Goal: Task Accomplishment & Management: Complete application form

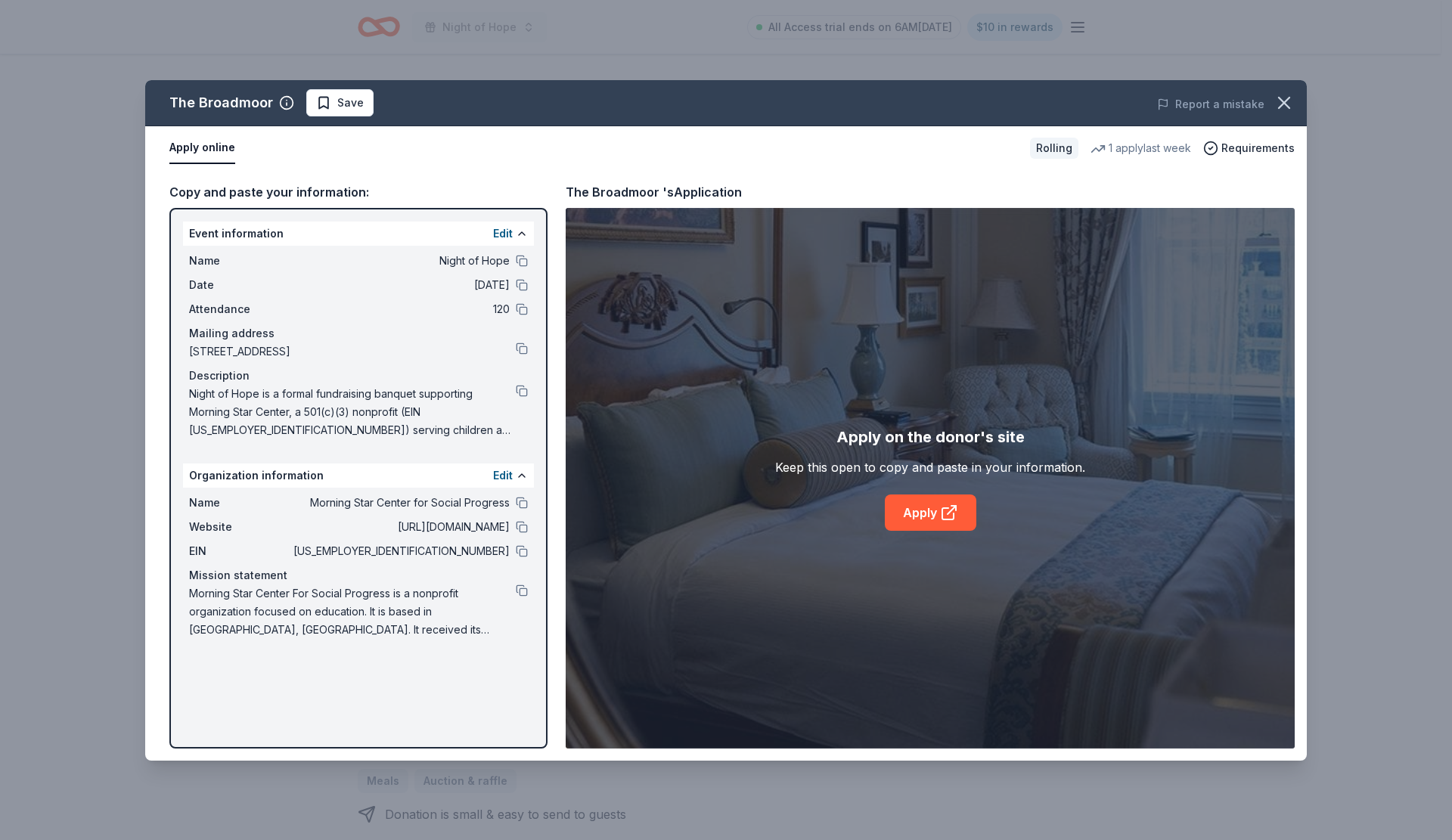
scroll to position [227, 0]
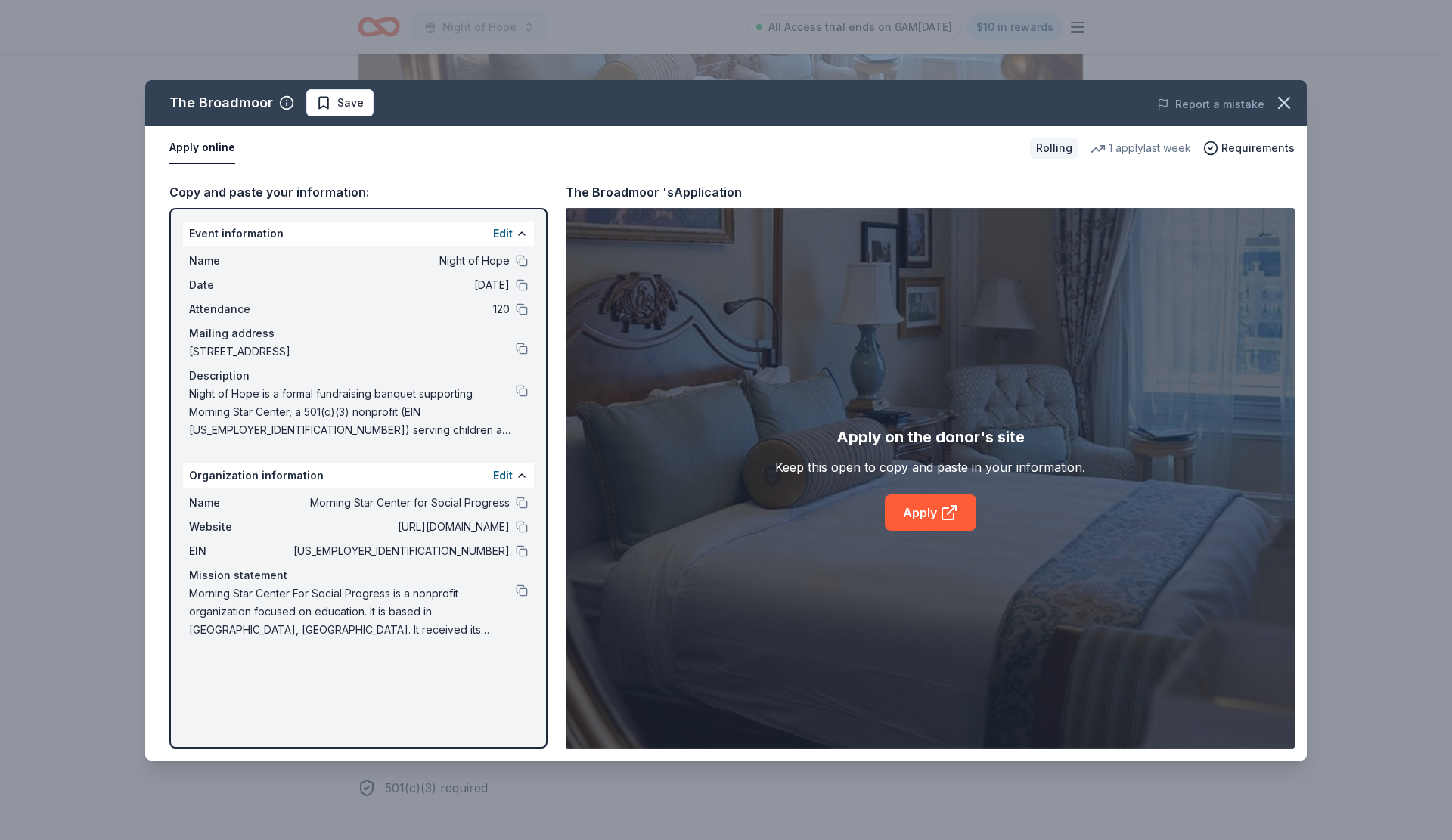
click at [360, 101] on button "Save" at bounding box center [340, 102] width 68 height 27
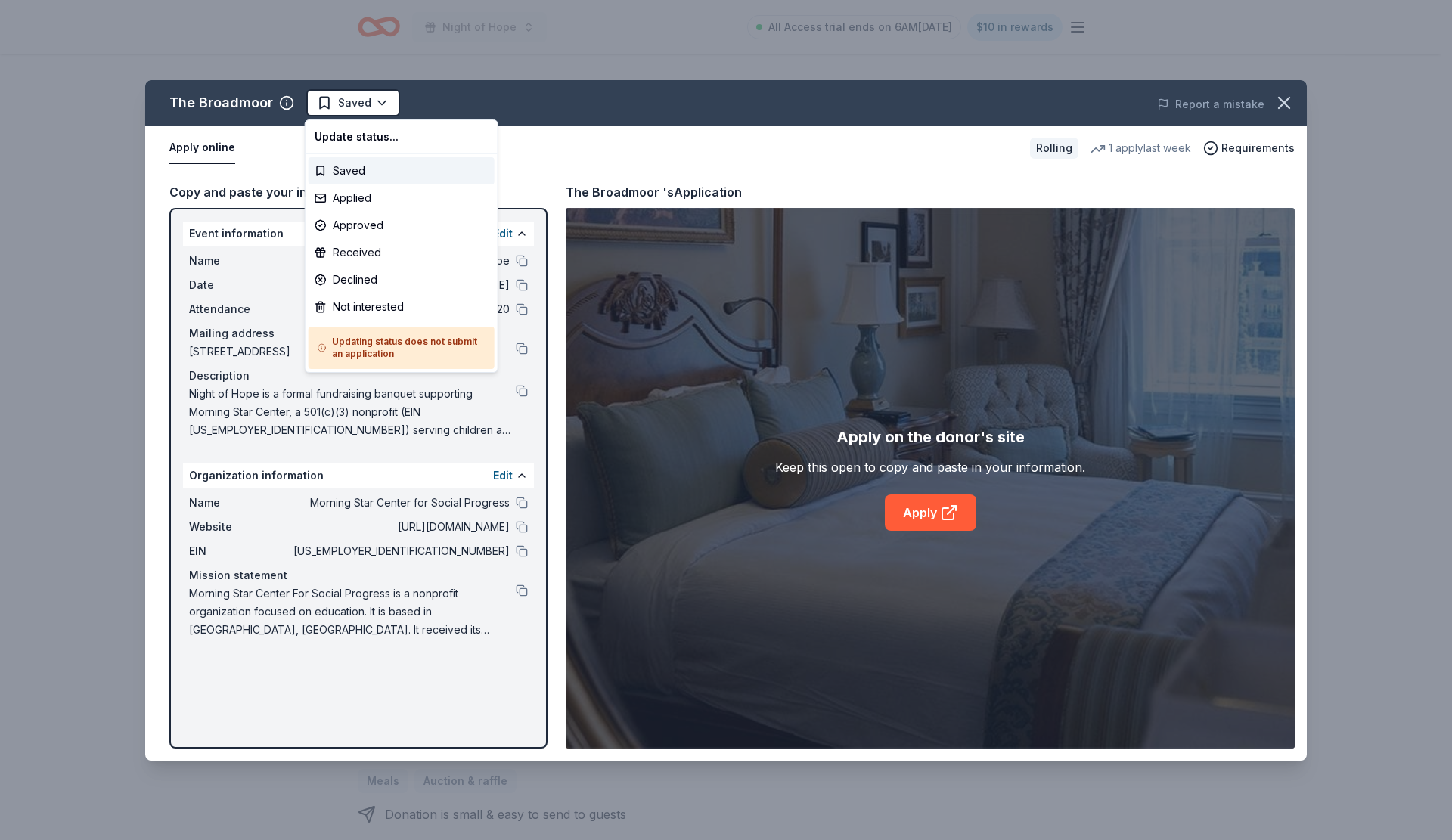
click at [370, 101] on html "Night of Hope All Access trial ends on 6AM[DATE] $10 in rewards Rolling Share T…" at bounding box center [726, 420] width 1452 height 840
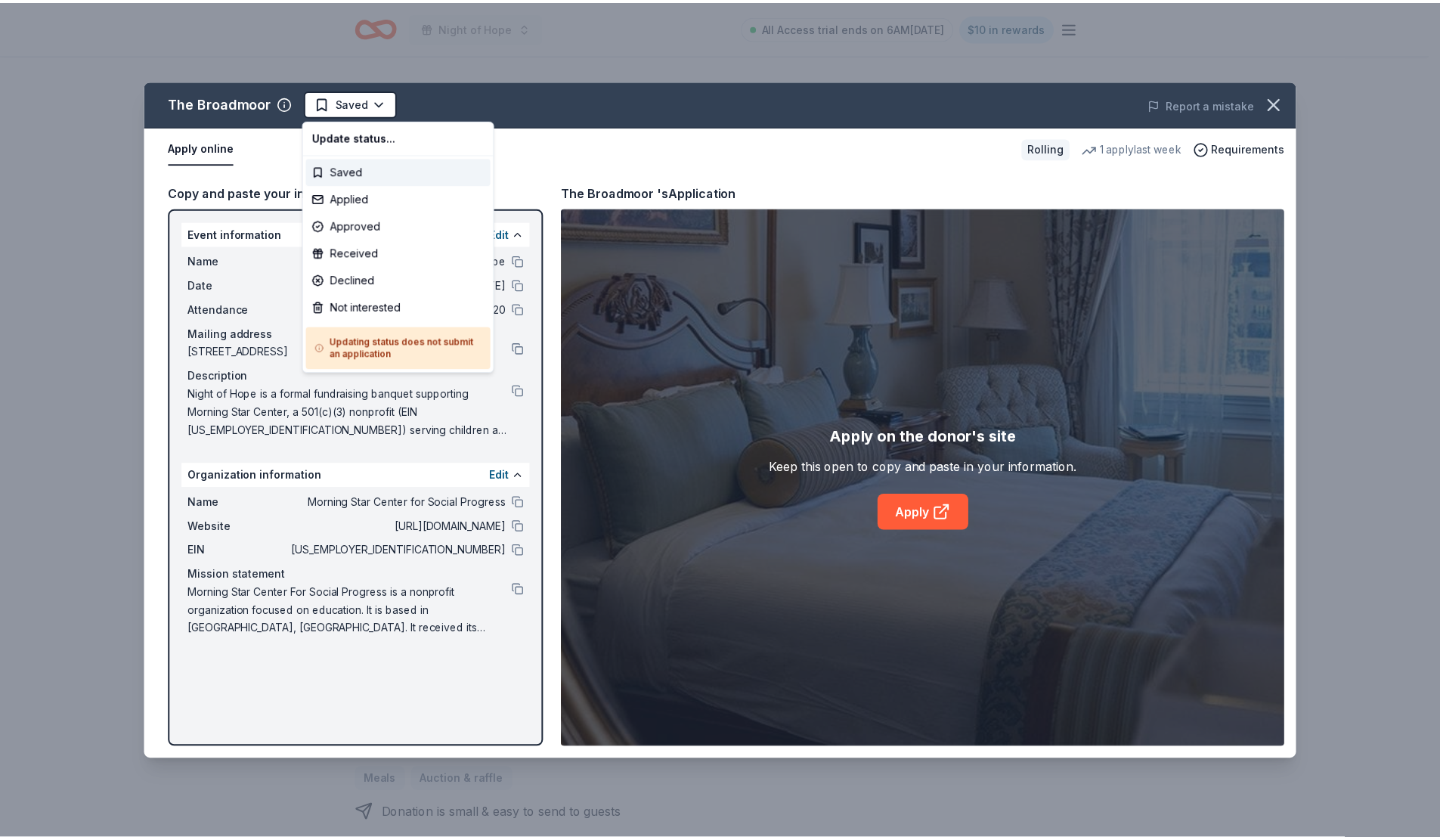
scroll to position [0, 0]
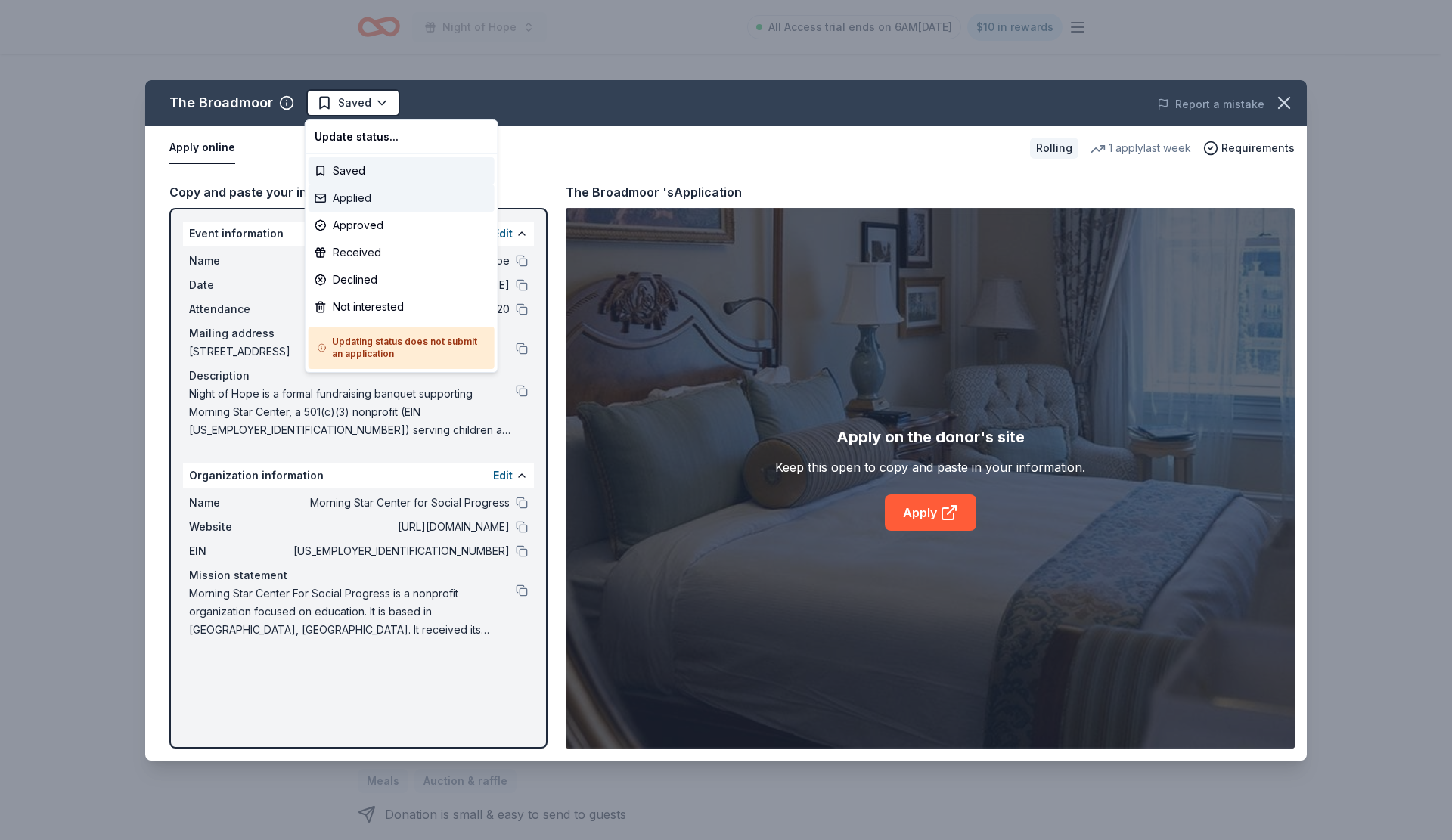
click at [367, 196] on div "Applied" at bounding box center [402, 198] width 186 height 27
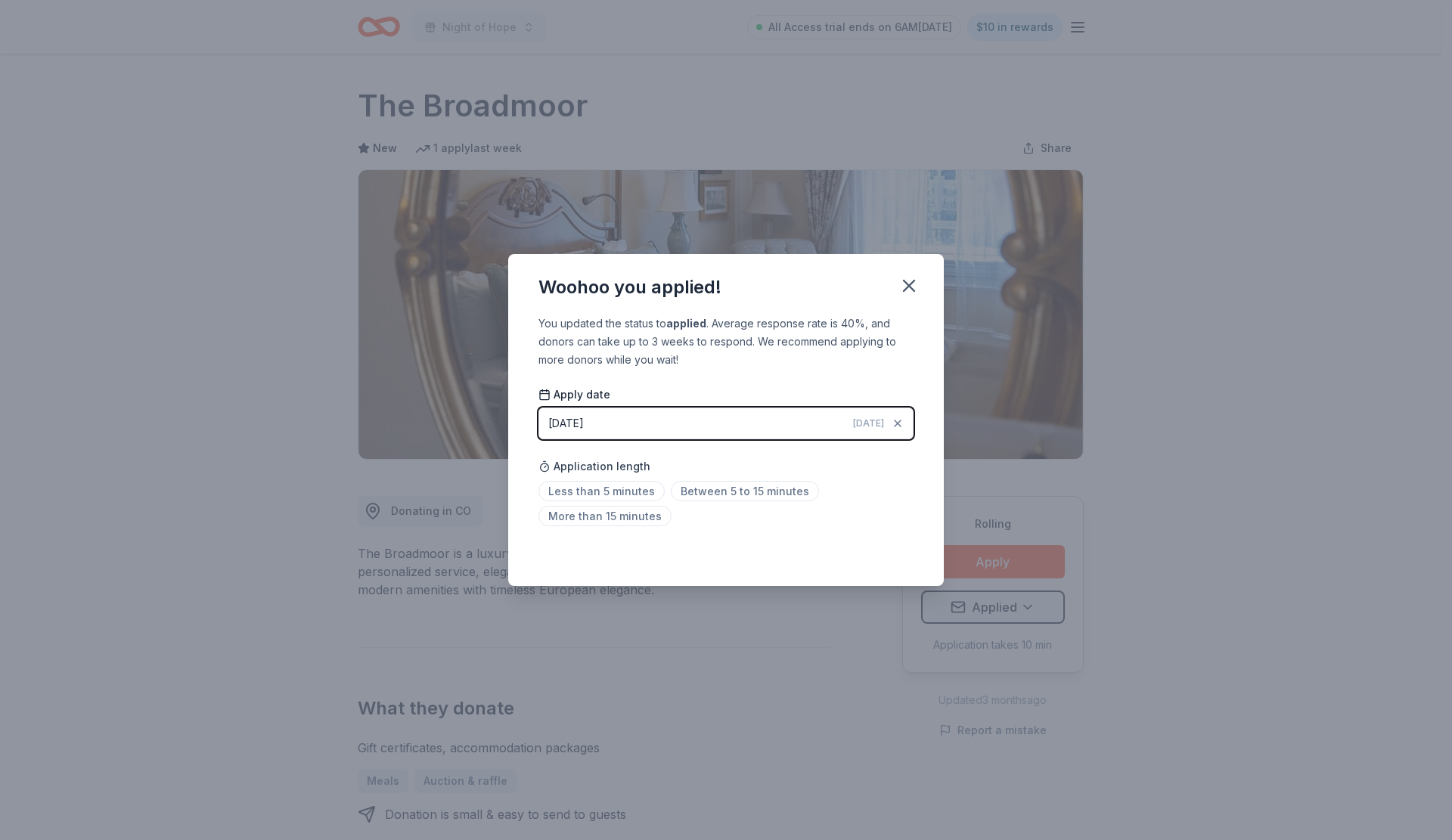
click at [636, 512] on span "More than 15 minutes" at bounding box center [604, 516] width 133 height 20
click at [916, 287] on icon "button" at bounding box center [909, 285] width 21 height 21
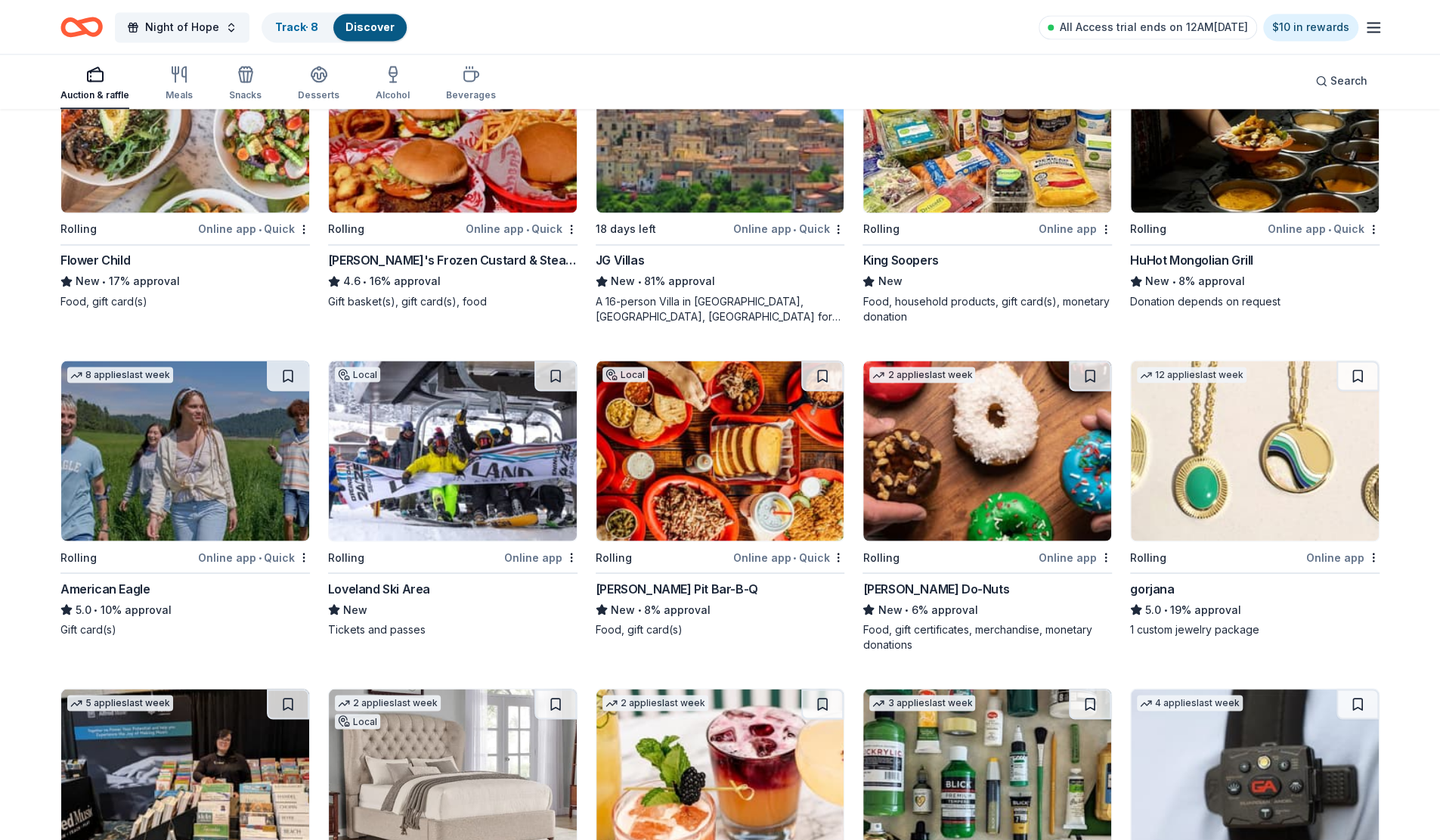
scroll to position [1890, 0]
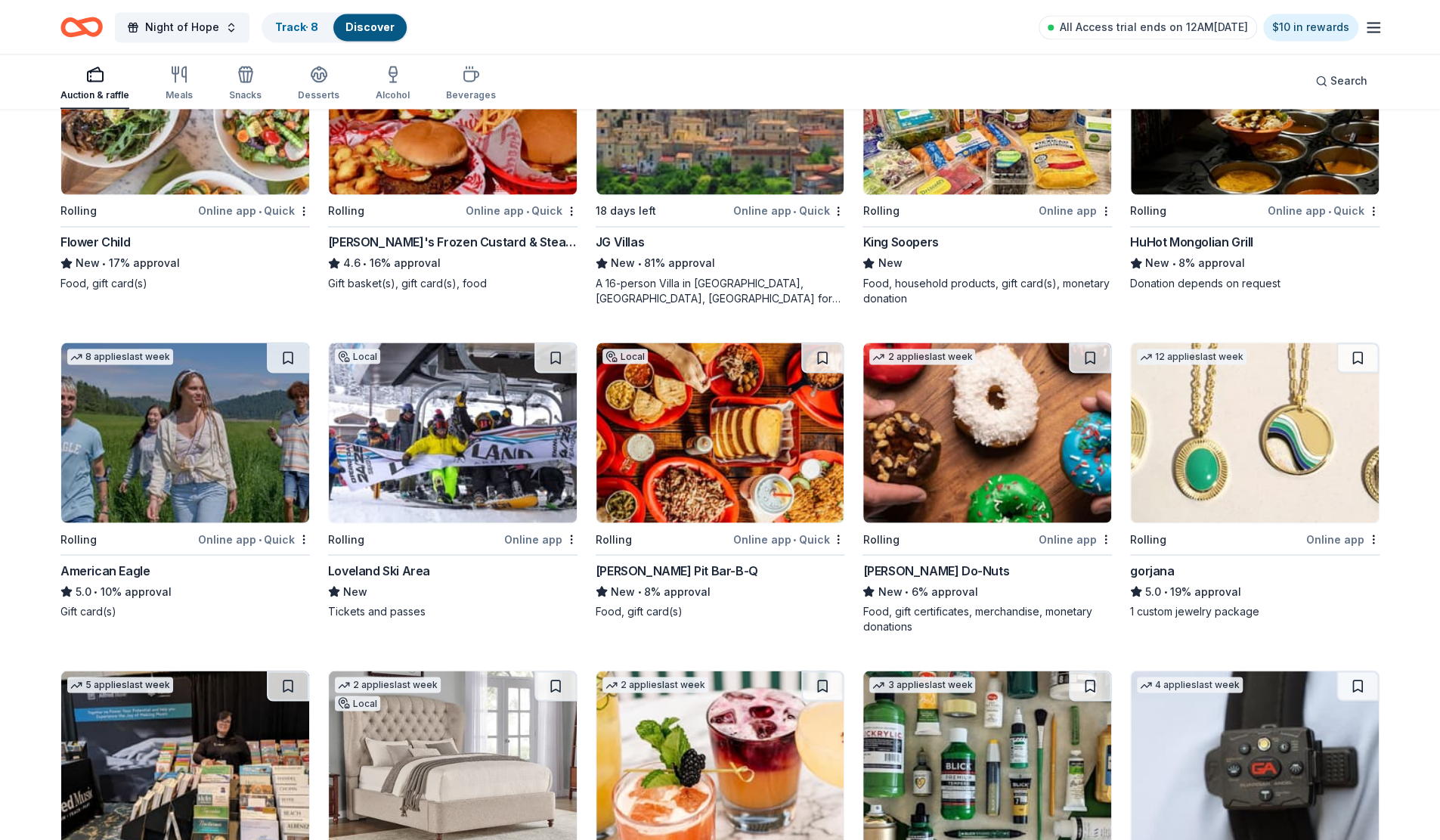
click at [464, 480] on img at bounding box center [453, 432] width 248 height 180
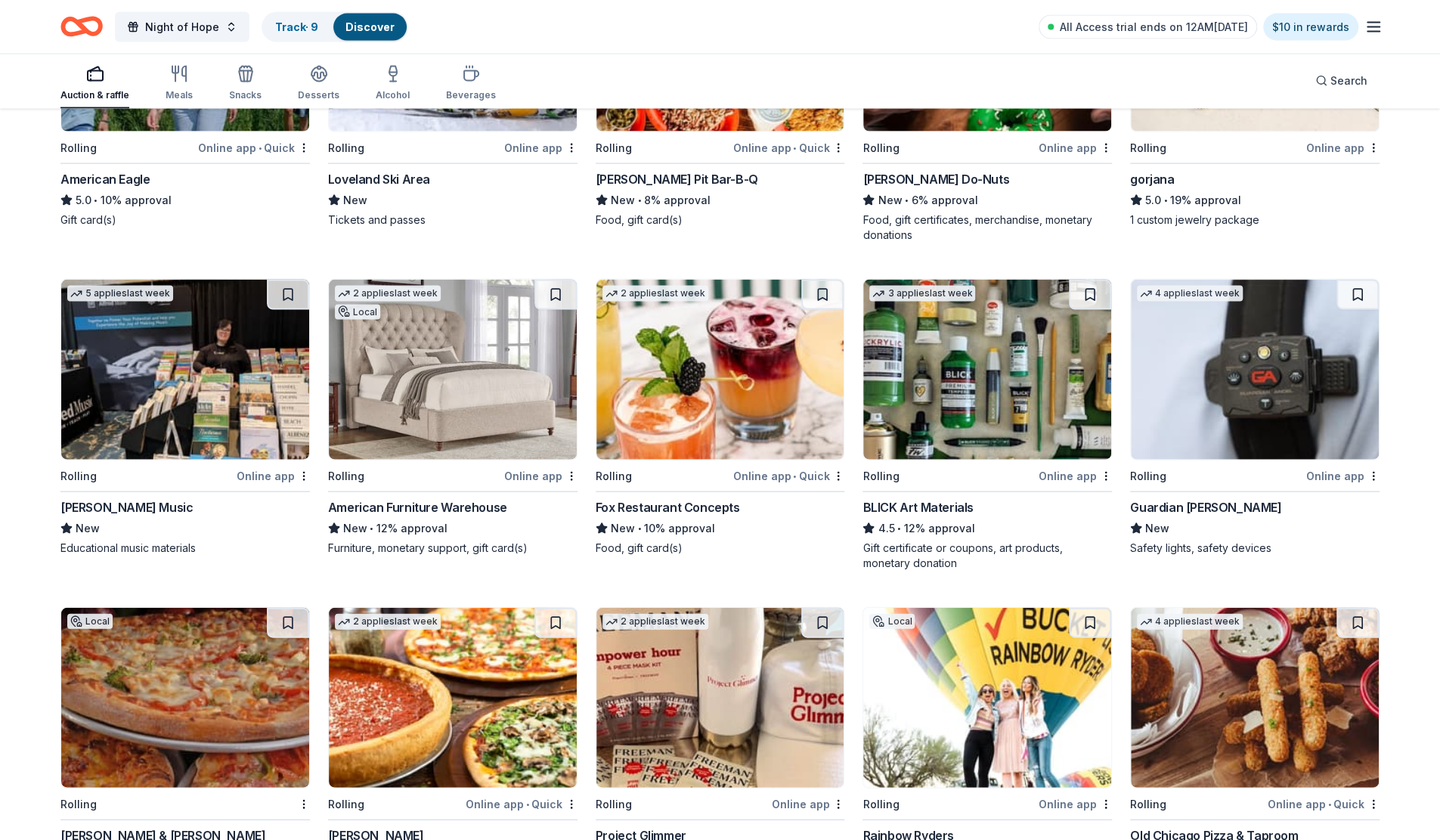
scroll to position [2357, 0]
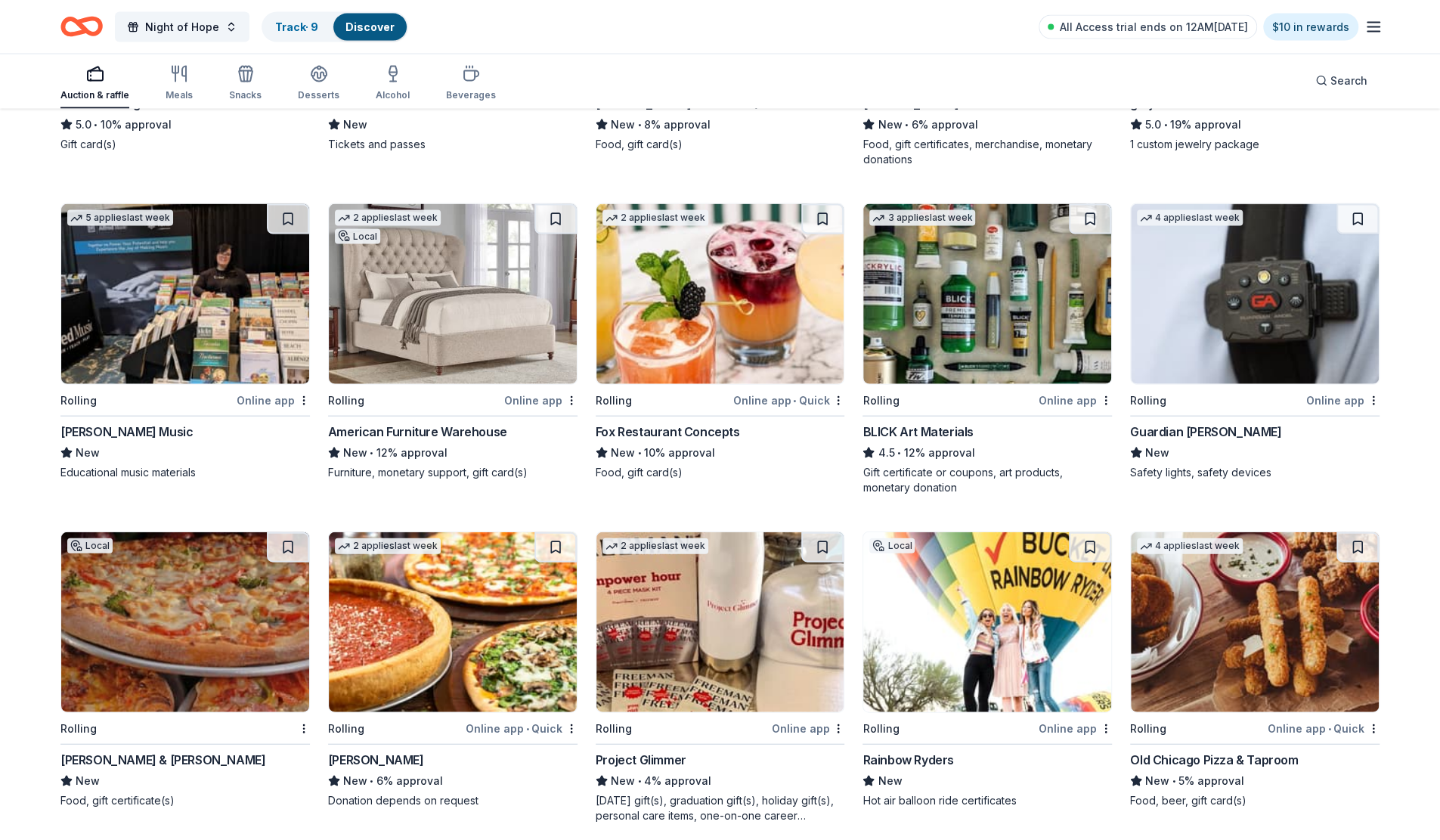
click at [489, 347] on img at bounding box center [453, 294] width 248 height 180
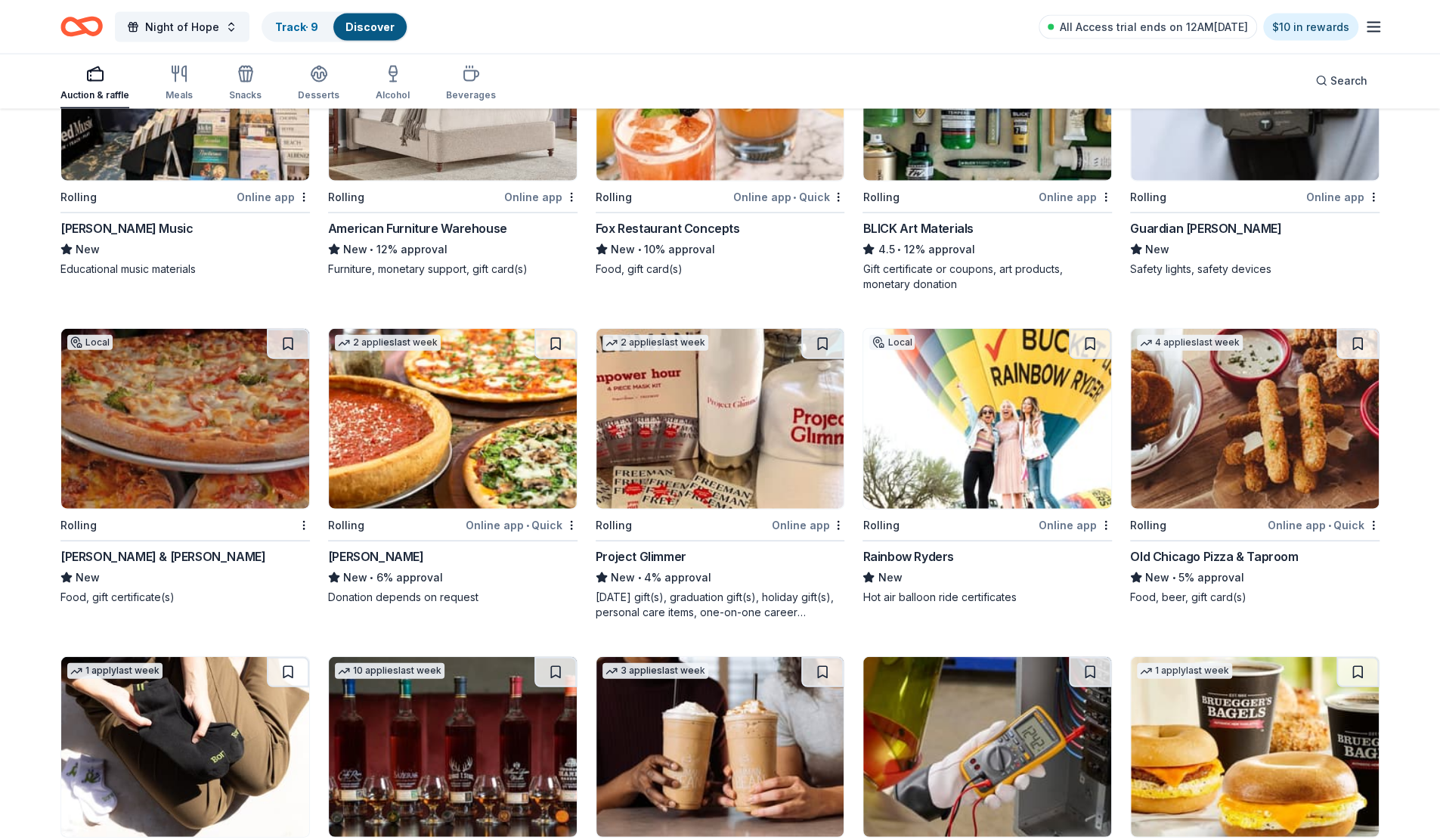
scroll to position [2583, 0]
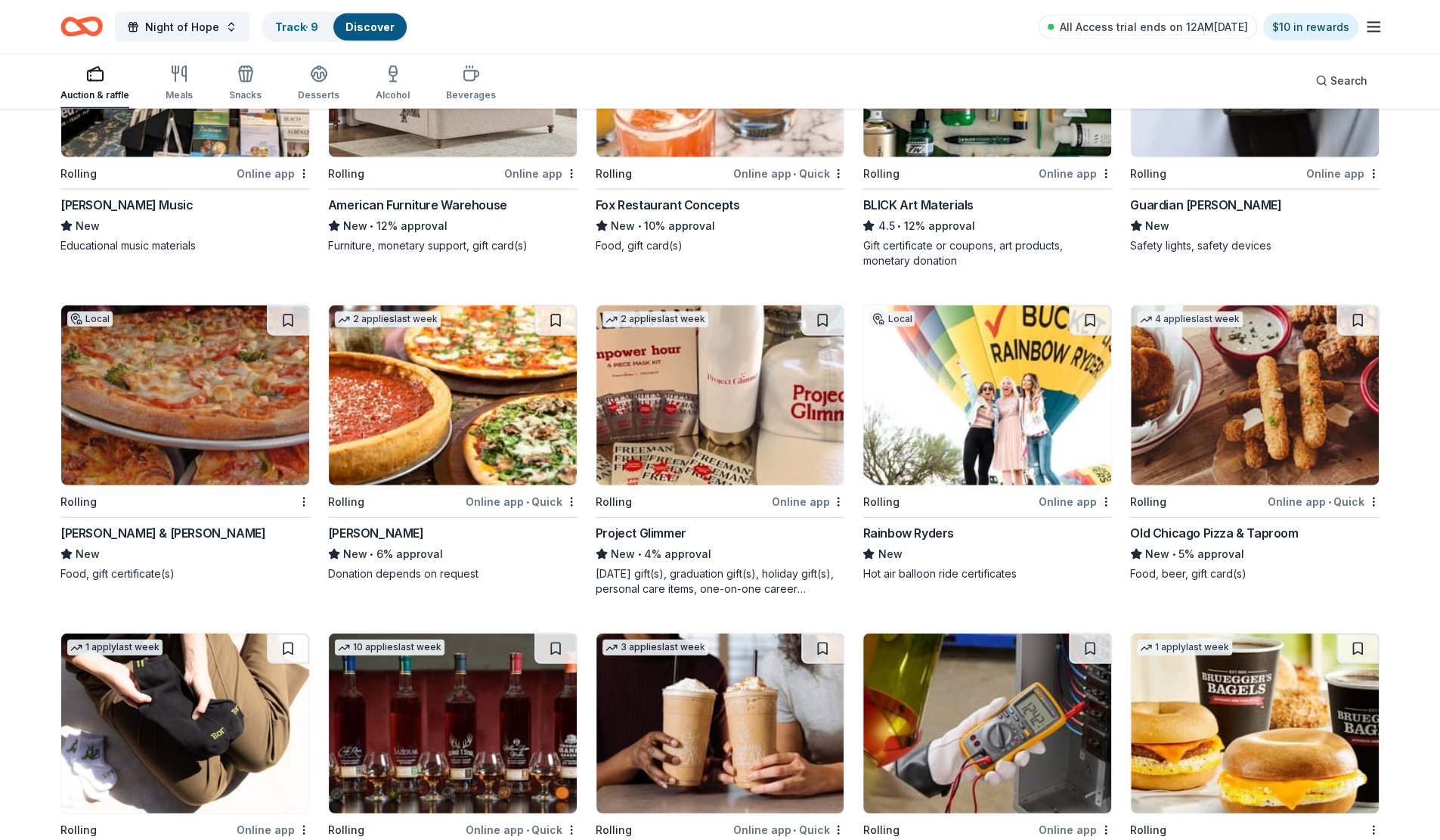
click at [145, 437] on img at bounding box center [184, 395] width 248 height 180
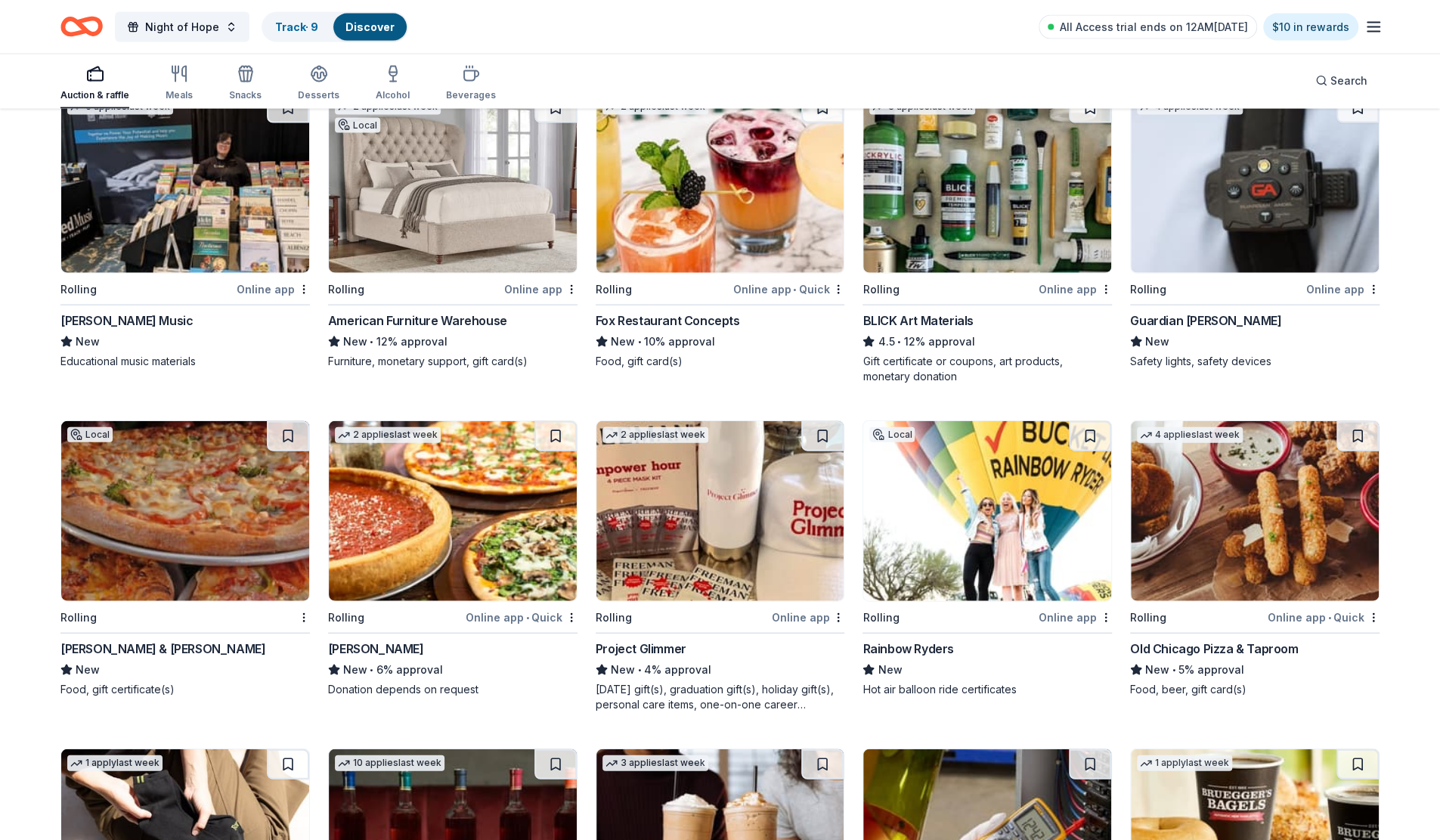
scroll to position [2392, 0]
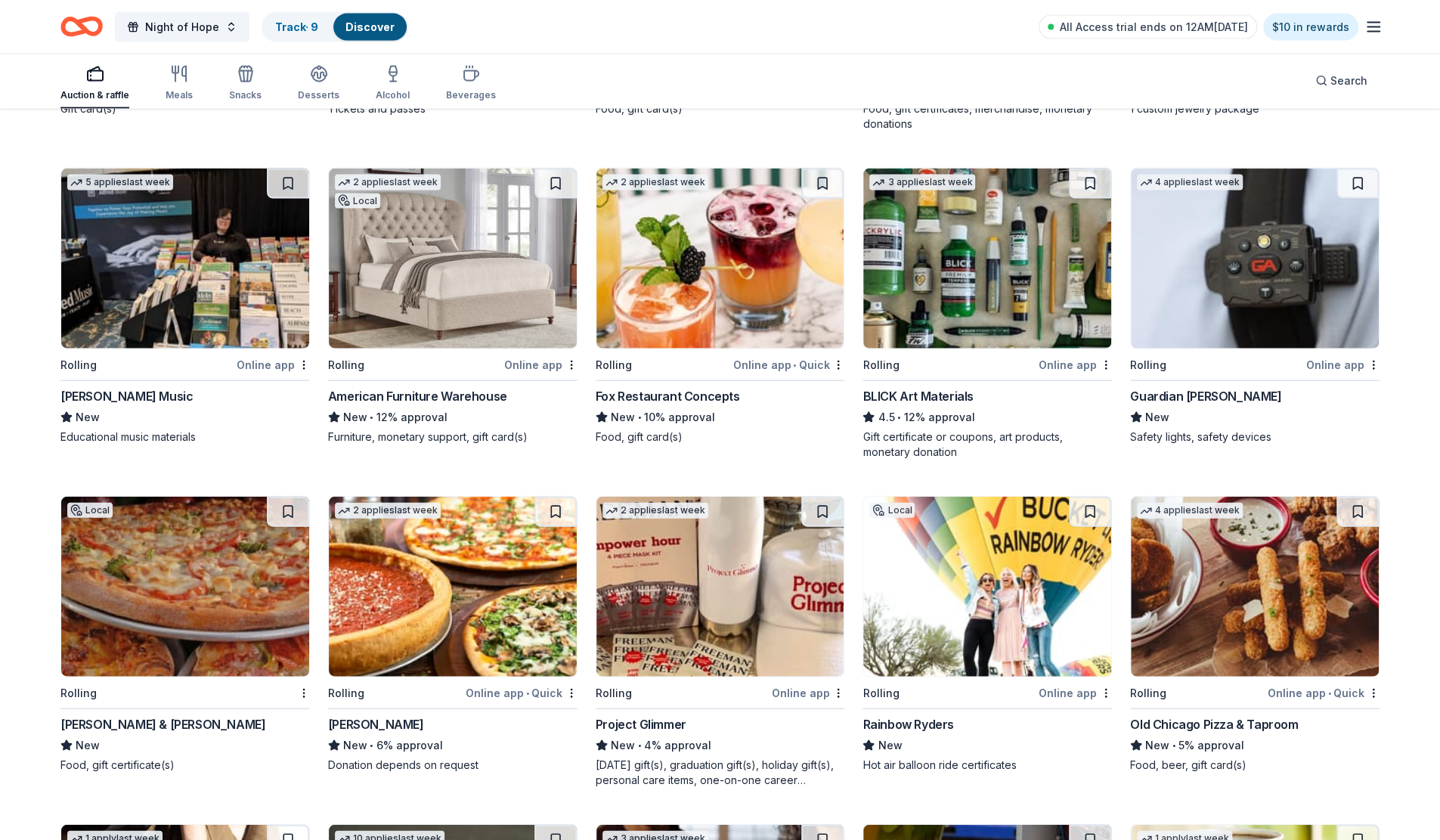
click at [714, 308] on img at bounding box center [720, 258] width 248 height 180
click at [1243, 317] on img at bounding box center [1255, 258] width 248 height 180
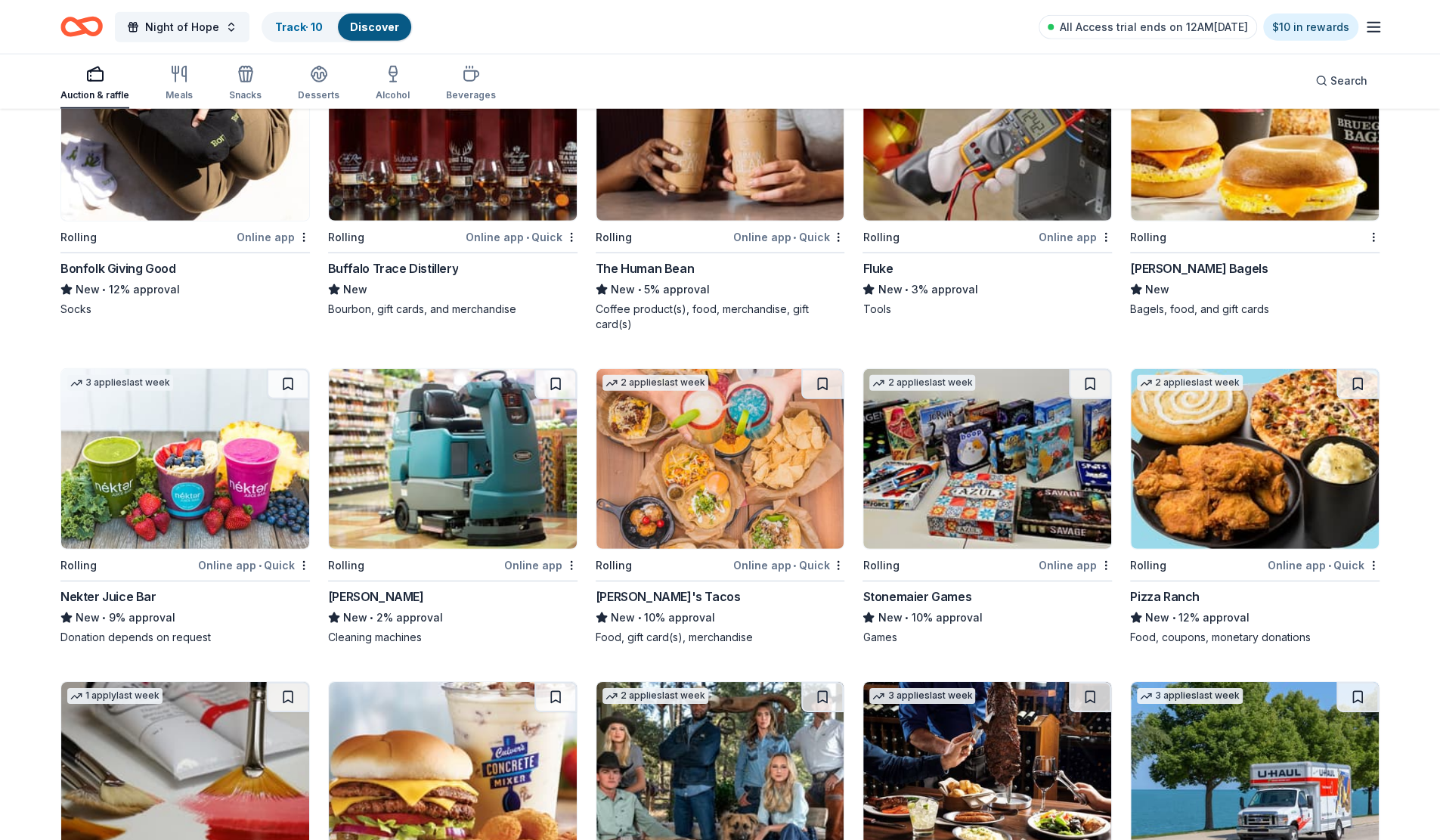
scroll to position [3224, 0]
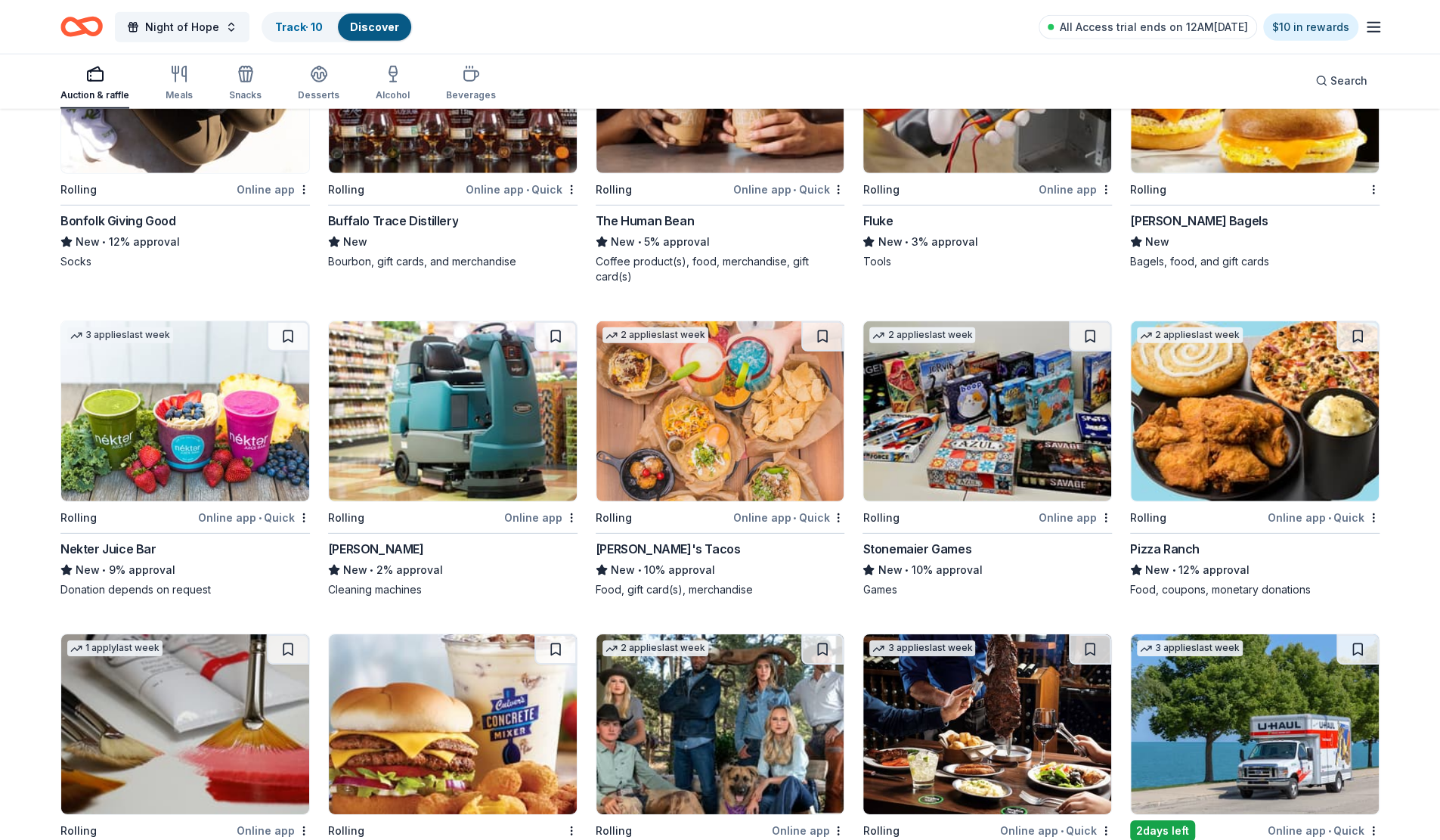
click at [178, 409] on img at bounding box center [184, 411] width 248 height 180
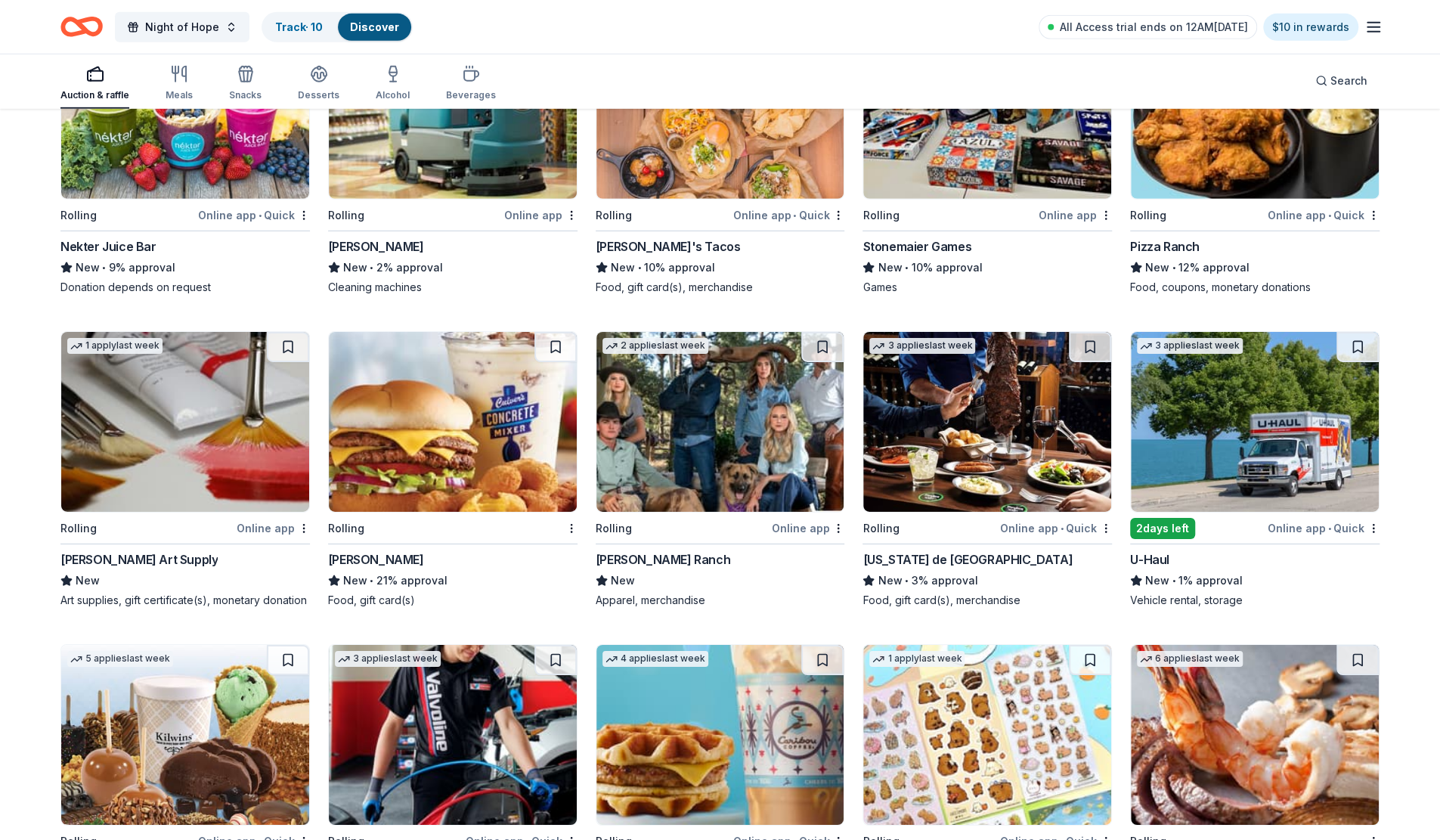
scroll to position [3601, 0]
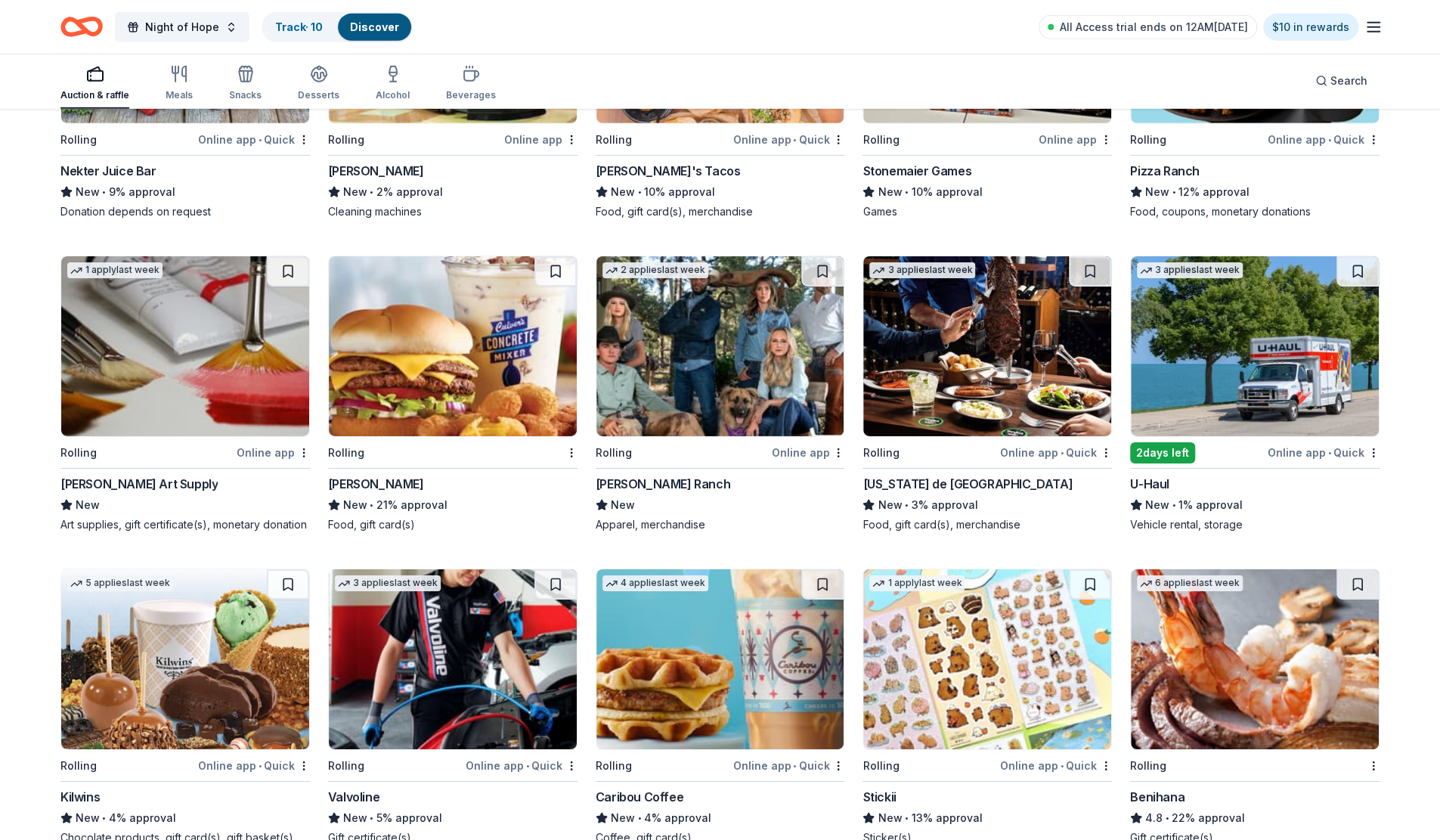
click at [1245, 383] on img at bounding box center [1255, 346] width 248 height 180
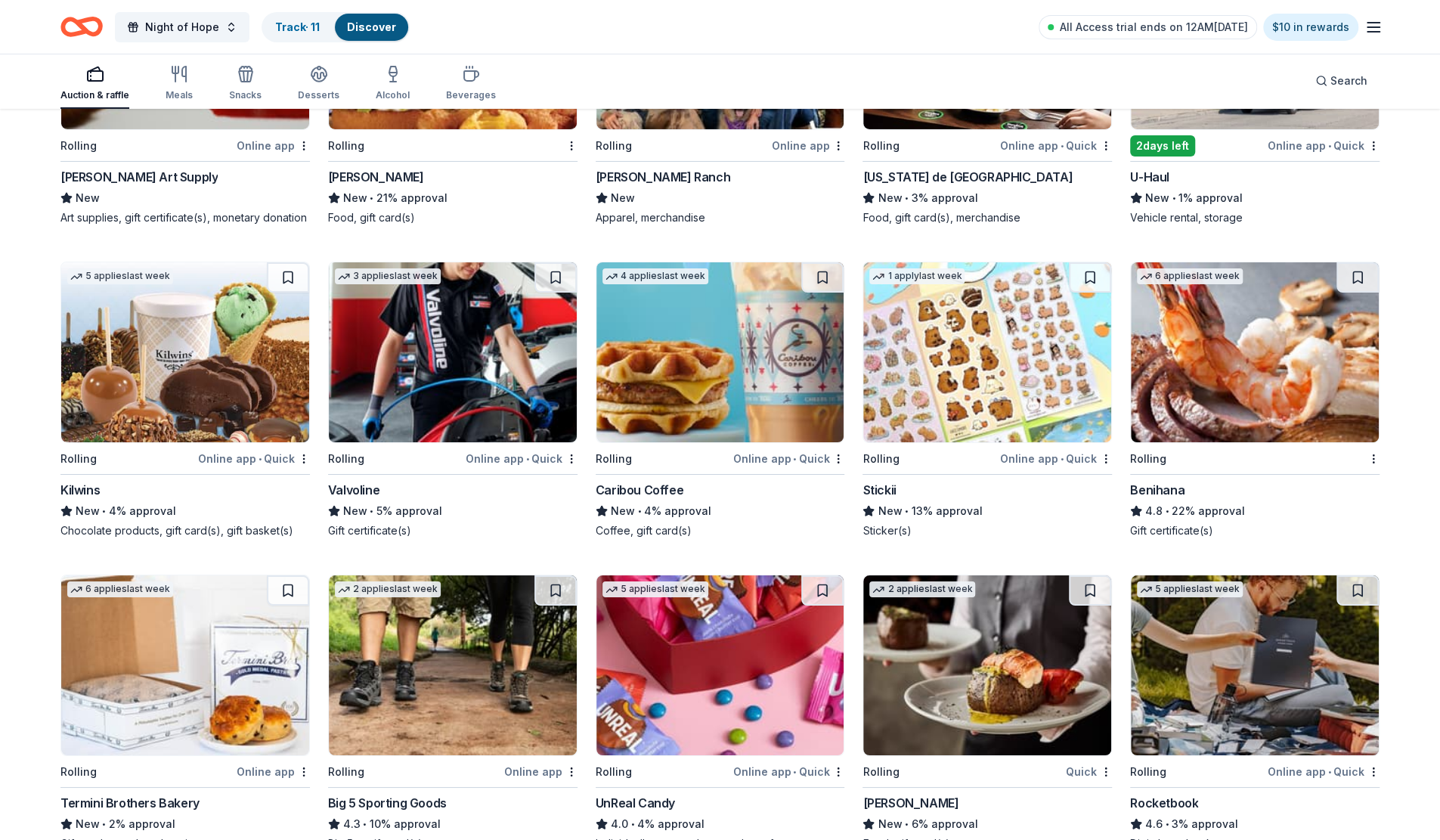
scroll to position [3979, 0]
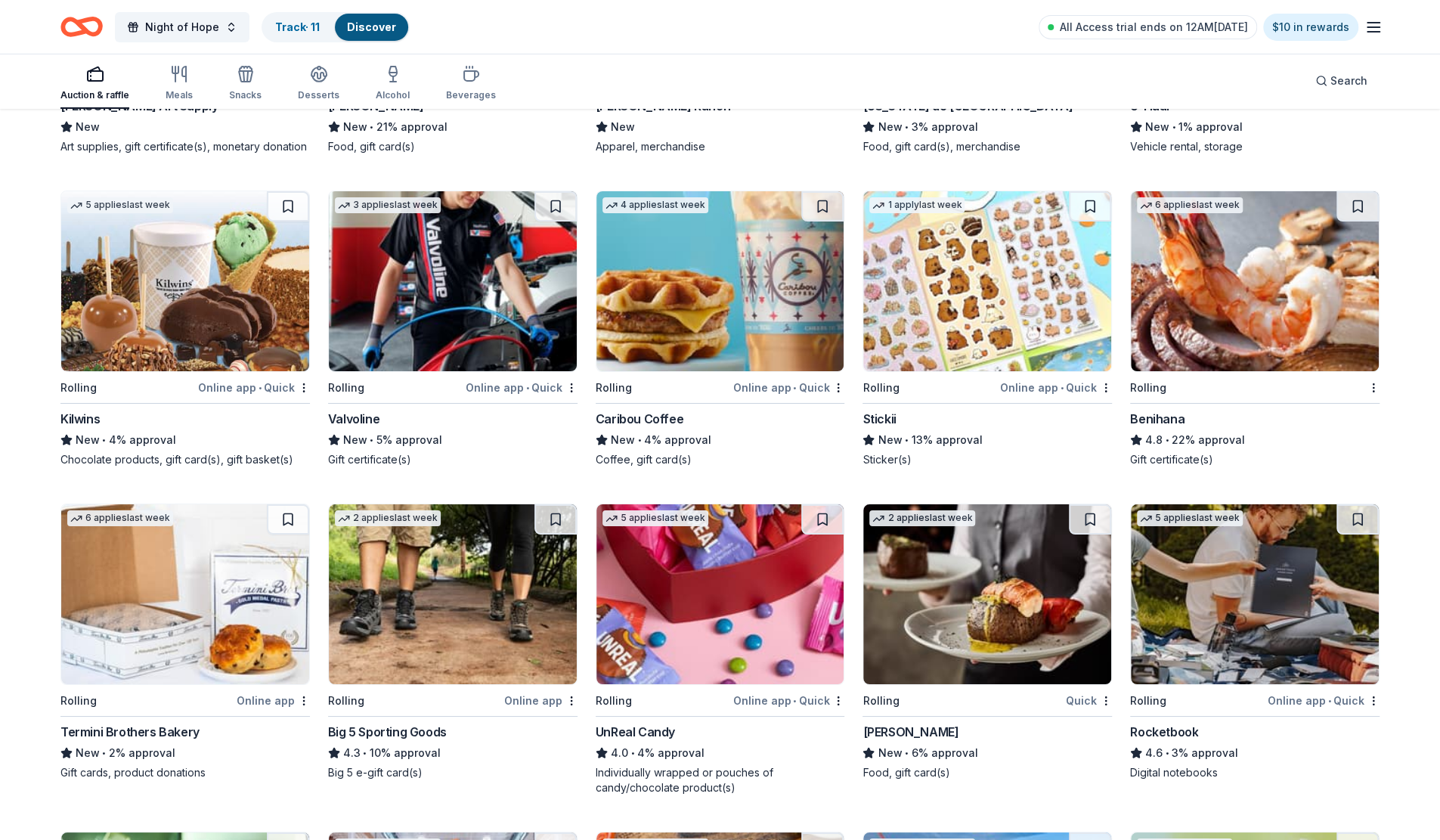
click at [1277, 294] on img at bounding box center [1255, 281] width 248 height 180
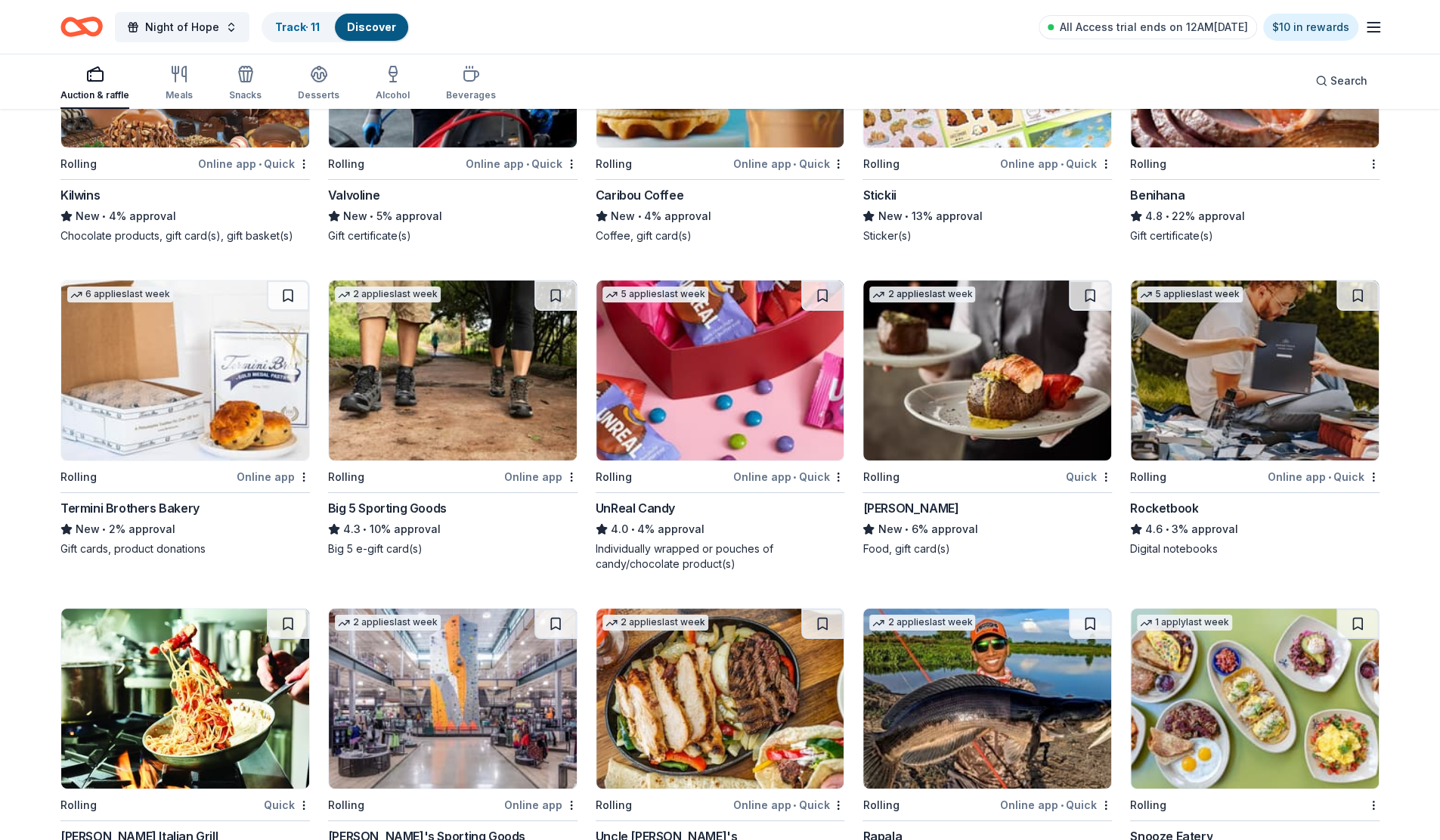
scroll to position [4206, 0]
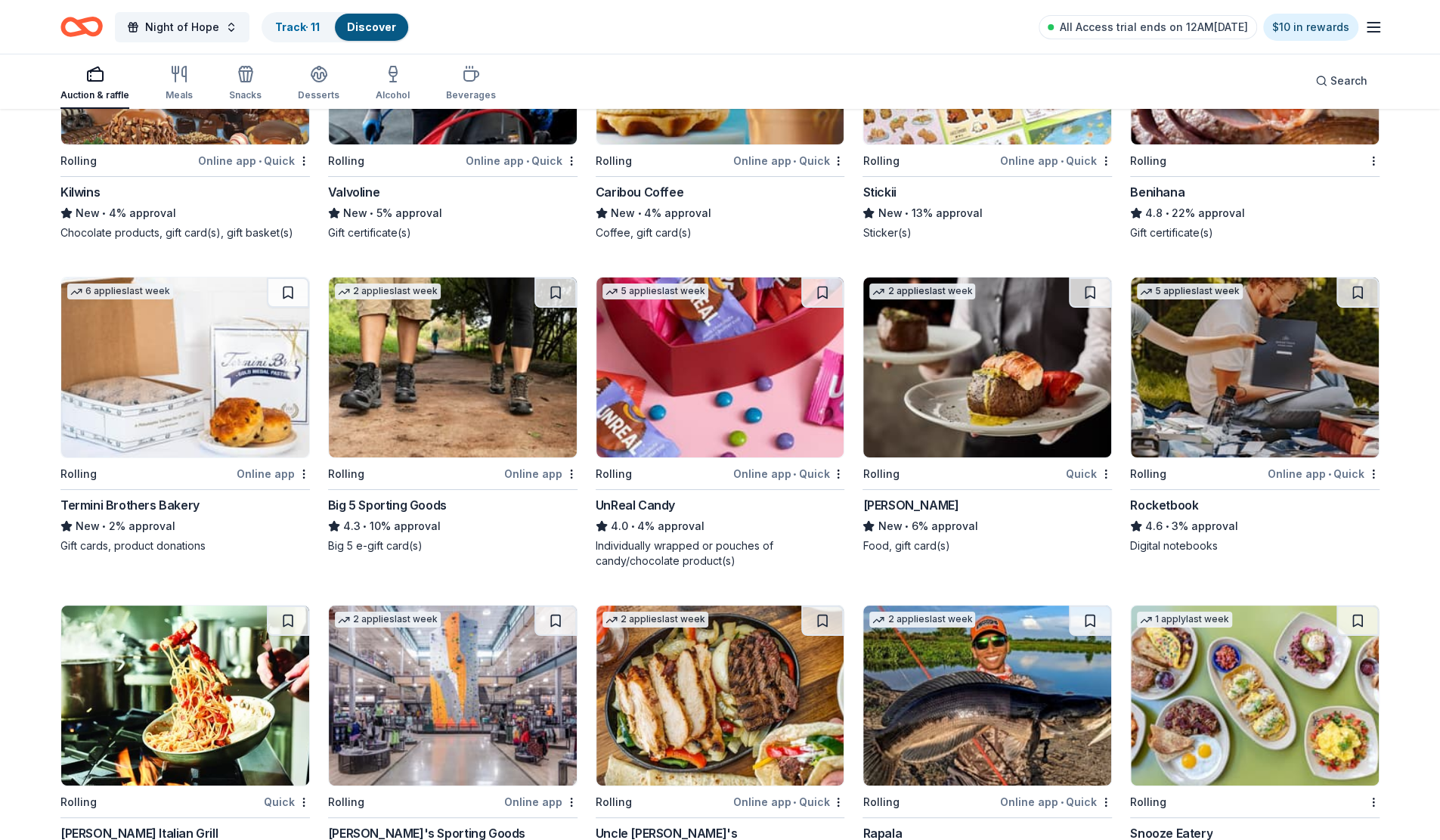
click at [1054, 376] on img at bounding box center [987, 367] width 248 height 180
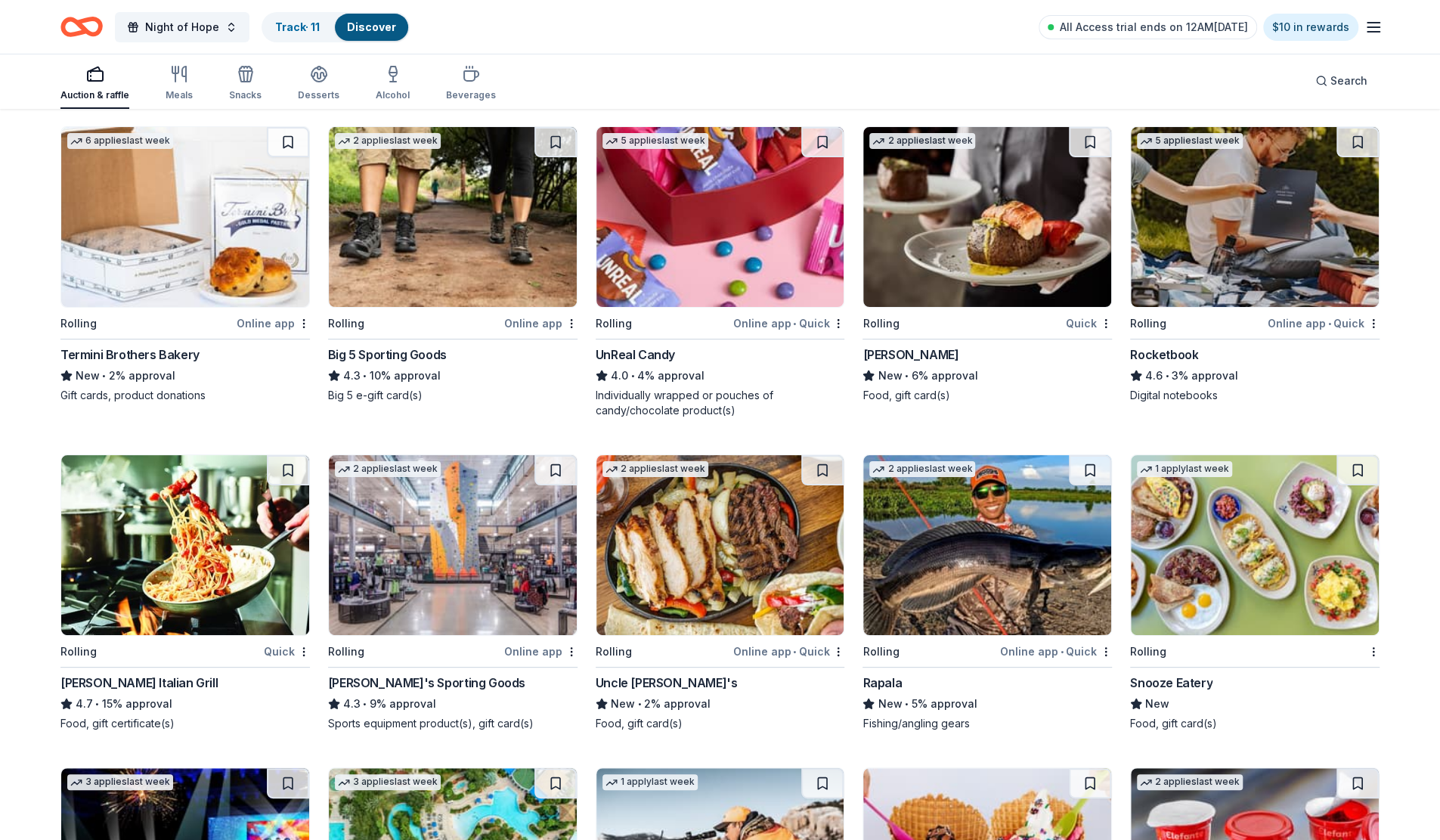
scroll to position [4357, 0]
click at [1287, 235] on img at bounding box center [1255, 216] width 248 height 180
click at [268, 504] on img at bounding box center [184, 544] width 248 height 180
click at [492, 573] on img at bounding box center [453, 544] width 248 height 180
click at [737, 568] on img at bounding box center [720, 544] width 248 height 180
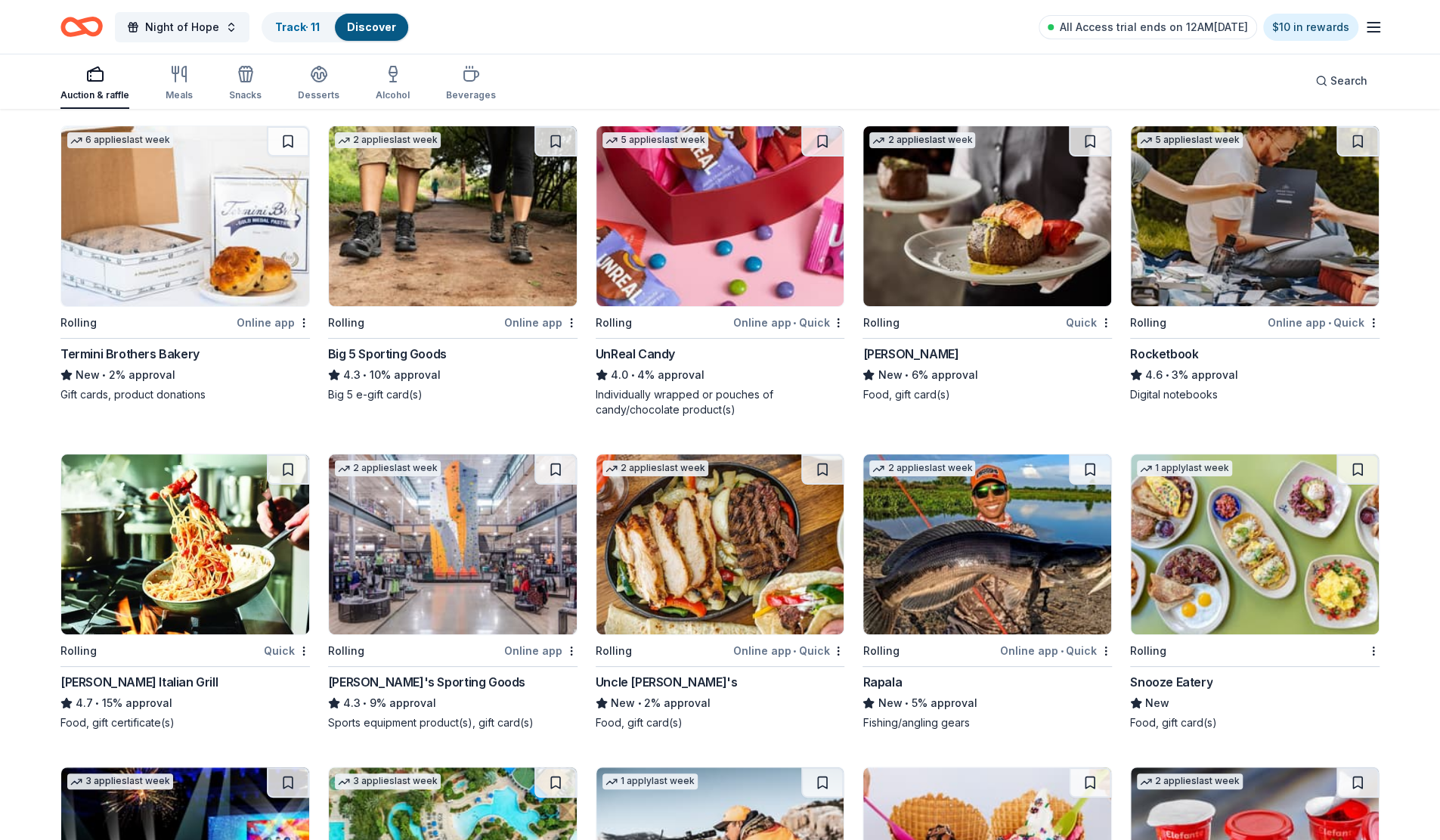
click at [953, 573] on img at bounding box center [987, 544] width 248 height 180
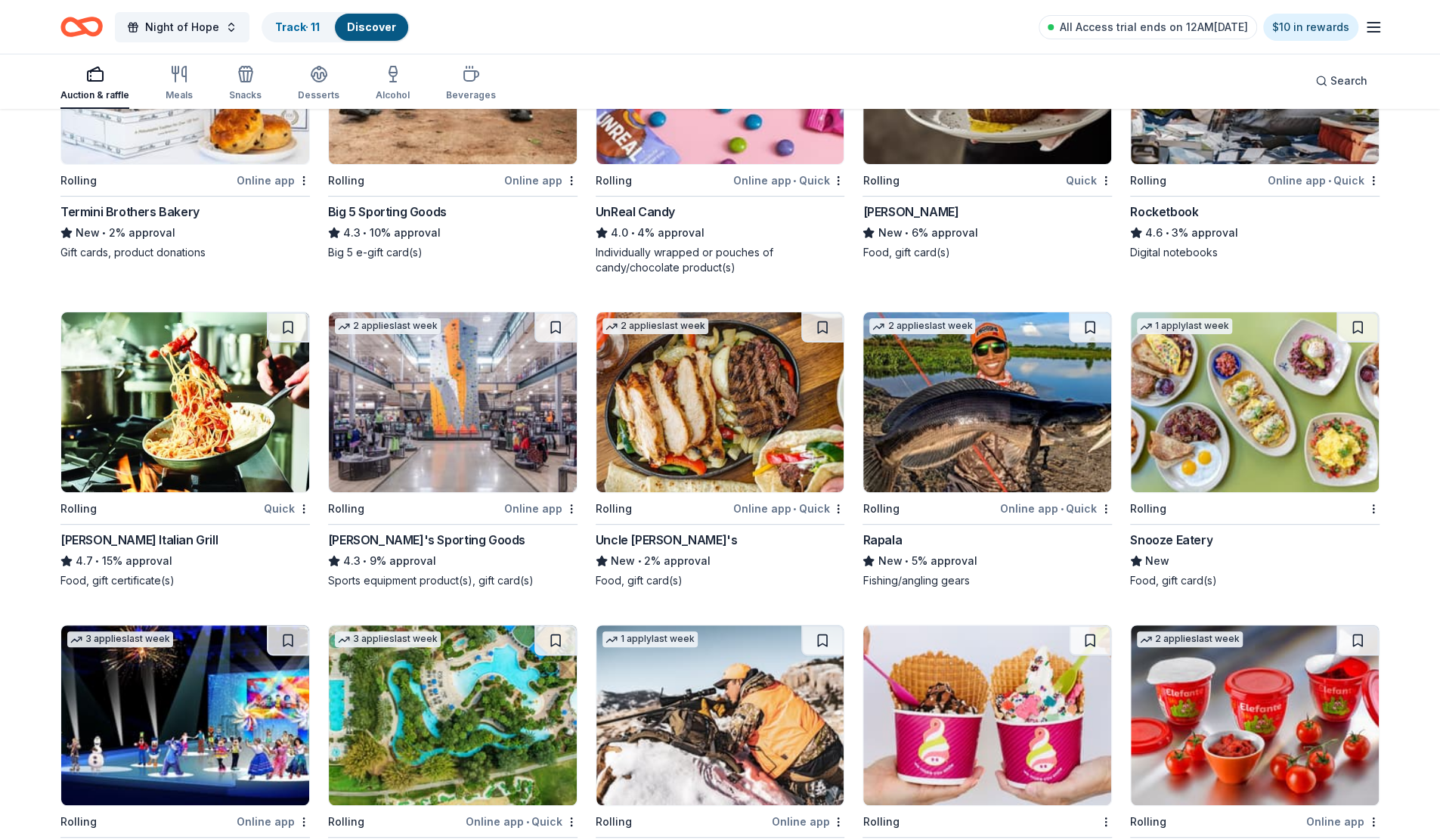
scroll to position [4509, 0]
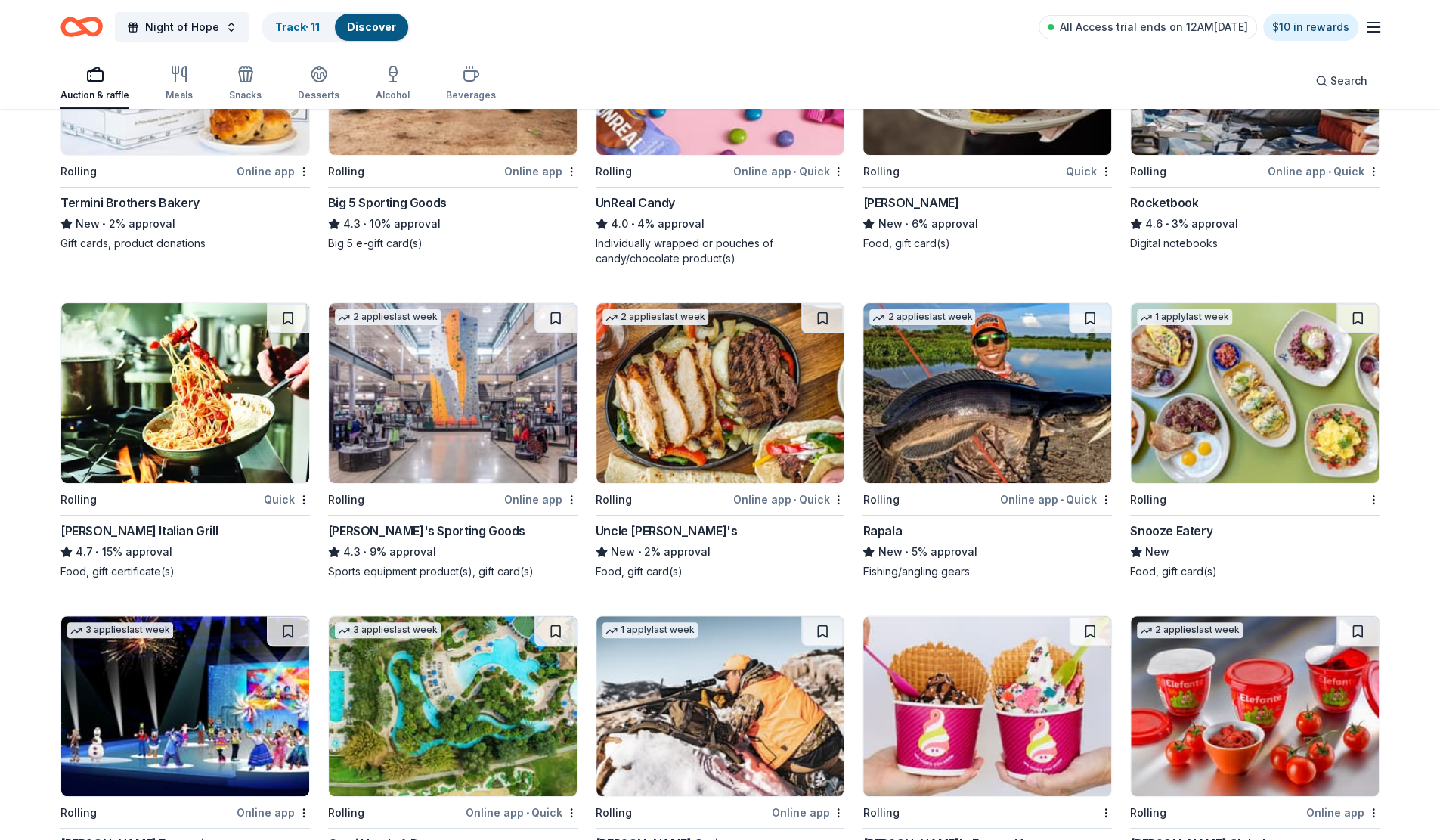
click at [1232, 415] on img at bounding box center [1255, 393] width 248 height 180
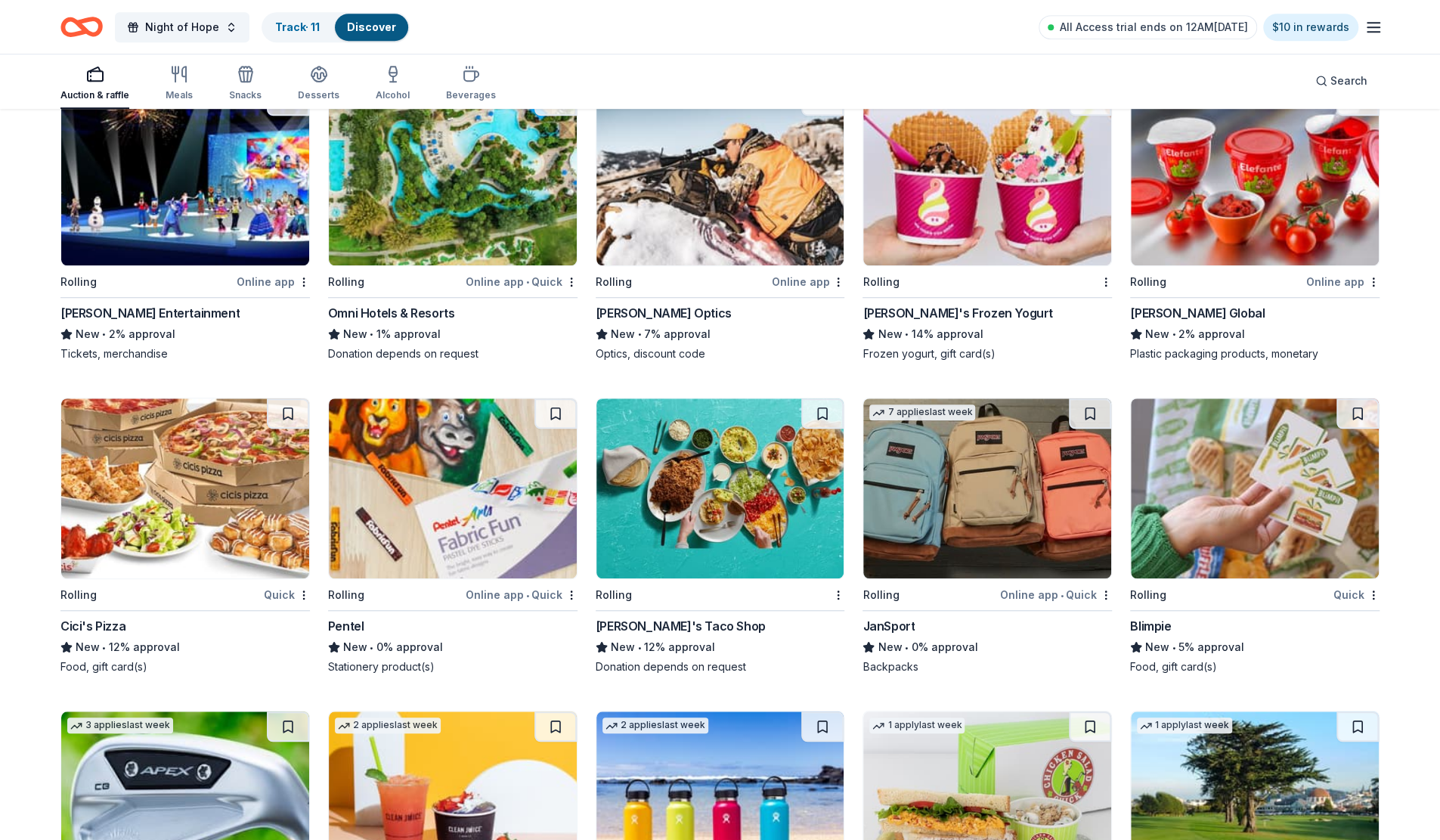
scroll to position [5114, 0]
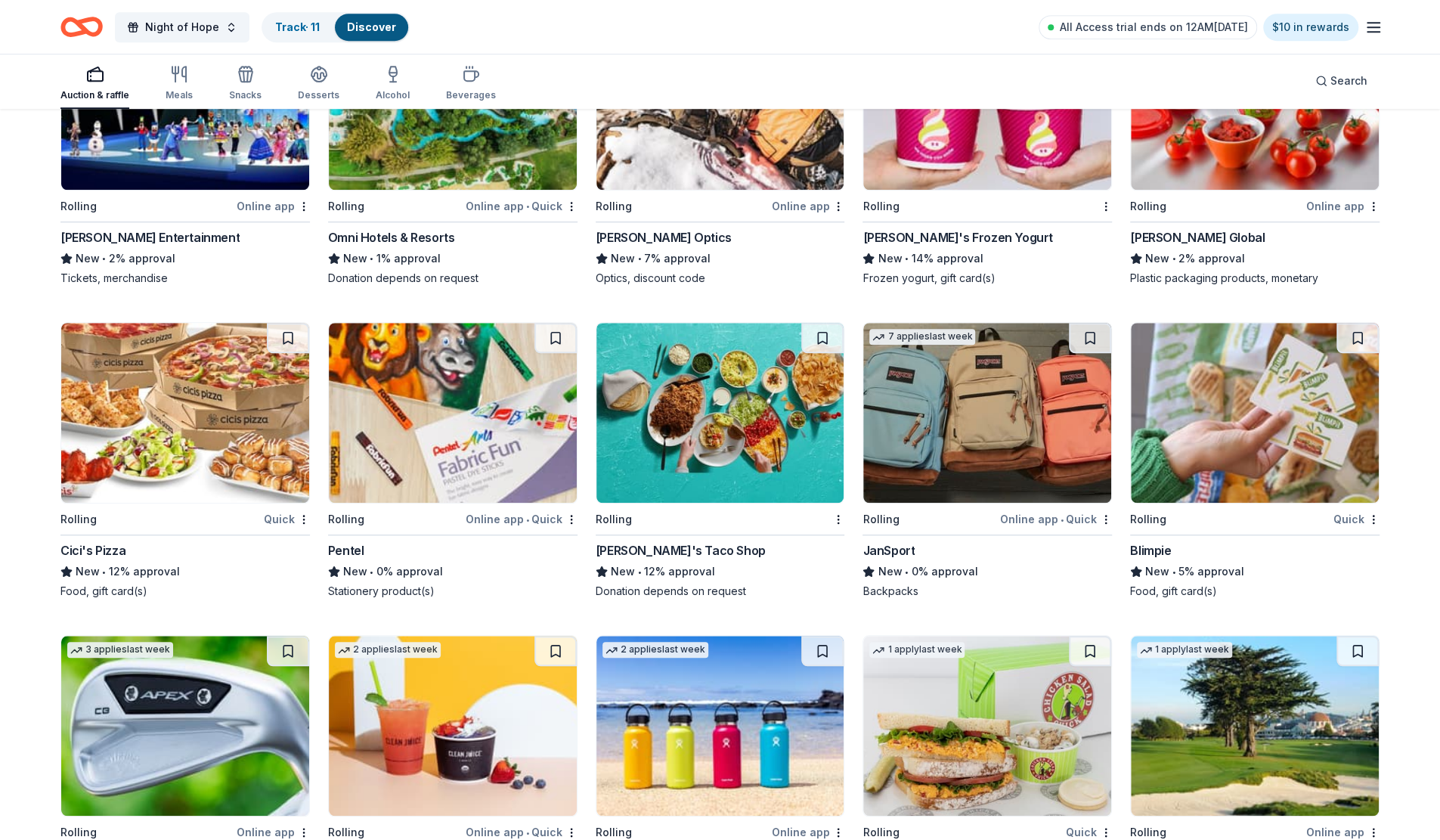
click at [113, 376] on img at bounding box center [184, 413] width 248 height 180
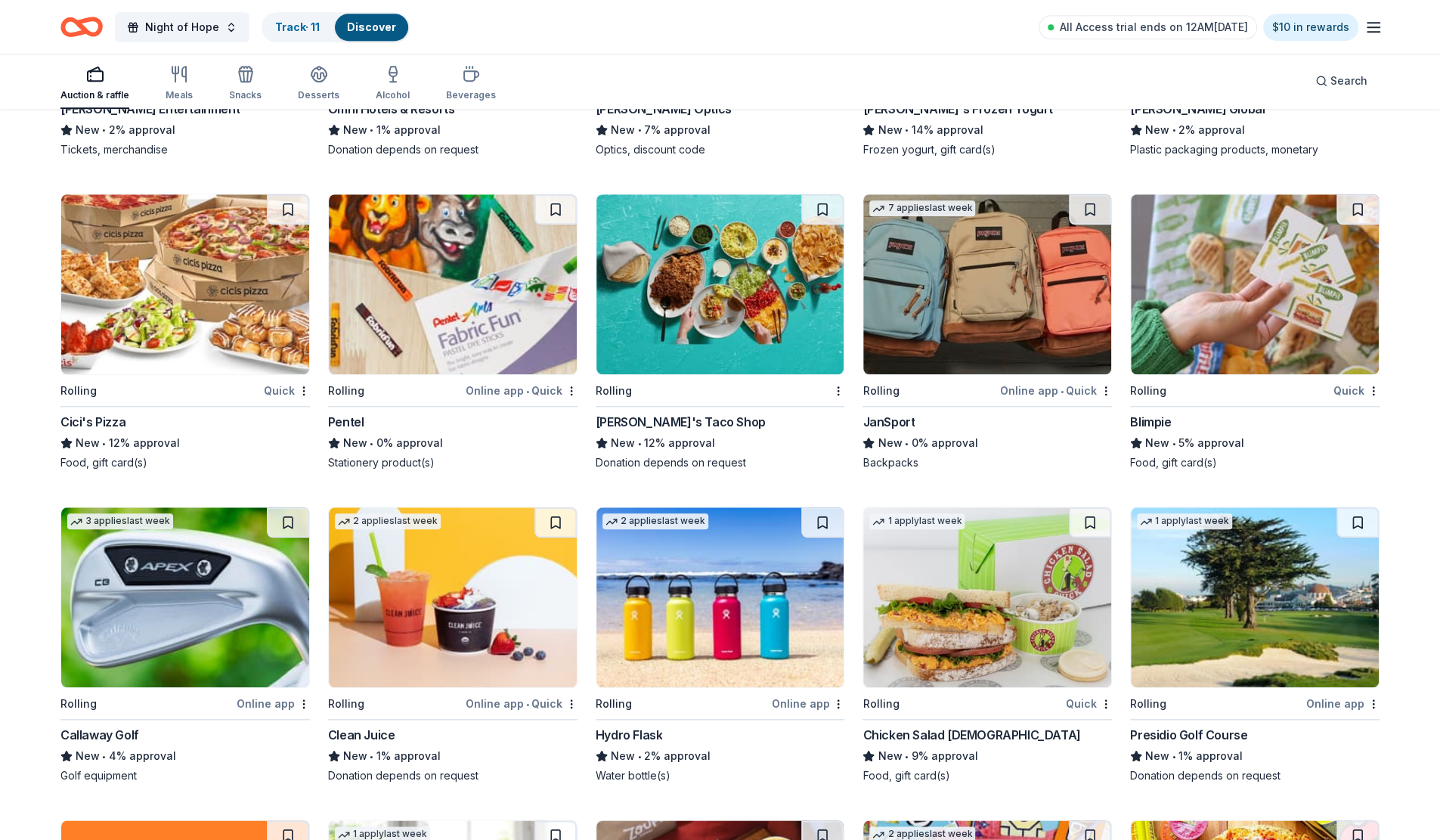
scroll to position [5266, 0]
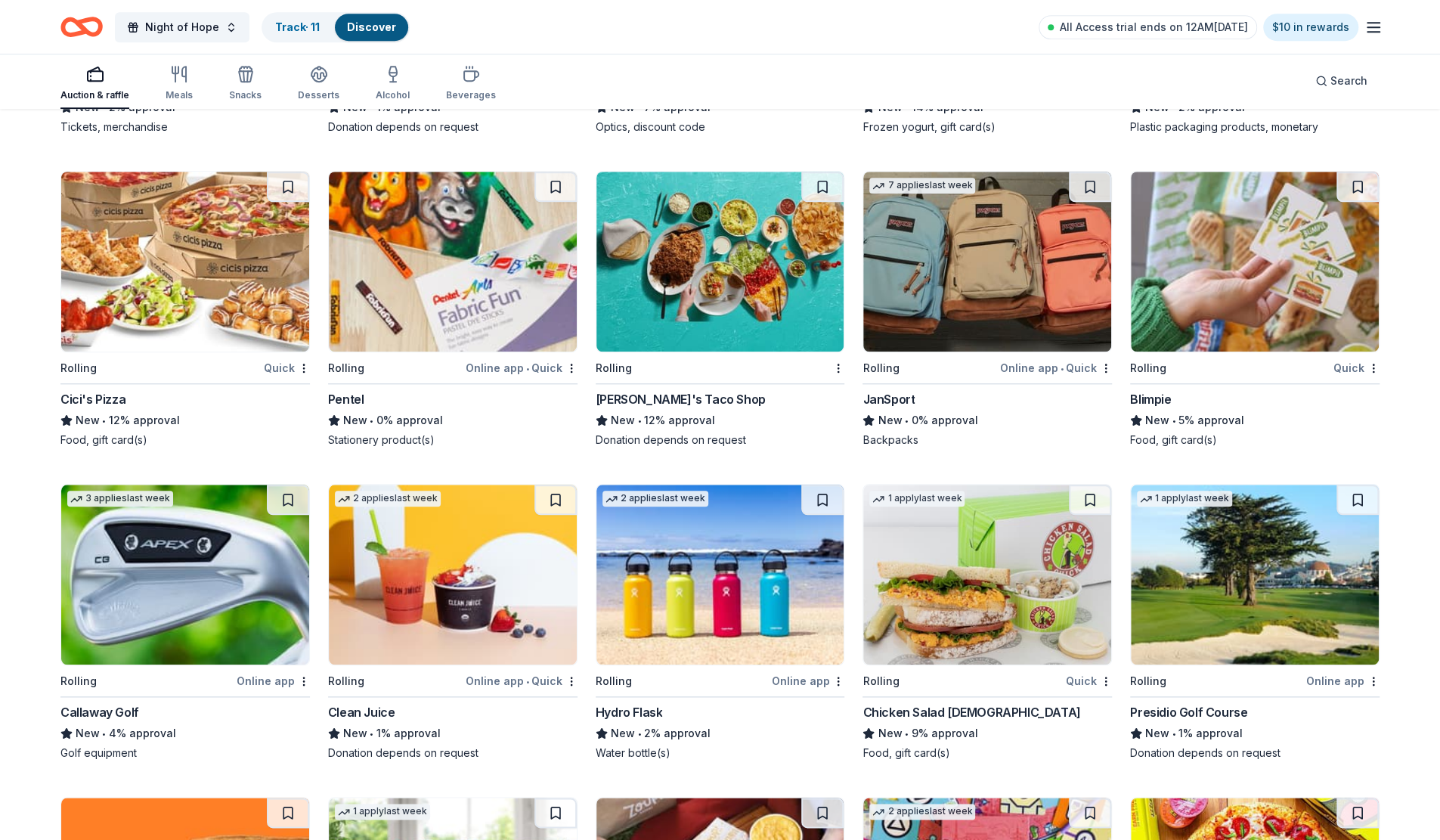
click at [1010, 307] on img at bounding box center [987, 261] width 248 height 180
click at [684, 260] on img at bounding box center [720, 261] width 248 height 180
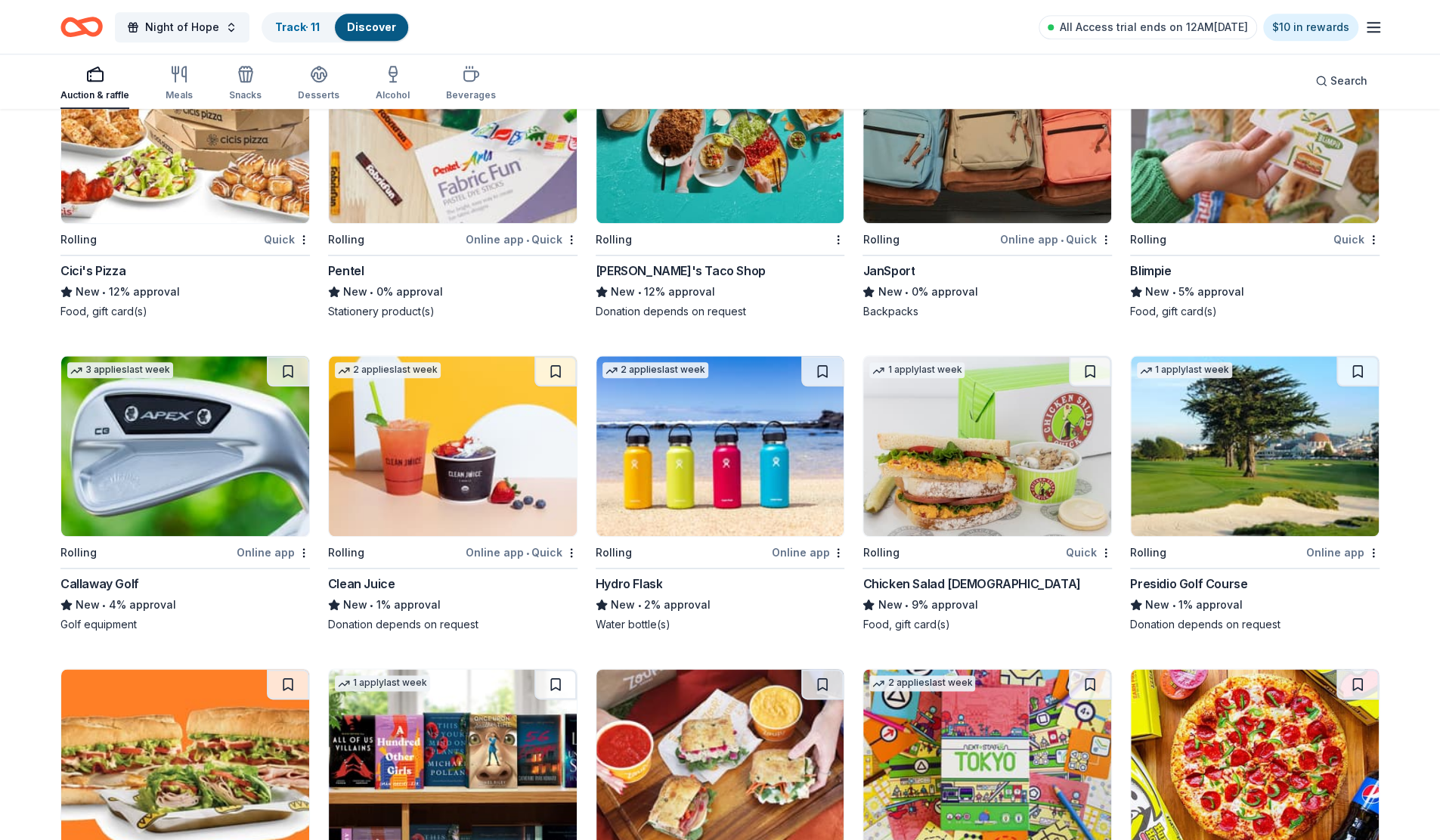
scroll to position [5417, 0]
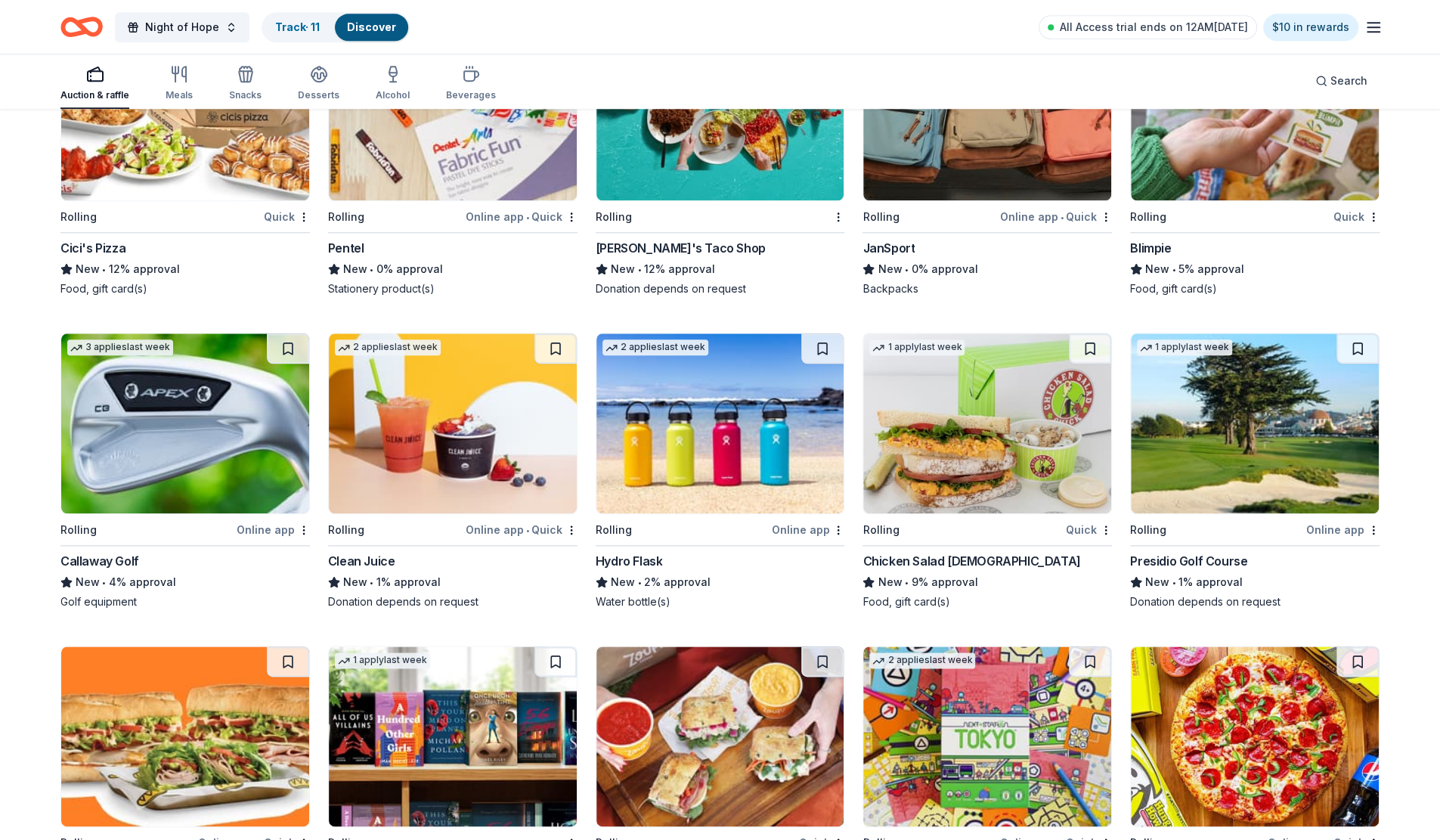
click at [221, 437] on img at bounding box center [184, 423] width 248 height 180
click at [486, 426] on img at bounding box center [453, 423] width 248 height 180
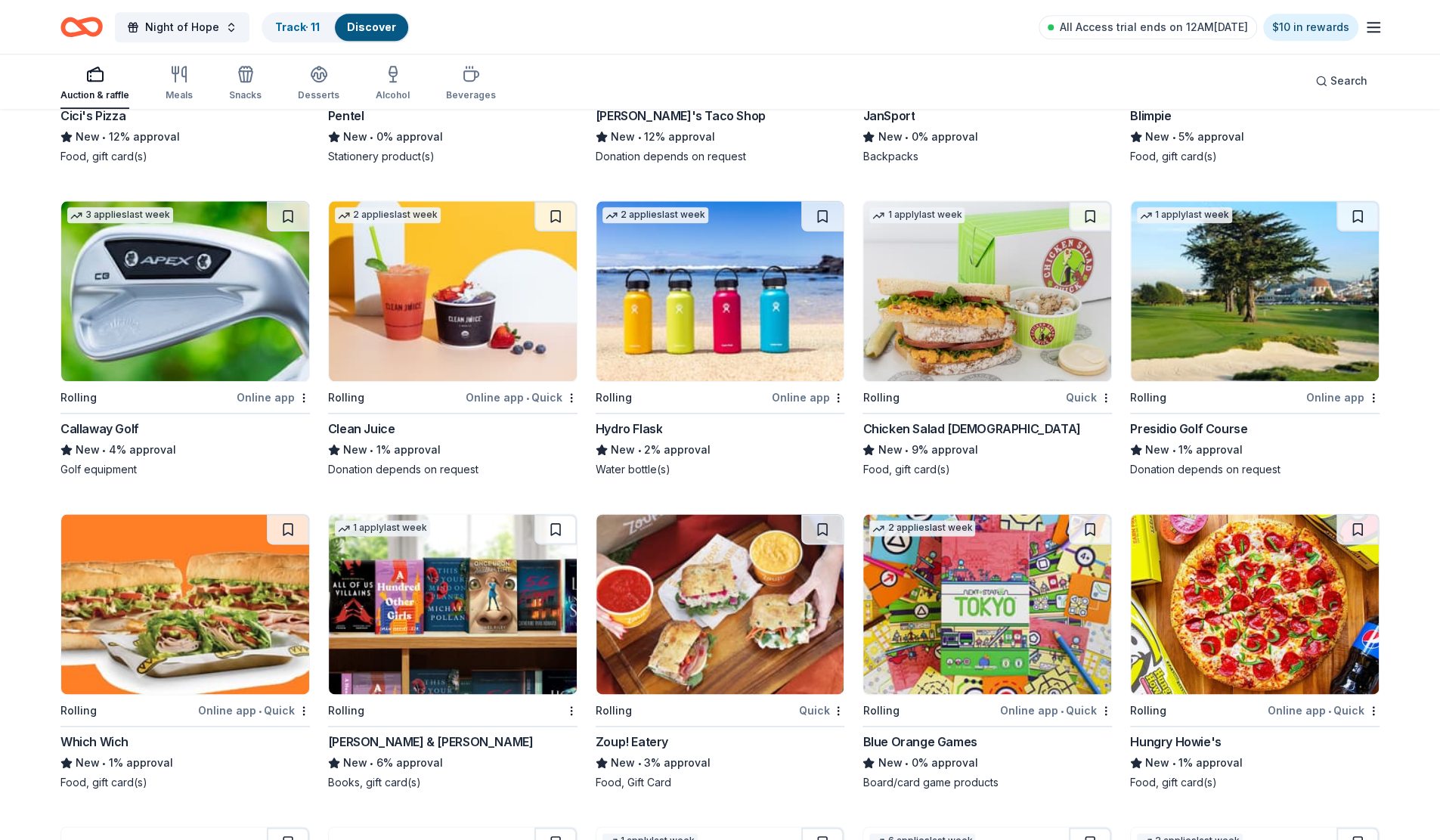
scroll to position [5569, 0]
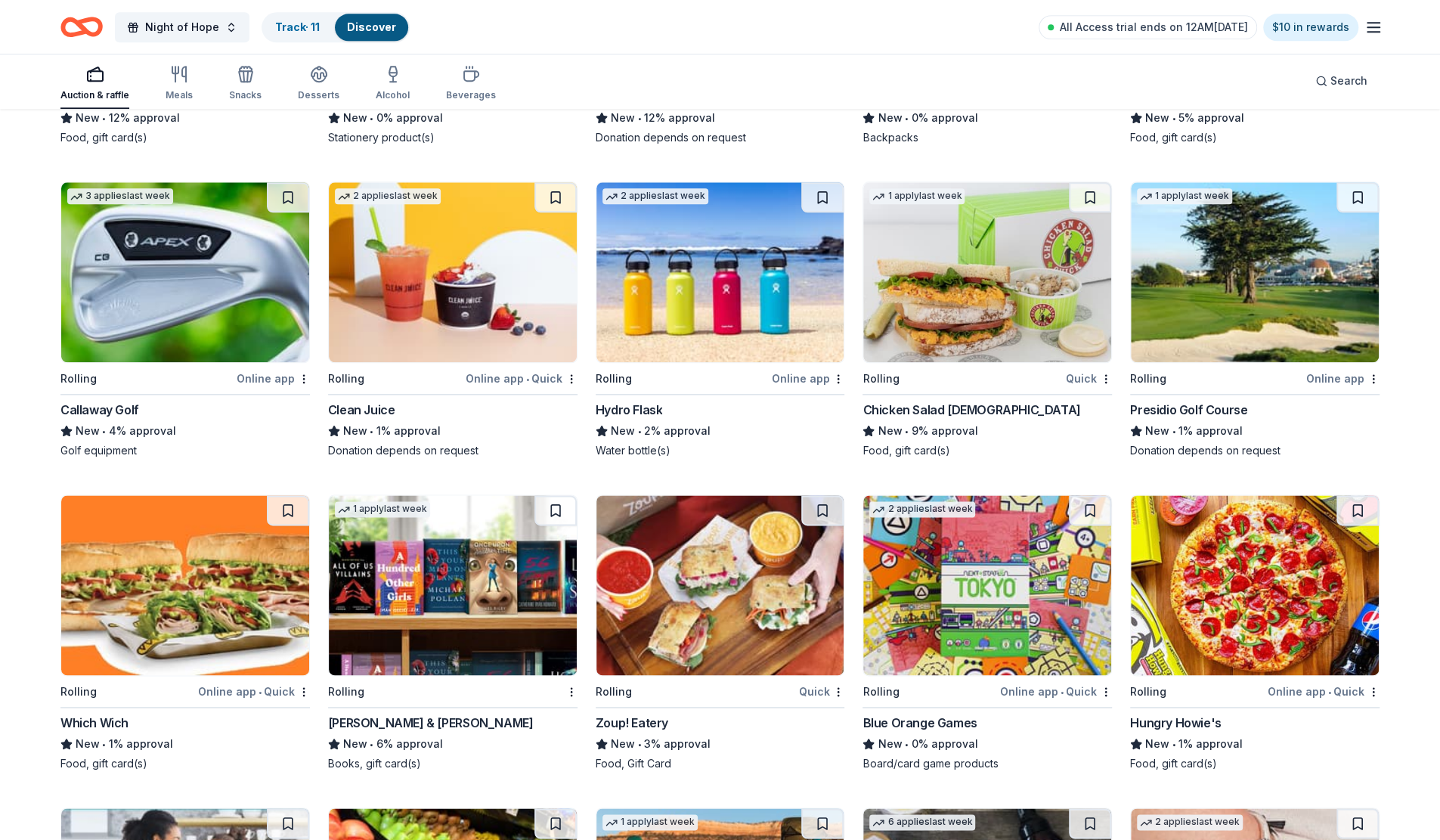
click at [1211, 299] on img at bounding box center [1255, 272] width 248 height 180
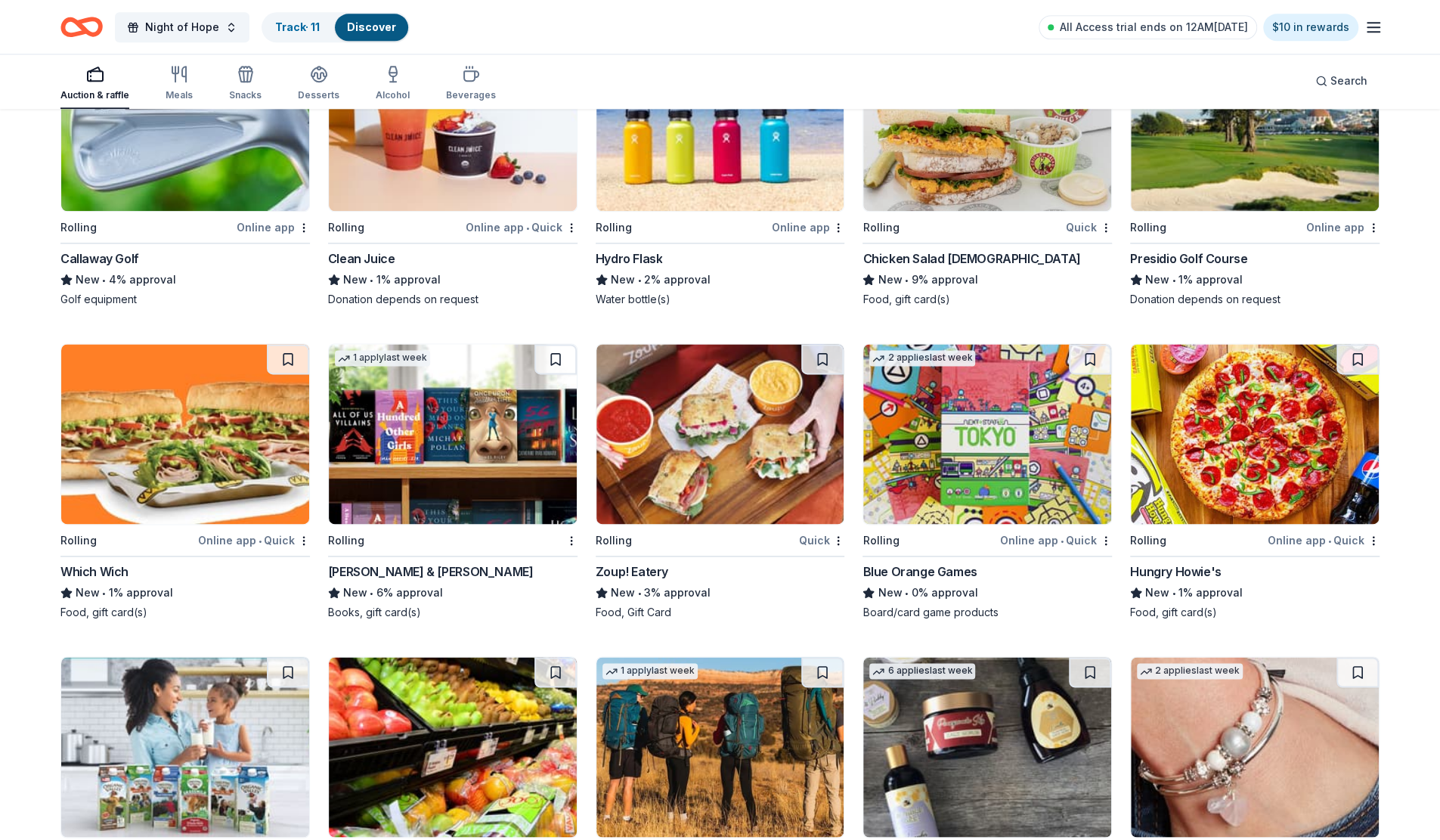
click at [976, 174] on img at bounding box center [987, 121] width 248 height 180
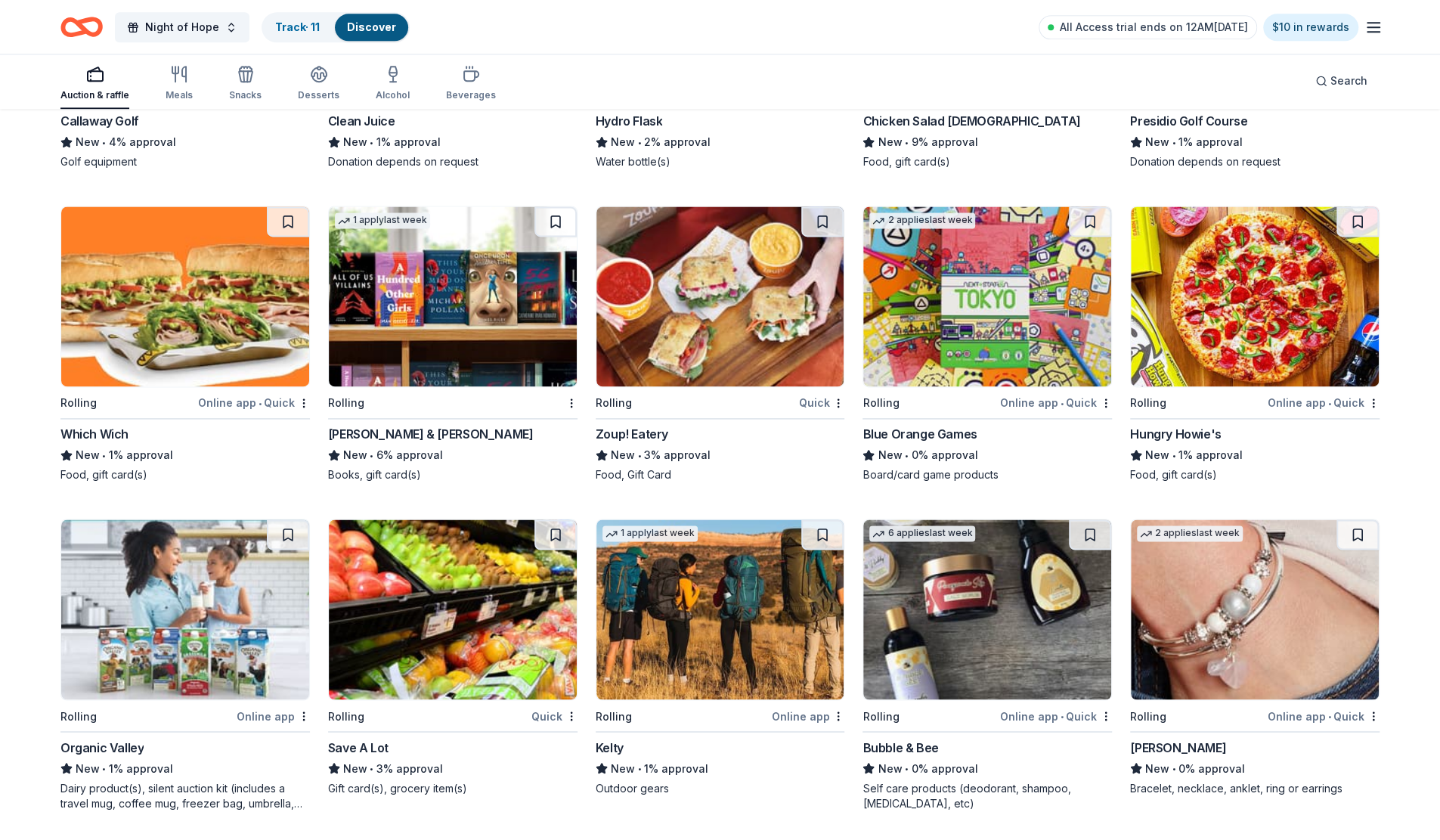
scroll to position [5871, 0]
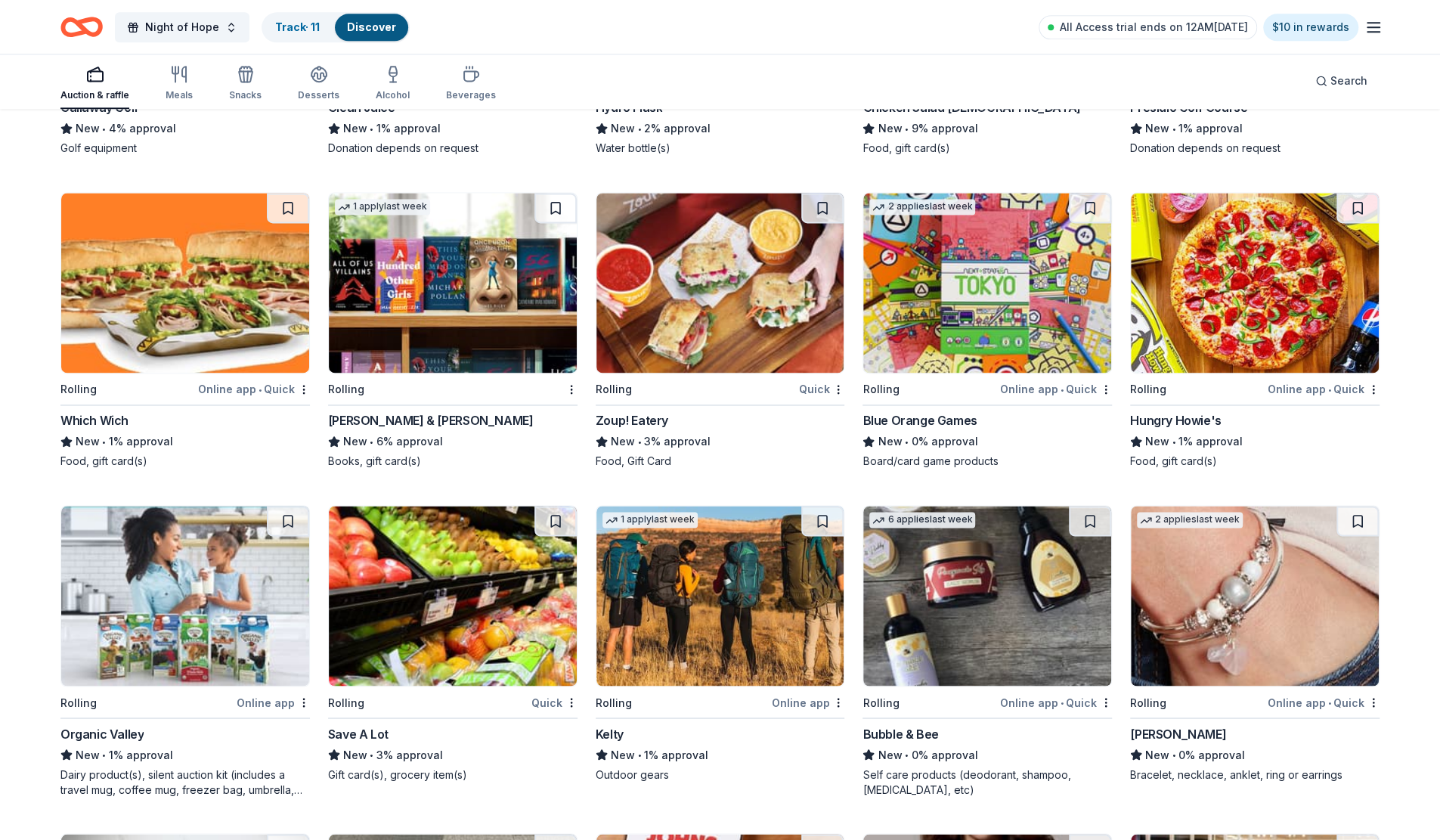
click at [186, 301] on img at bounding box center [184, 283] width 248 height 180
click at [435, 312] on img at bounding box center [453, 283] width 248 height 180
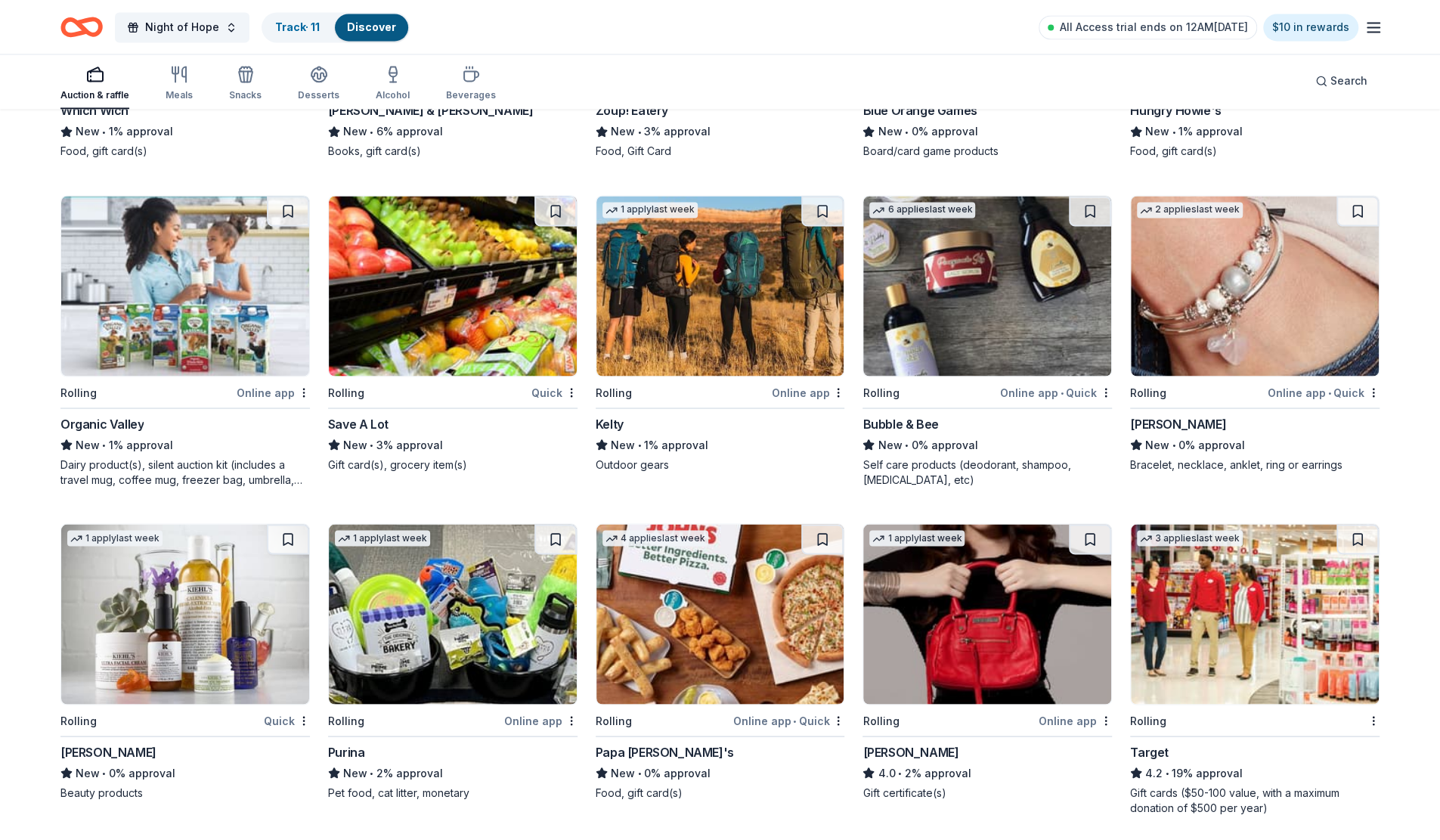
scroll to position [6174, 0]
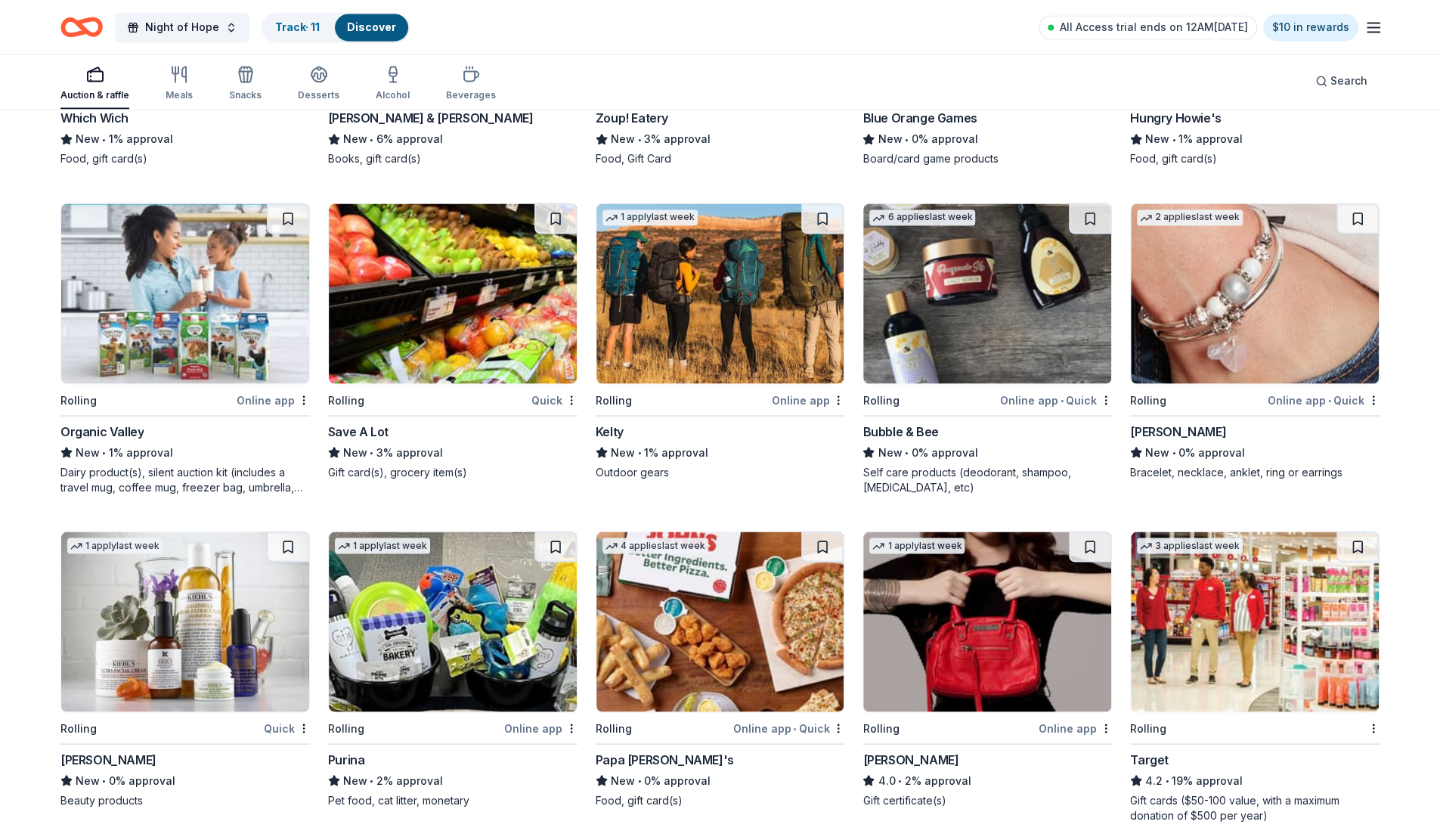
click at [717, 326] on img at bounding box center [720, 293] width 248 height 180
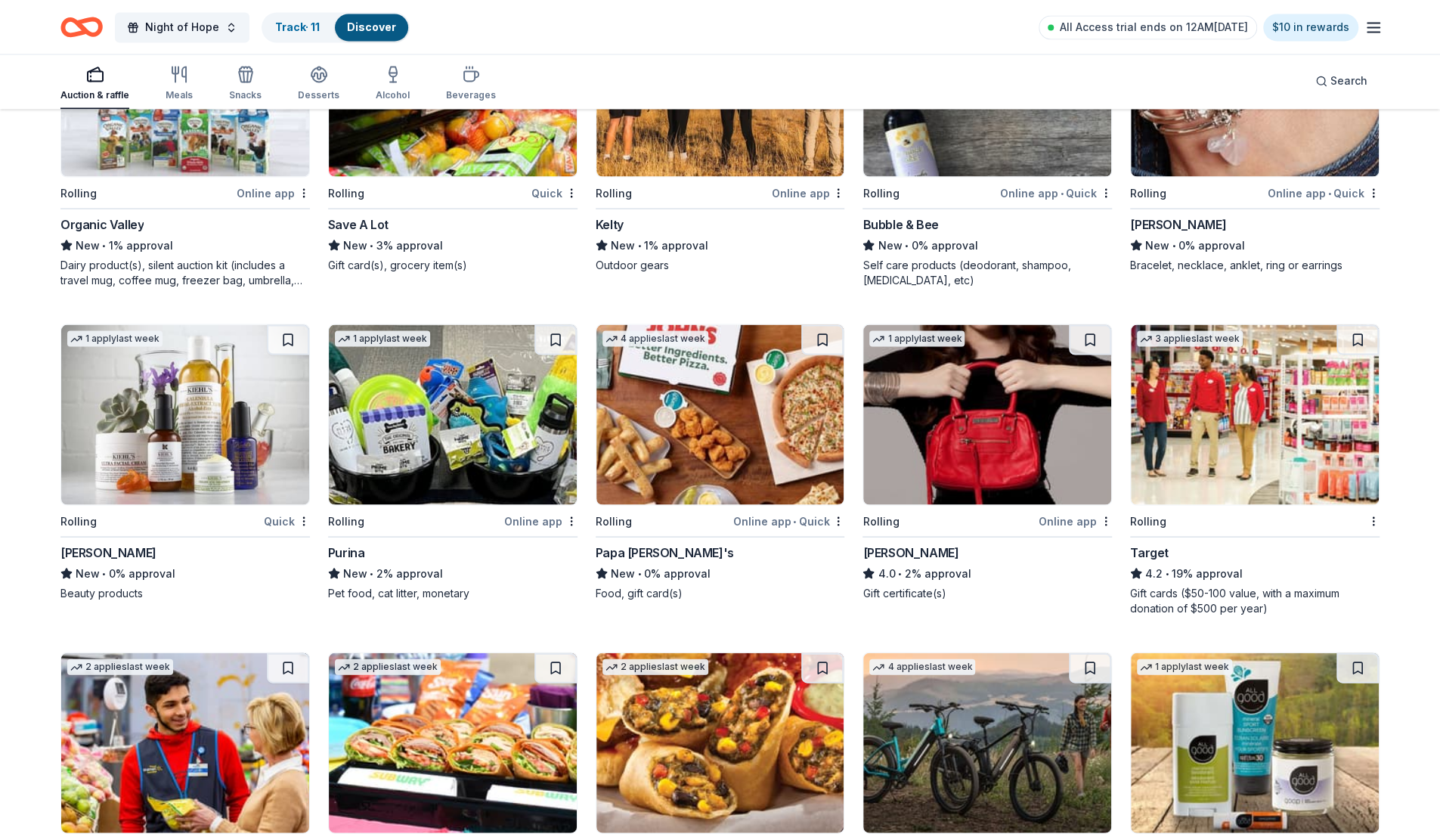
scroll to position [6551, 0]
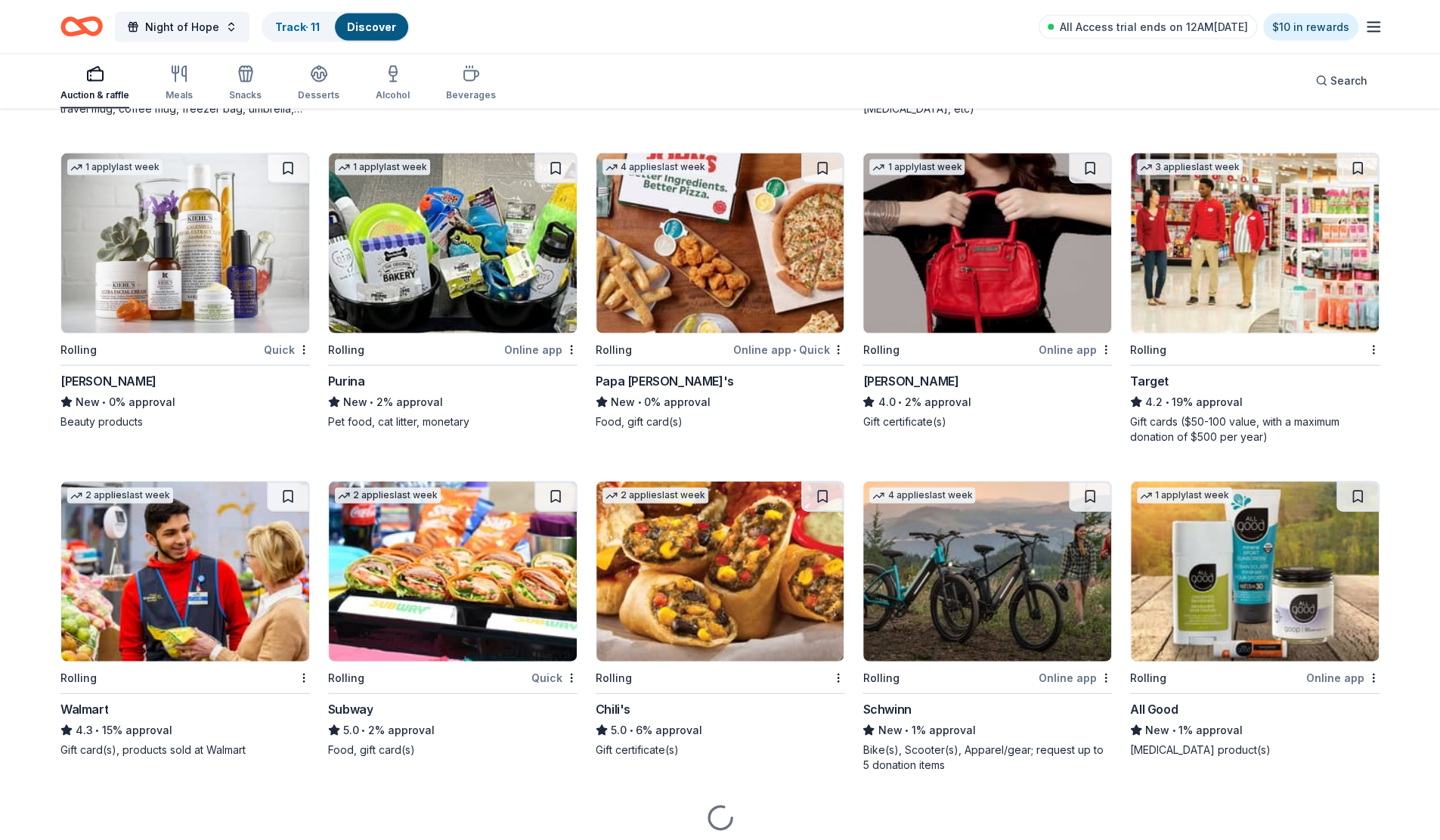
click at [190, 267] on img at bounding box center [184, 243] width 248 height 180
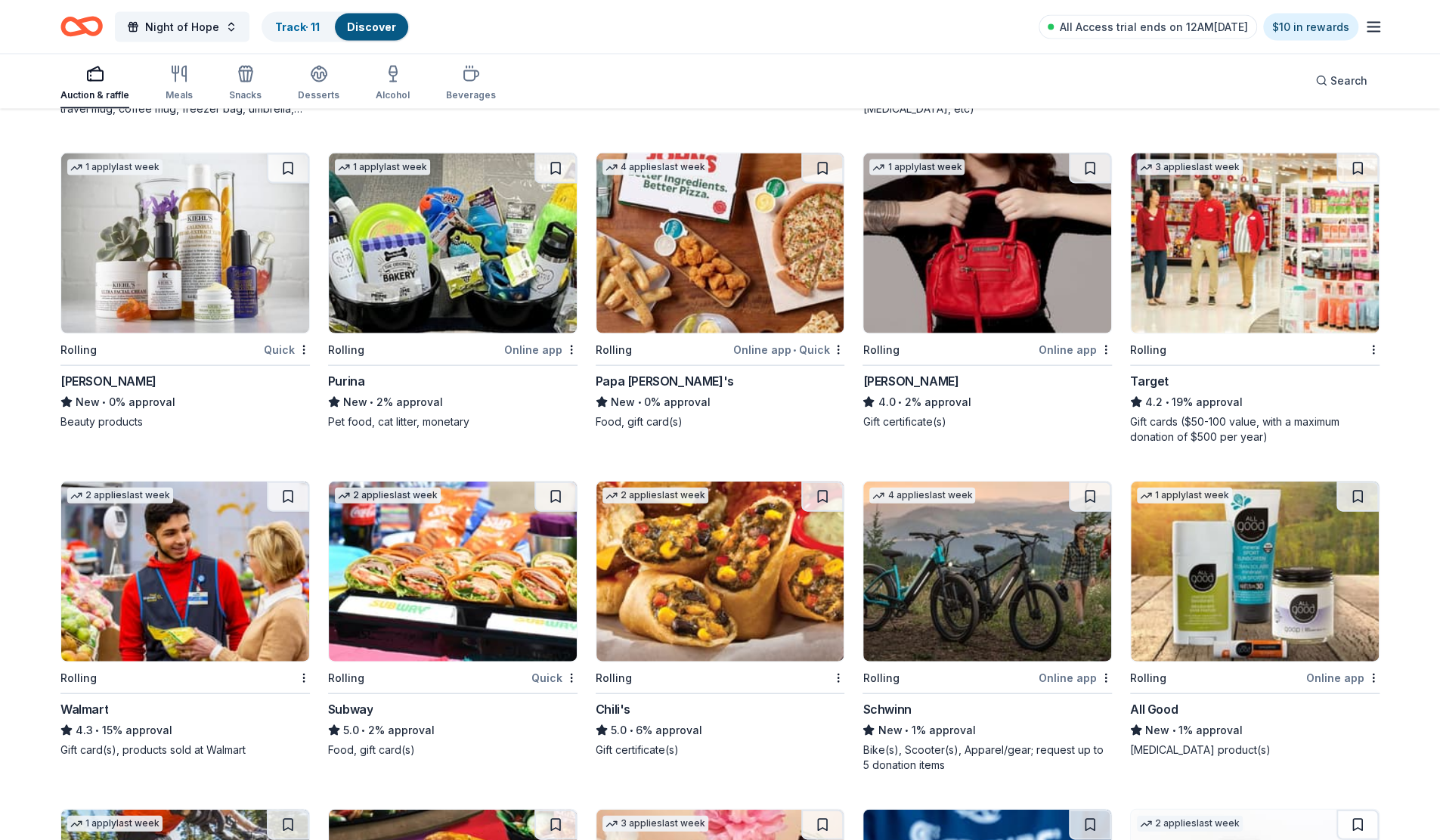
click at [467, 274] on img at bounding box center [453, 243] width 248 height 180
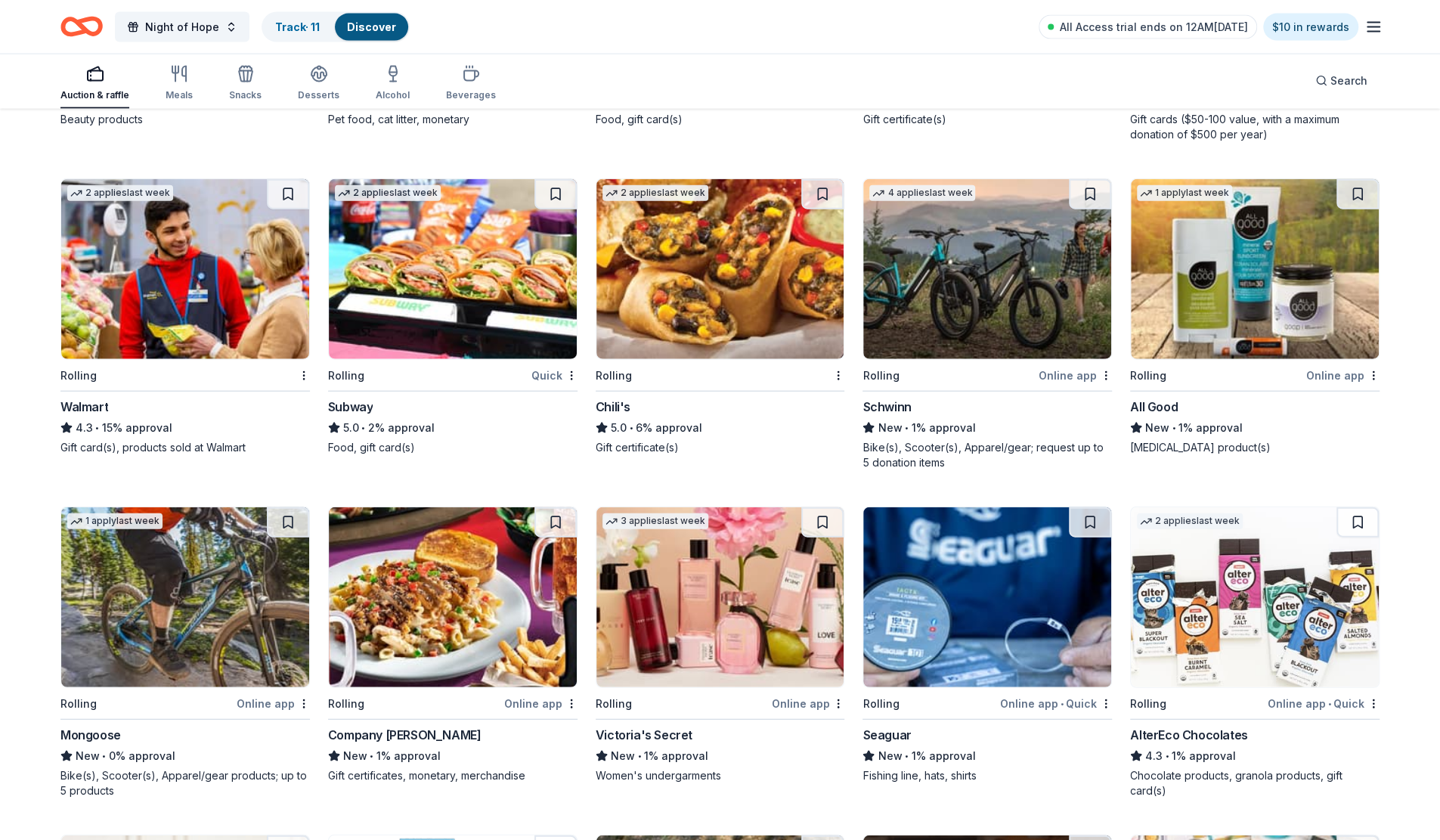
scroll to position [6929, 0]
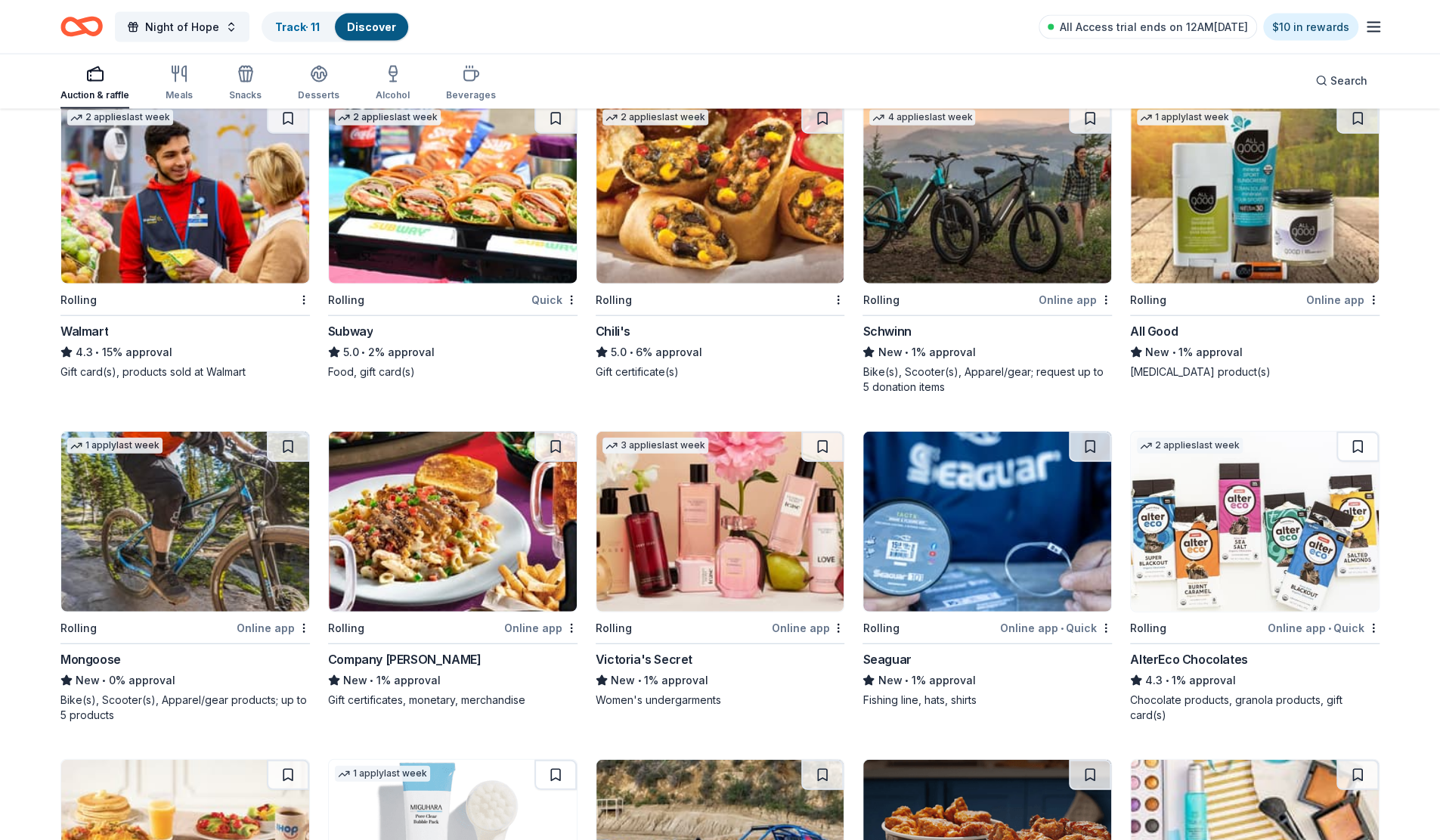
click at [1178, 215] on img at bounding box center [1255, 193] width 248 height 180
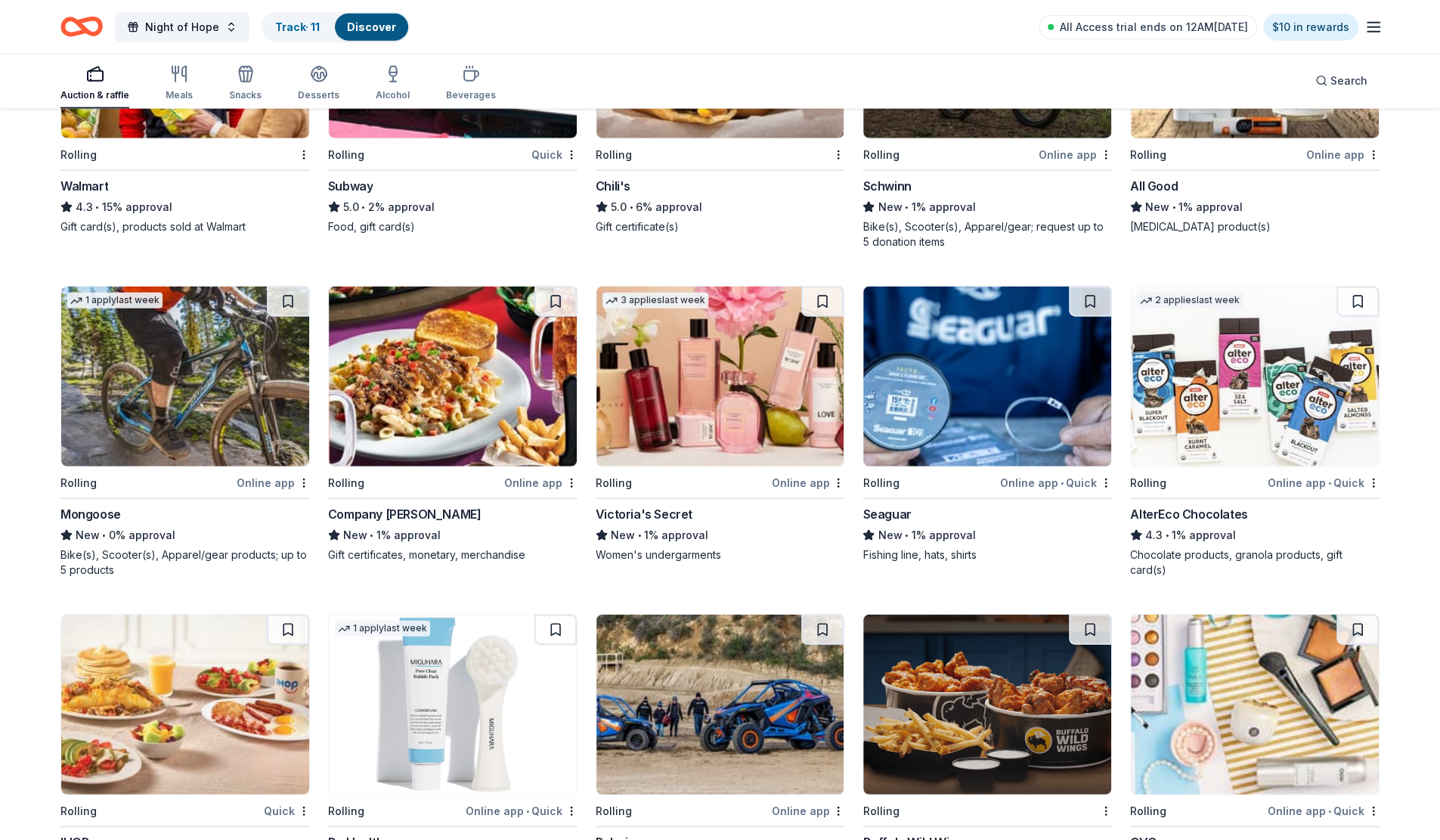
scroll to position [7156, 0]
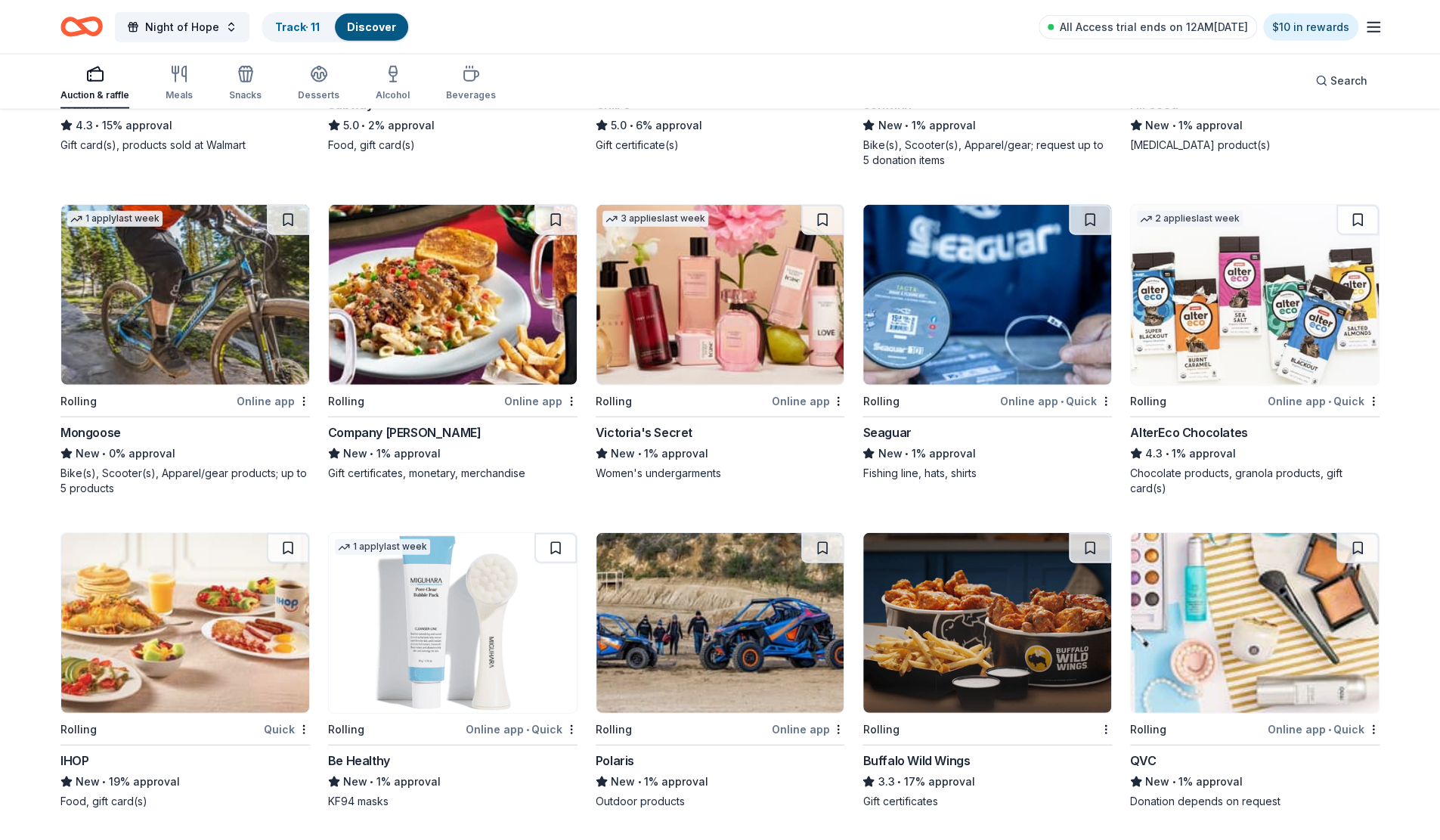
click at [256, 278] on img at bounding box center [184, 294] width 248 height 180
click at [470, 274] on img at bounding box center [453, 294] width 248 height 180
click at [767, 338] on img at bounding box center [720, 294] width 248 height 180
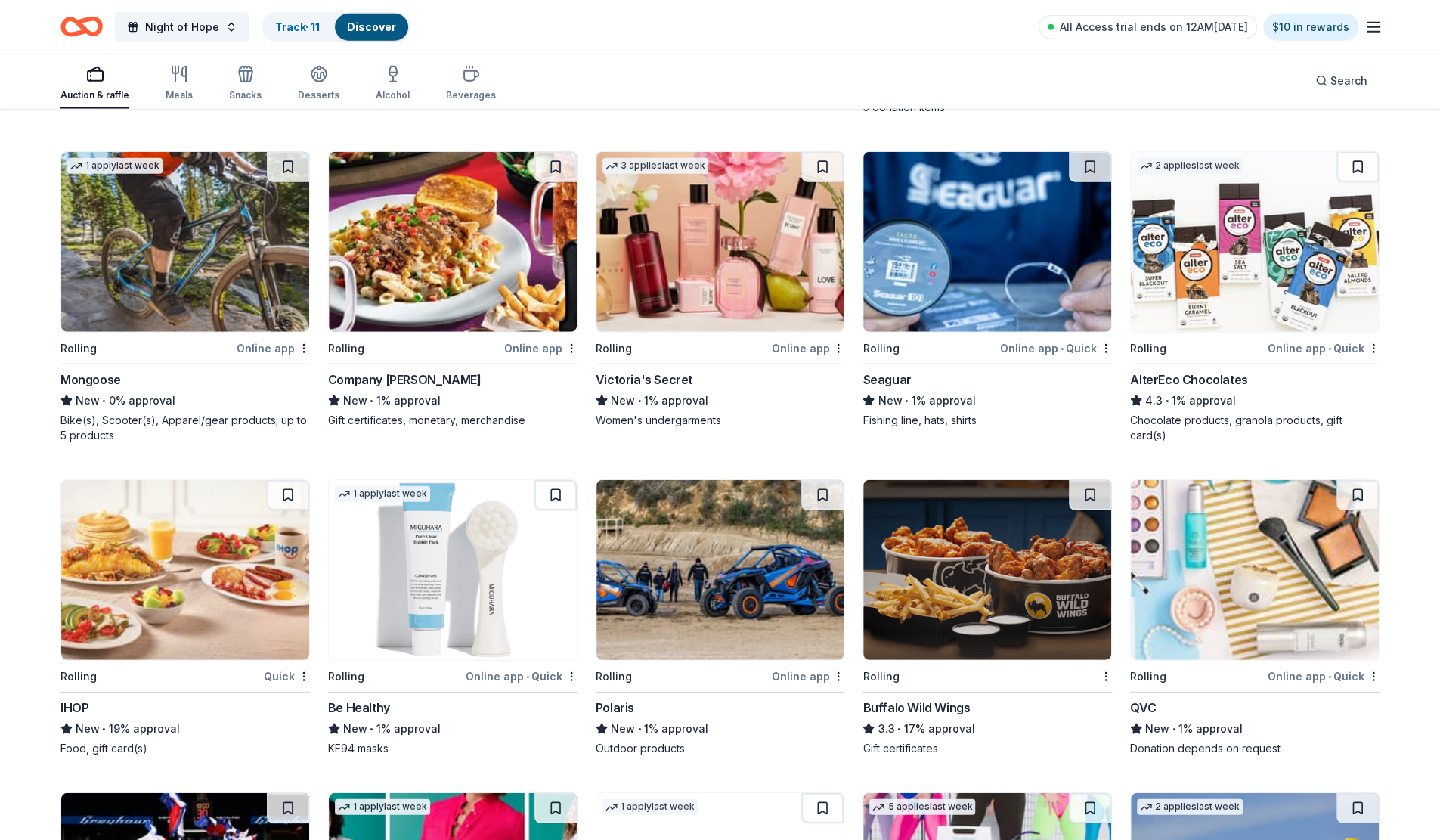
scroll to position [7232, 0]
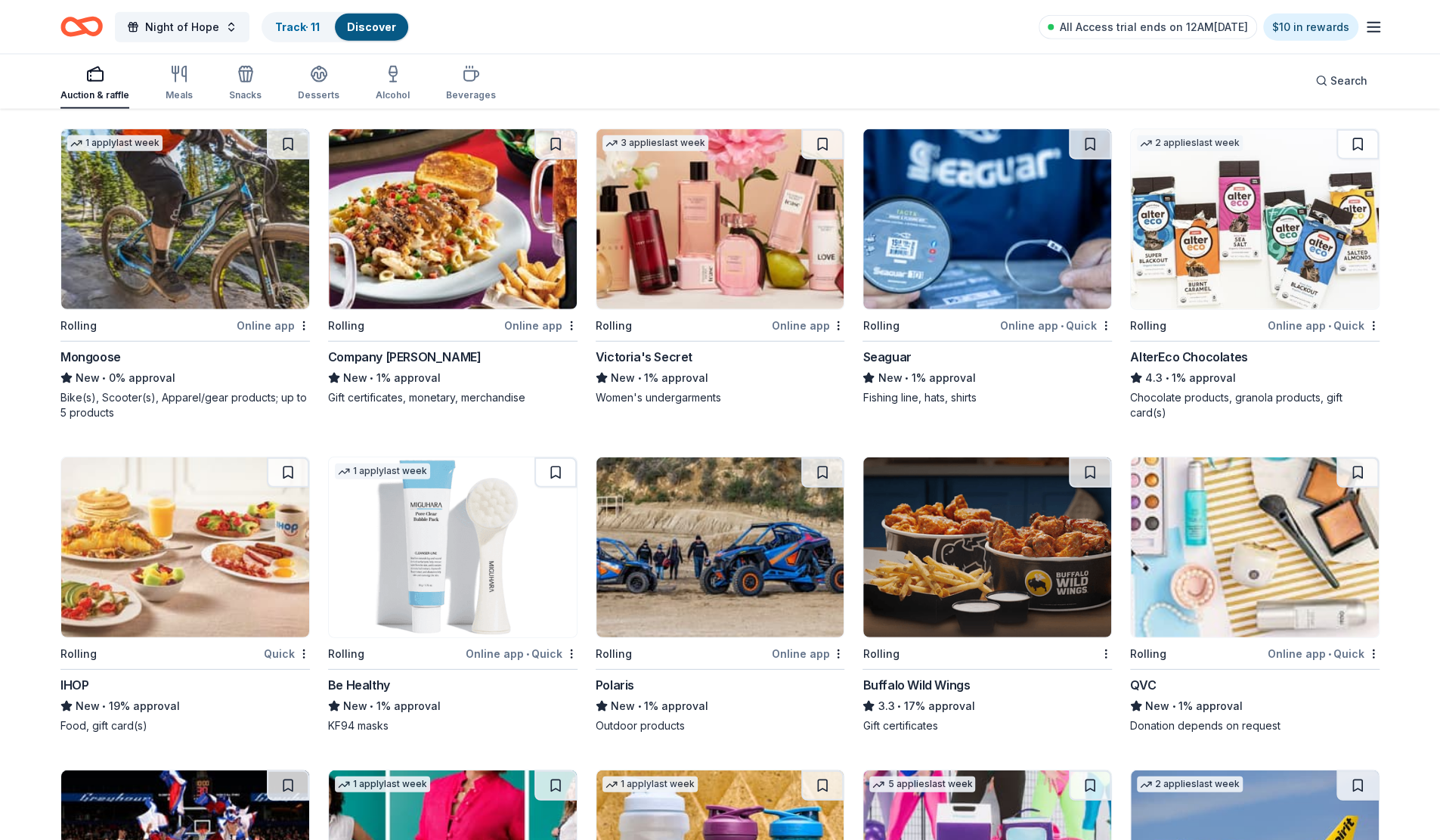
click at [1221, 197] on img at bounding box center [1255, 219] width 248 height 180
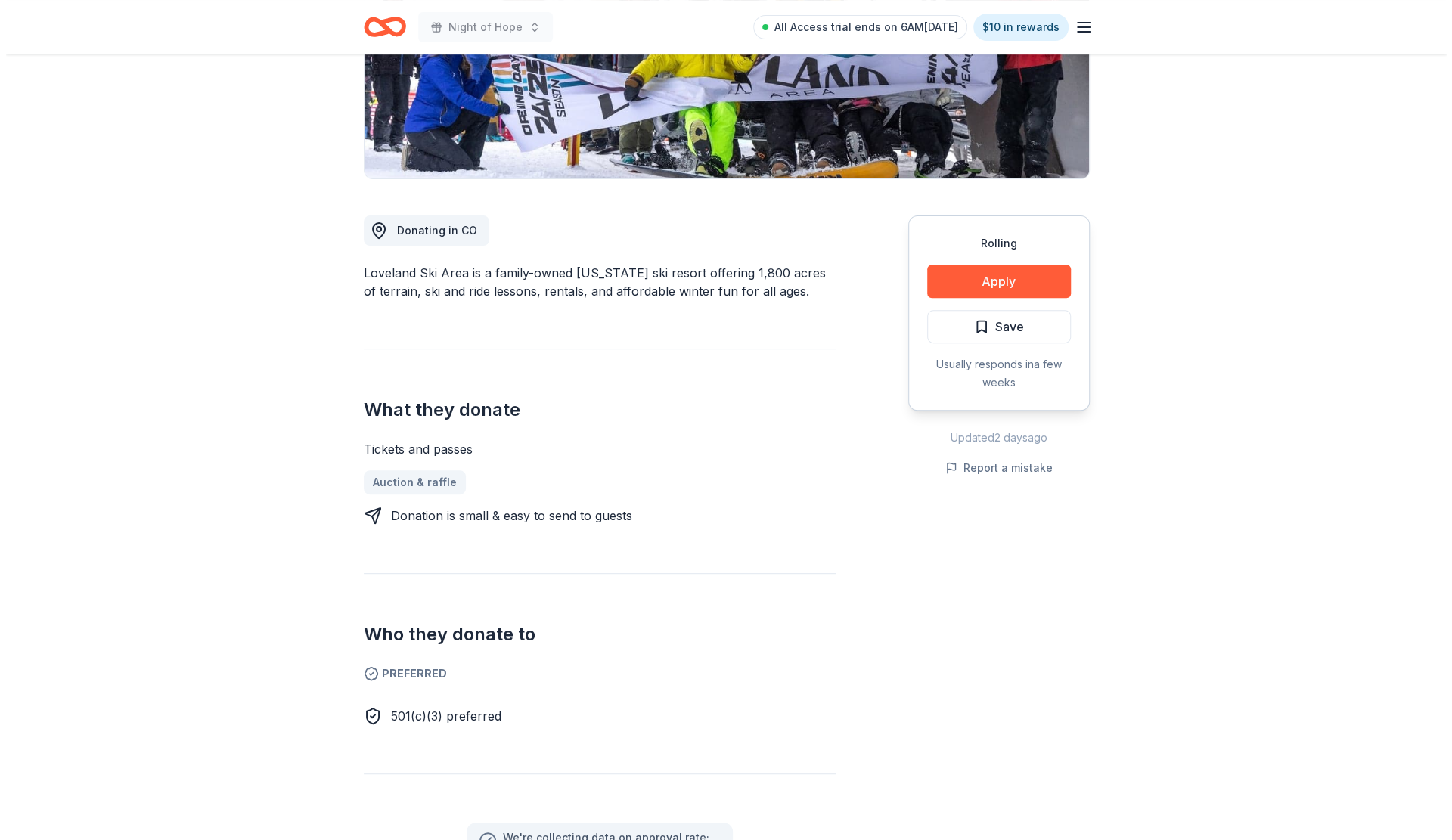
scroll to position [302, 0]
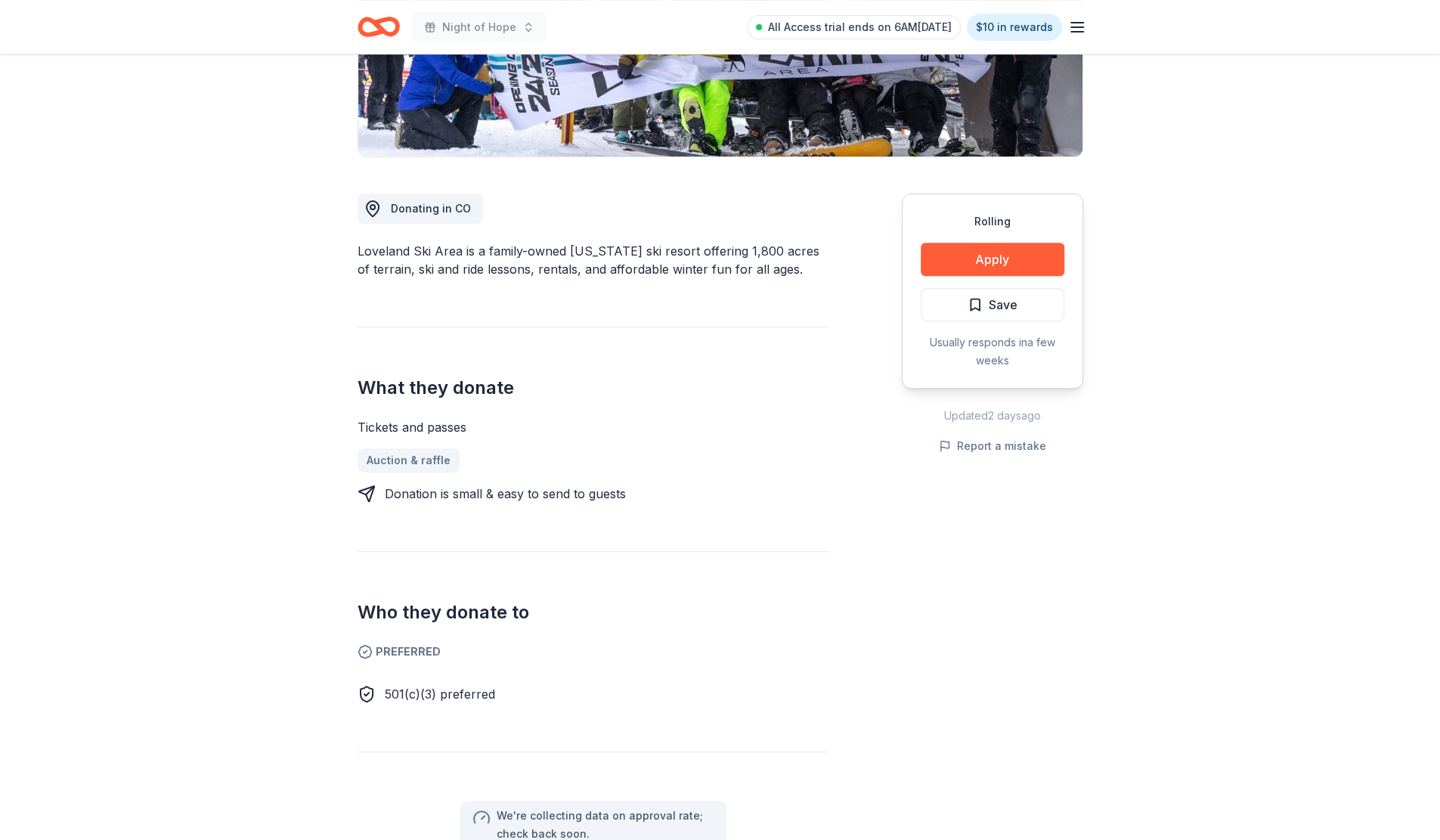
click at [976, 256] on button "Apply" at bounding box center [992, 259] width 144 height 33
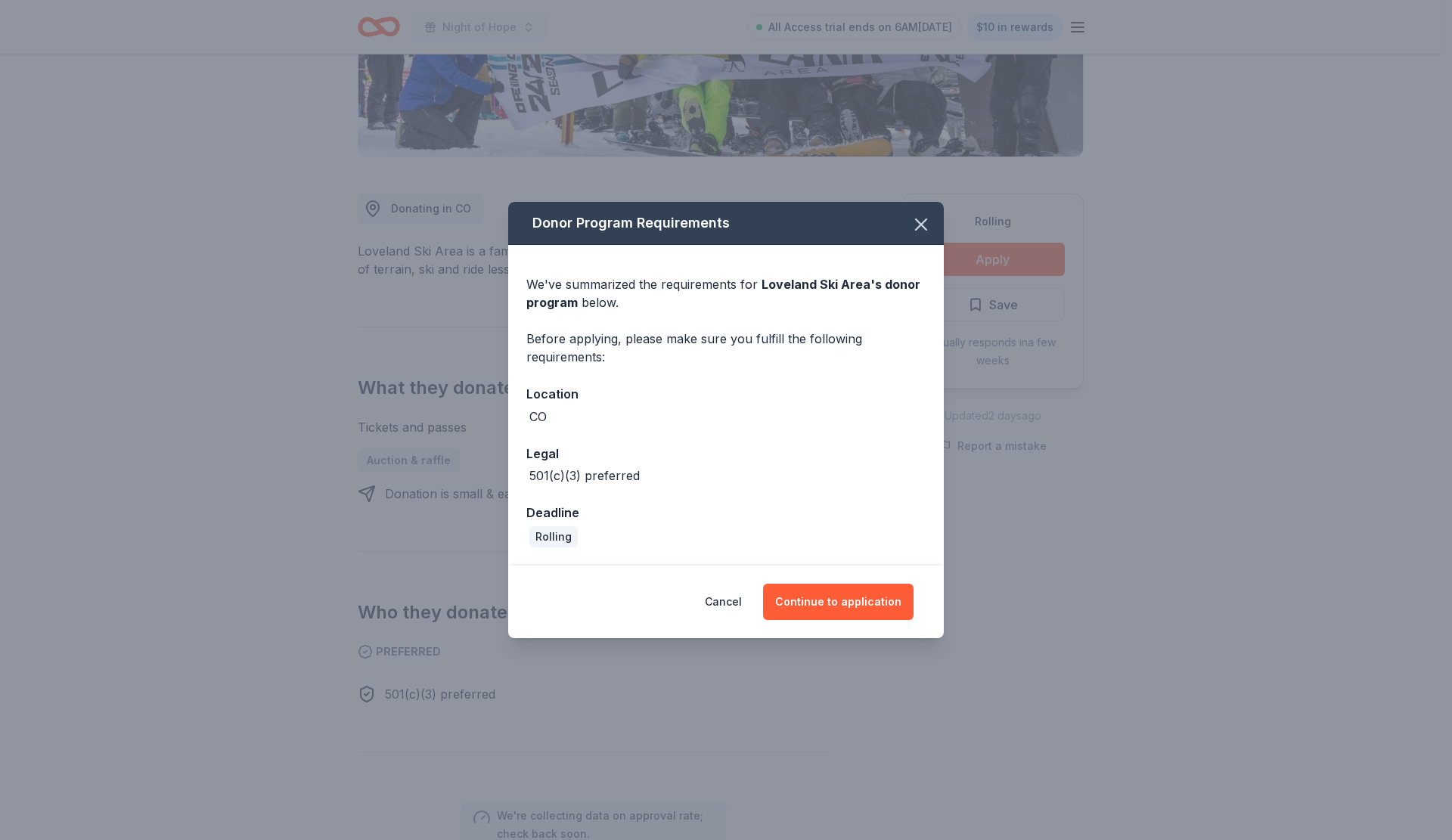
click at [800, 599] on button "Continue to application" at bounding box center [839, 601] width 151 height 36
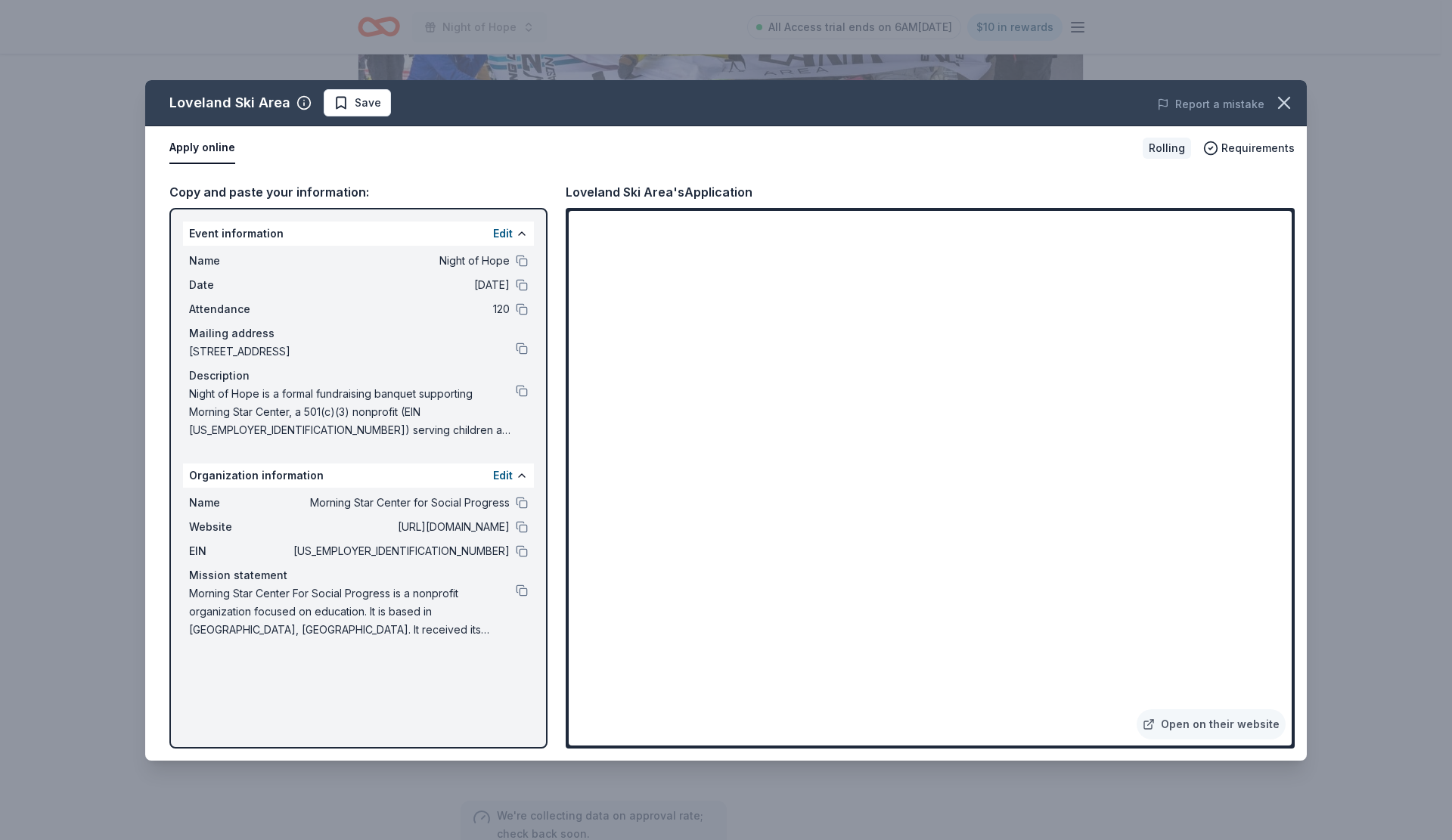
click at [1184, 722] on link "Open on their website" at bounding box center [1211, 724] width 149 height 30
click at [357, 96] on span "Save" at bounding box center [367, 102] width 26 height 18
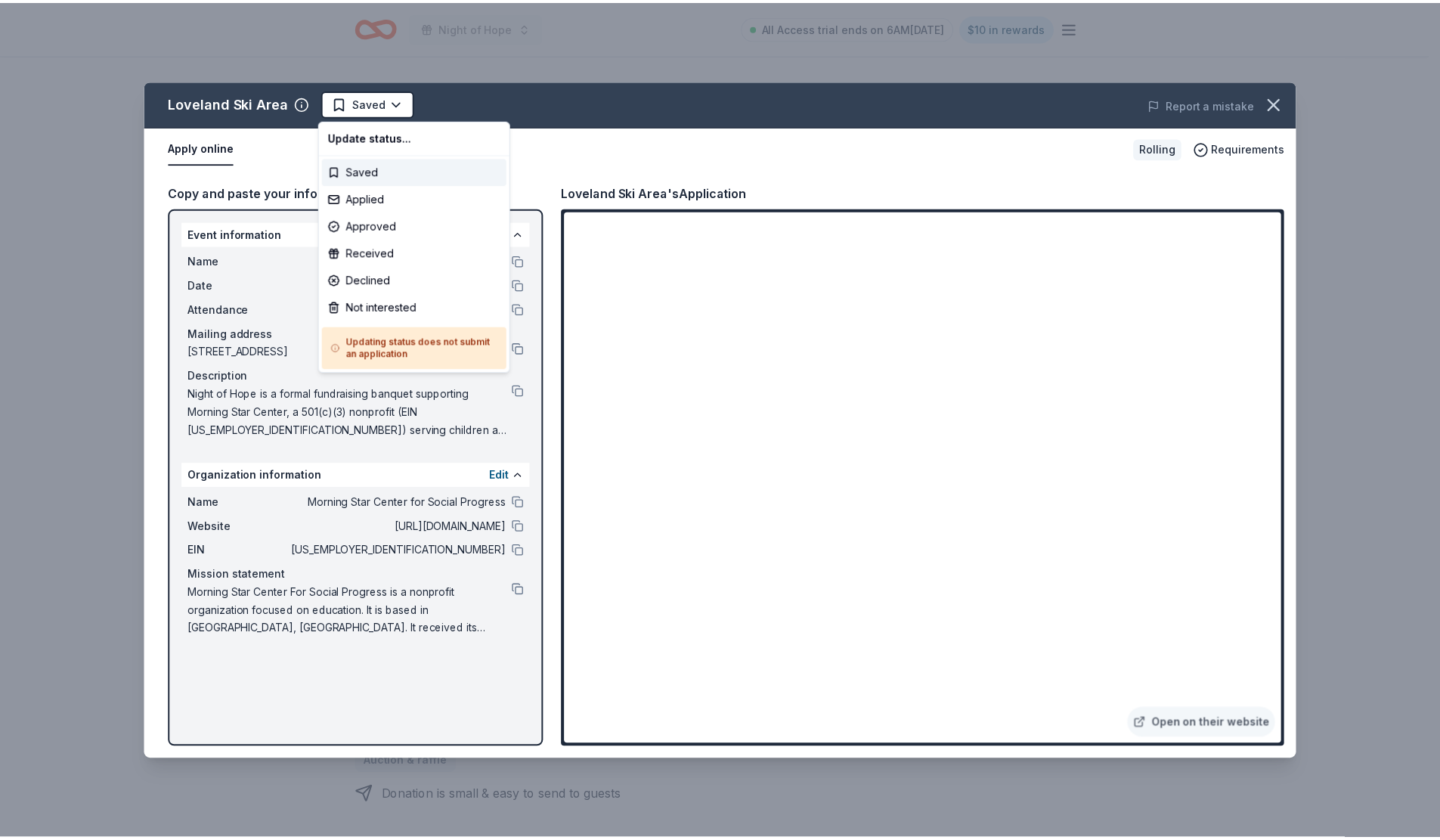
scroll to position [0, 0]
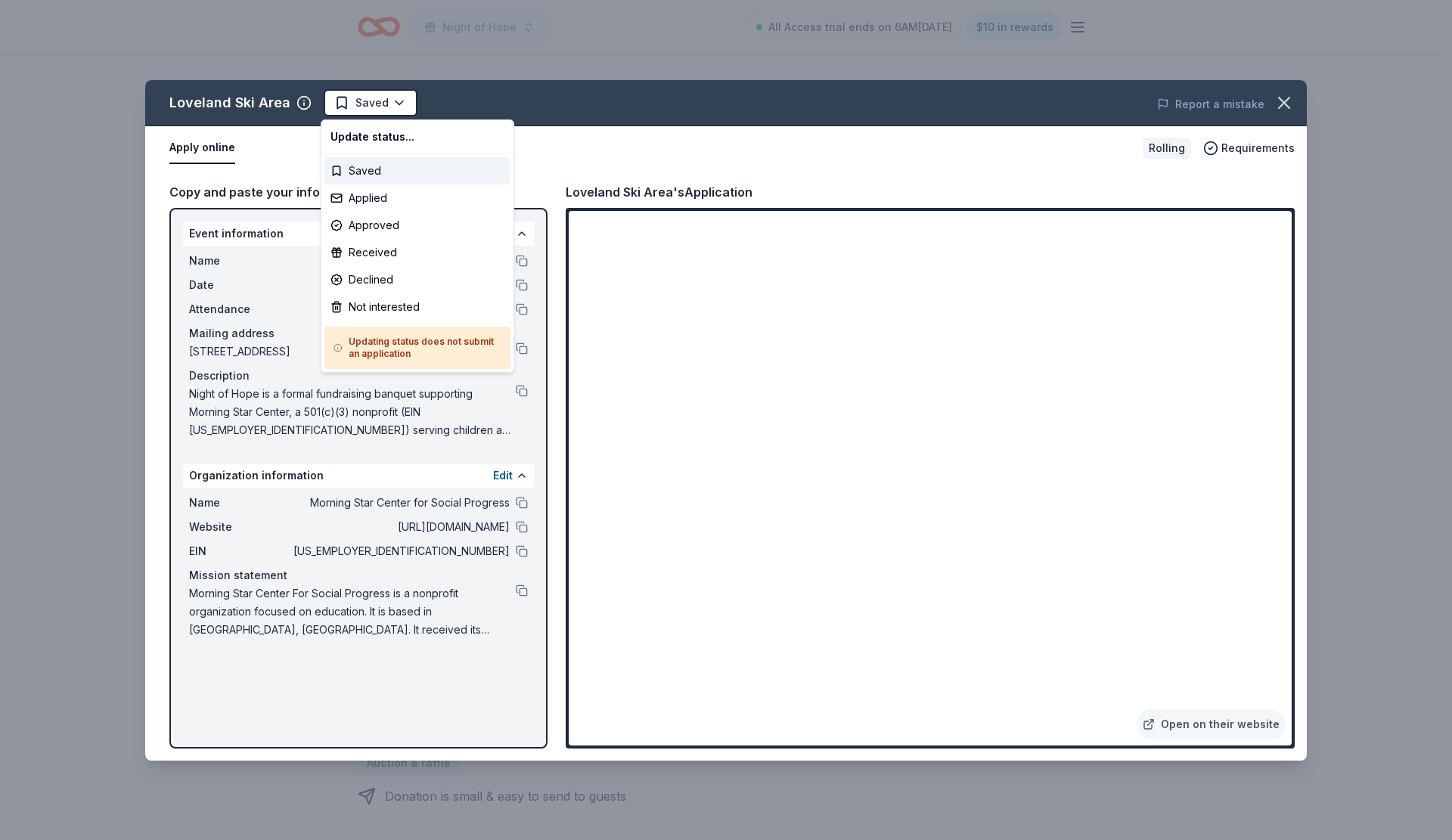
click at [399, 101] on html "Night of Hope All Access trial ends on 6AM, 9/24 $10 in rewards Rolling Share L…" at bounding box center [726, 420] width 1452 height 840
click at [393, 200] on div "Applied" at bounding box center [417, 198] width 186 height 27
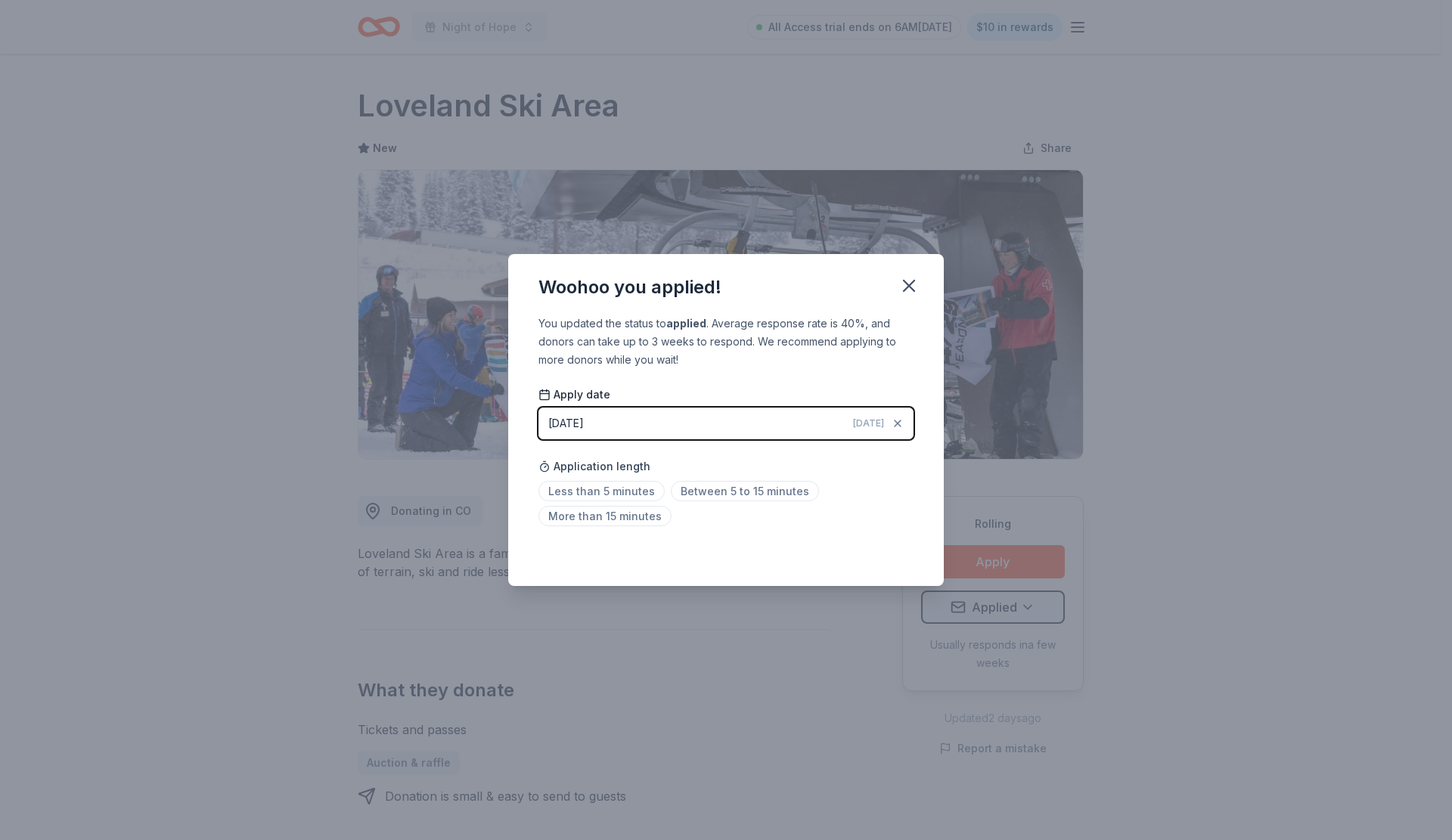
click at [640, 516] on span "More than 15 minutes" at bounding box center [604, 516] width 133 height 20
click at [906, 286] on icon "button" at bounding box center [909, 285] width 21 height 21
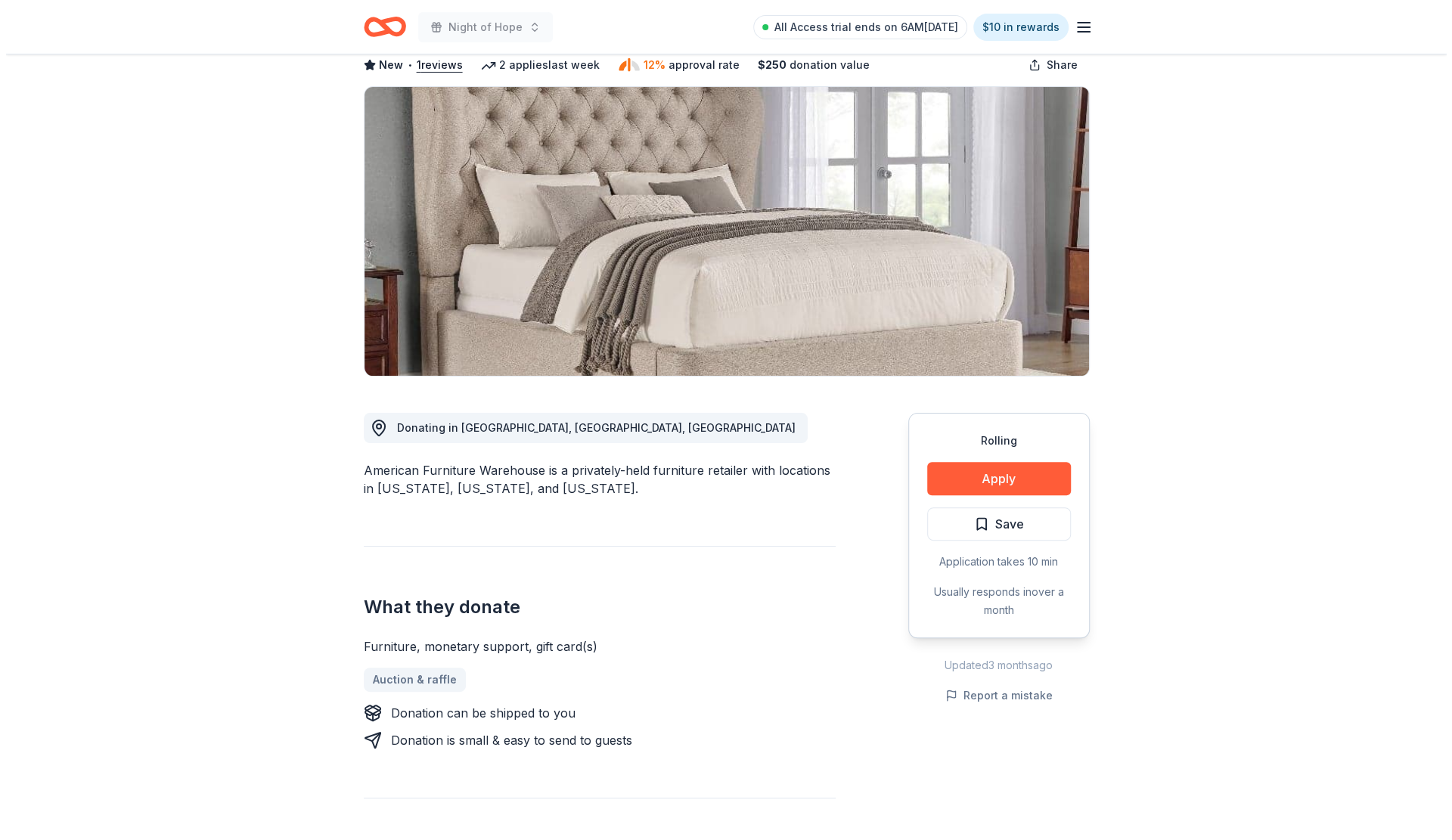
scroll to position [227, 0]
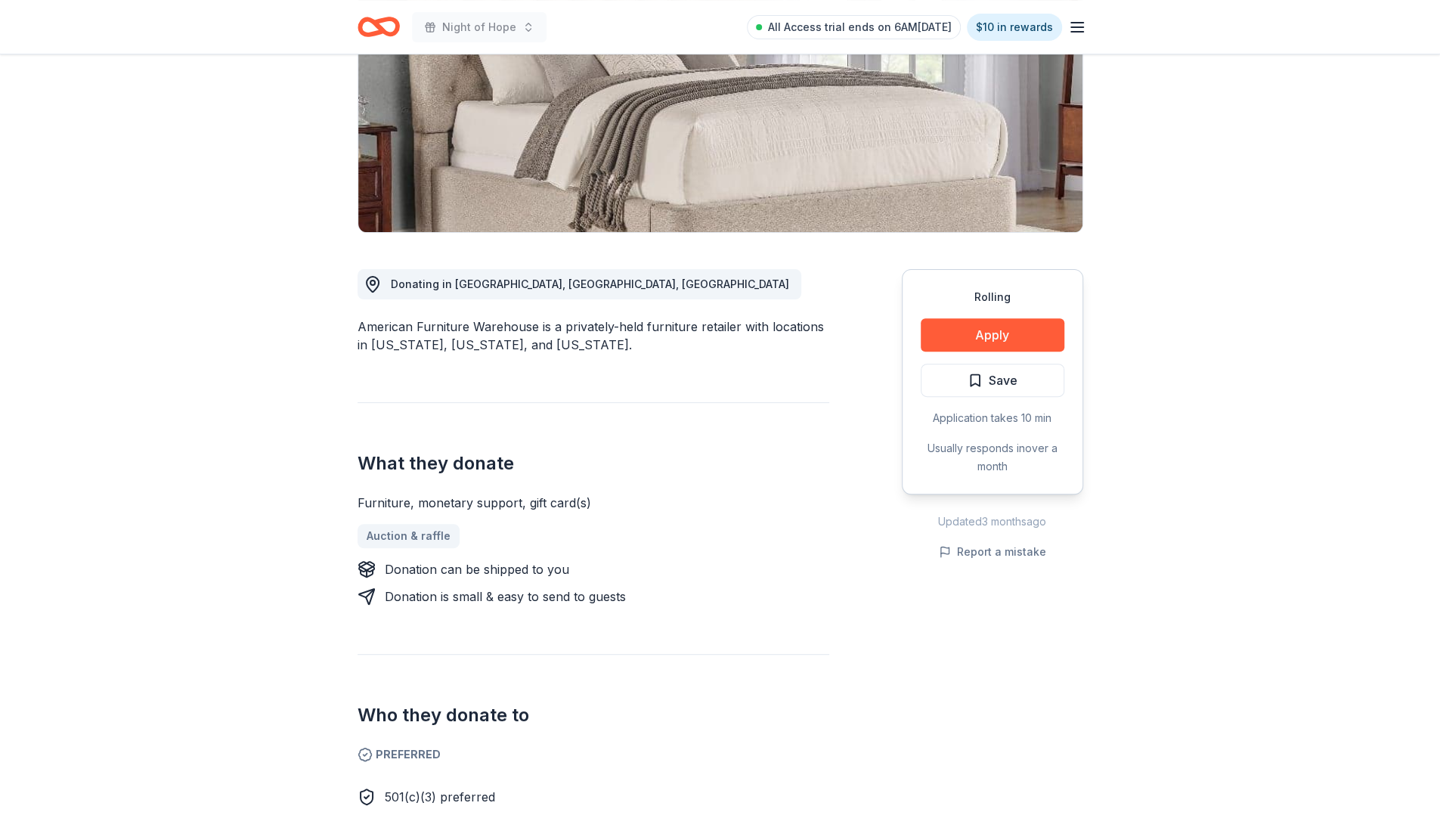
click at [1001, 338] on button "Apply" at bounding box center [992, 334] width 144 height 33
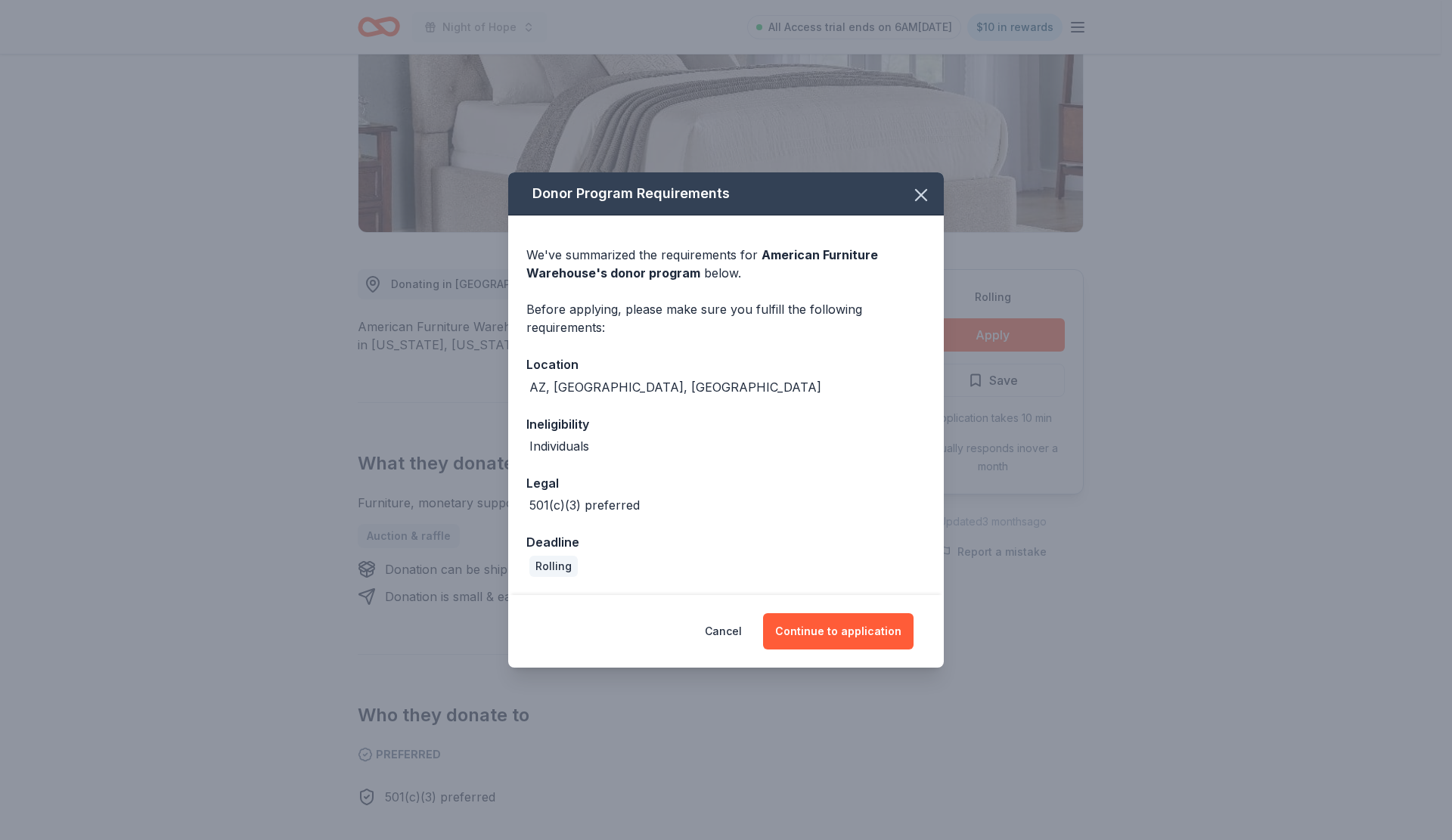
click at [791, 629] on button "Continue to application" at bounding box center [839, 631] width 151 height 36
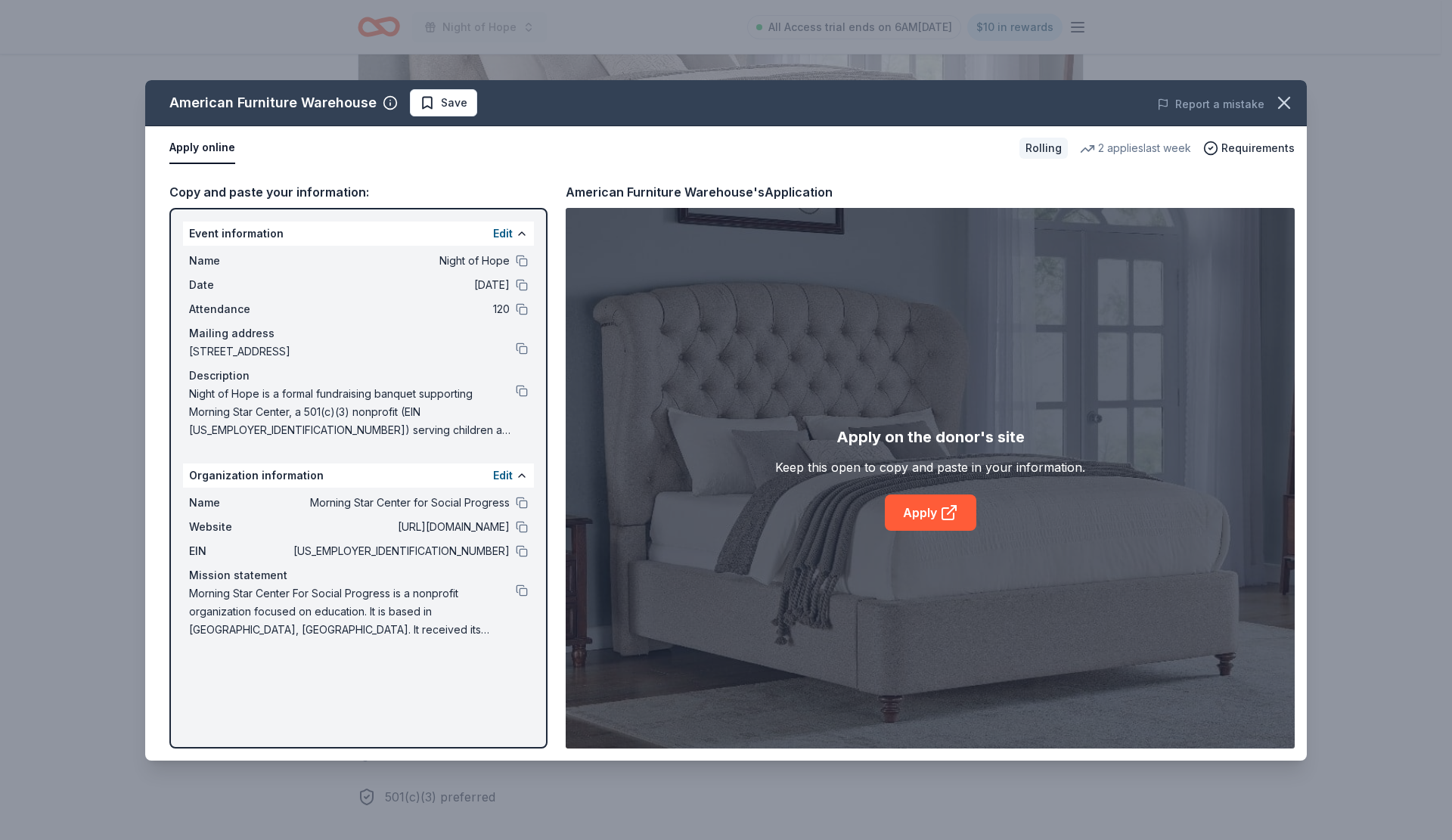
click at [914, 512] on link "Apply" at bounding box center [931, 512] width 91 height 36
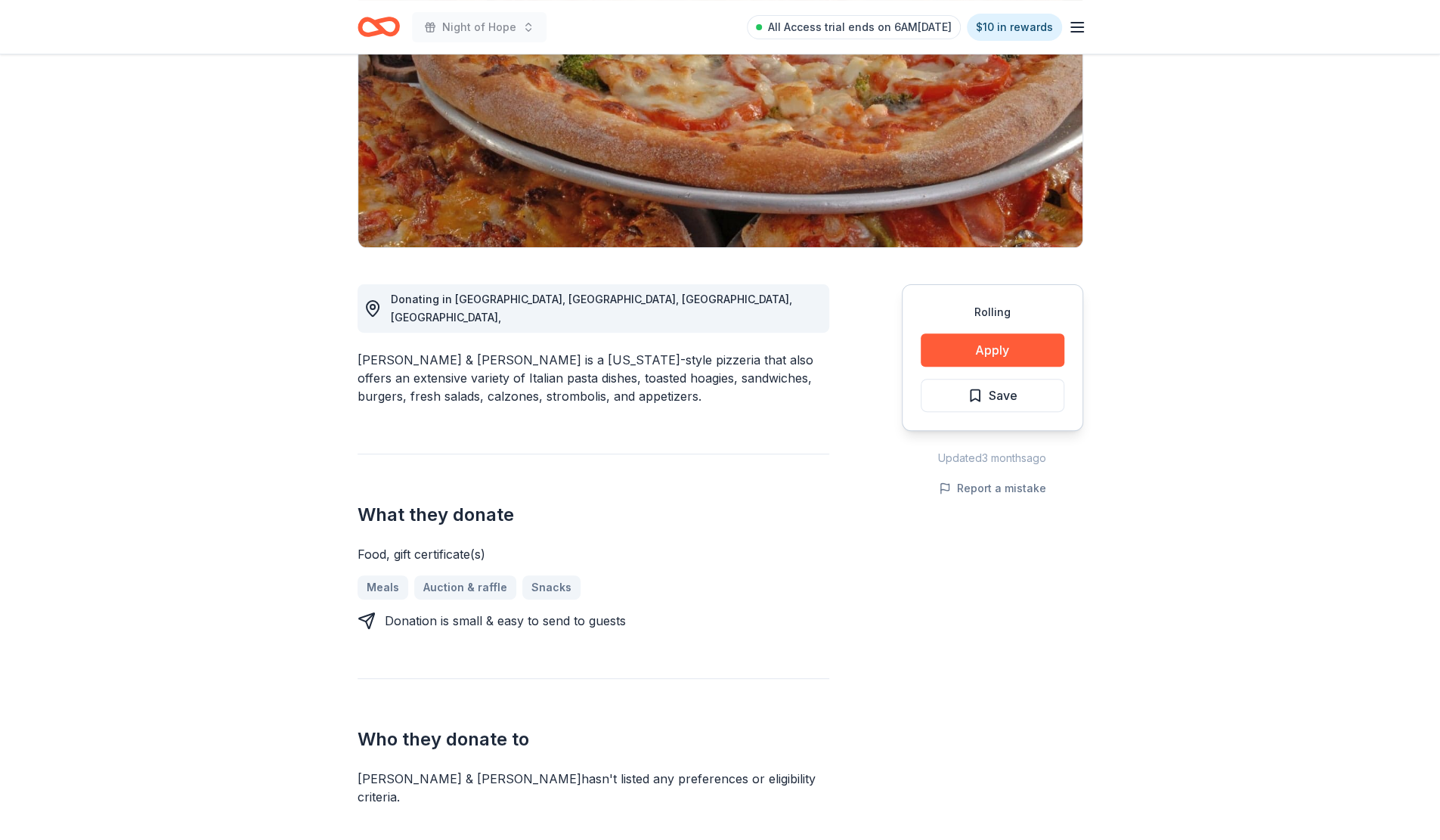
scroll to position [227, 0]
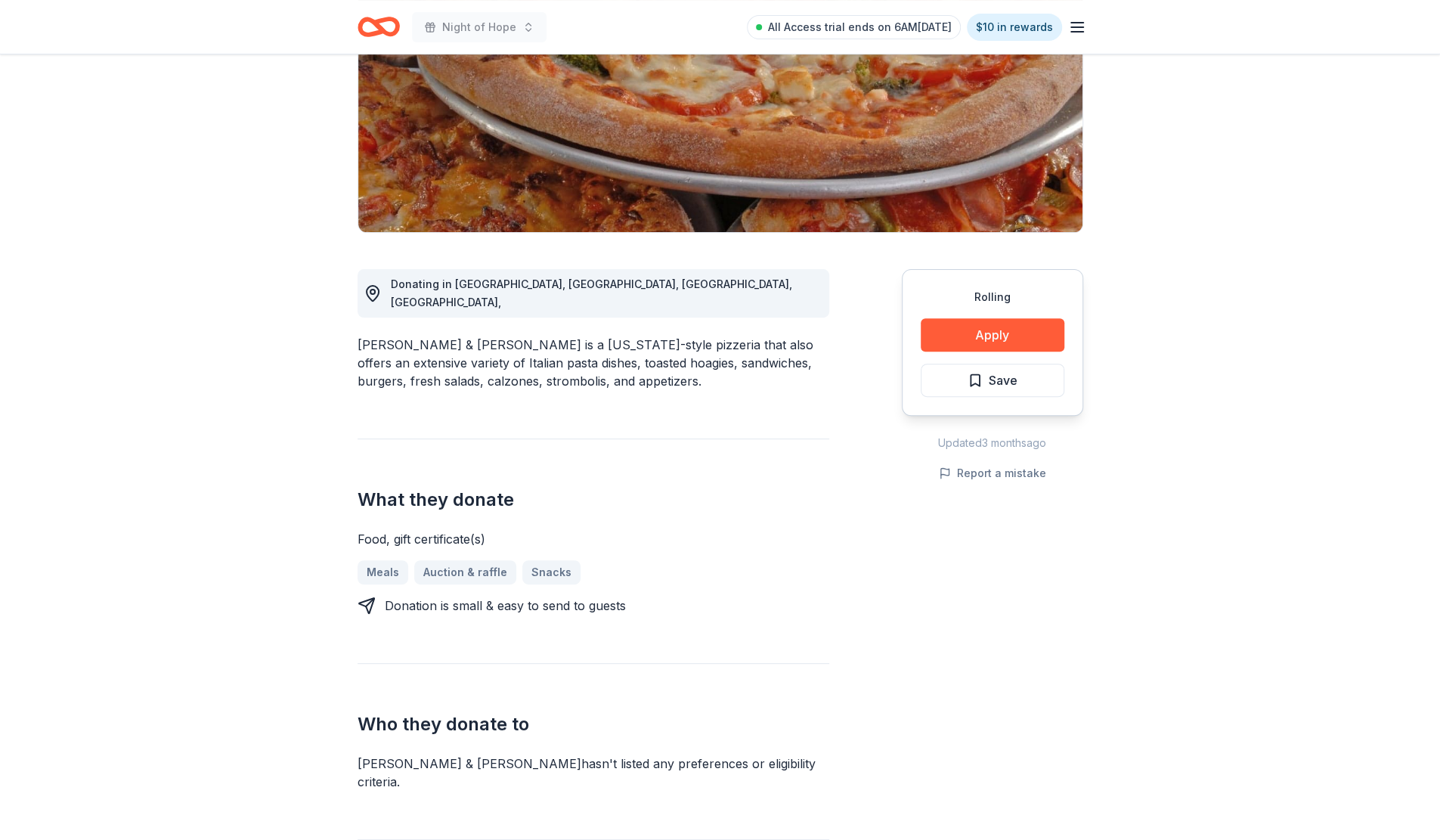
click at [996, 335] on button "Apply" at bounding box center [992, 334] width 144 height 33
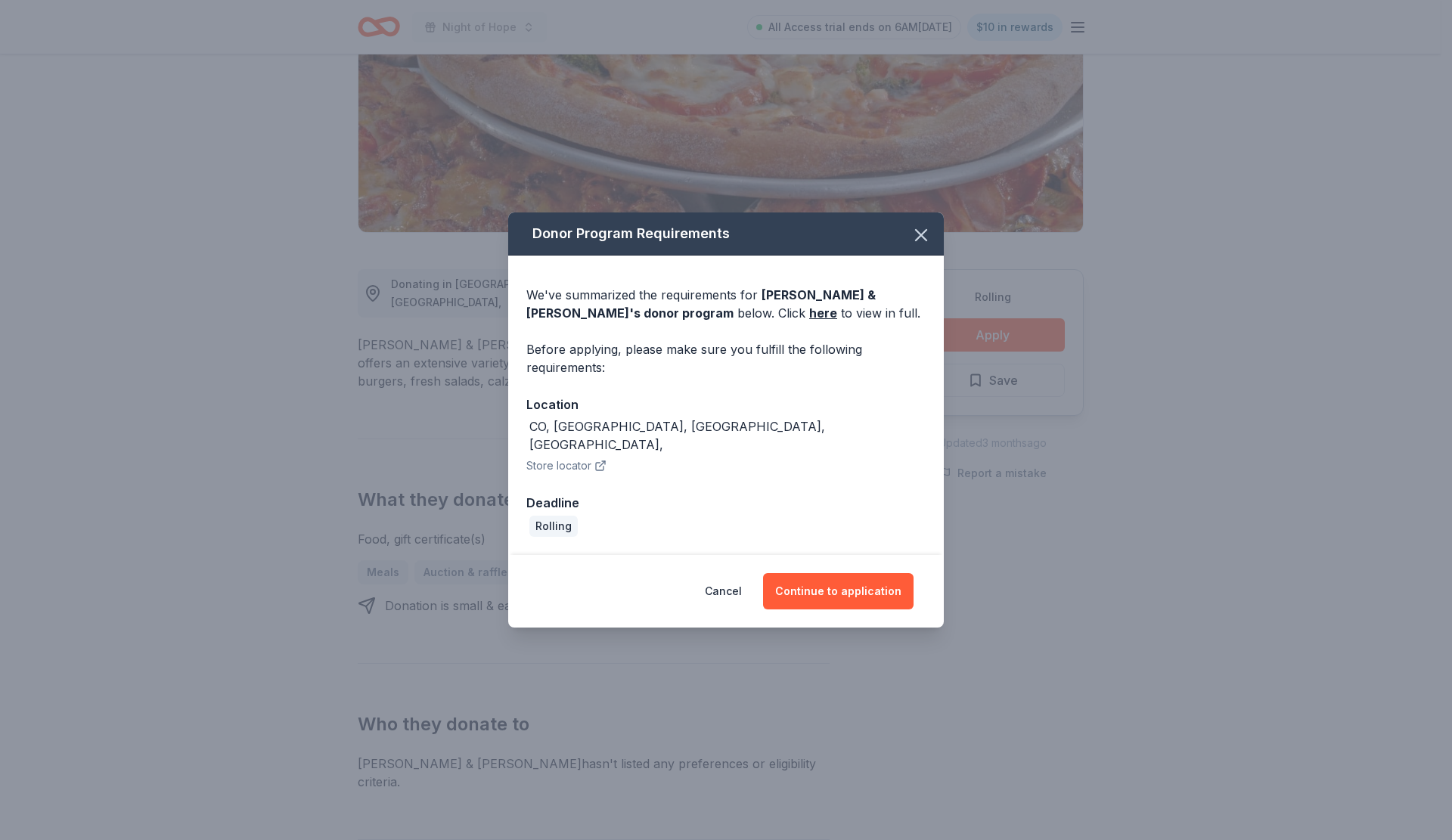
click at [839, 578] on button "Continue to application" at bounding box center [839, 590] width 151 height 36
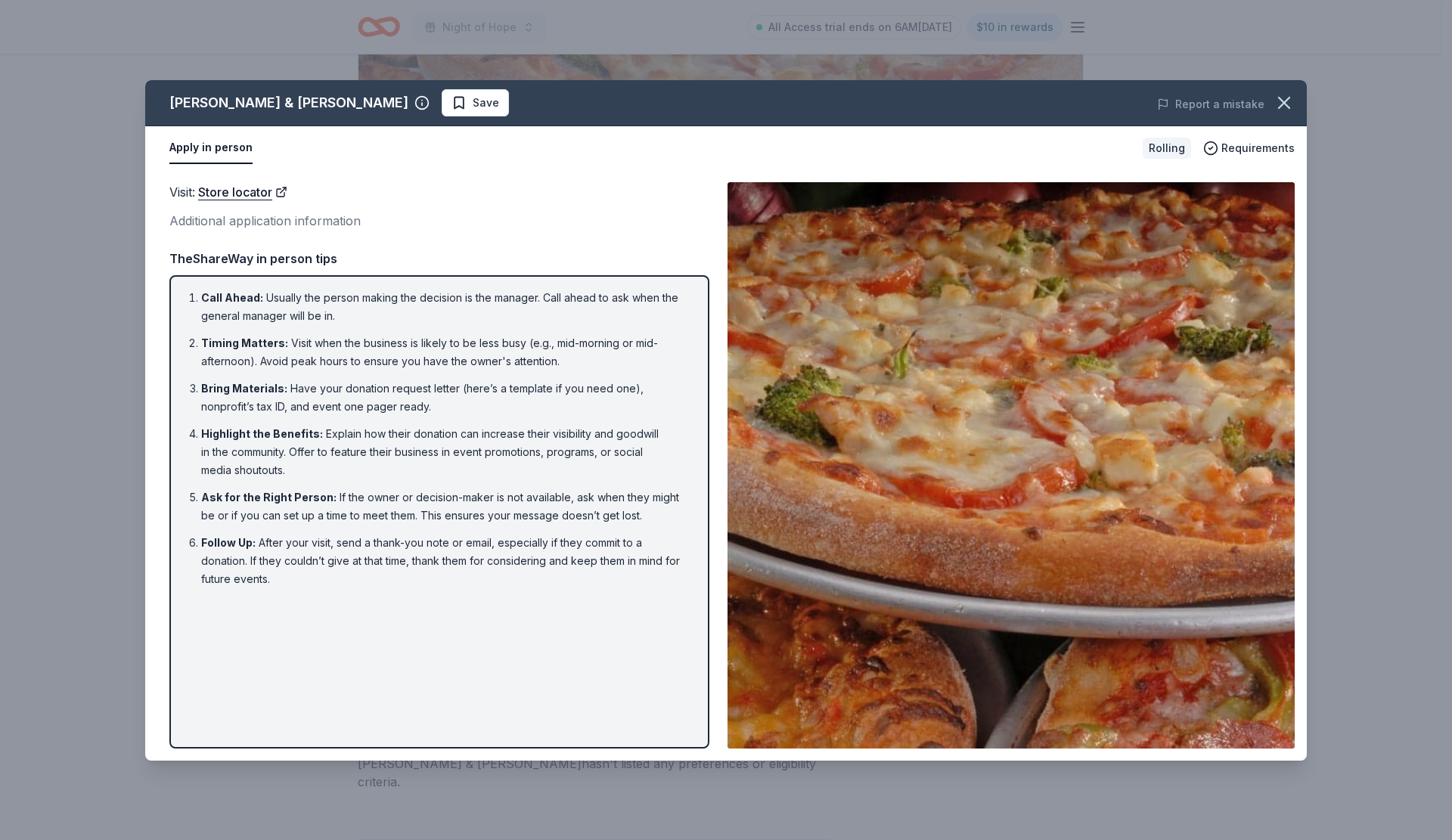
click at [1235, 147] on span "Requirements" at bounding box center [1257, 147] width 74 height 18
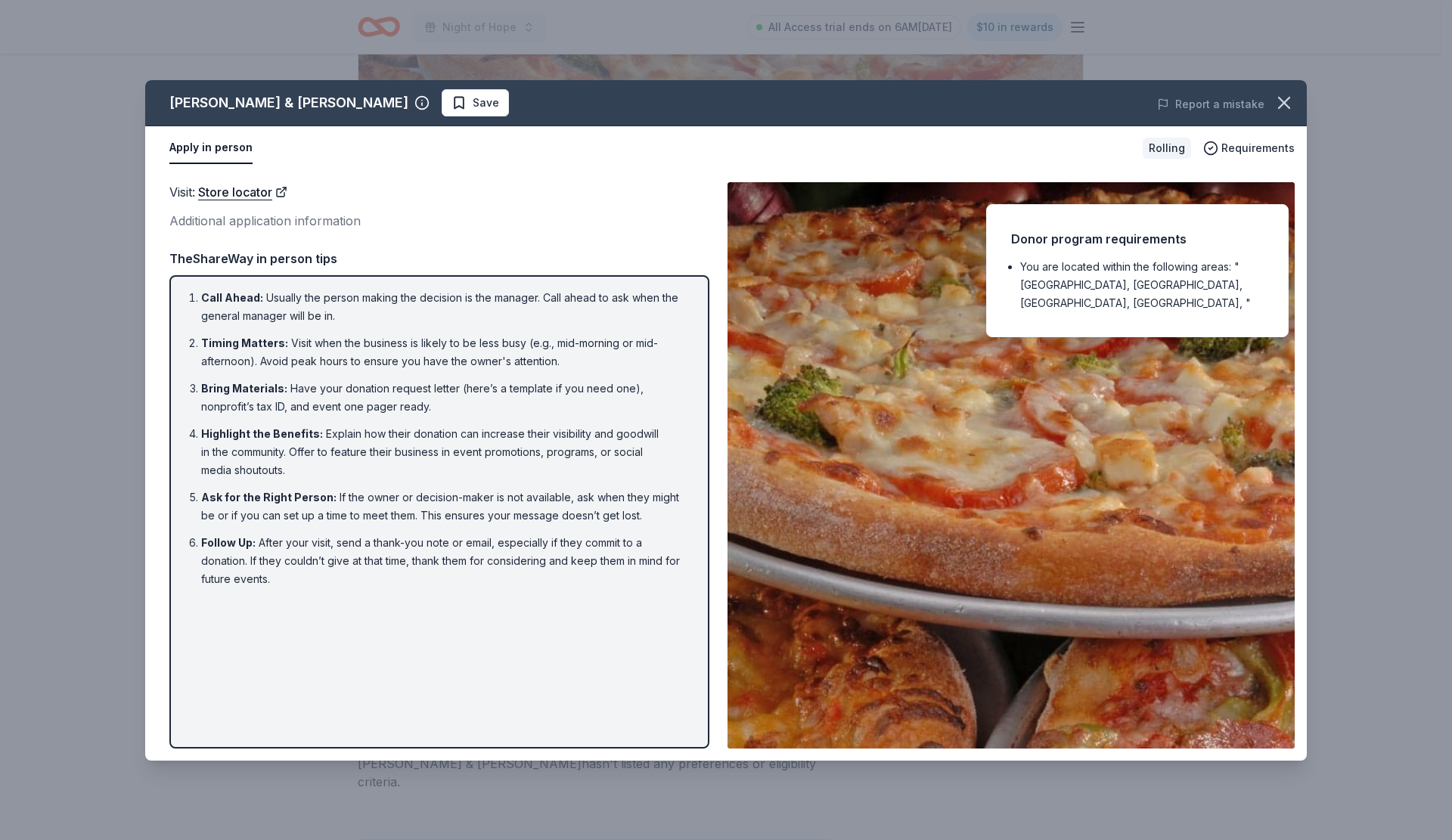
click at [1235, 149] on span "Requirements" at bounding box center [1257, 147] width 74 height 18
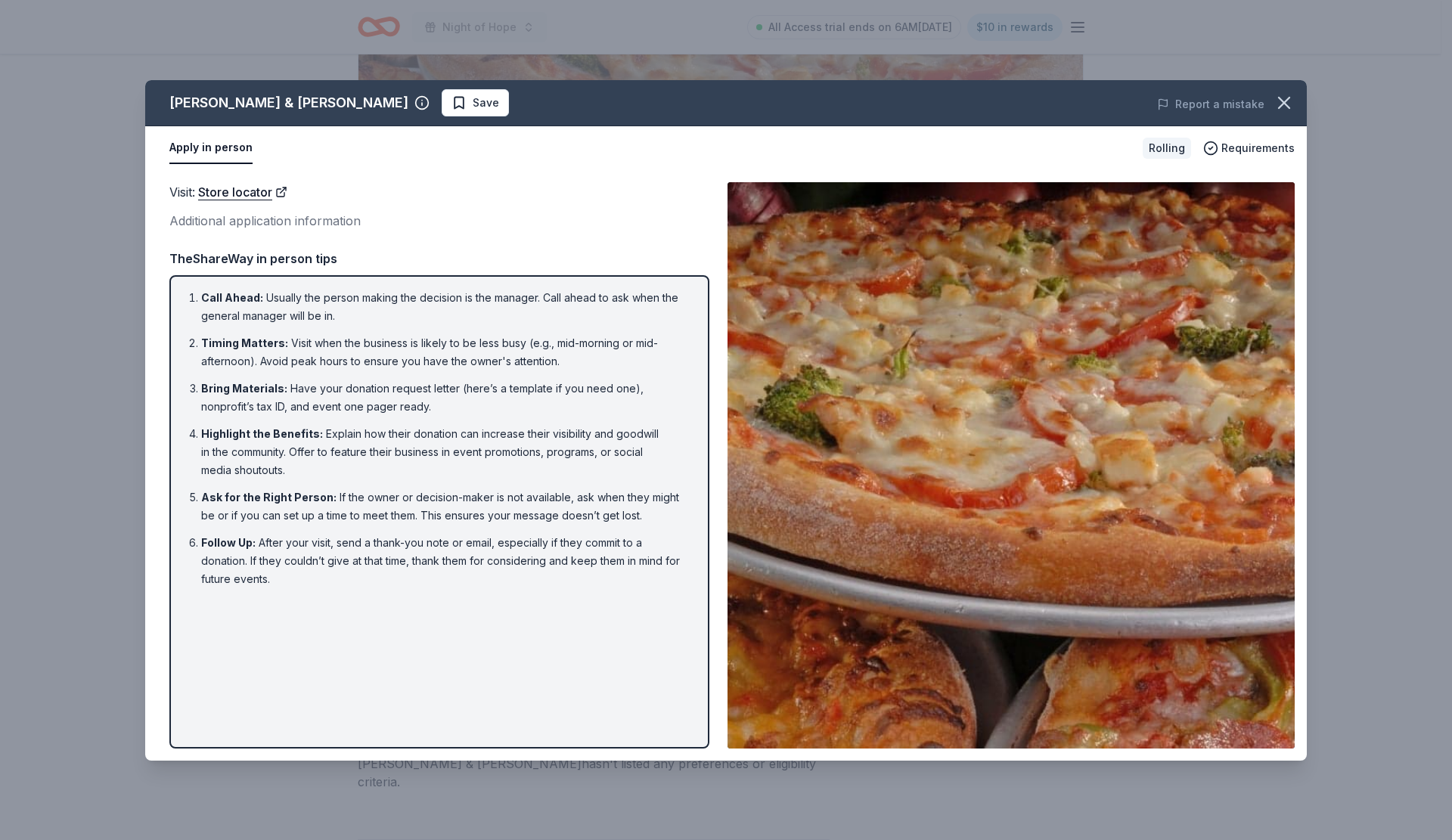
click at [1284, 107] on icon "button" at bounding box center [1284, 102] width 21 height 21
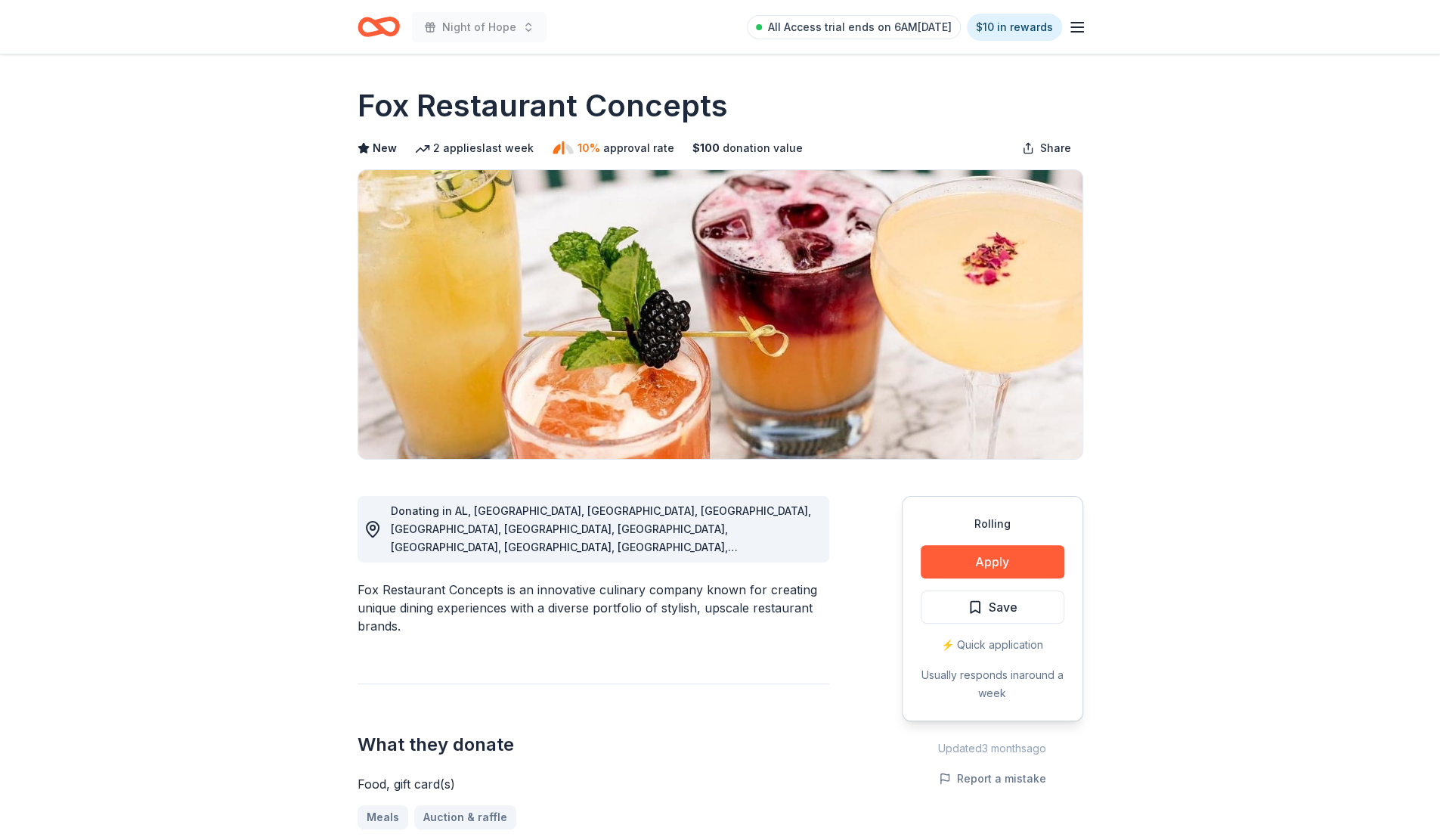
click at [998, 574] on button "Apply" at bounding box center [992, 561] width 144 height 33
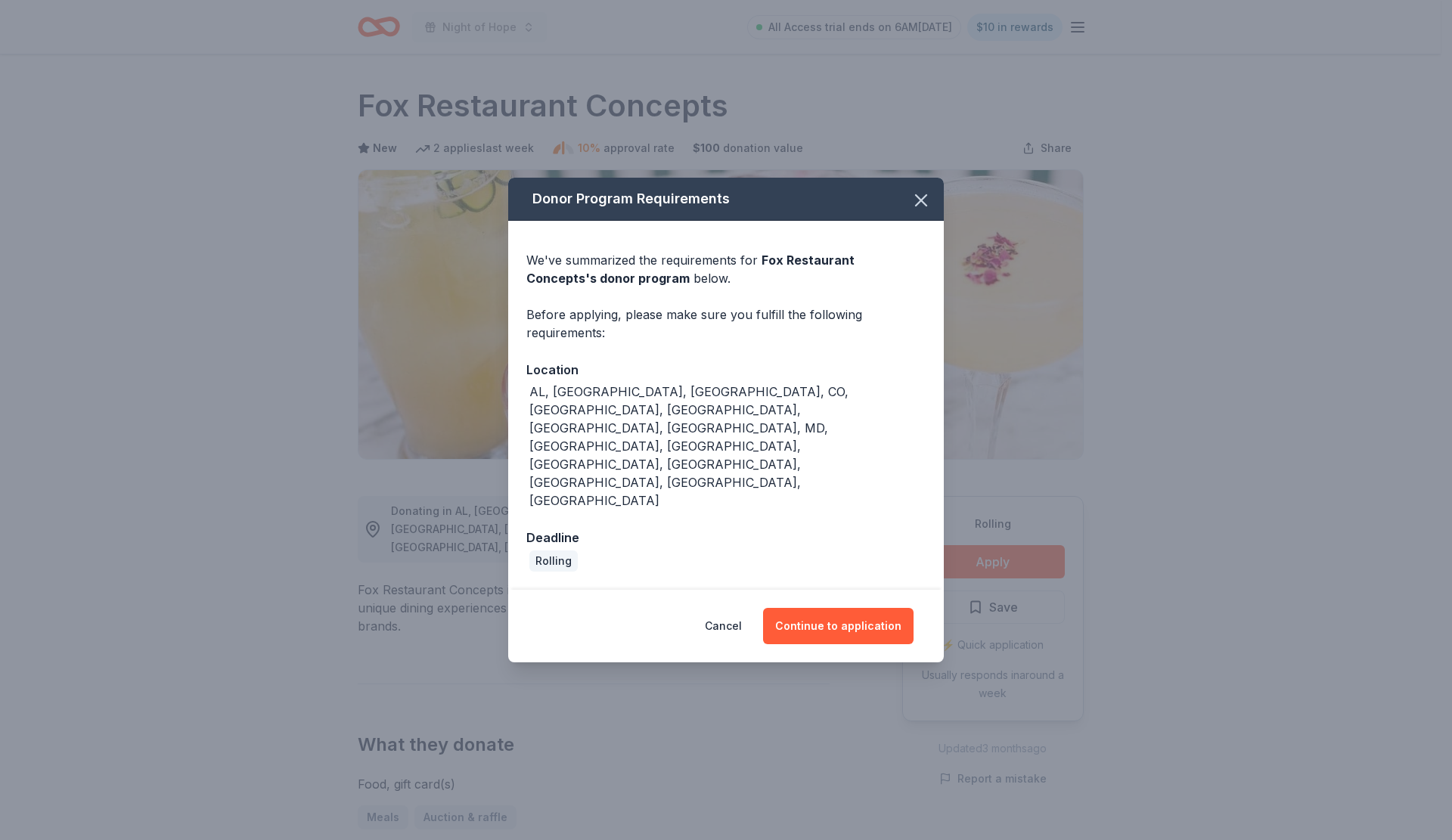
click at [864, 607] on button "Continue to application" at bounding box center [839, 625] width 151 height 36
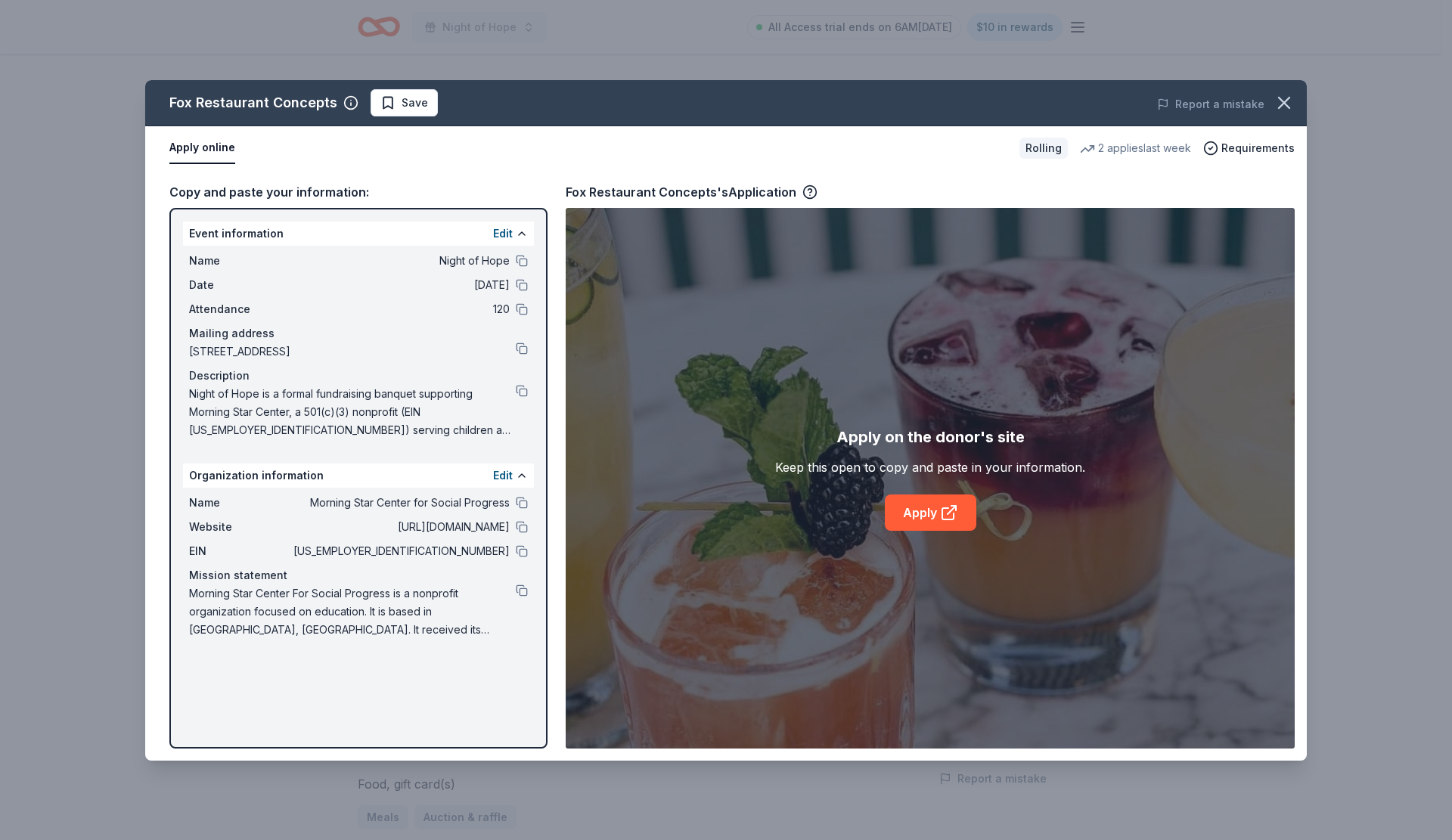
click at [949, 510] on icon at bounding box center [949, 512] width 18 height 18
click at [407, 104] on span "Save" at bounding box center [415, 102] width 26 height 18
click at [436, 101] on html "Night of Hope All Access trial ends on 6AM[DATE] $10 in rewards Rolling Share F…" at bounding box center [726, 420] width 1452 height 840
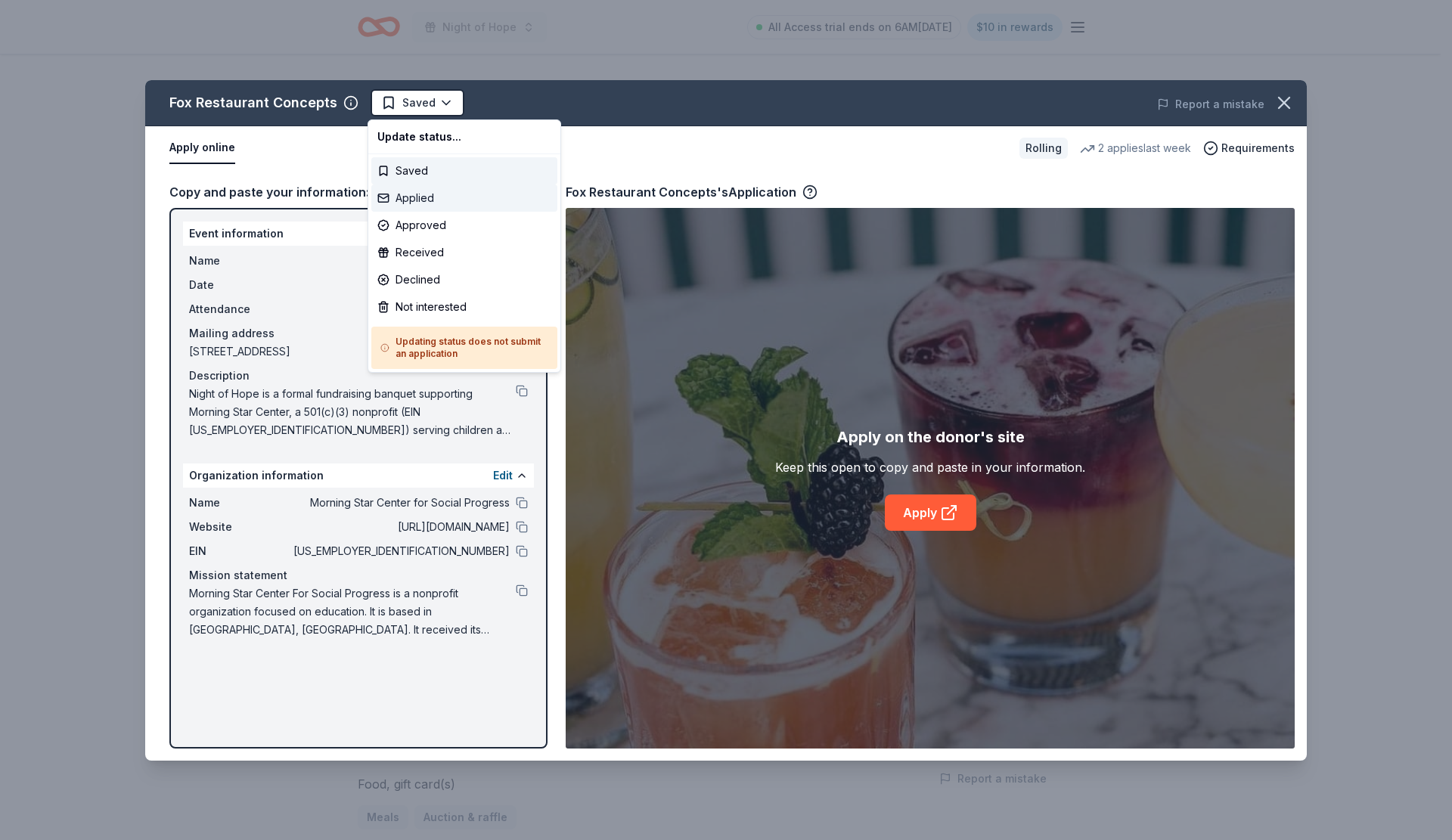
click at [422, 193] on div "Applied" at bounding box center [465, 198] width 186 height 27
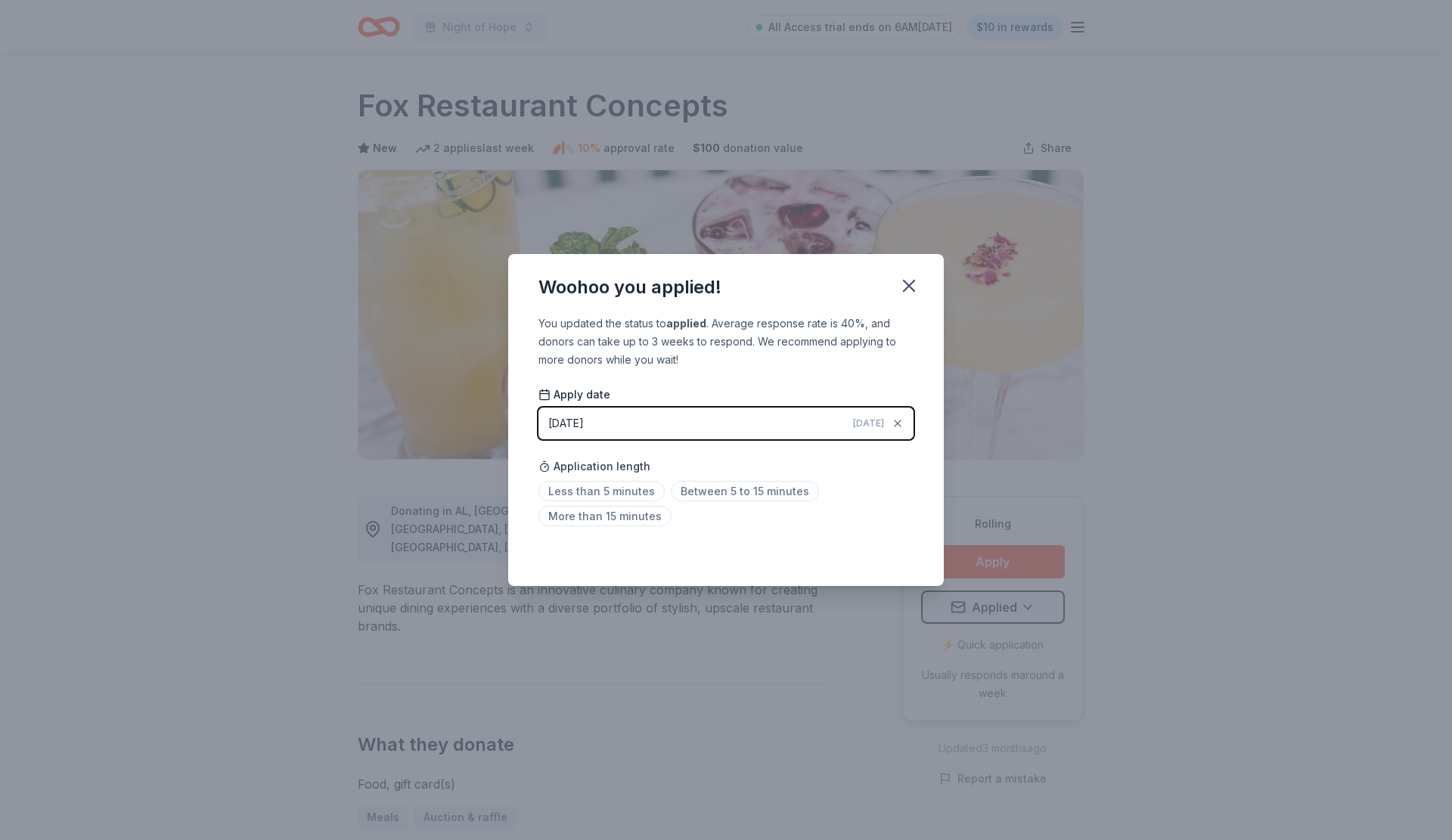
click at [715, 492] on span "Between 5 to 15 minutes" at bounding box center [745, 491] width 148 height 20
click at [909, 292] on icon "button" at bounding box center [909, 285] width 21 height 21
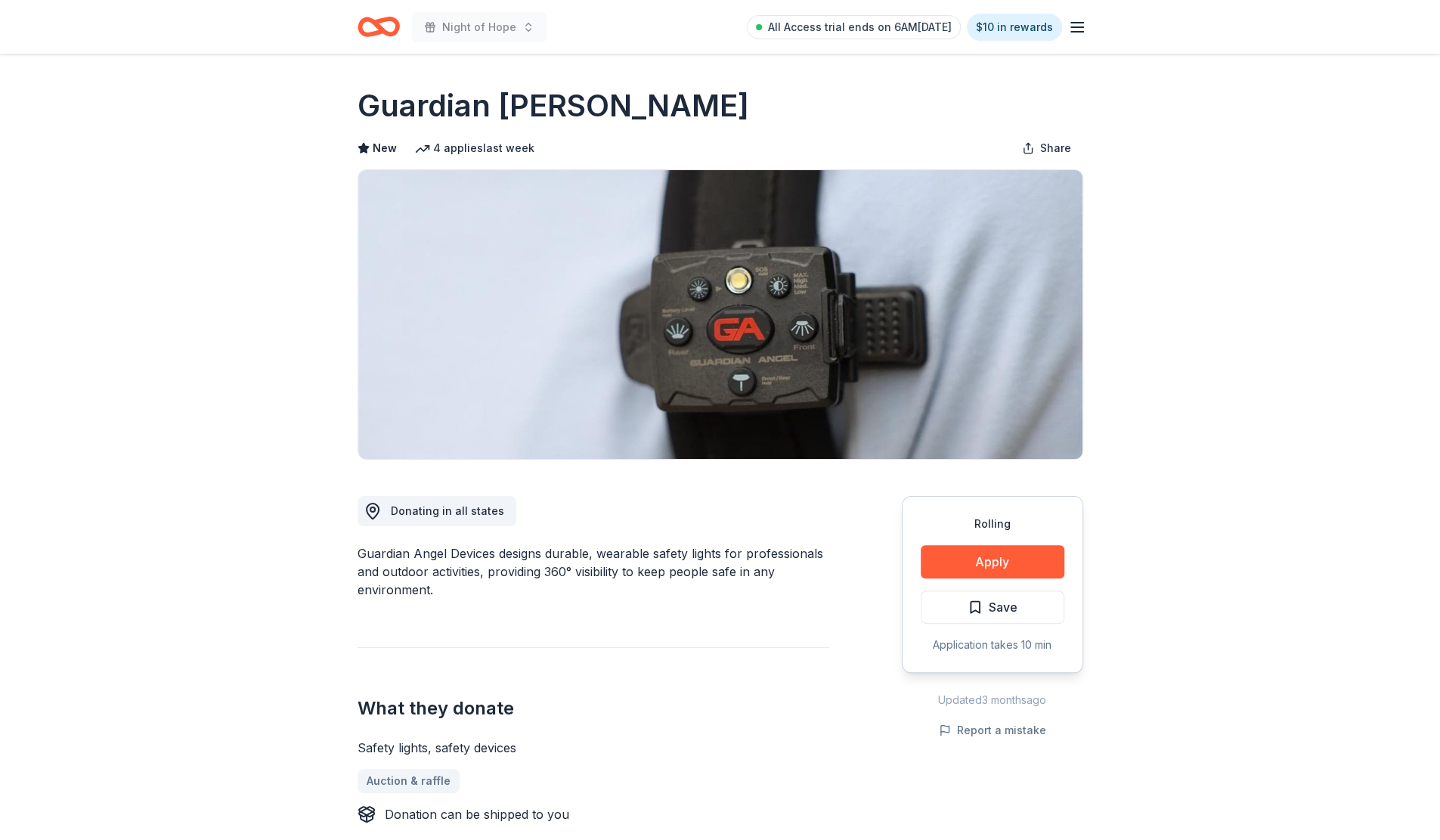
click at [1026, 568] on button "Apply" at bounding box center [992, 561] width 144 height 33
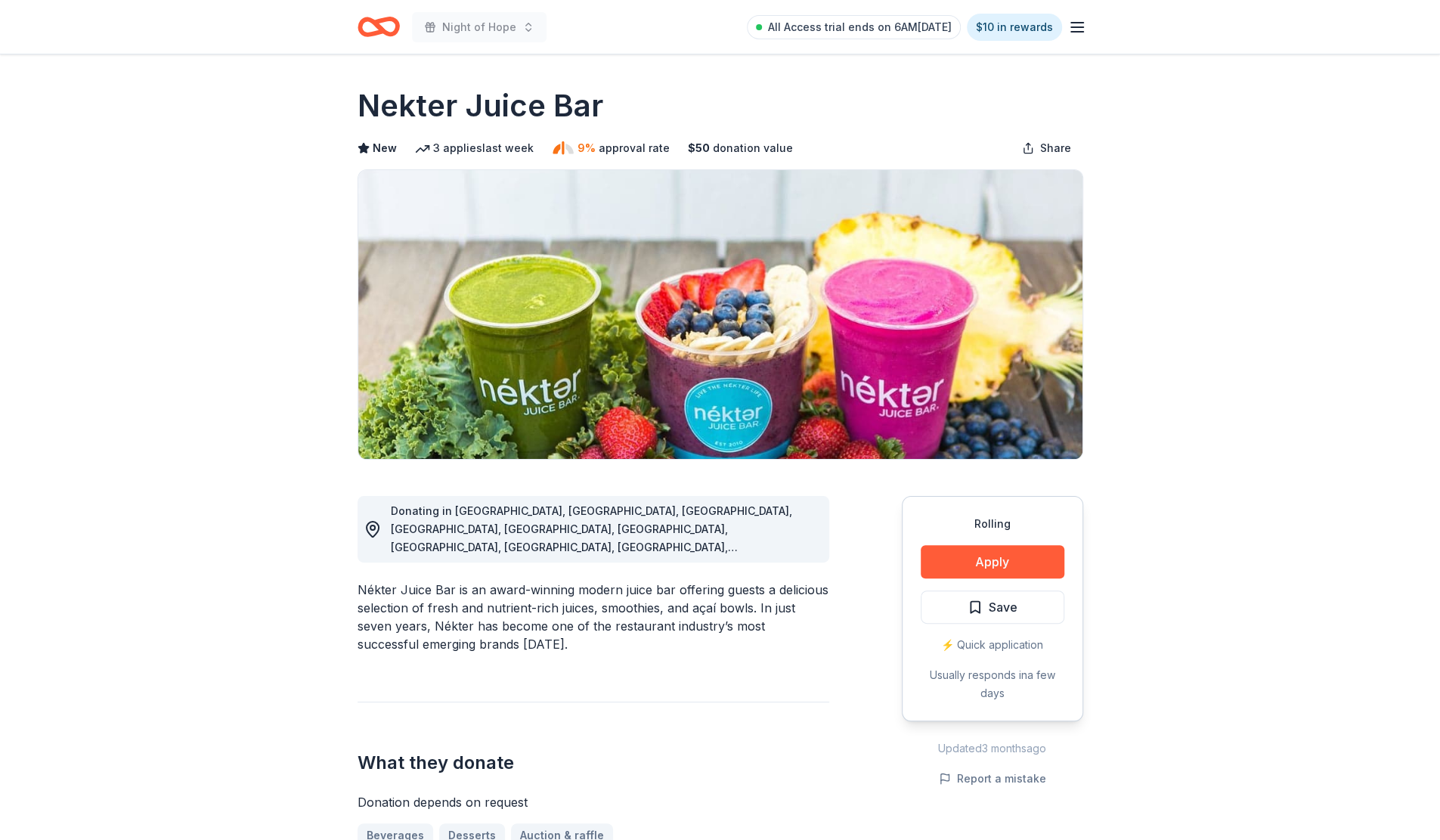
click at [998, 557] on button "Apply" at bounding box center [992, 561] width 144 height 33
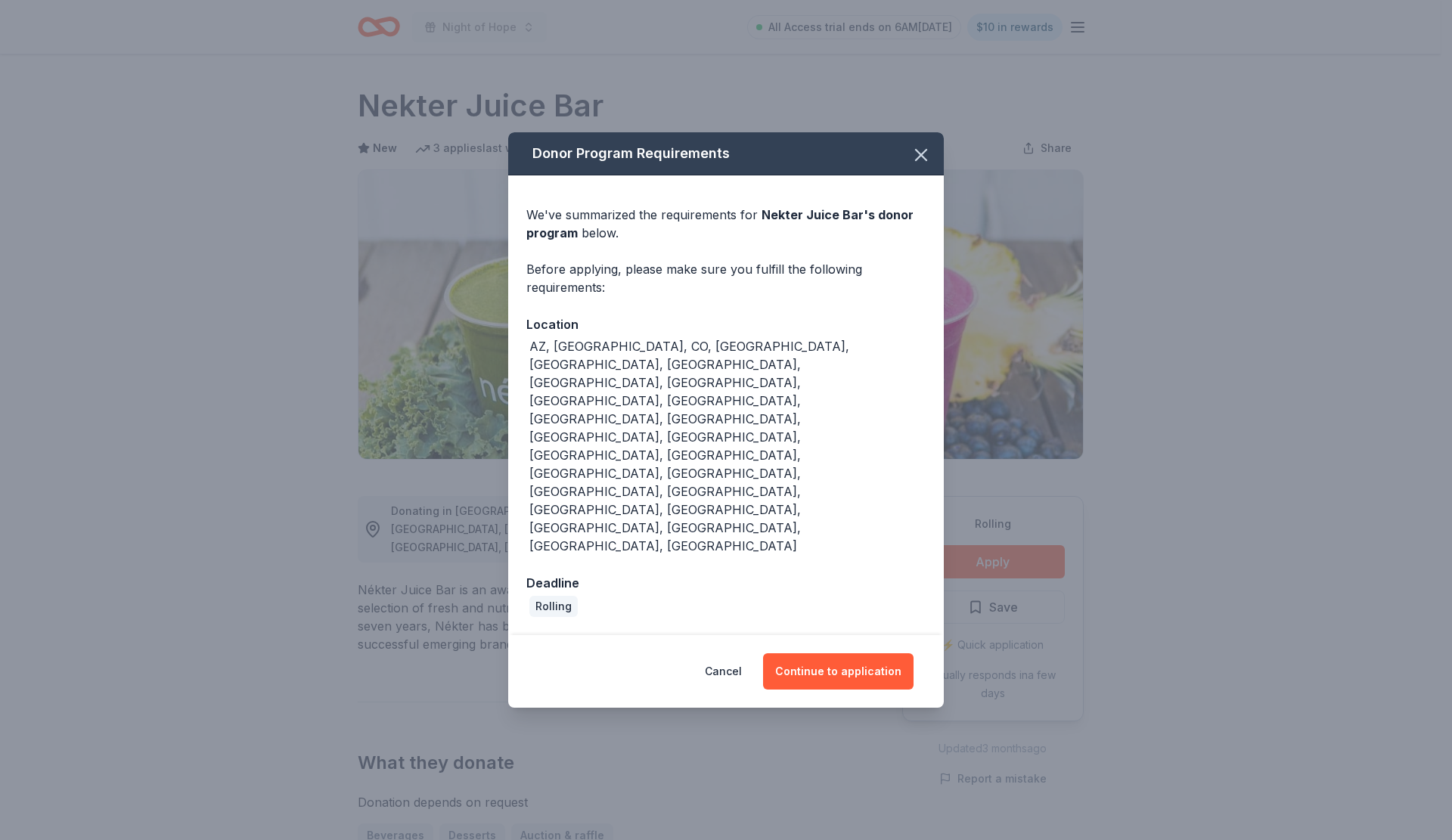
click at [847, 653] on button "Continue to application" at bounding box center [839, 671] width 151 height 36
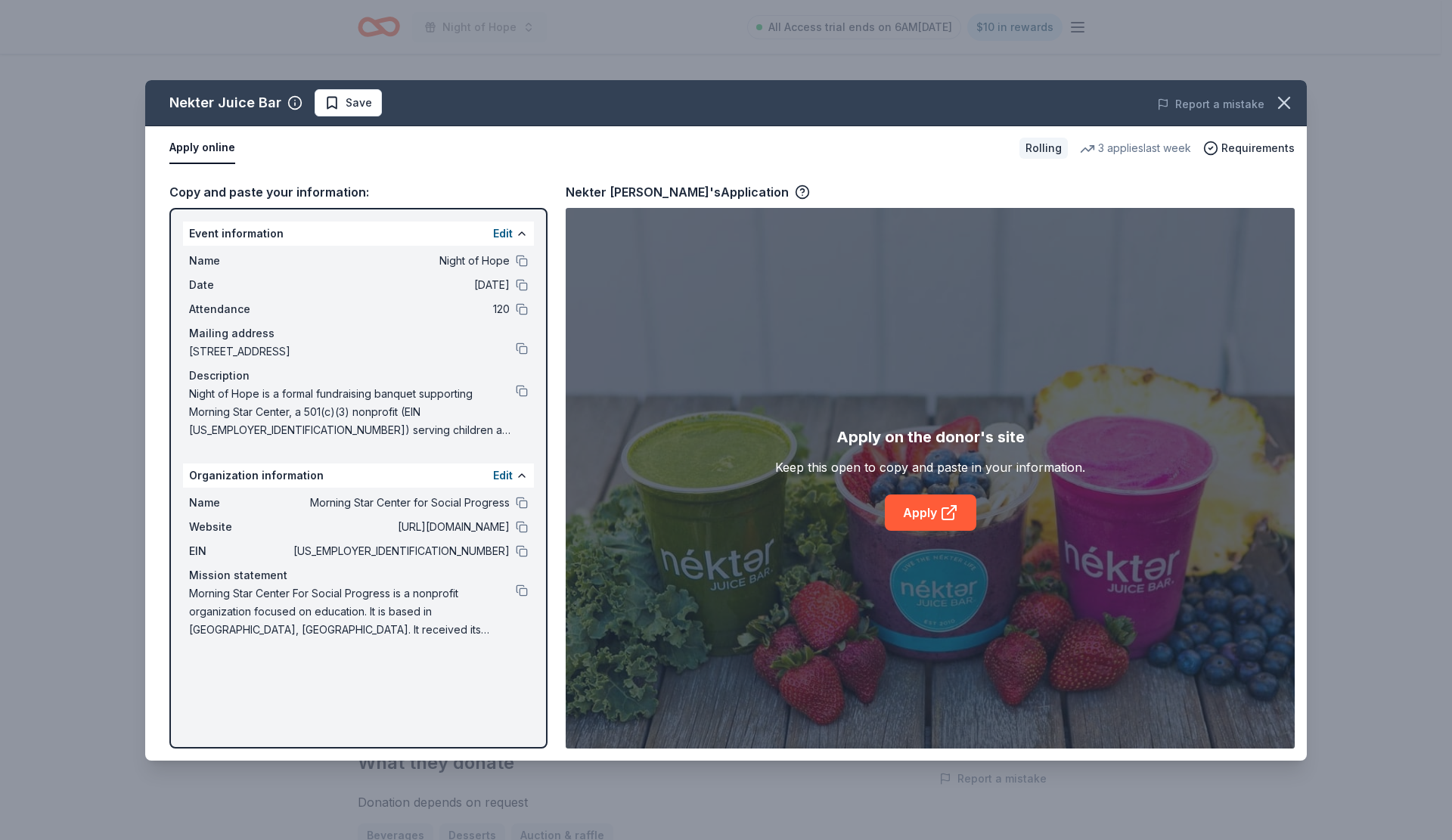
click at [180, 145] on button "Apply online" at bounding box center [202, 148] width 66 height 32
click at [915, 506] on link "Apply" at bounding box center [931, 512] width 91 height 36
click at [360, 107] on span "Save" at bounding box center [358, 102] width 26 height 18
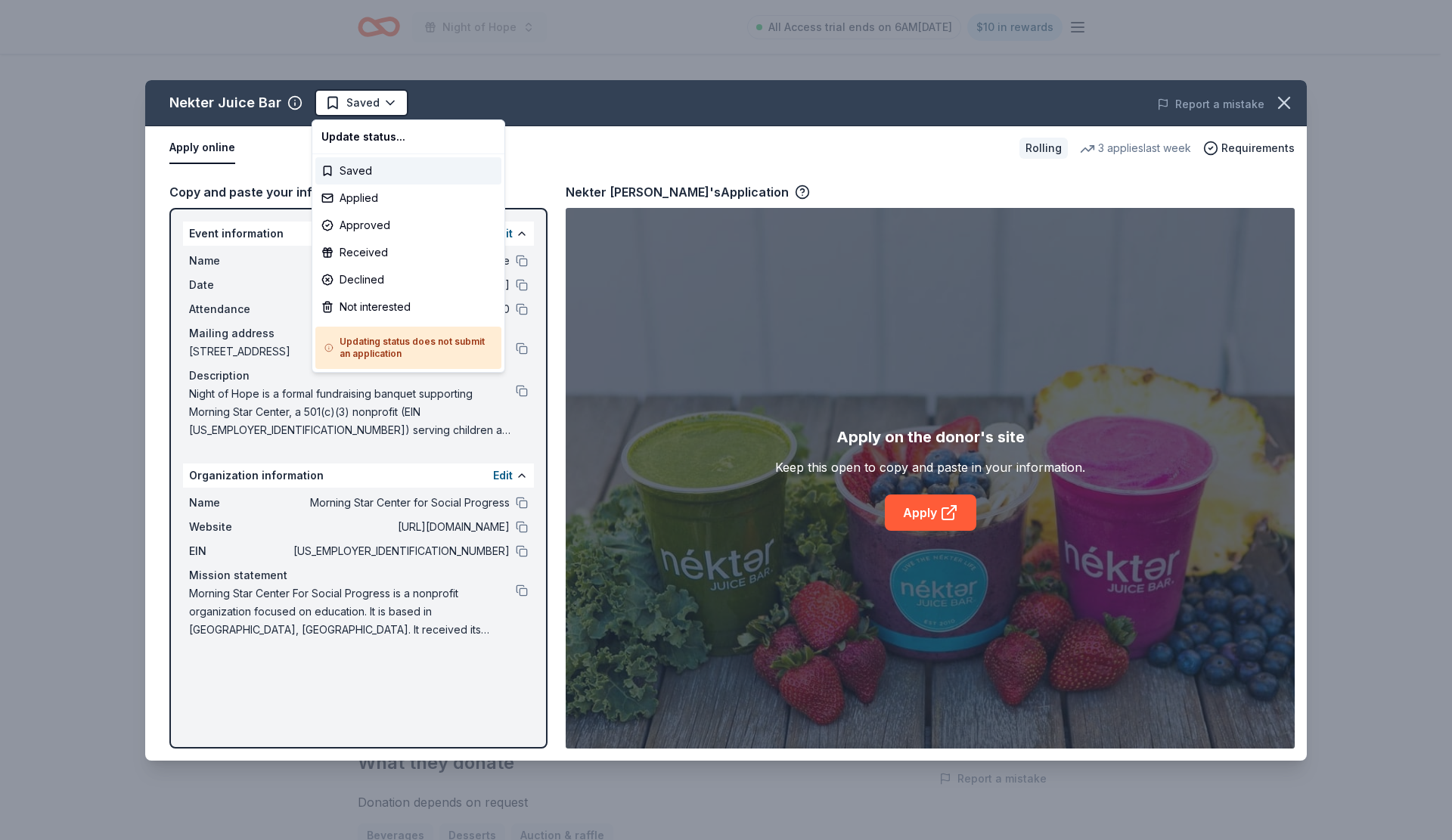
click at [369, 103] on html "Night of Hope All Access trial ends on 6AM, 9/24 $10 in rewards Rolling Share N…" at bounding box center [726, 420] width 1452 height 840
click at [377, 200] on div "Applied" at bounding box center [409, 198] width 186 height 27
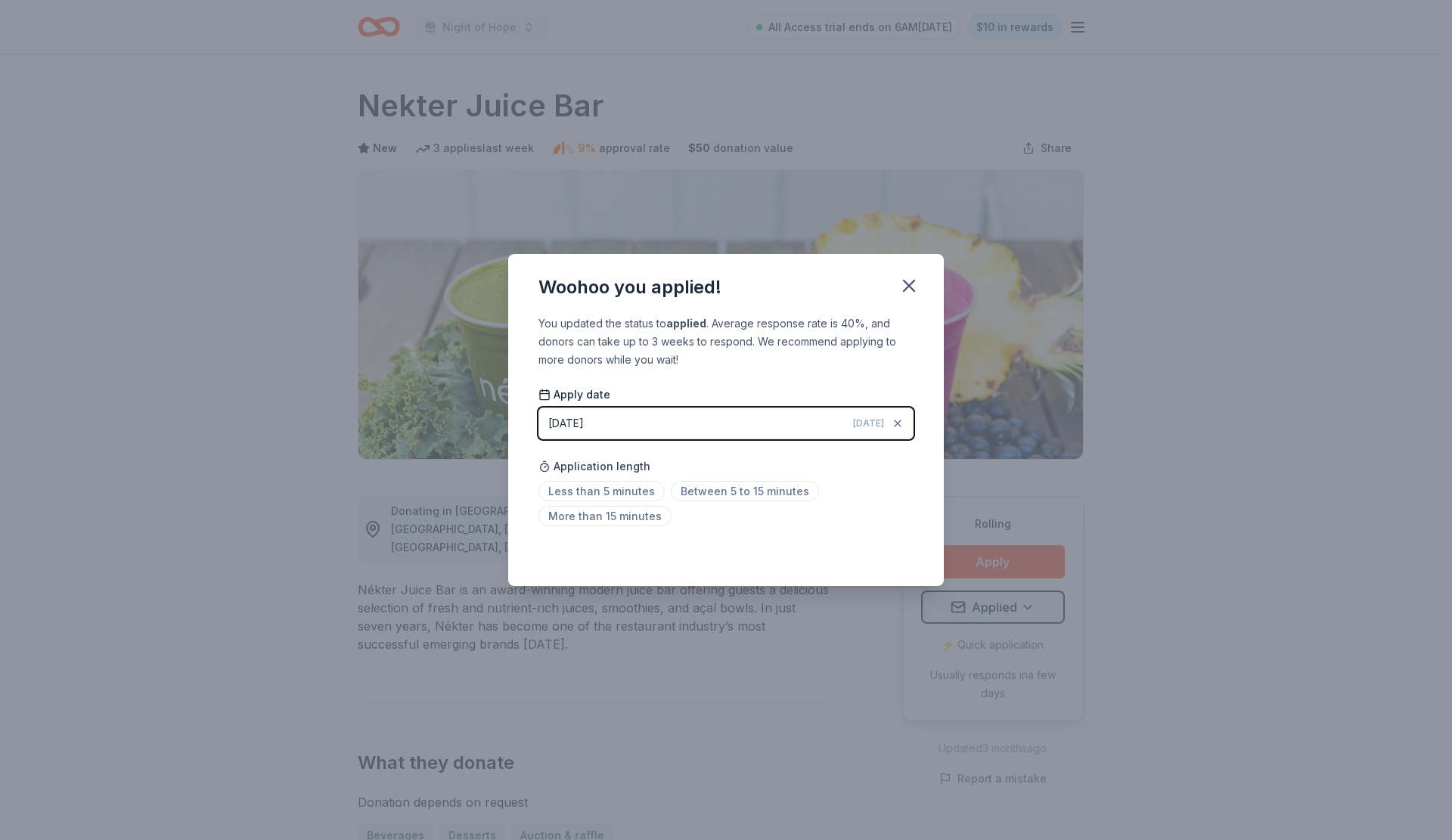
click at [608, 495] on span "Less than 5 minutes" at bounding box center [601, 491] width 126 height 20
click at [878, 556] on div "Saved" at bounding box center [725, 552] width 375 height 18
click at [905, 283] on icon "button" at bounding box center [909, 285] width 21 height 21
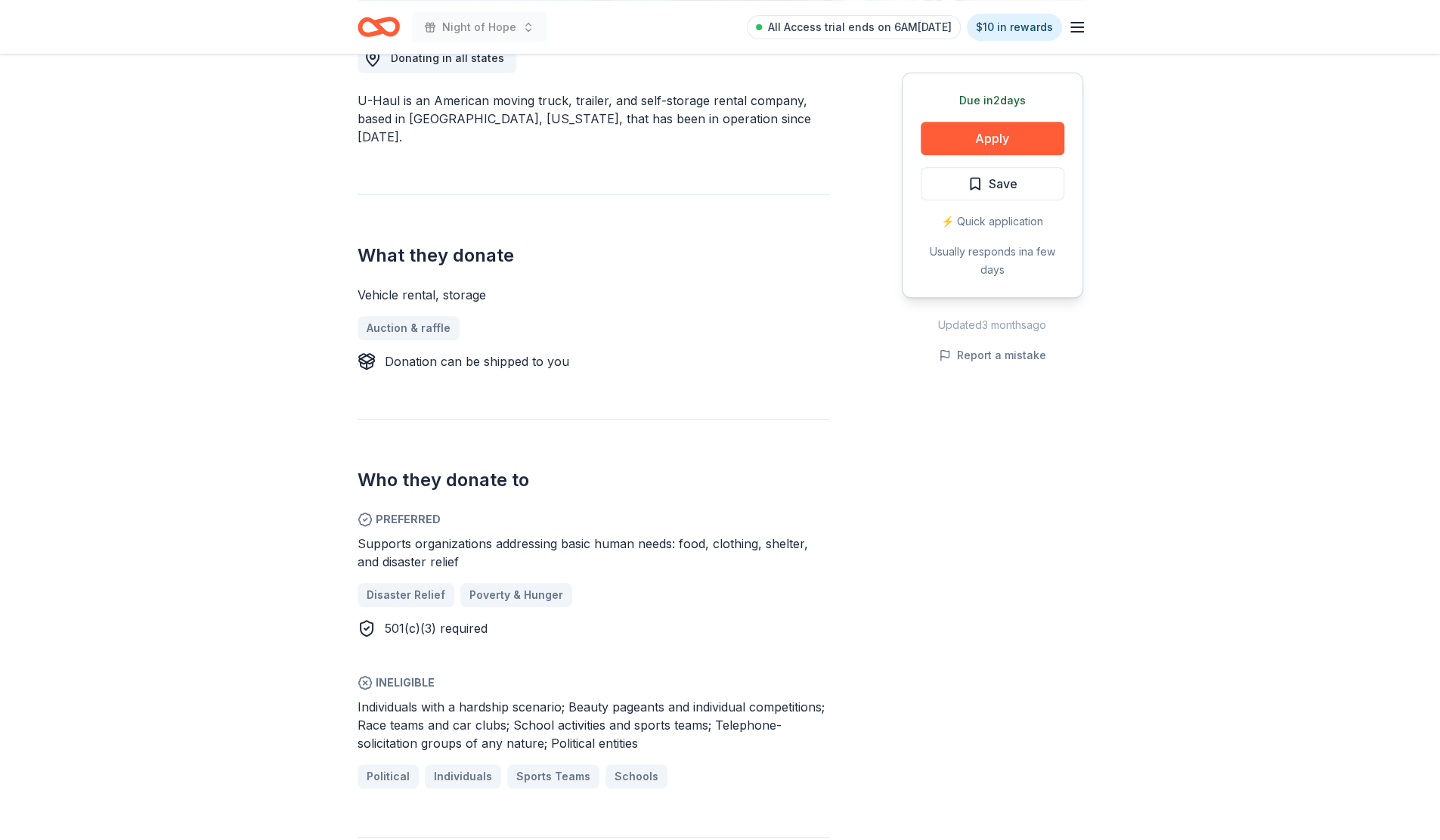
scroll to position [453, 0]
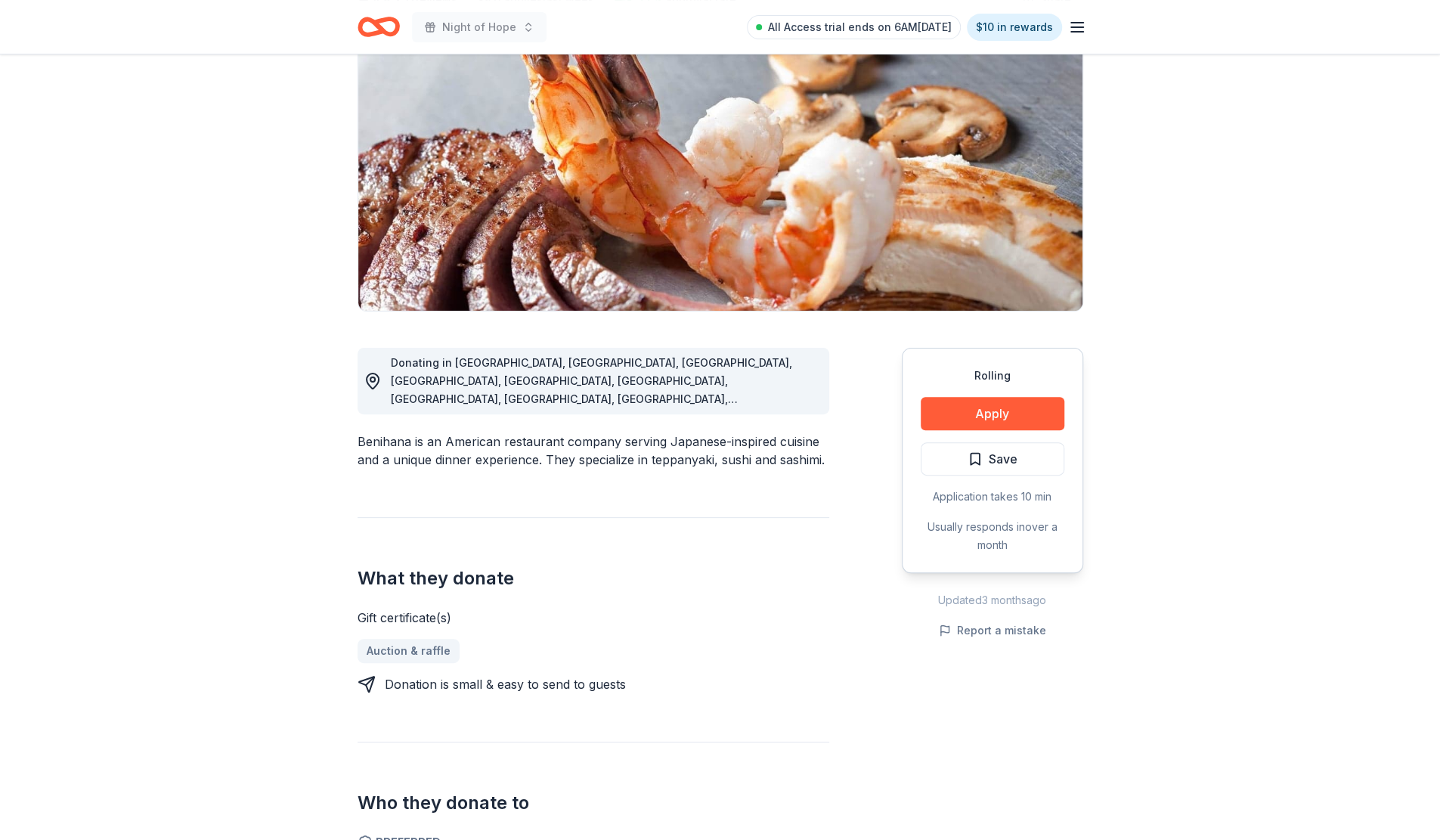
scroll to position [151, 0]
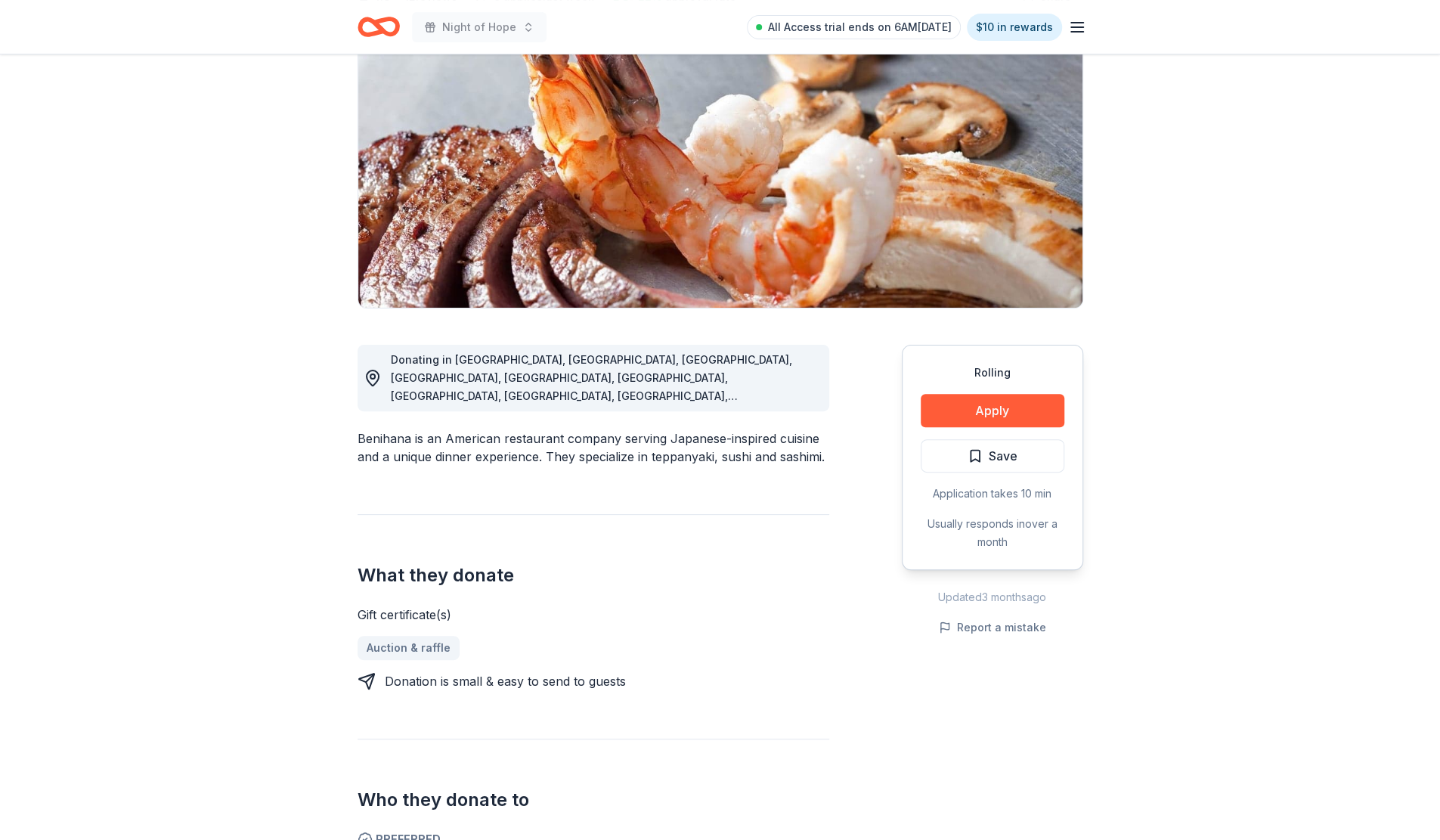
click at [1003, 411] on button "Apply" at bounding box center [992, 410] width 144 height 33
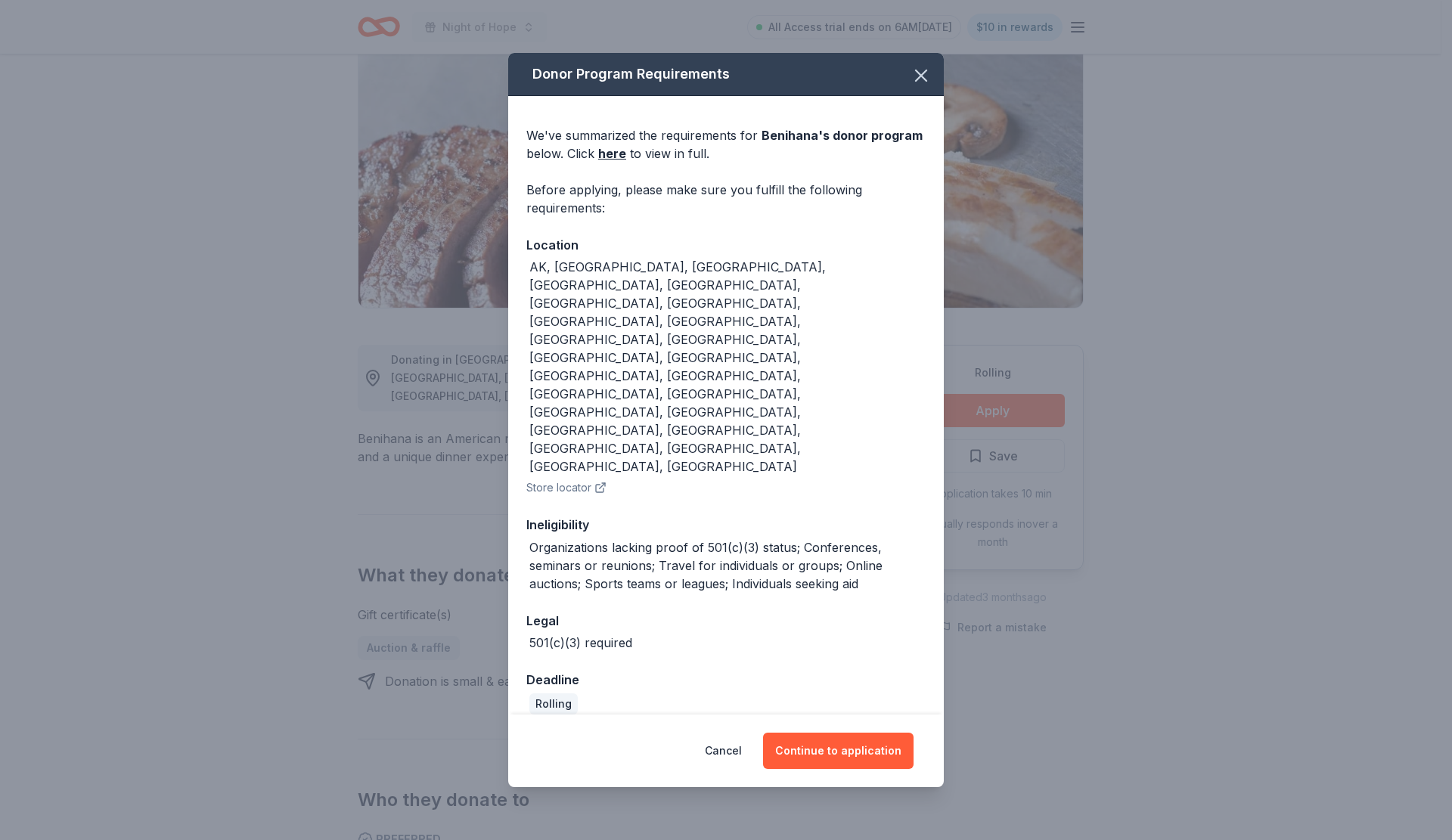
click at [848, 733] on button "Continue to application" at bounding box center [839, 750] width 151 height 36
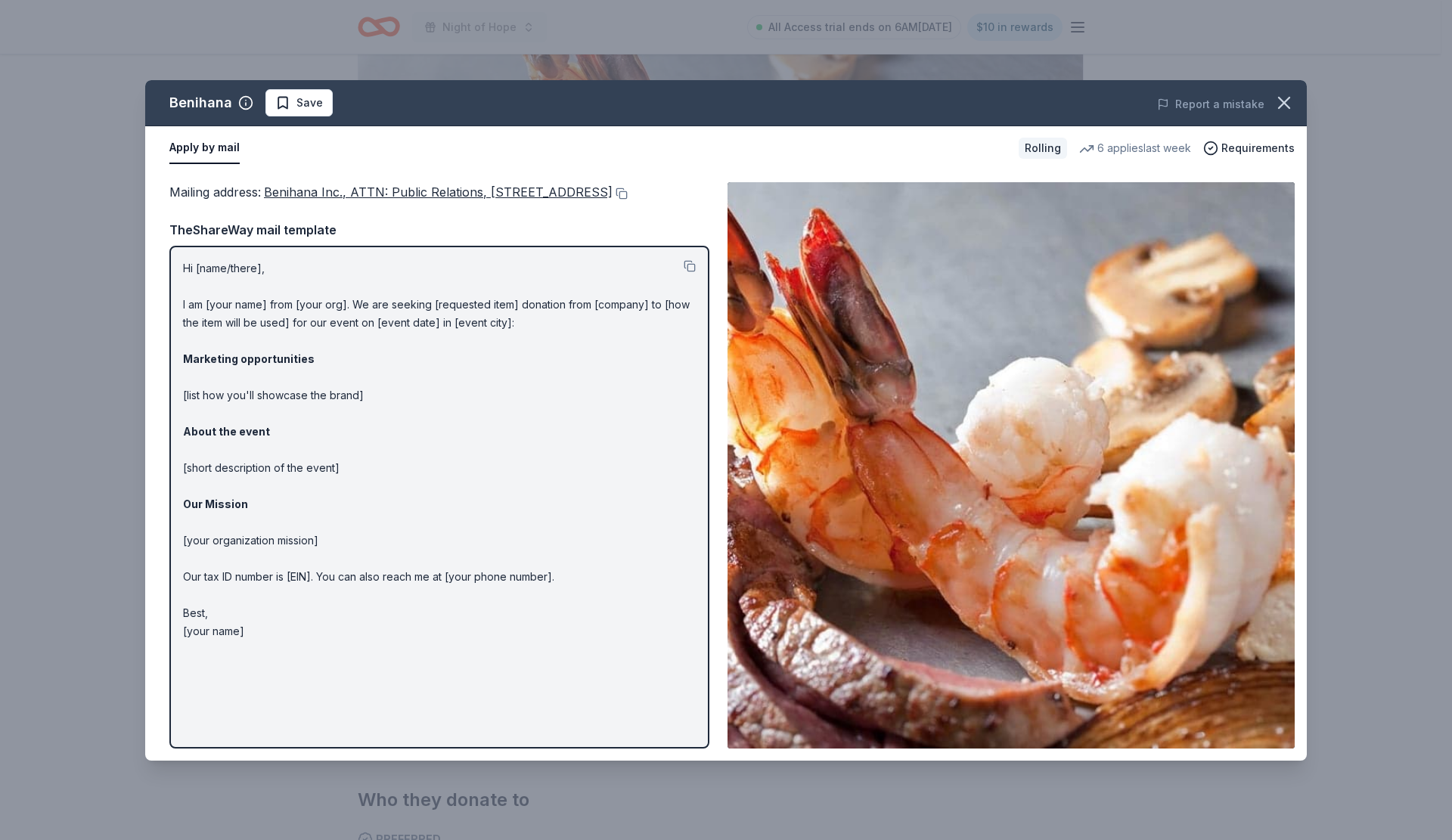
click at [1288, 99] on icon "button" at bounding box center [1284, 102] width 11 height 11
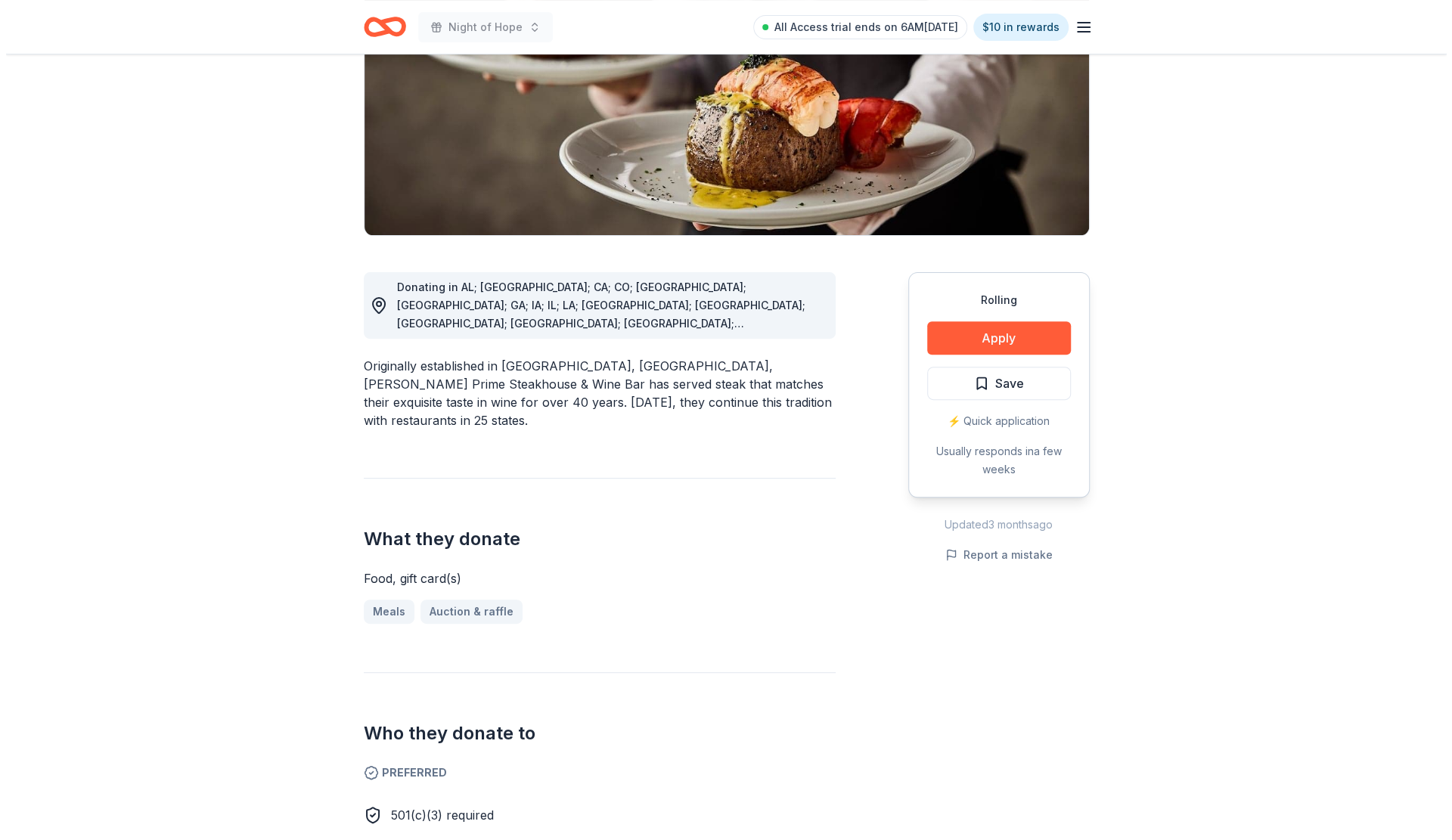
scroll to position [227, 0]
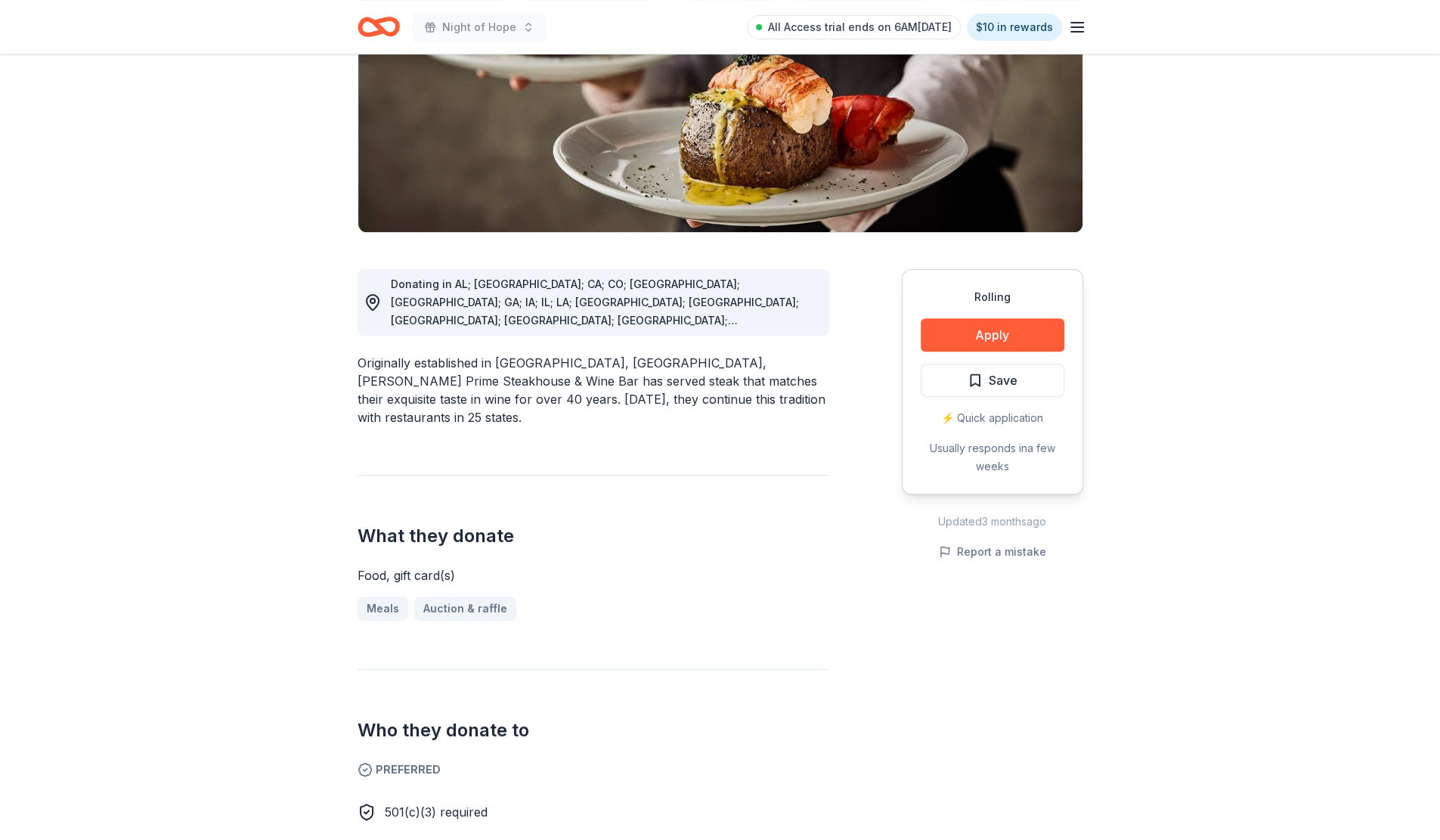
click at [1009, 333] on button "Apply" at bounding box center [992, 334] width 144 height 33
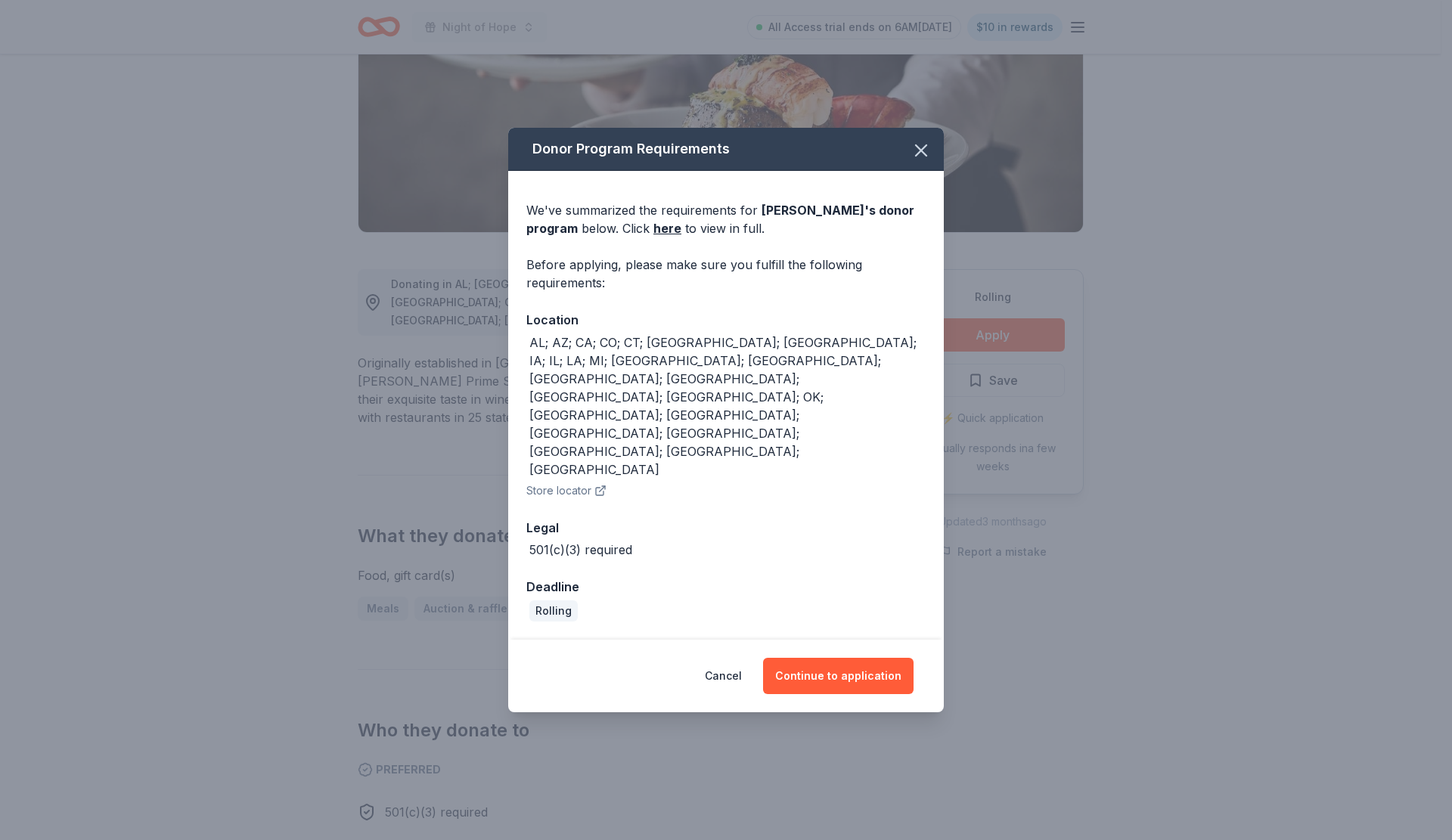
click at [854, 657] on button "Continue to application" at bounding box center [839, 675] width 151 height 36
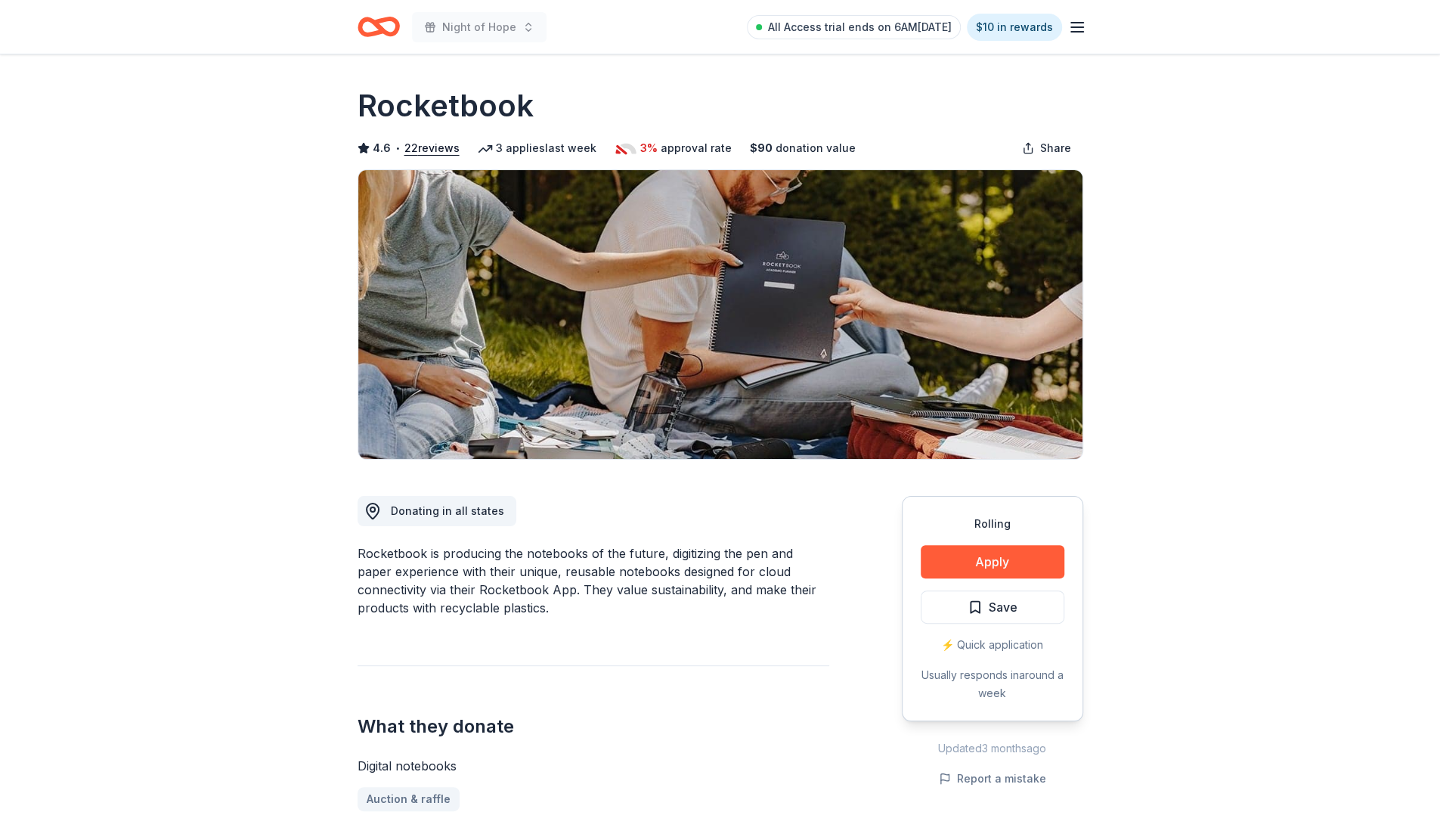
click at [1039, 551] on button "Apply" at bounding box center [992, 561] width 144 height 33
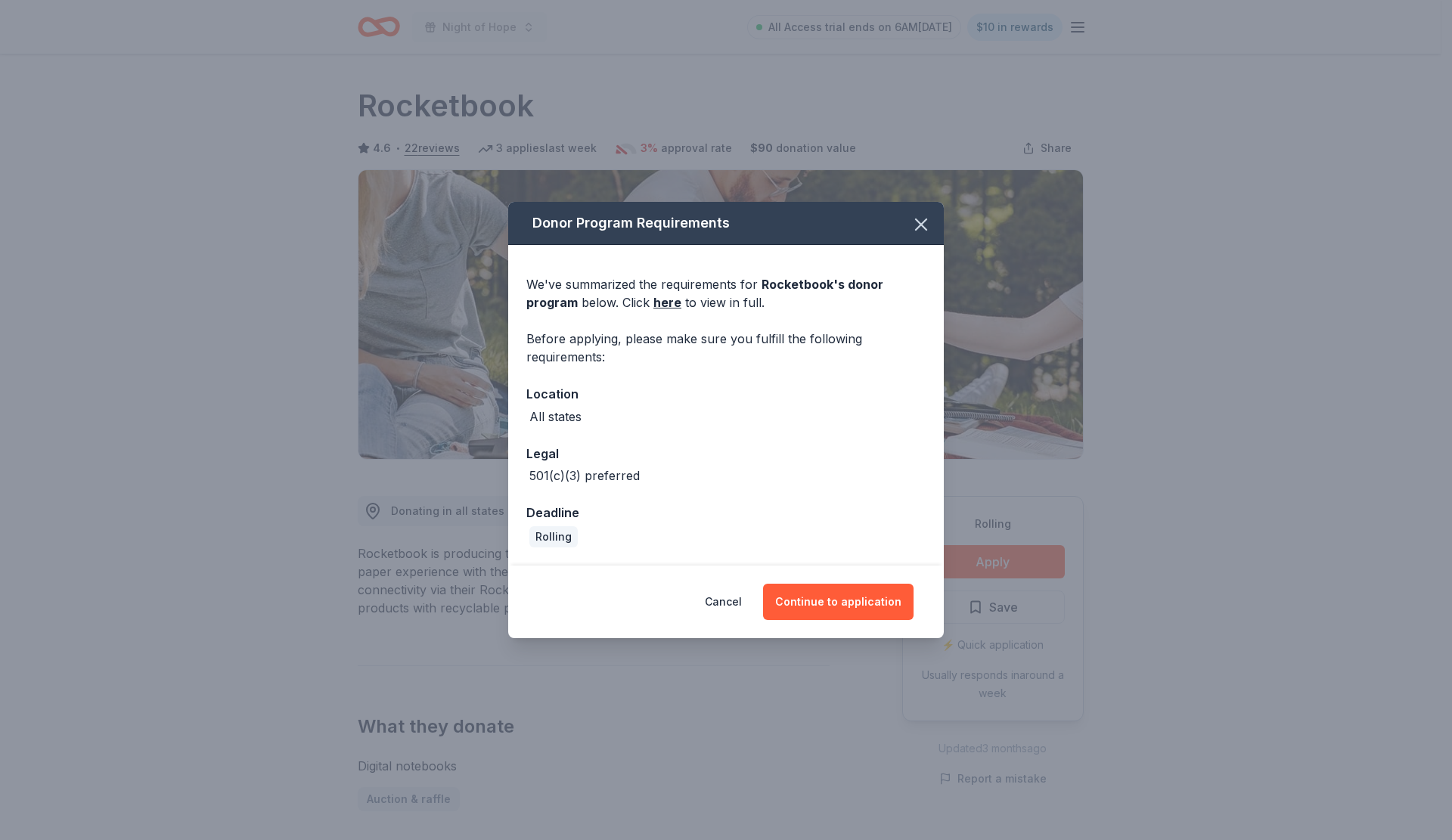
click at [838, 601] on button "Continue to application" at bounding box center [839, 601] width 151 height 36
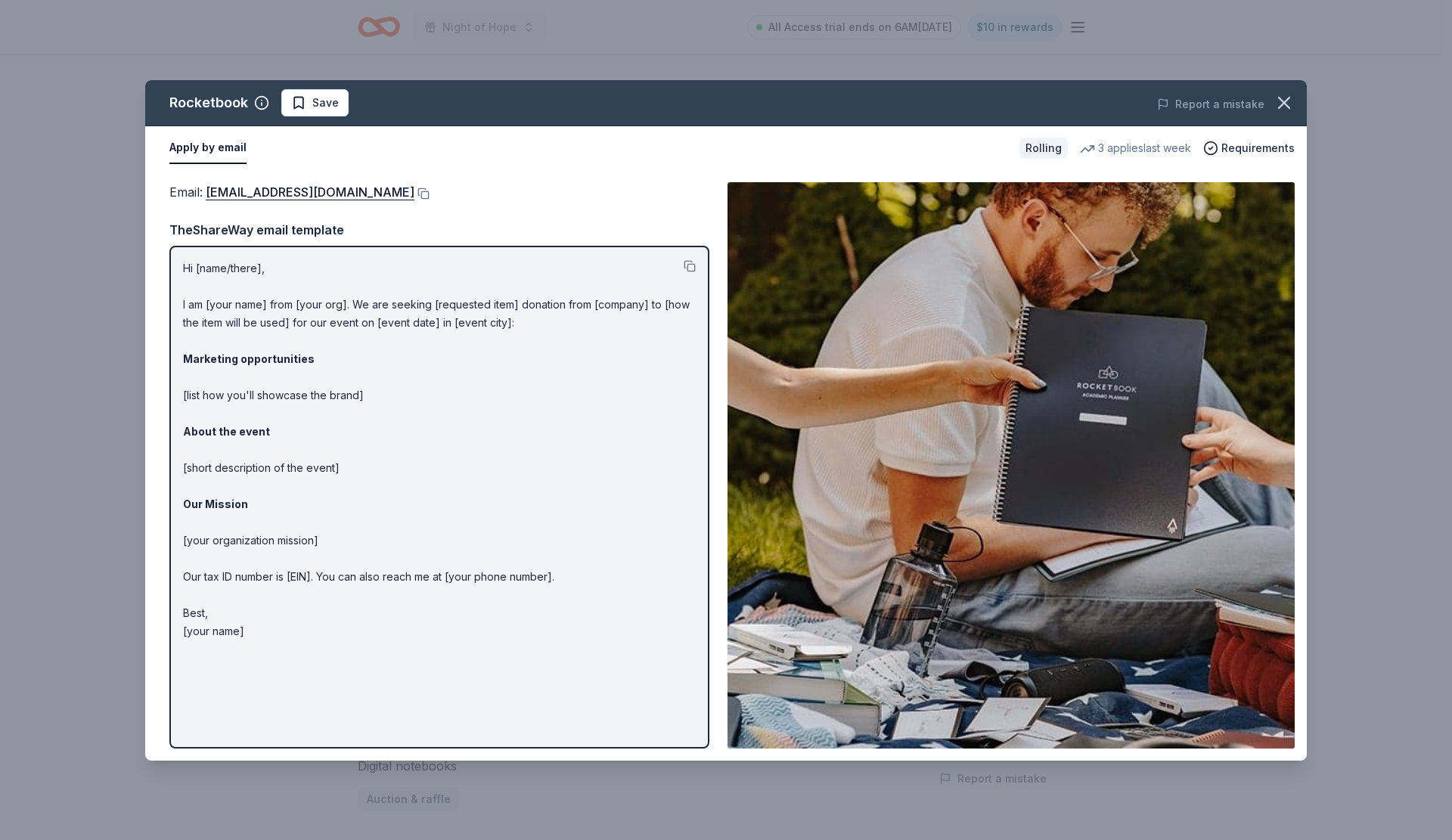
click at [1288, 113] on icon "button" at bounding box center [1284, 102] width 21 height 21
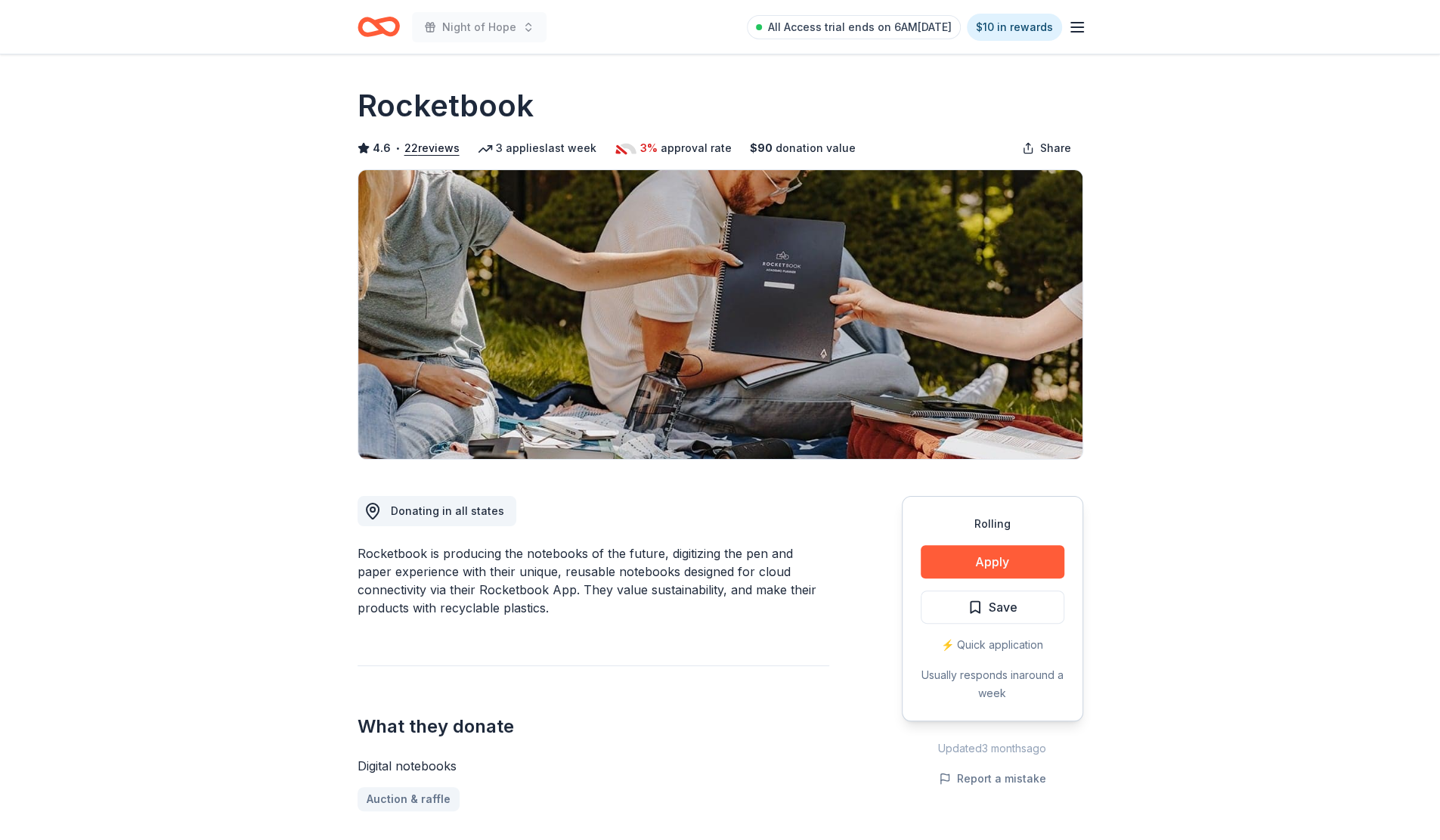
click at [1015, 565] on button "Apply" at bounding box center [992, 561] width 144 height 33
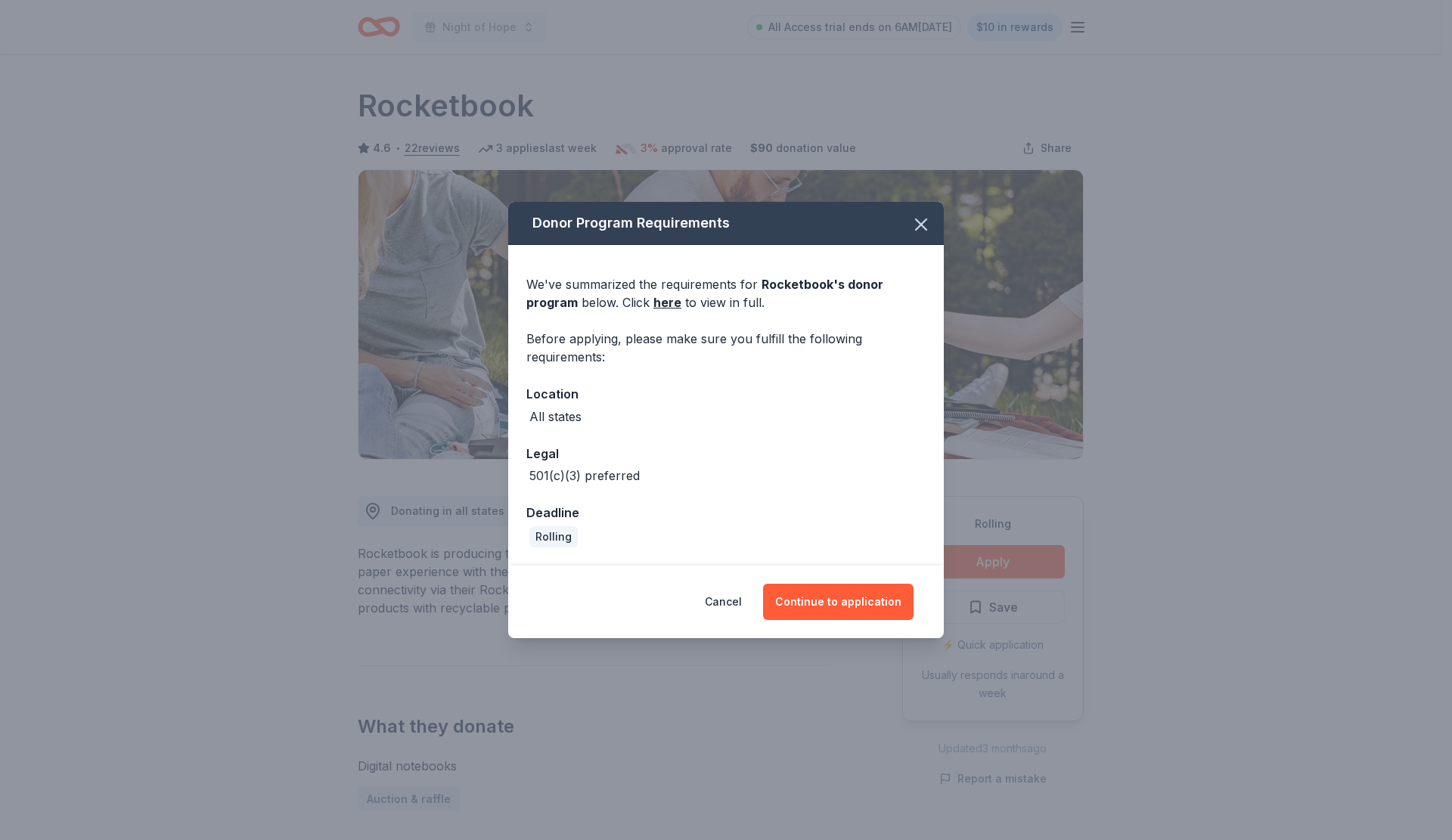
click at [826, 608] on button "Continue to application" at bounding box center [839, 601] width 151 height 36
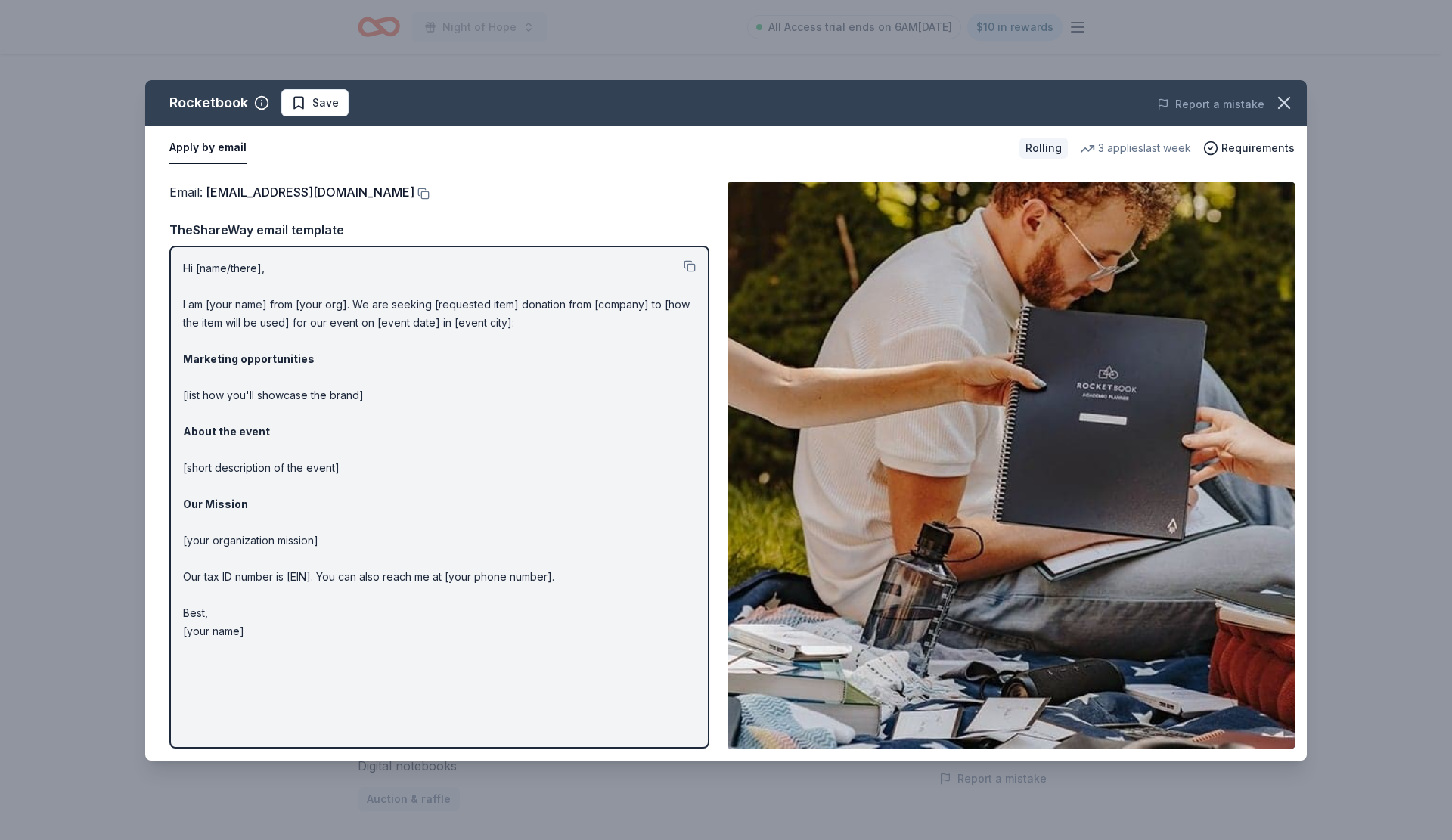
click at [1284, 98] on icon "button" at bounding box center [1284, 102] width 21 height 21
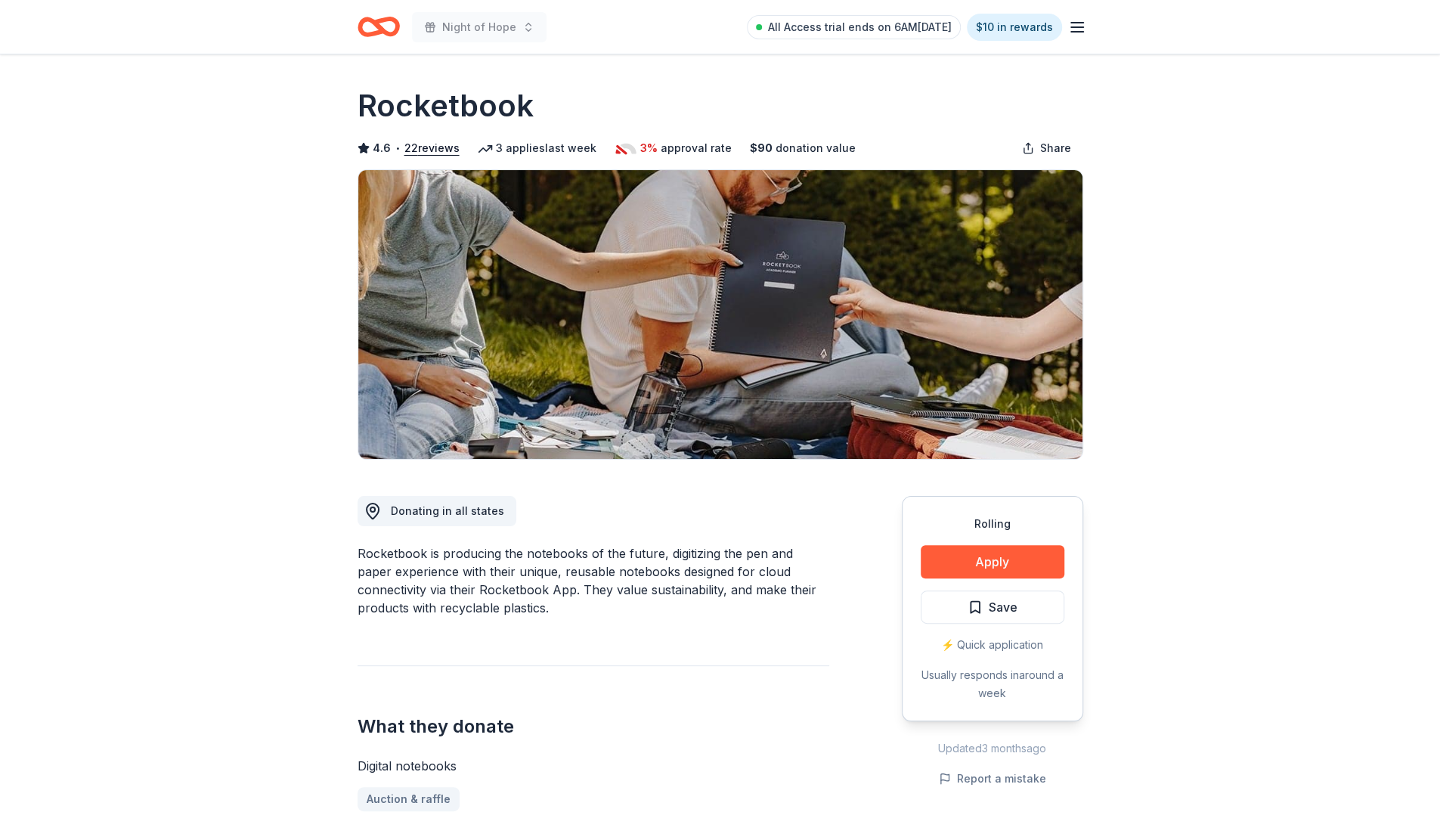
click at [974, 565] on button "Apply" at bounding box center [992, 561] width 144 height 33
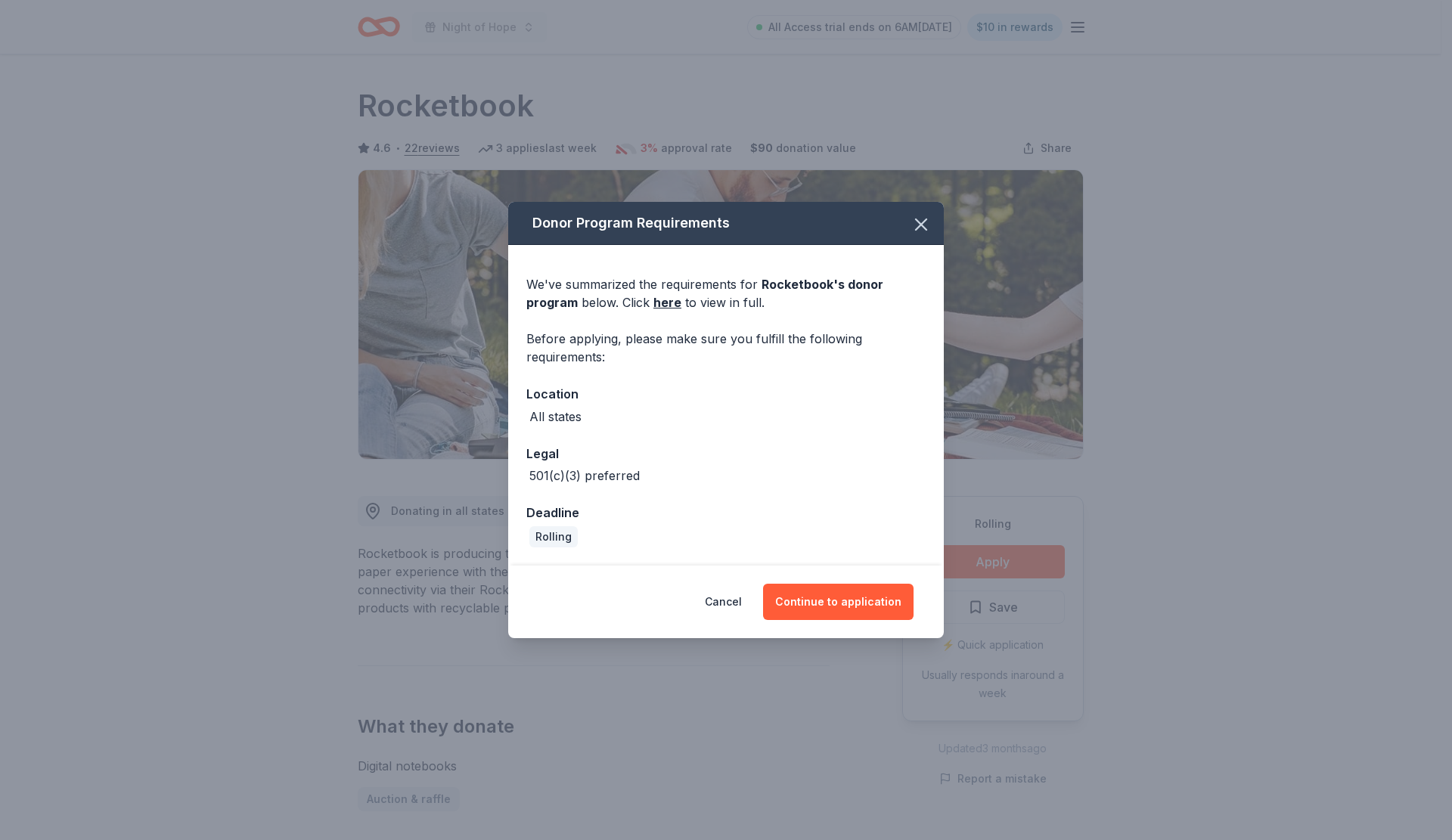
click at [674, 308] on link "here" at bounding box center [667, 302] width 28 height 18
click at [862, 607] on button "Continue to application" at bounding box center [839, 601] width 151 height 36
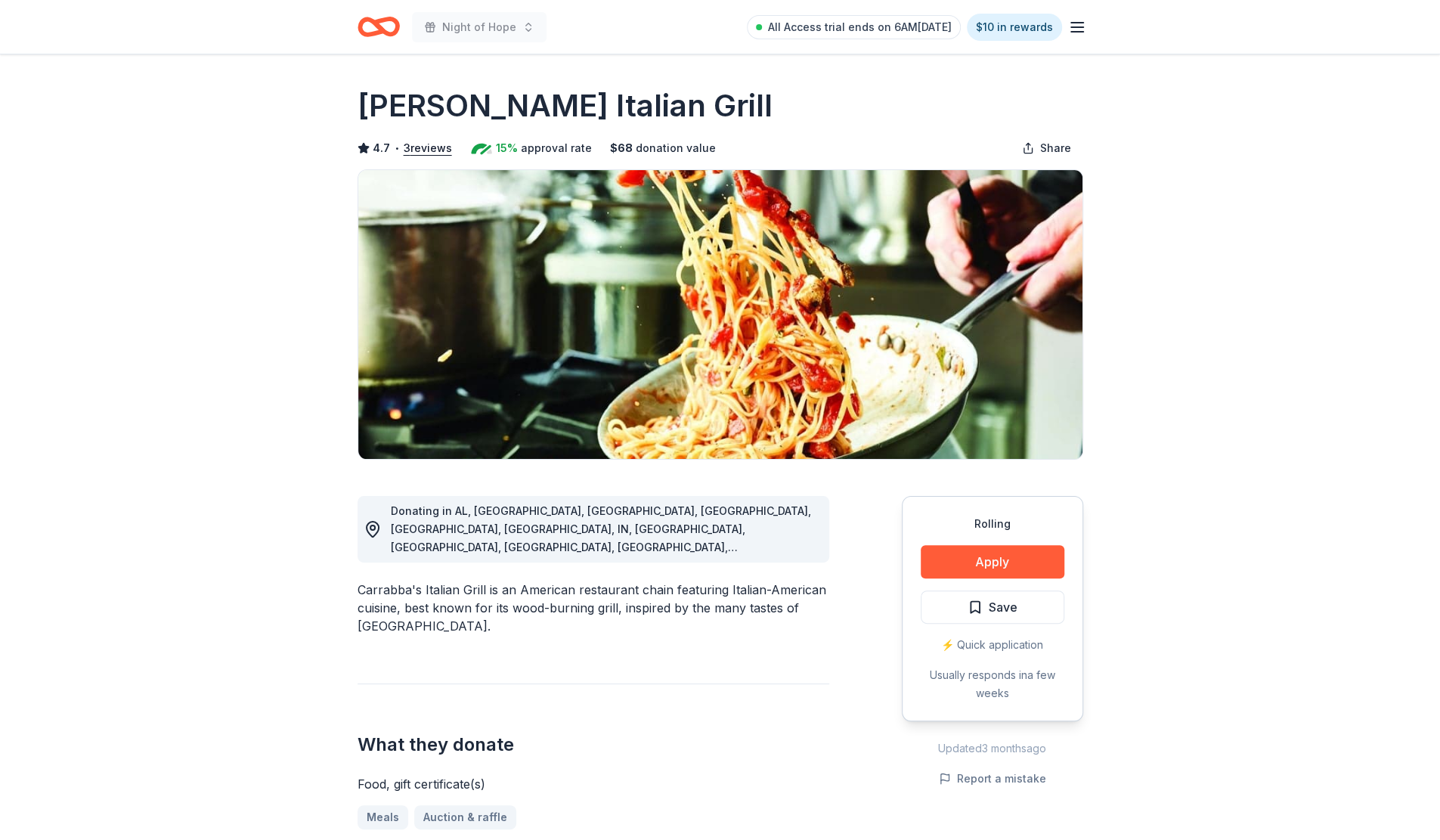
click at [997, 562] on button "Apply" at bounding box center [992, 561] width 144 height 33
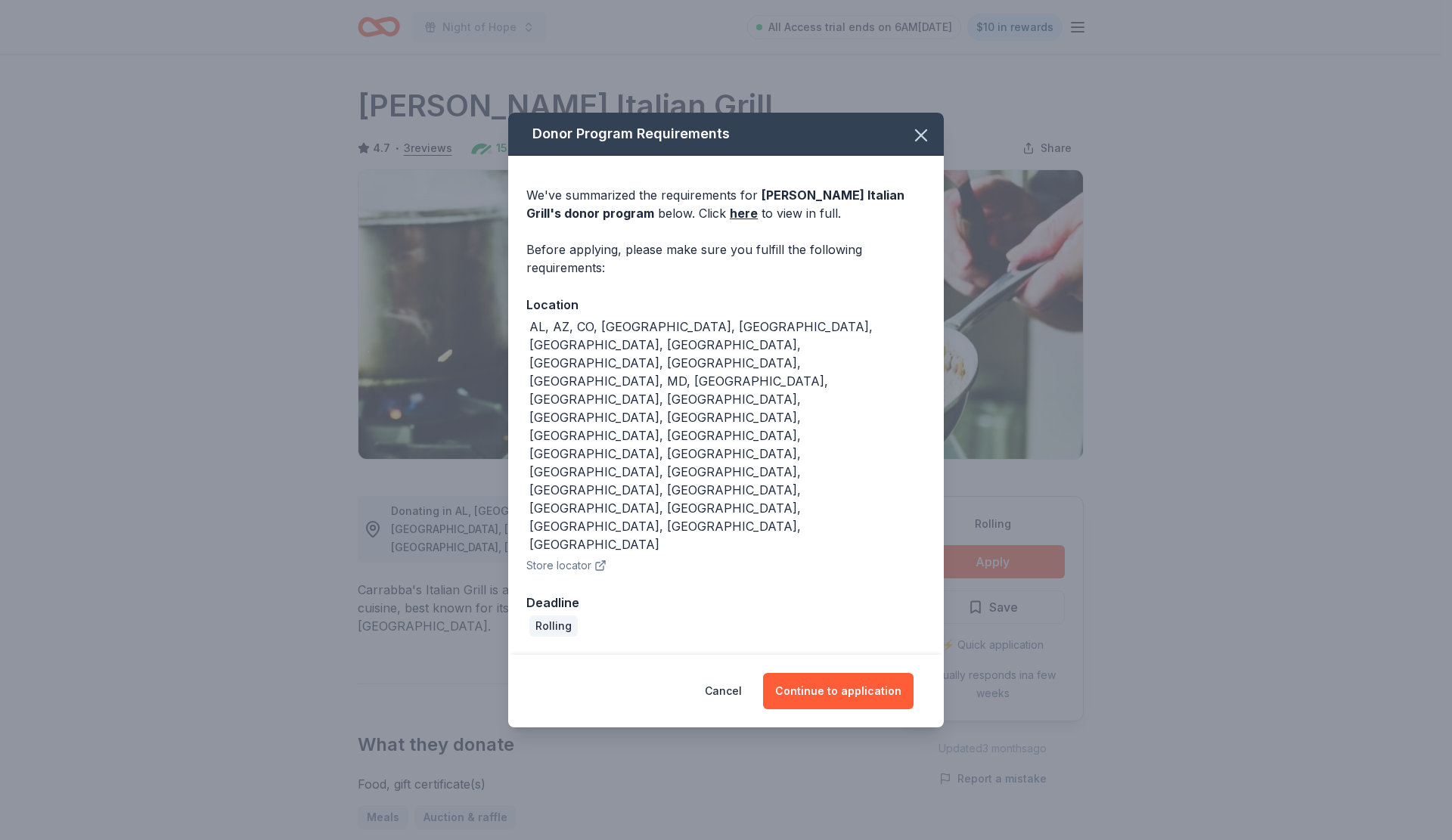
click at [883, 673] on button "Continue to application" at bounding box center [839, 690] width 151 height 36
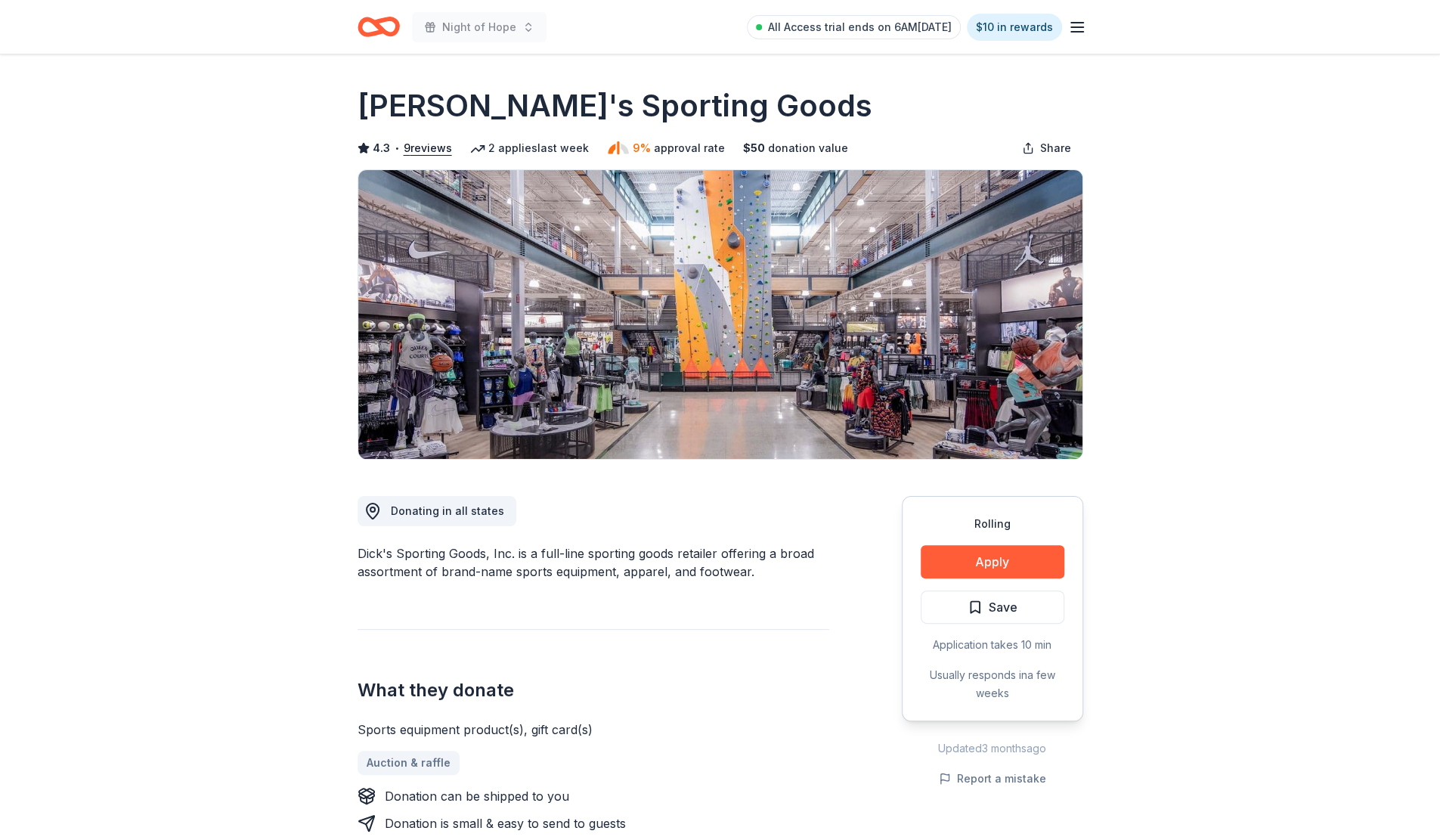
click at [968, 571] on button "Apply" at bounding box center [992, 561] width 144 height 33
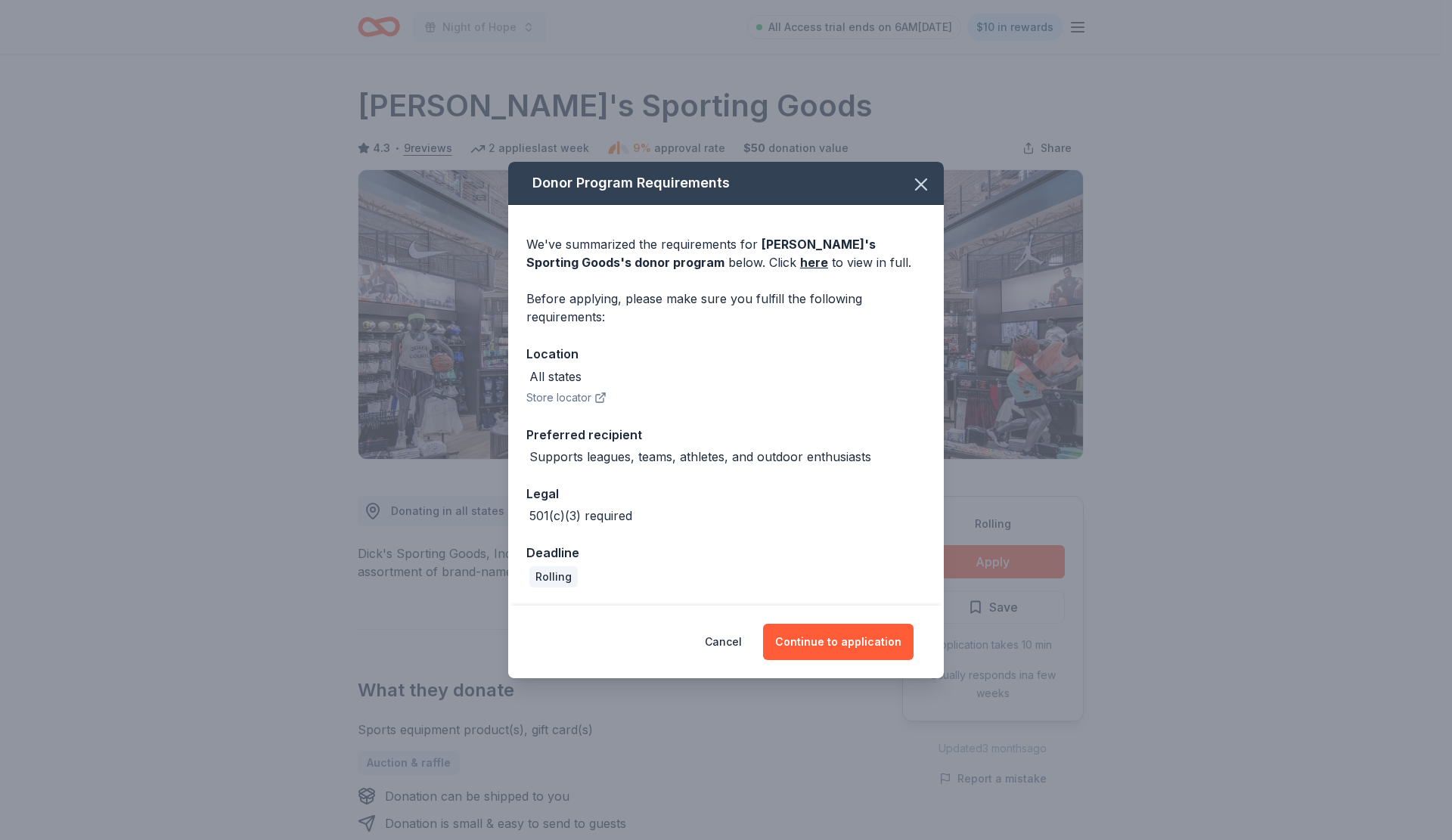
click at [858, 644] on button "Continue to application" at bounding box center [839, 641] width 151 height 36
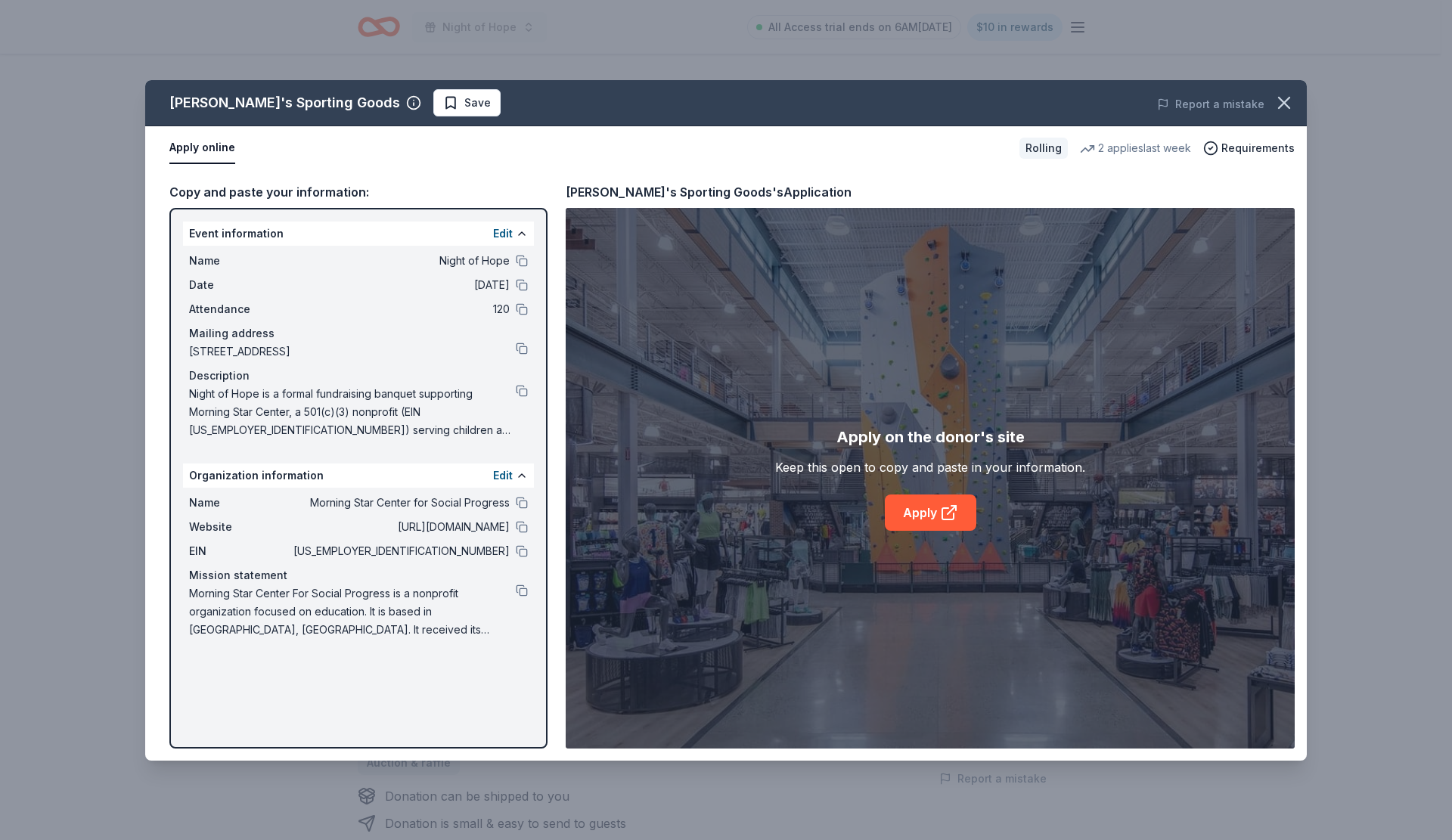
click at [942, 518] on icon at bounding box center [947, 513] width 11 height 11
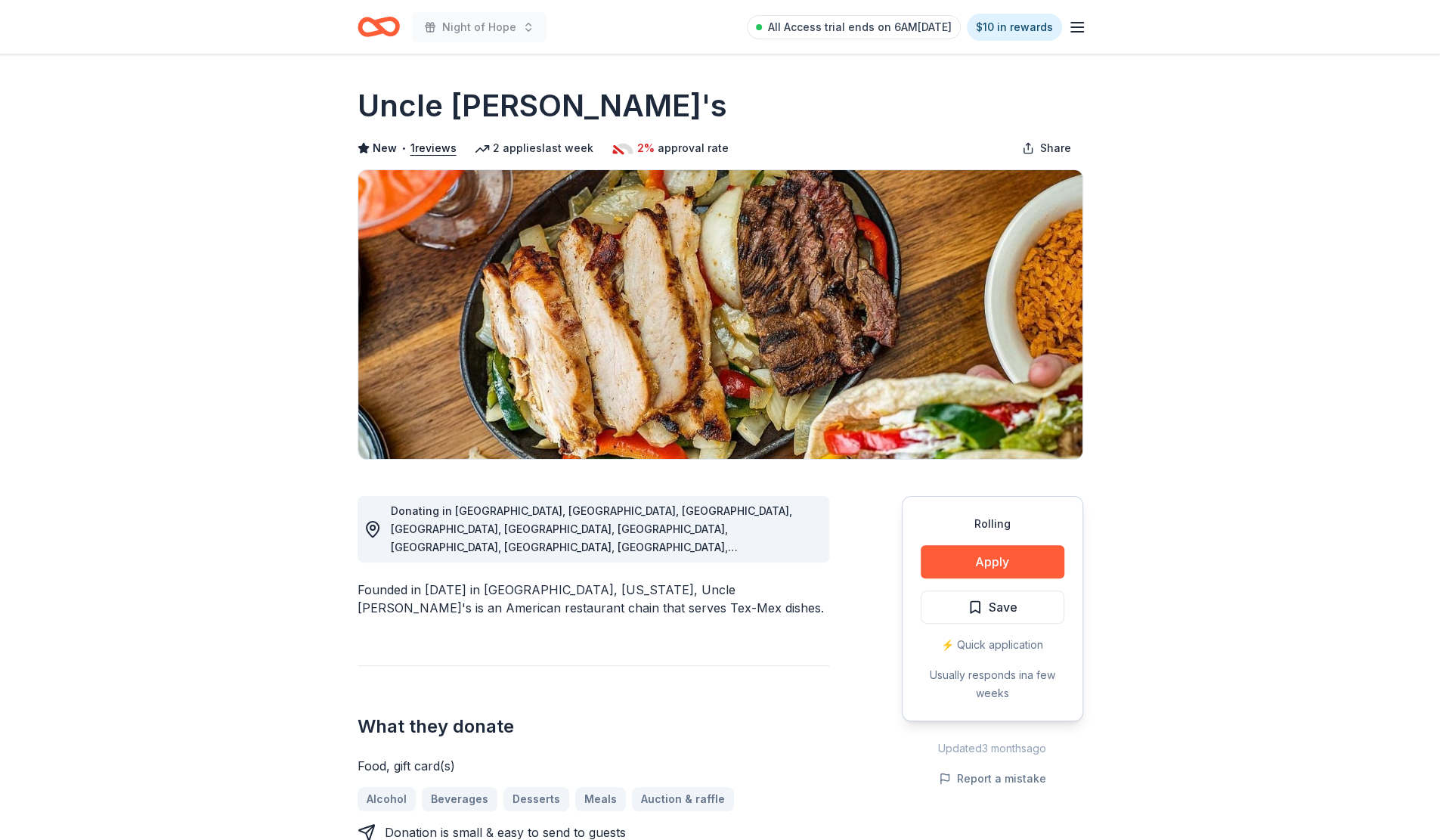
click at [1009, 572] on button "Apply" at bounding box center [992, 561] width 144 height 33
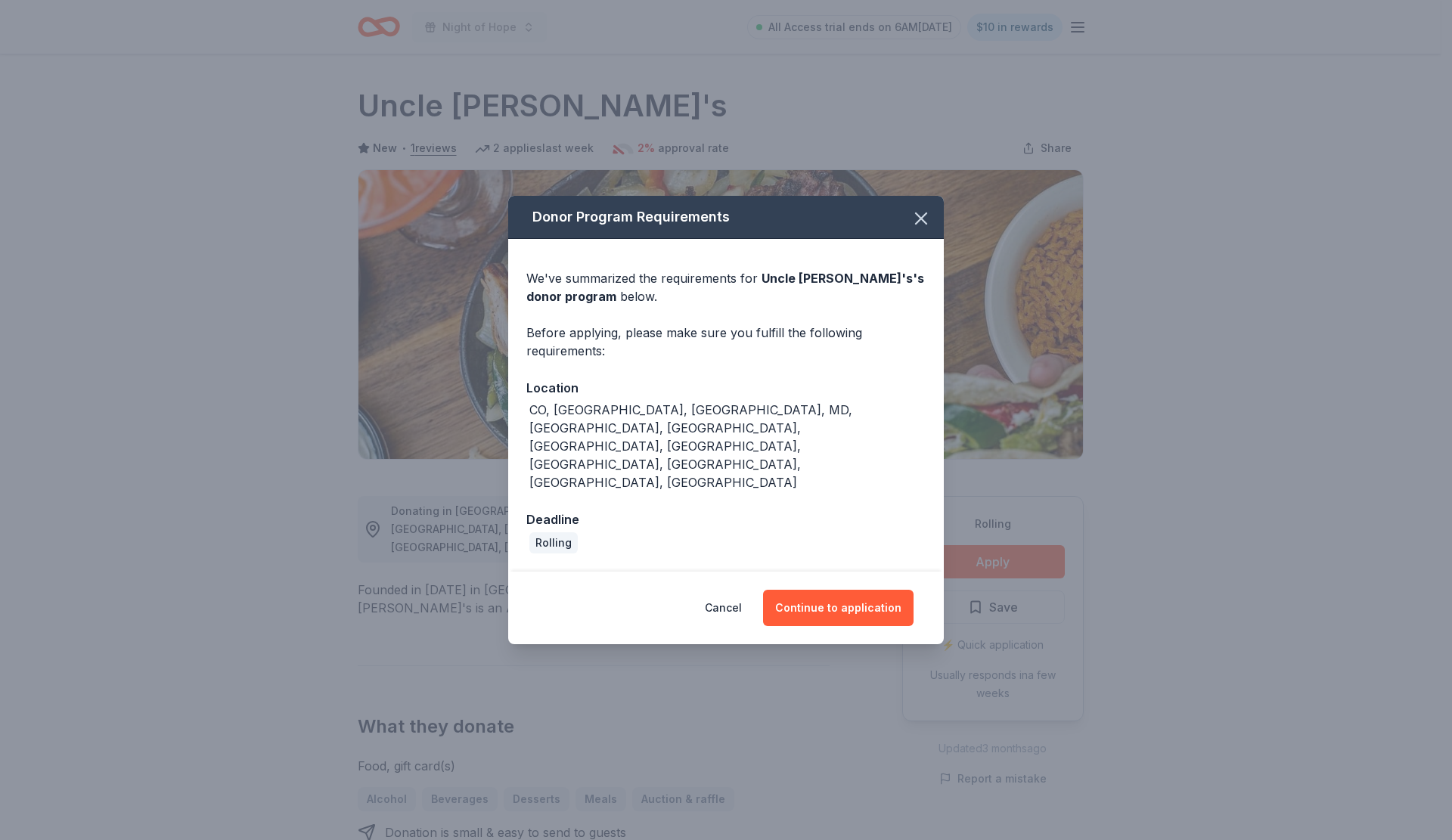
click at [859, 590] on button "Continue to application" at bounding box center [839, 607] width 151 height 36
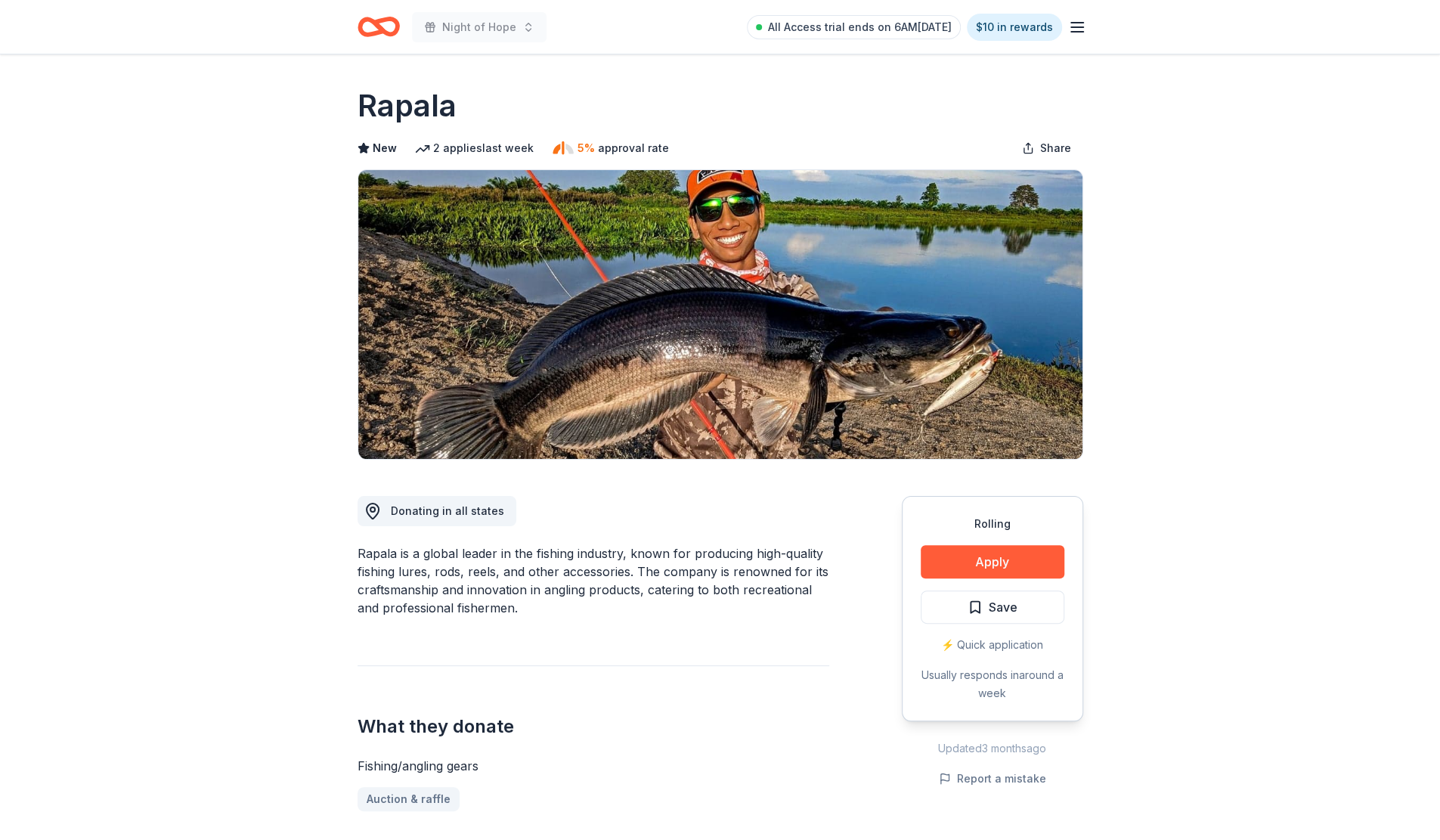
click at [935, 565] on button "Apply" at bounding box center [992, 561] width 144 height 33
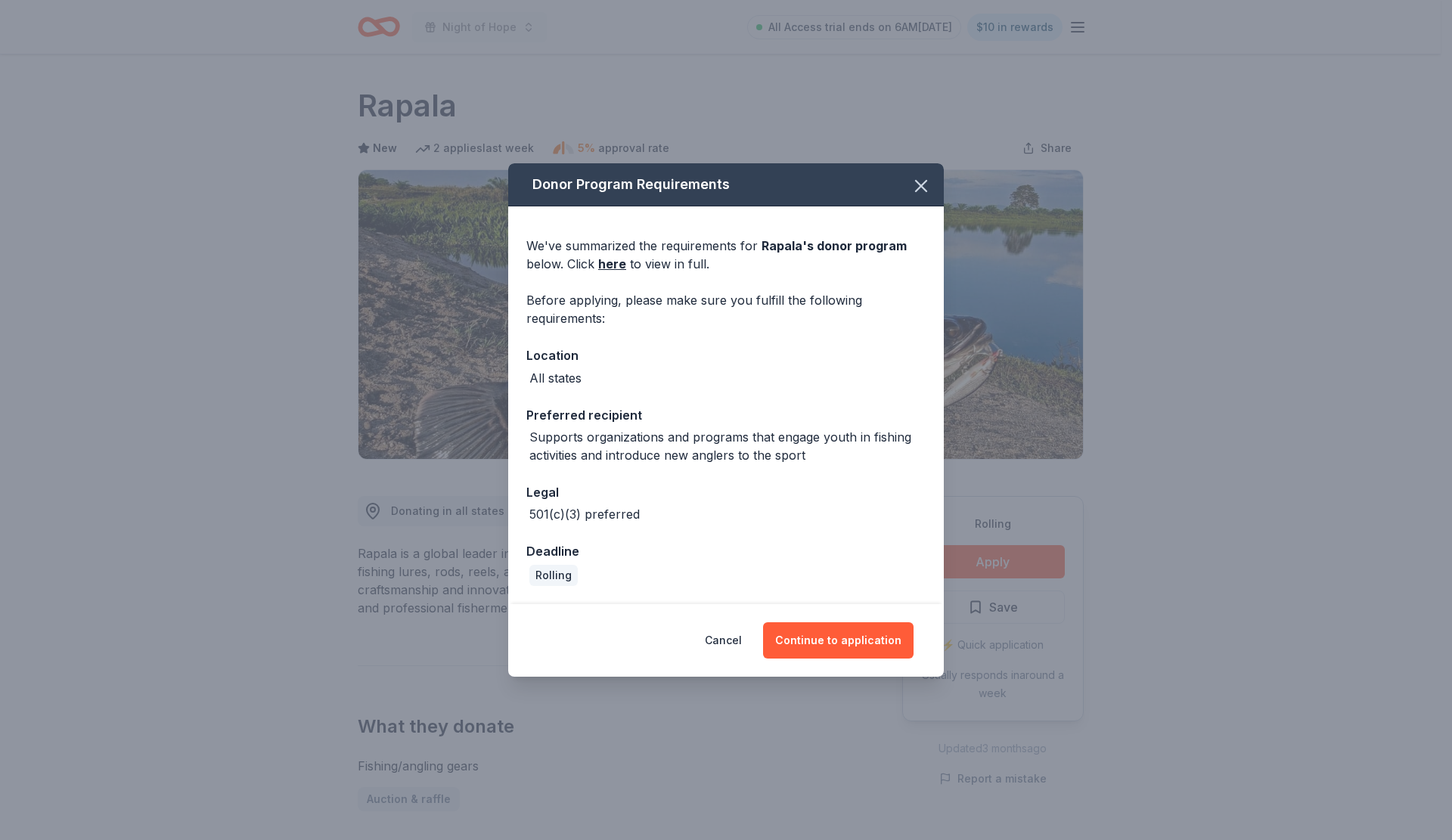
click at [820, 631] on button "Continue to application" at bounding box center [839, 640] width 151 height 36
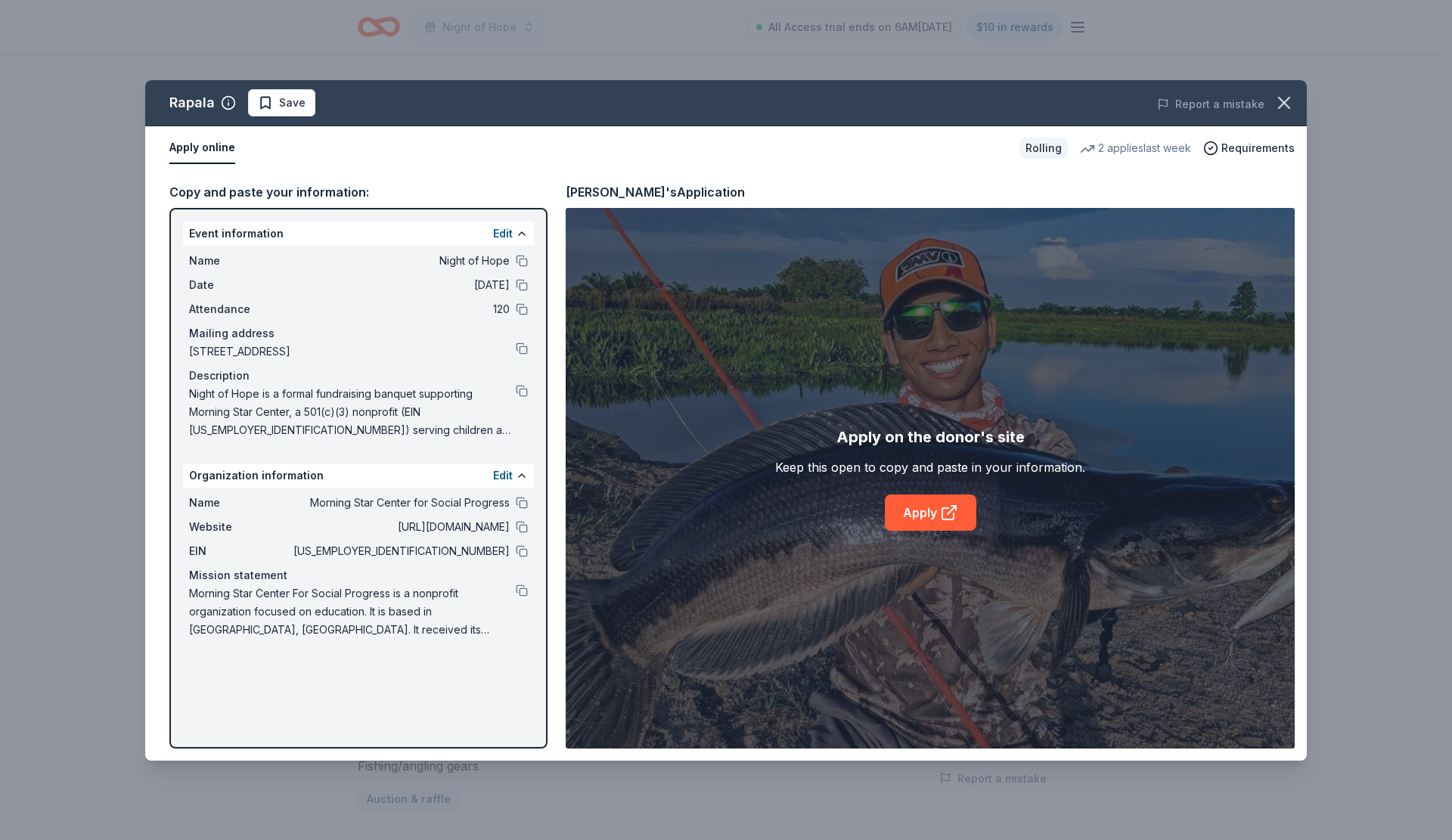
click at [922, 507] on link "Apply" at bounding box center [931, 512] width 91 height 36
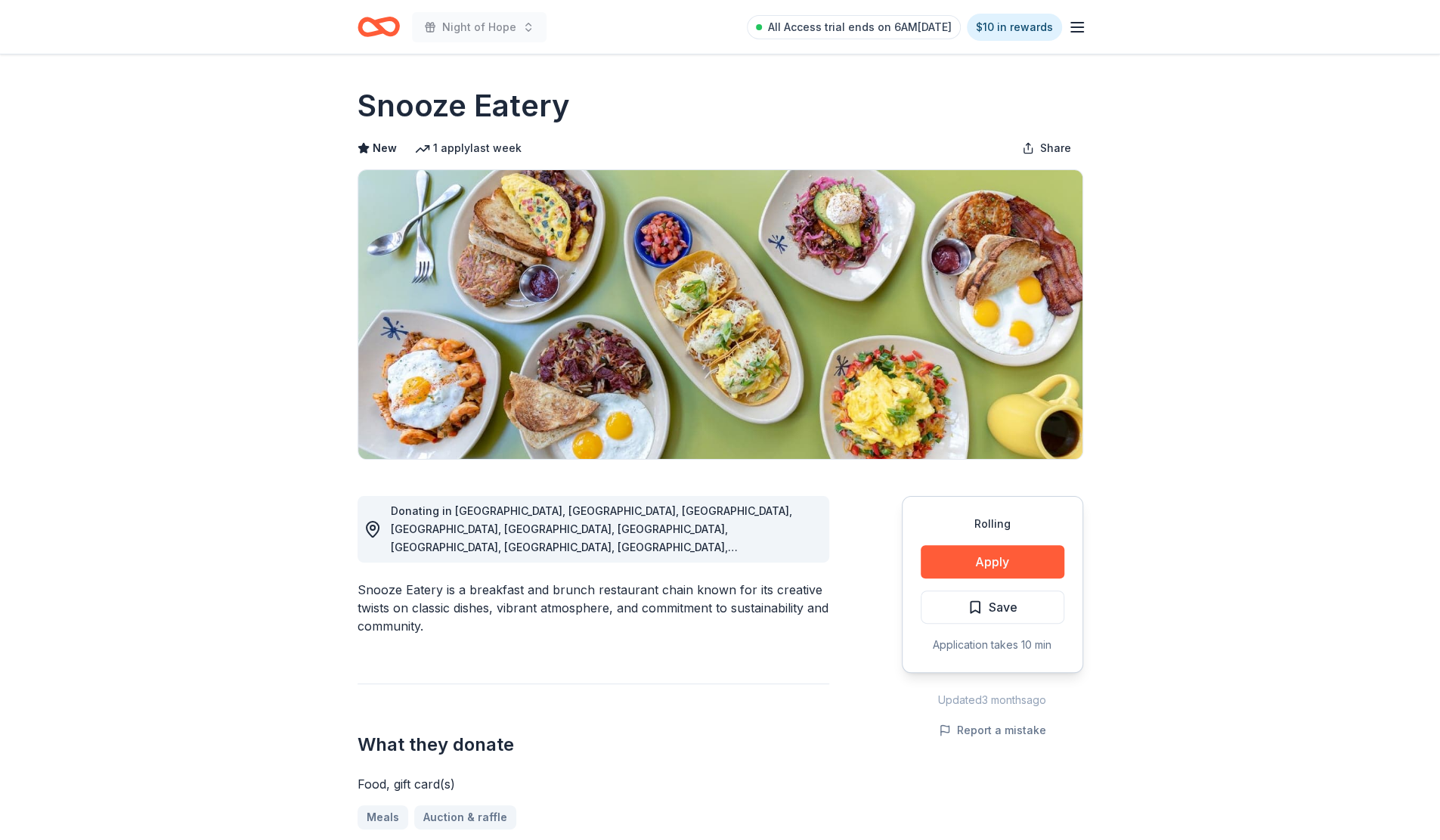
click at [1017, 570] on button "Apply" at bounding box center [992, 561] width 144 height 33
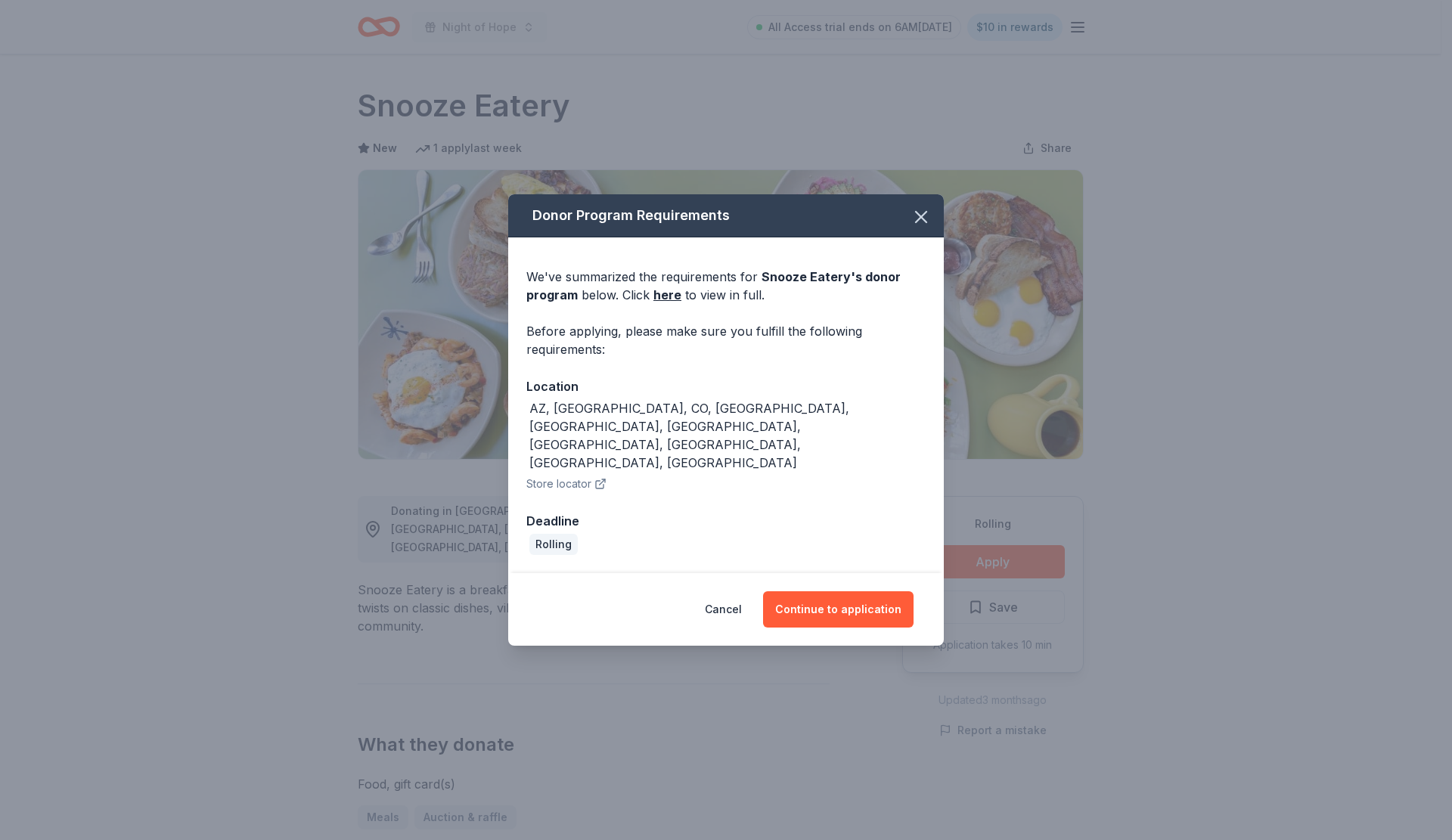
click at [813, 591] on button "Continue to application" at bounding box center [839, 609] width 151 height 36
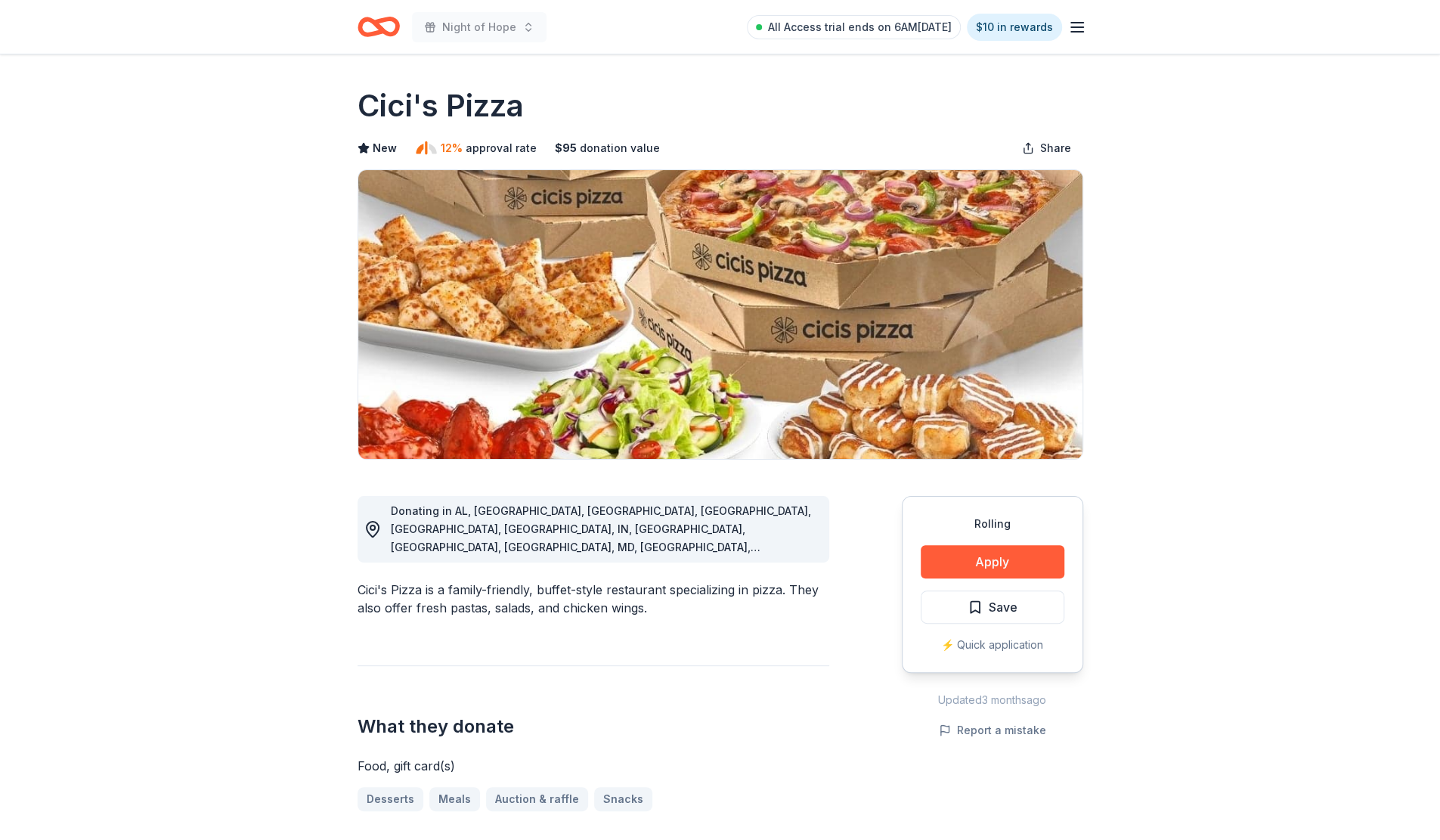
click at [1030, 563] on button "Apply" at bounding box center [992, 561] width 144 height 33
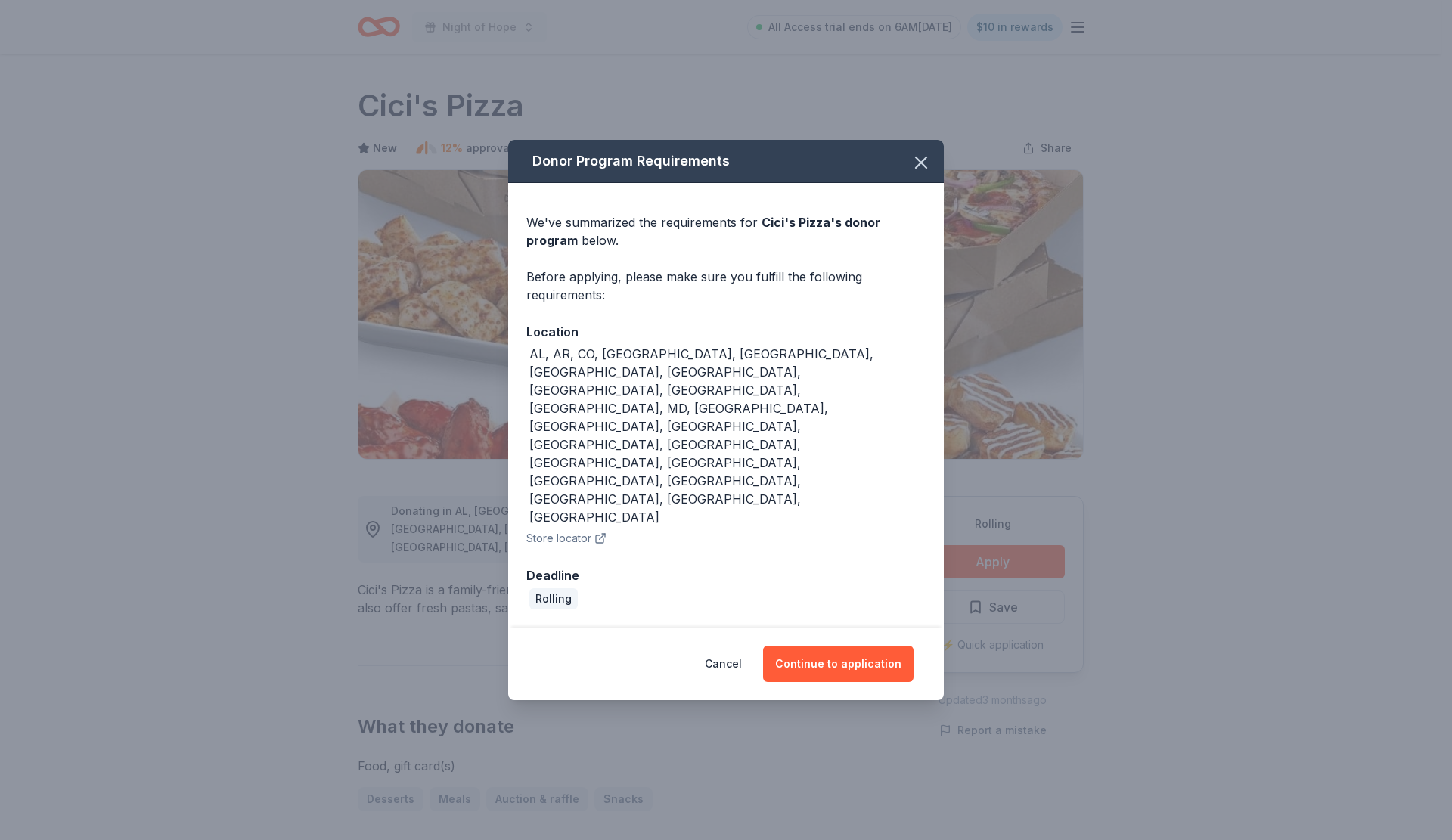
click at [822, 645] on button "Continue to application" at bounding box center [839, 663] width 151 height 36
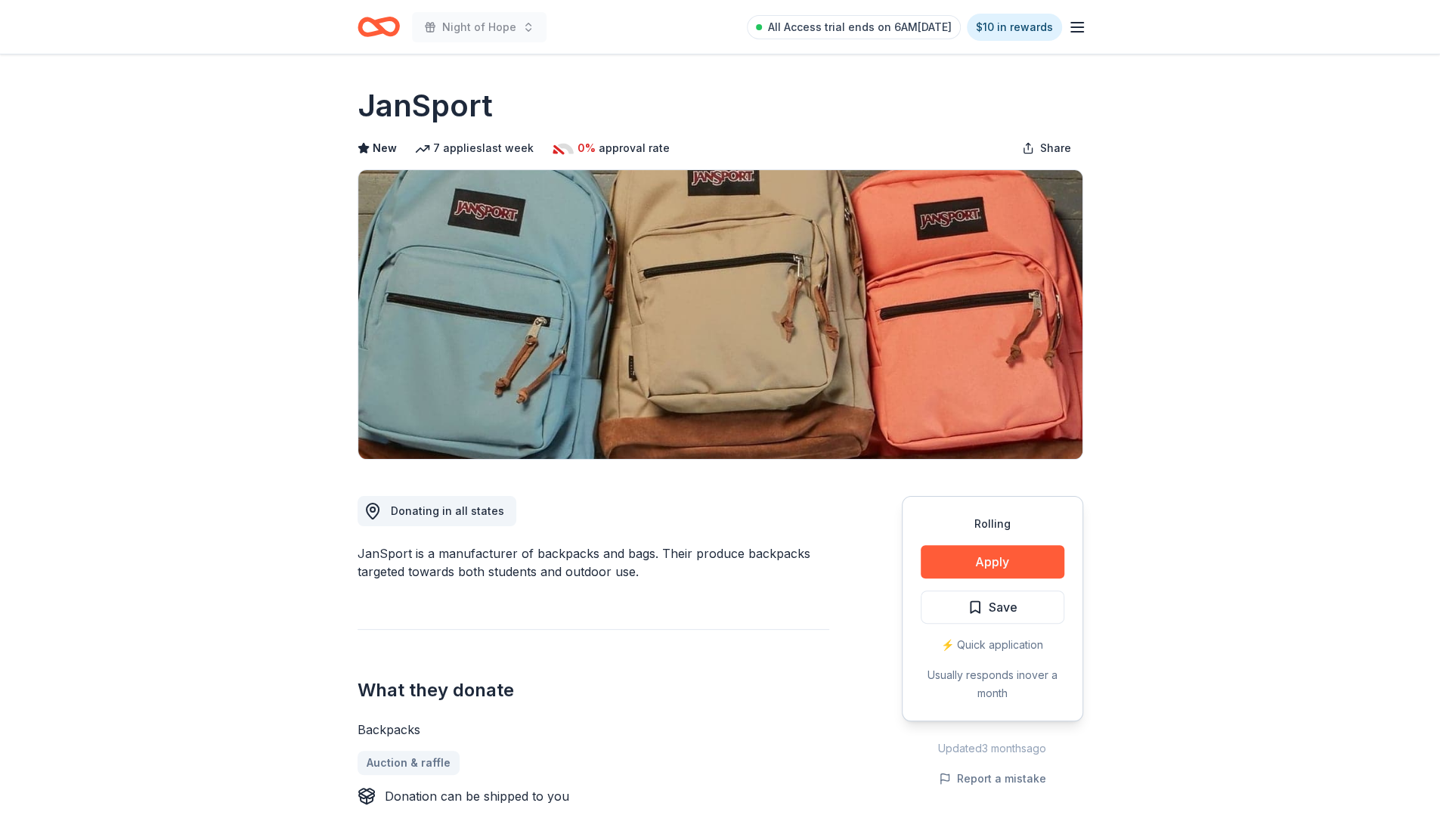
click at [1012, 556] on button "Apply" at bounding box center [992, 561] width 144 height 33
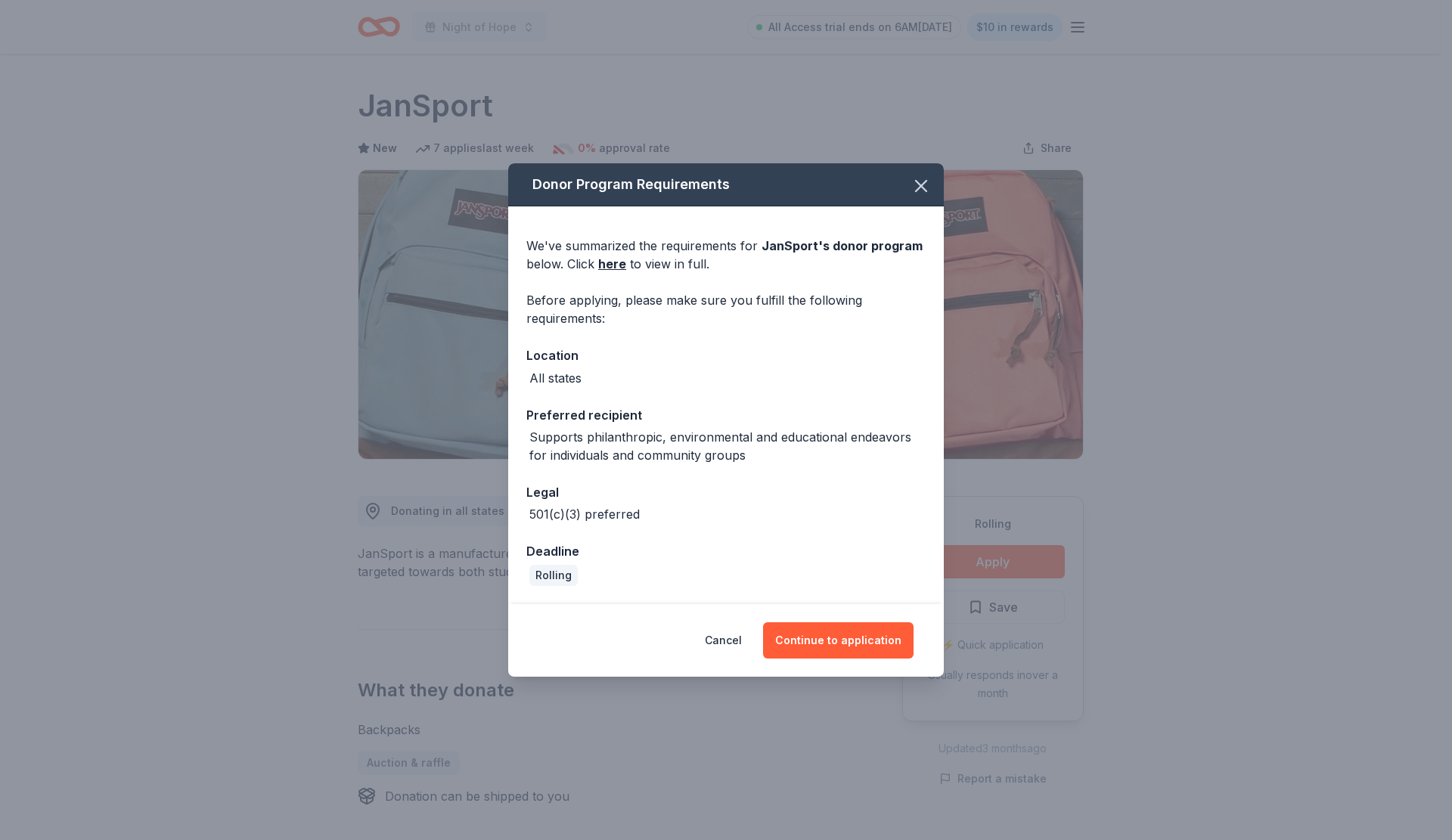
click at [857, 644] on button "Continue to application" at bounding box center [839, 640] width 151 height 36
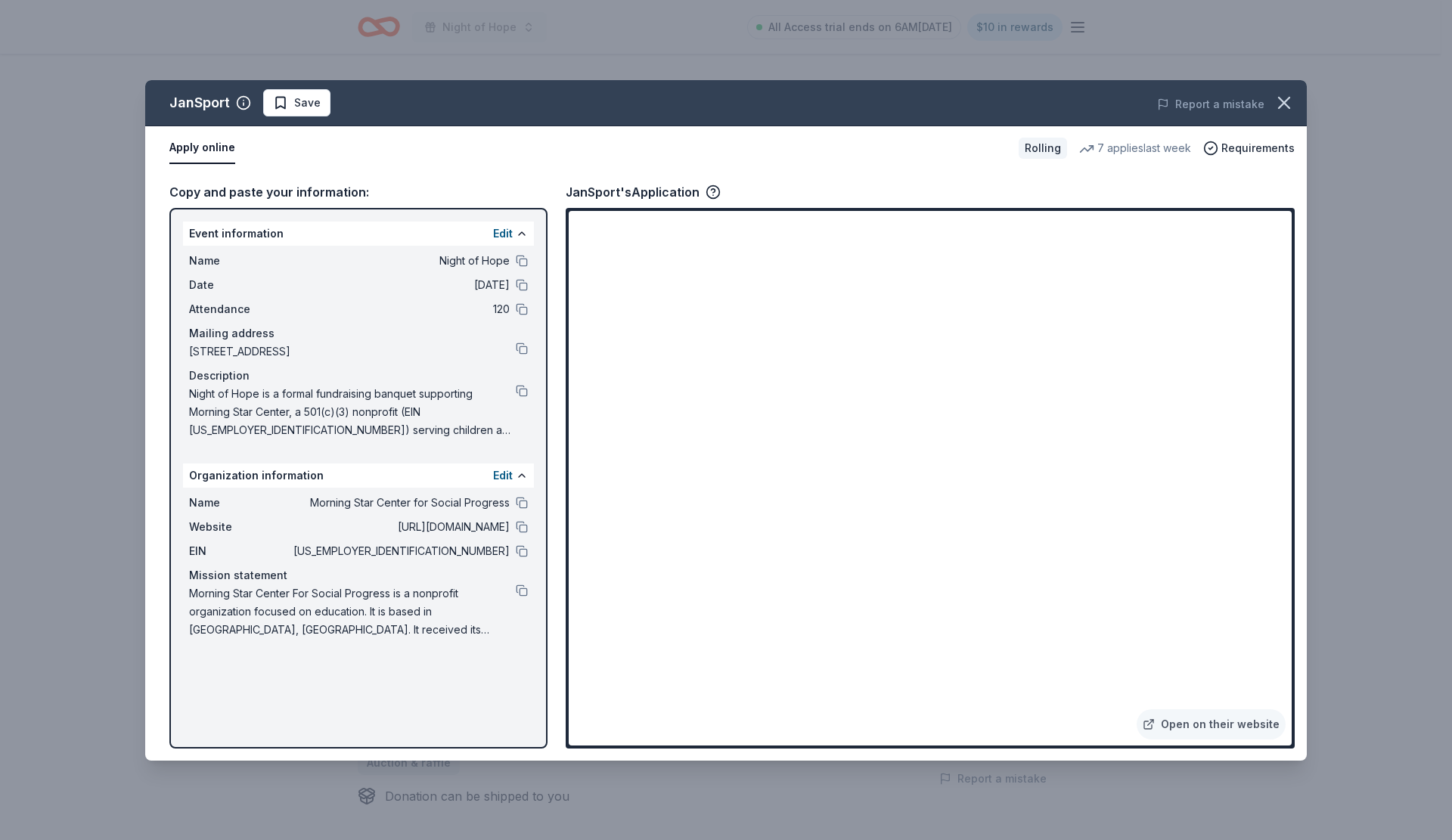
click at [1284, 109] on icon "button" at bounding box center [1284, 102] width 21 height 21
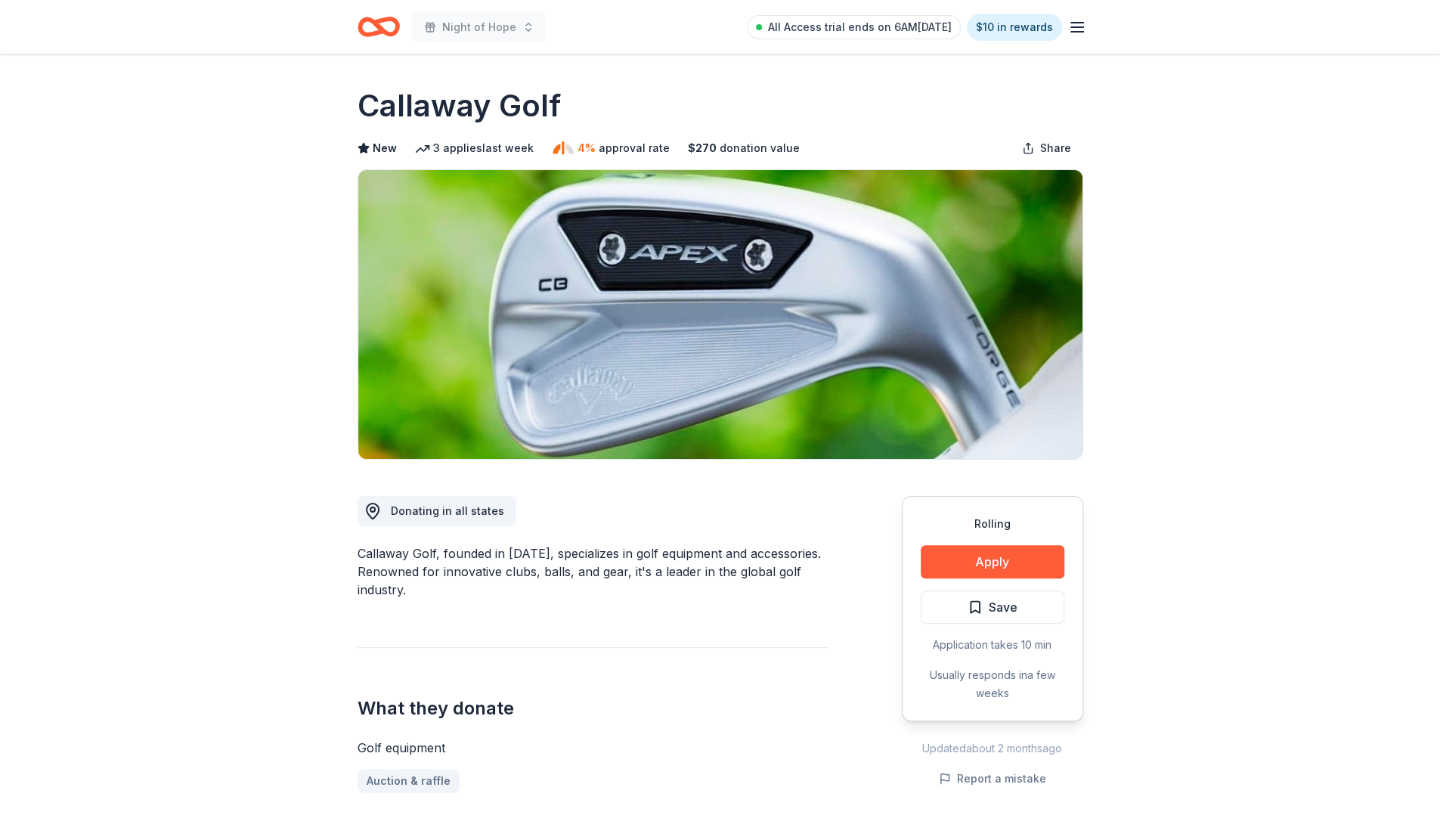
click at [992, 562] on button "Apply" at bounding box center [992, 561] width 144 height 33
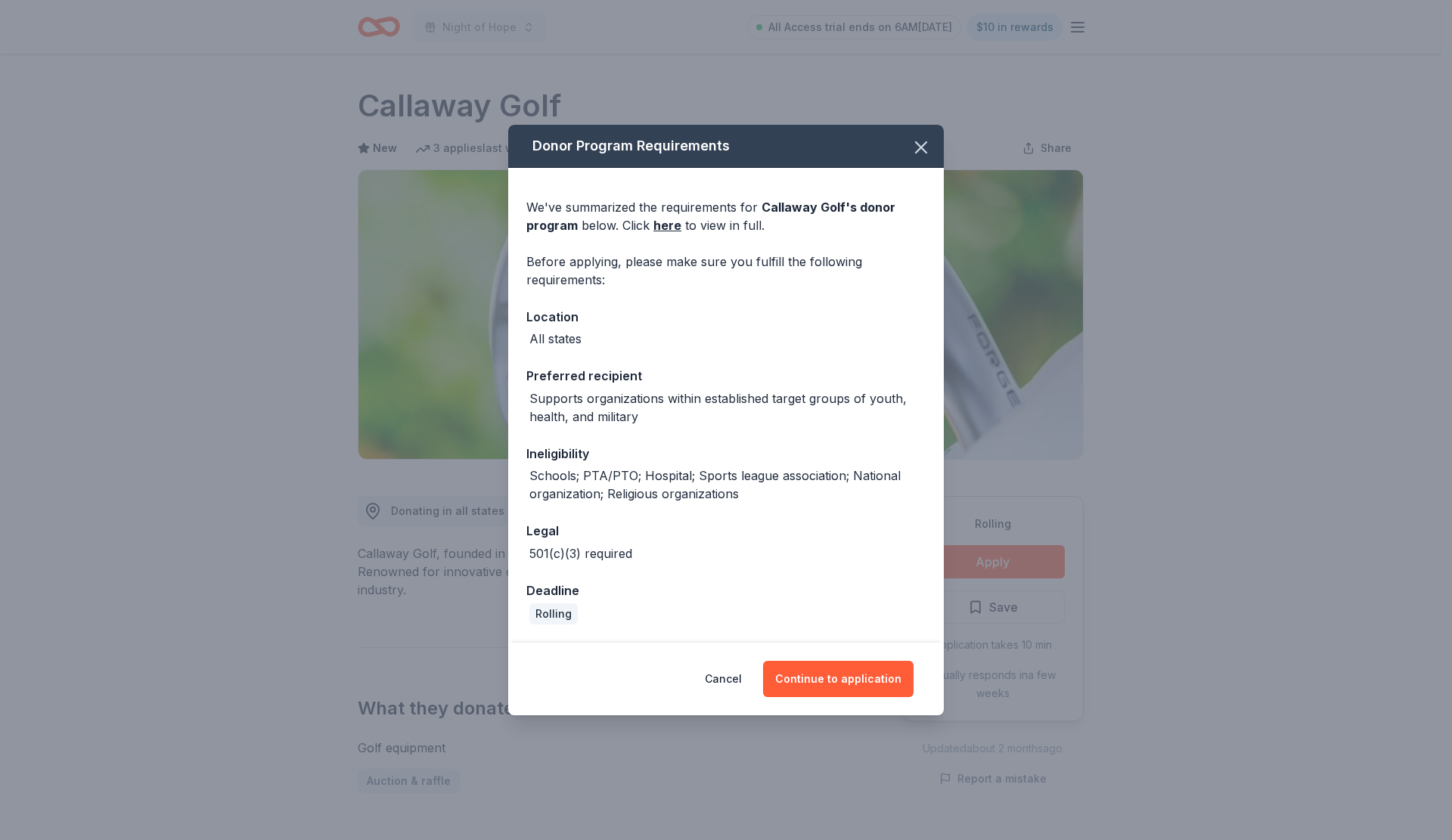
click at [673, 228] on link "here" at bounding box center [667, 225] width 28 height 18
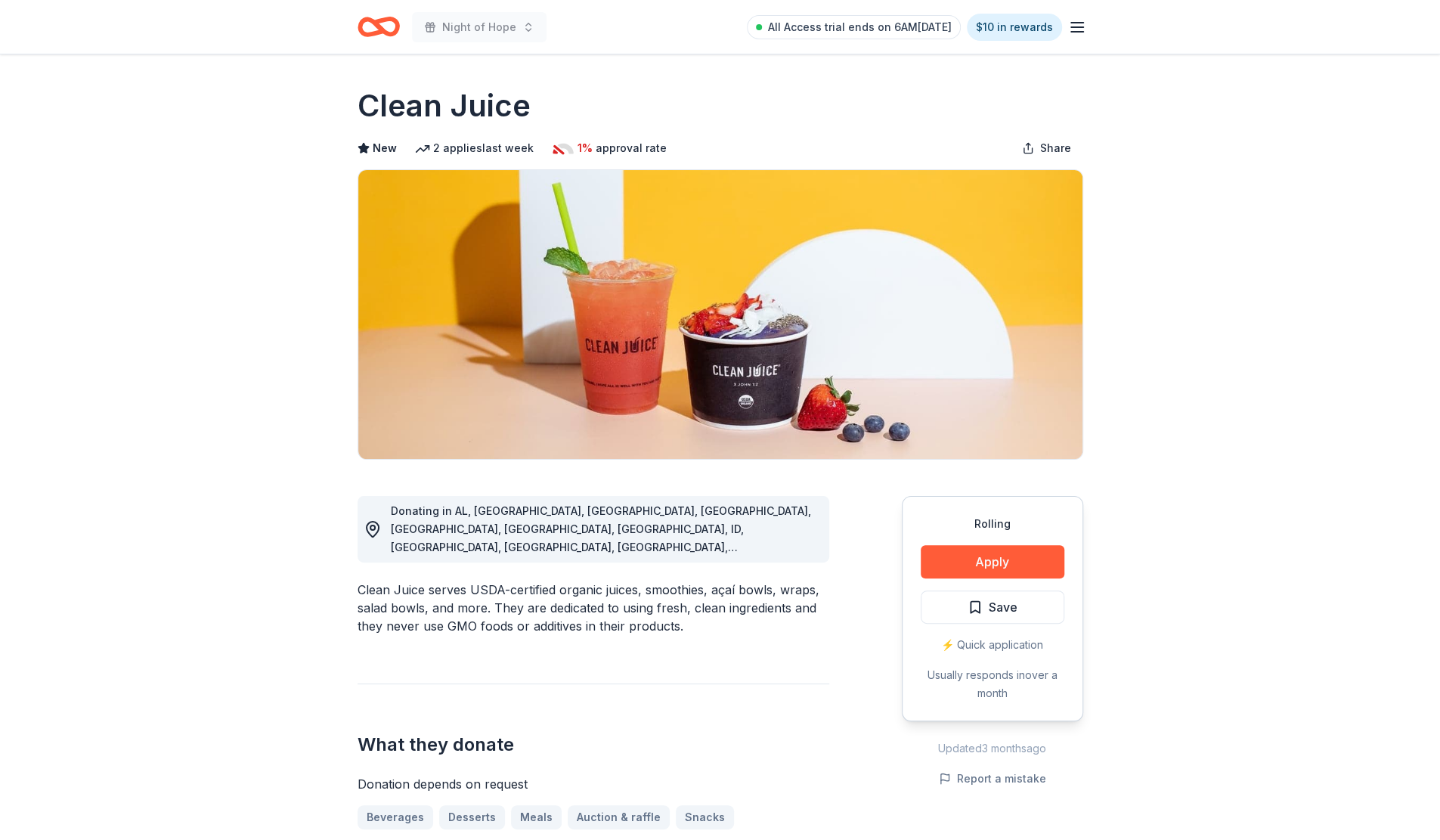
click at [977, 568] on button "Apply" at bounding box center [992, 561] width 144 height 33
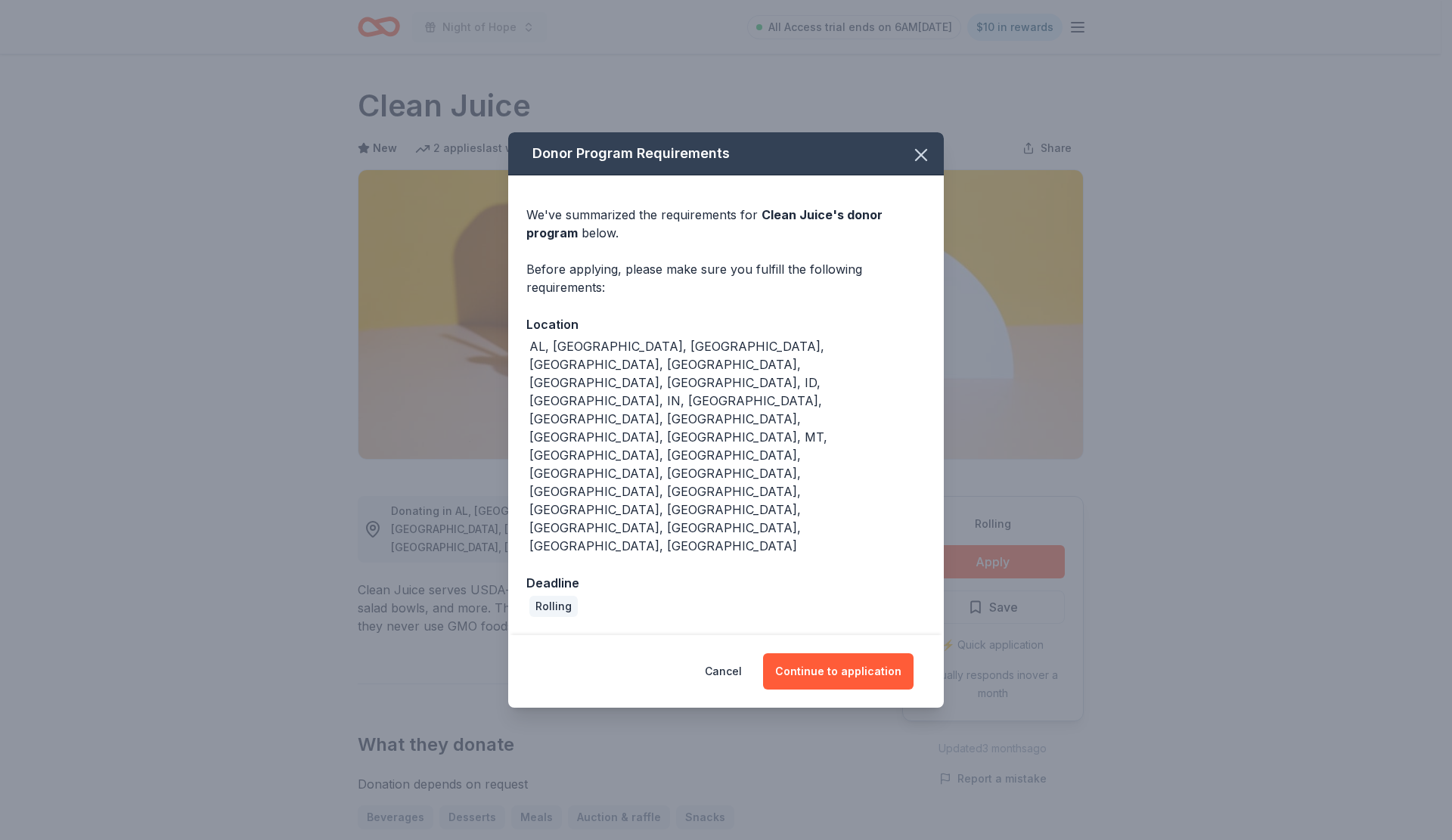
click at [865, 653] on button "Continue to application" at bounding box center [839, 671] width 151 height 36
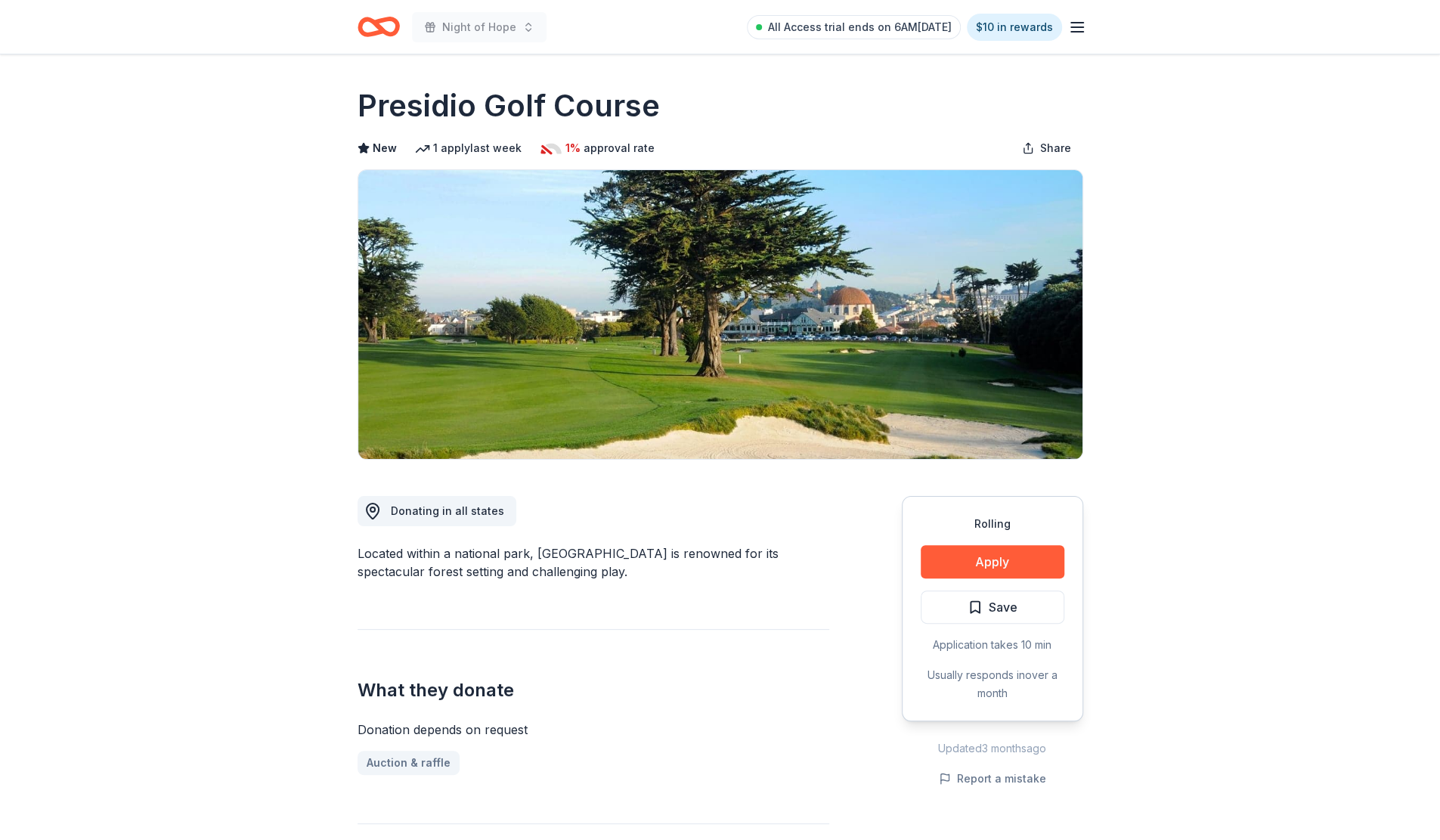
click at [978, 562] on button "Apply" at bounding box center [992, 561] width 144 height 33
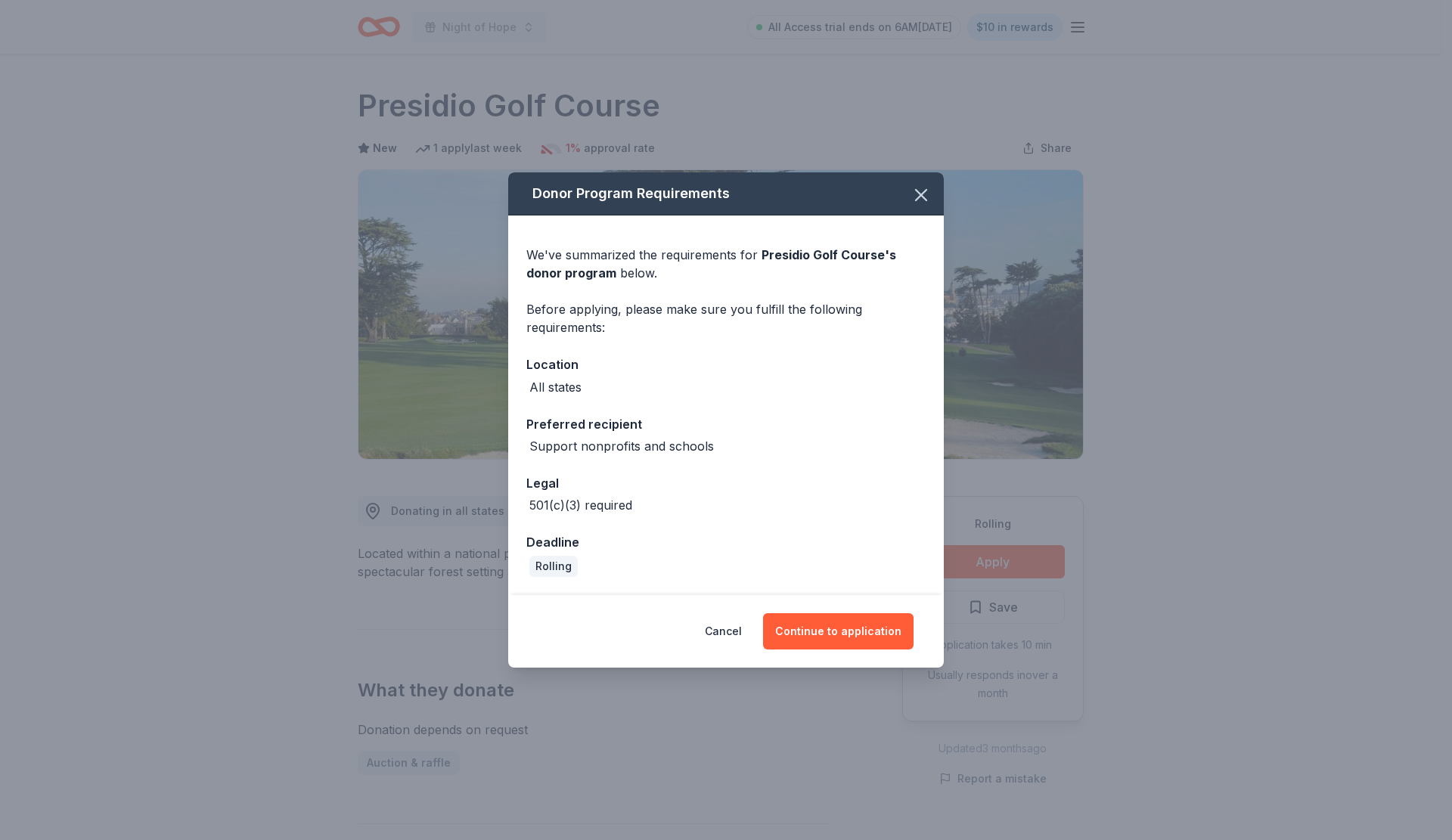
click at [916, 195] on icon "button" at bounding box center [921, 195] width 21 height 21
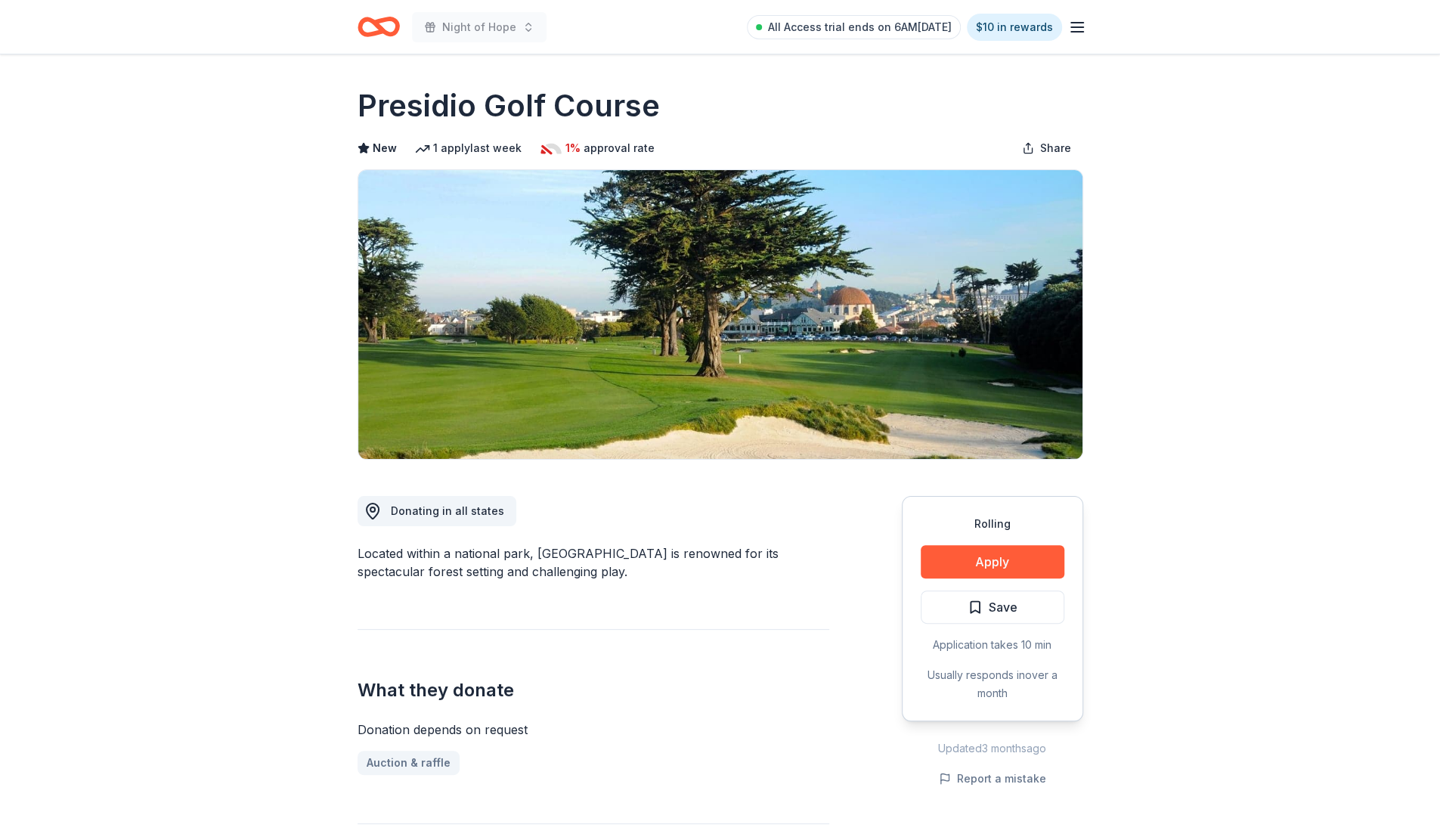
click at [1013, 563] on button "Apply" at bounding box center [992, 561] width 144 height 33
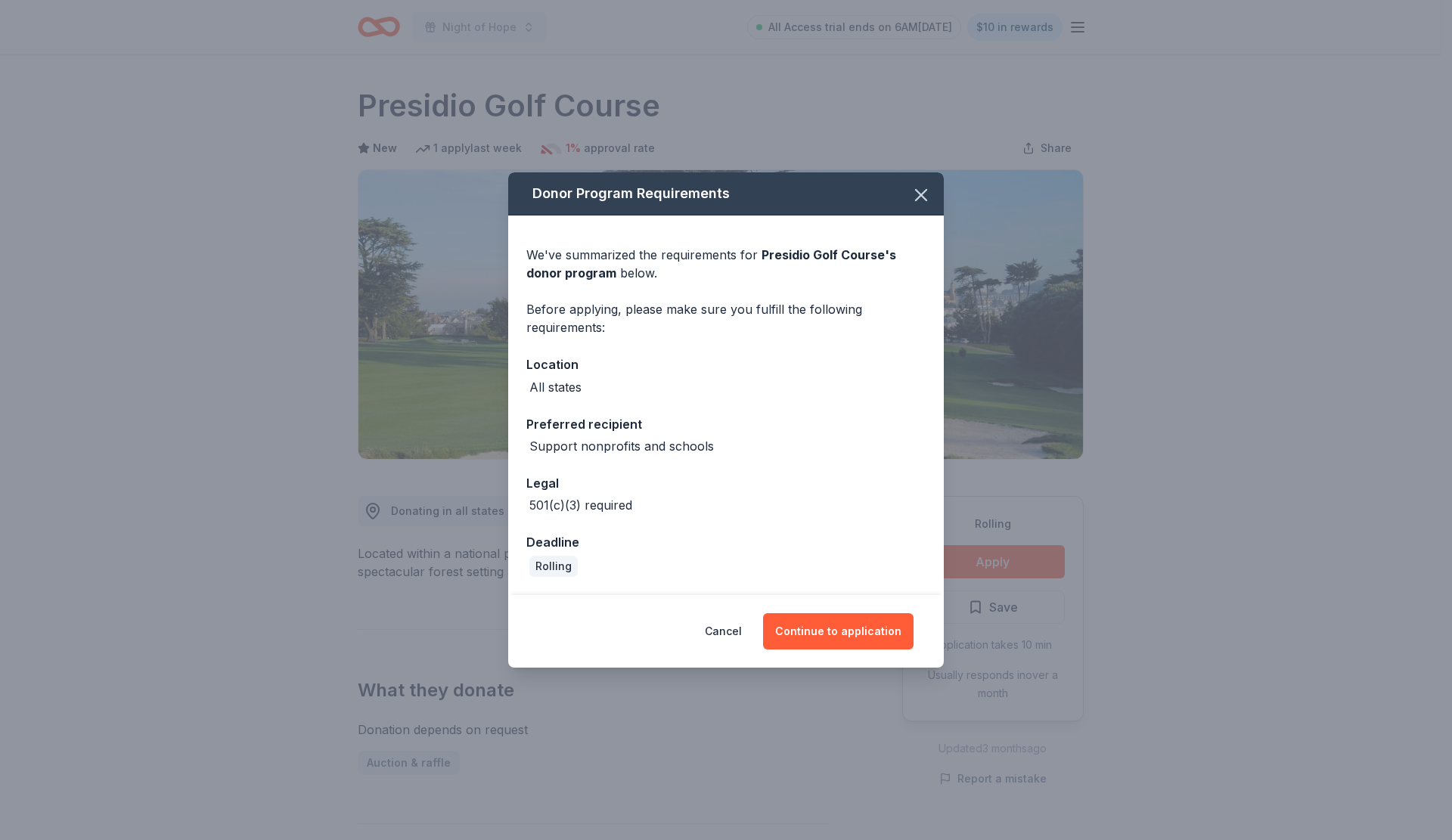
click at [851, 625] on button "Continue to application" at bounding box center [839, 631] width 151 height 36
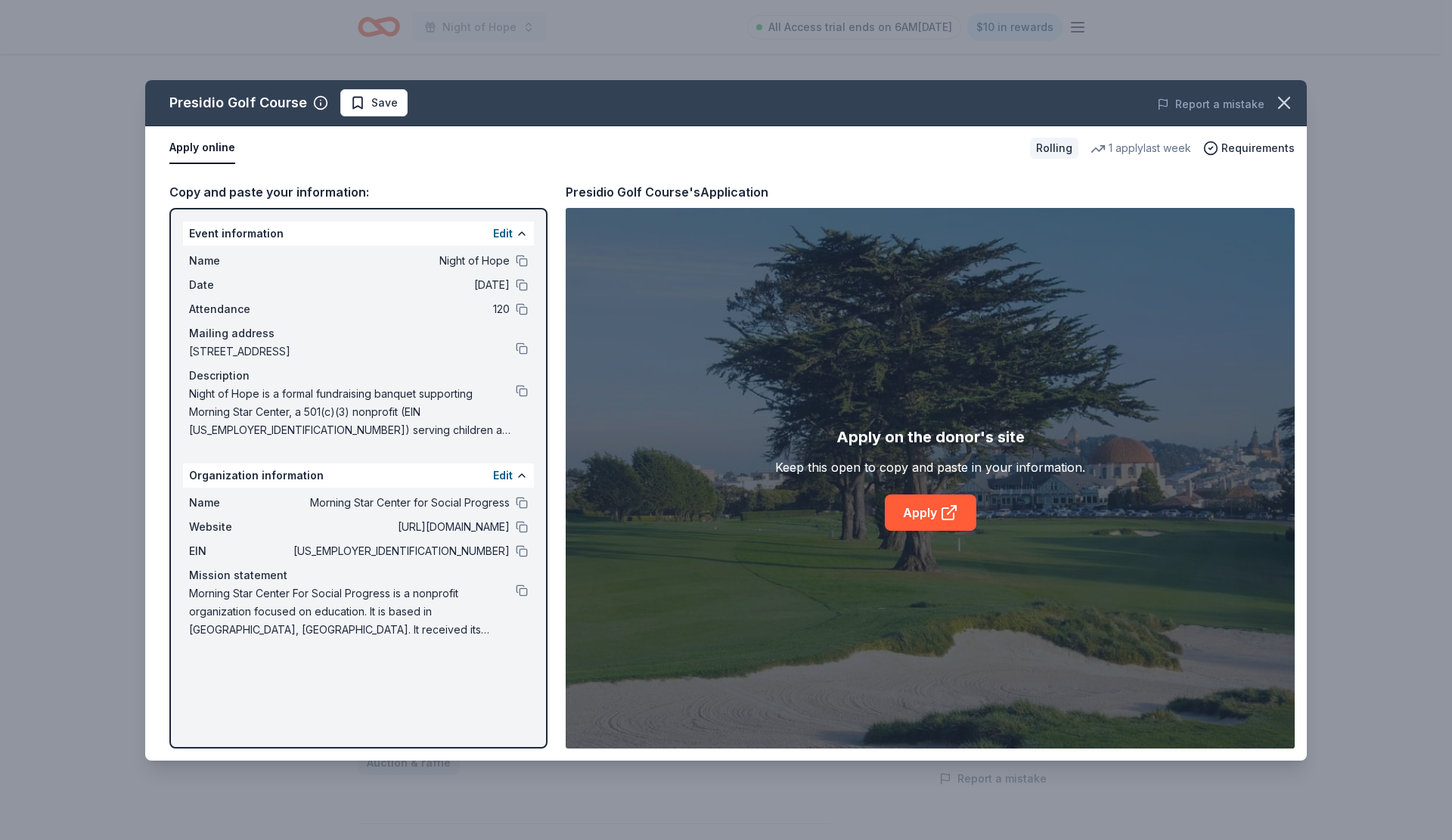
click at [931, 519] on link "Apply" at bounding box center [931, 512] width 91 height 36
click at [1278, 103] on icon "button" at bounding box center [1284, 102] width 21 height 21
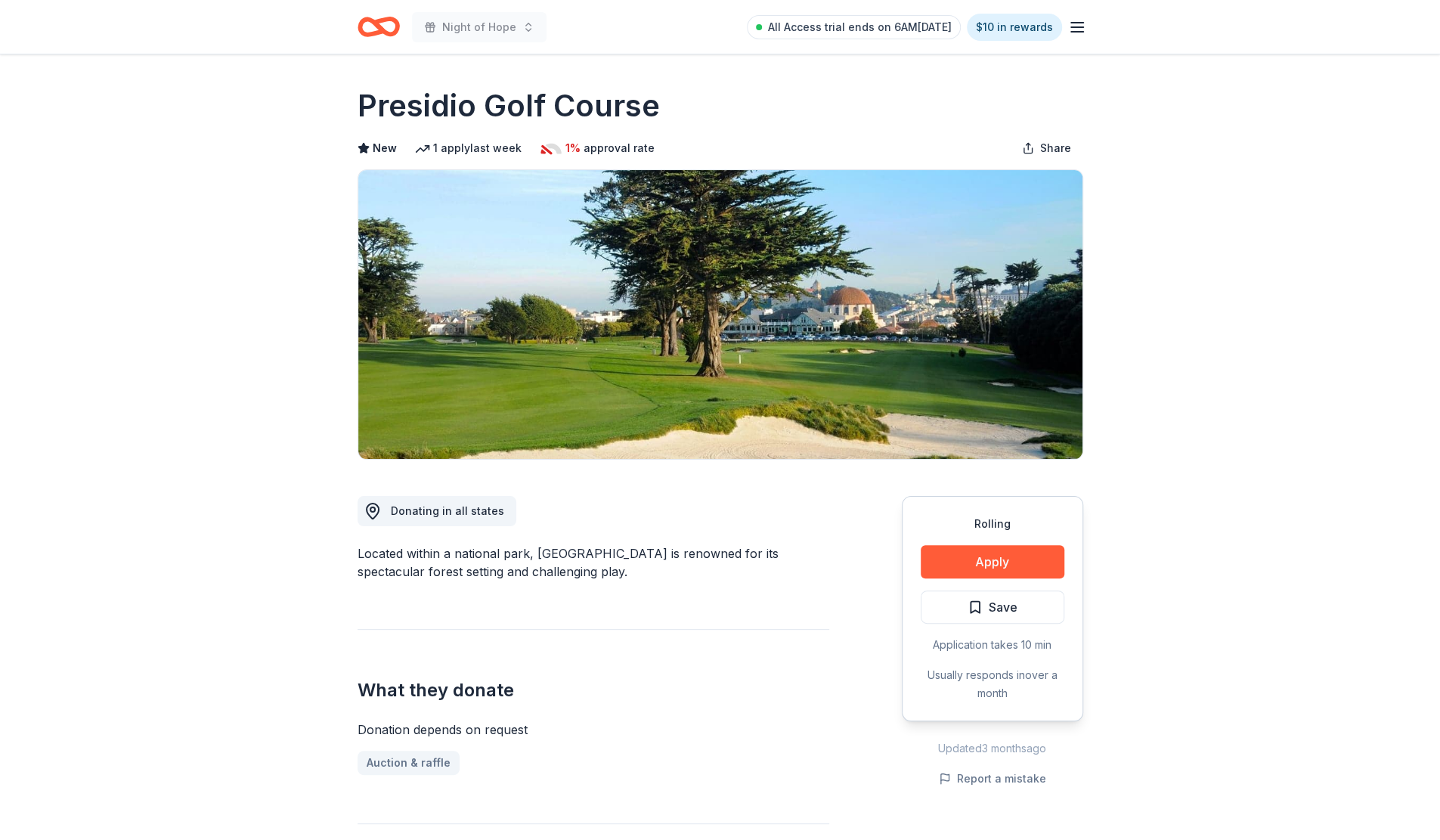
click at [365, 102] on h1 "Presidio Golf Course" at bounding box center [508, 106] width 302 height 42
drag, startPoint x: 359, startPoint y: 103, endPoint x: 666, endPoint y: 111, distance: 307.1
click at [666, 111] on div "Presidio Golf Course" at bounding box center [721, 106] width 726 height 42
drag, startPoint x: 664, startPoint y: 115, endPoint x: 377, endPoint y: 110, distance: 287.0
click at [377, 110] on div "Presidio Golf Course" at bounding box center [721, 106] width 726 height 42
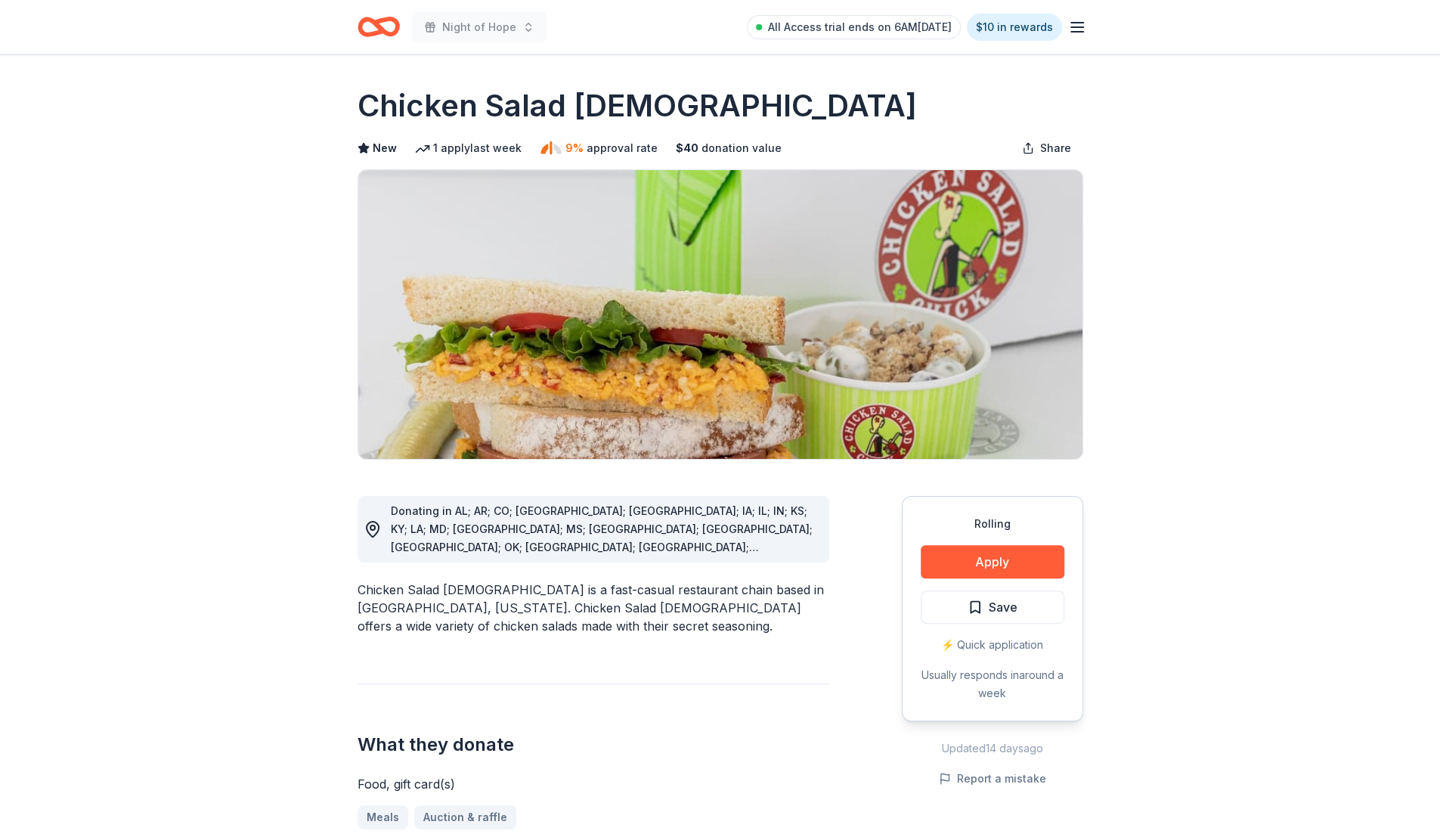
click at [989, 561] on button "Apply" at bounding box center [992, 561] width 144 height 33
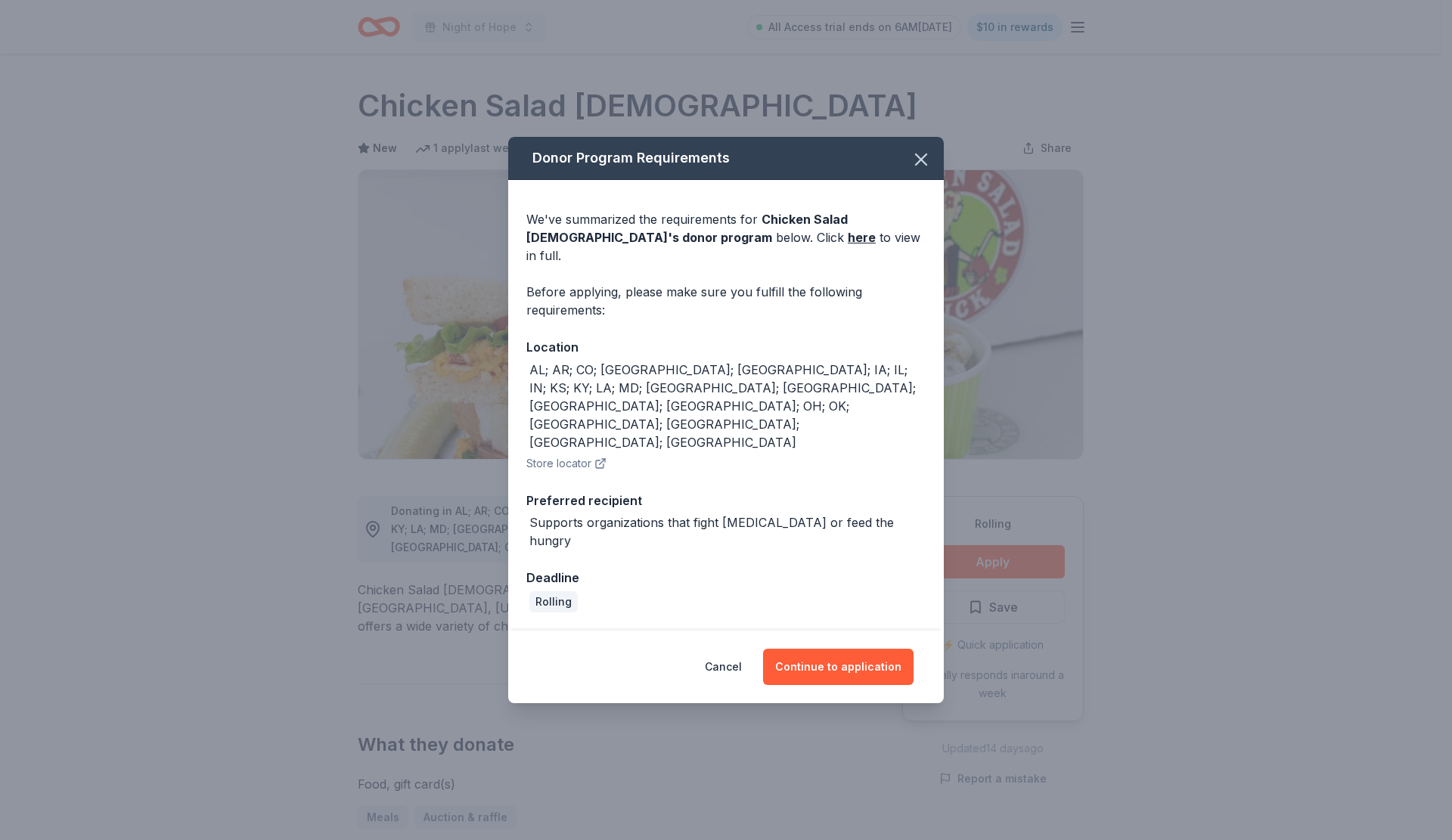
click at [846, 649] on button "Continue to application" at bounding box center [839, 667] width 151 height 36
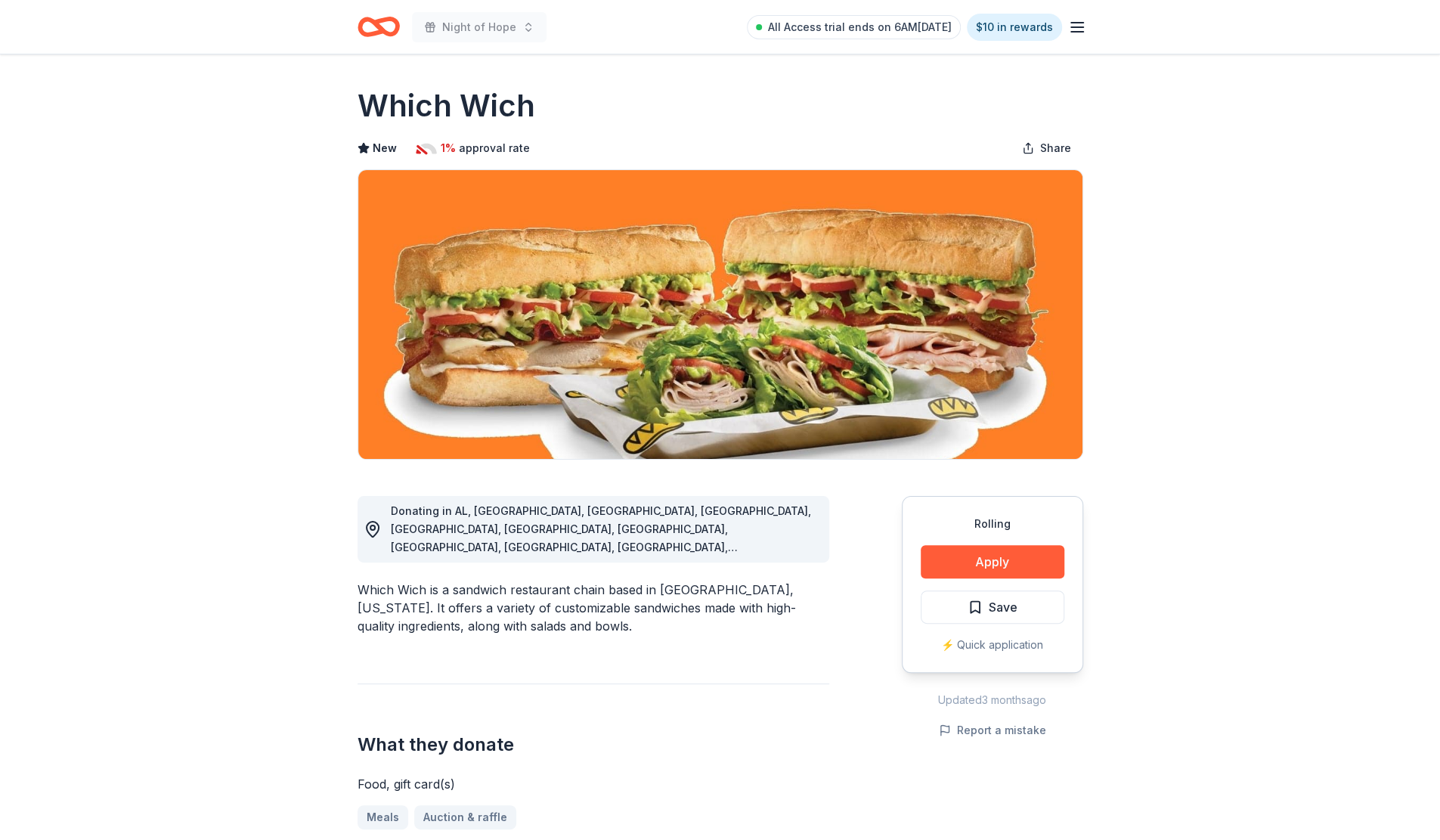
click at [1014, 568] on button "Apply" at bounding box center [992, 561] width 144 height 33
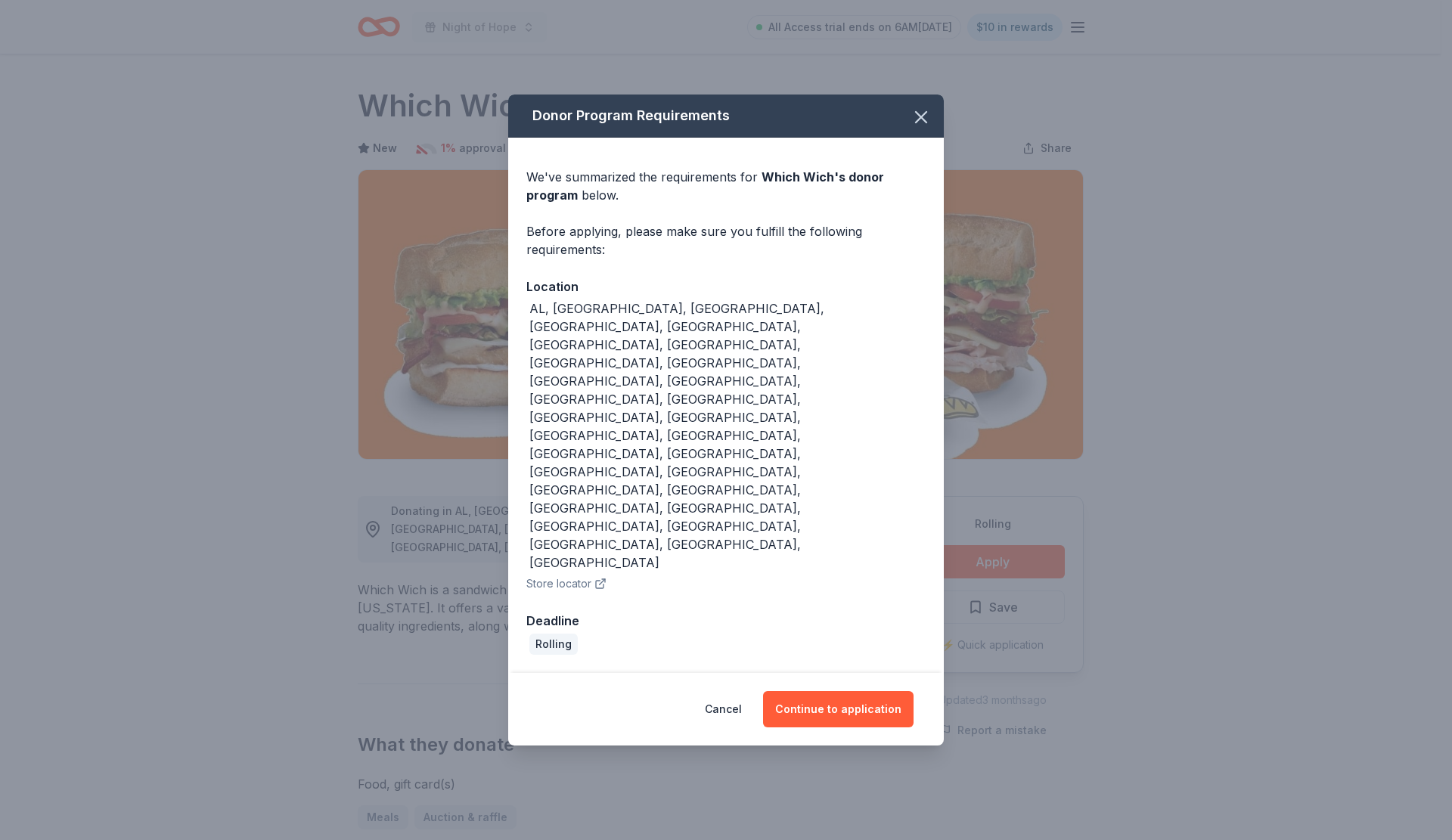
click at [849, 691] on button "Continue to application" at bounding box center [839, 709] width 151 height 36
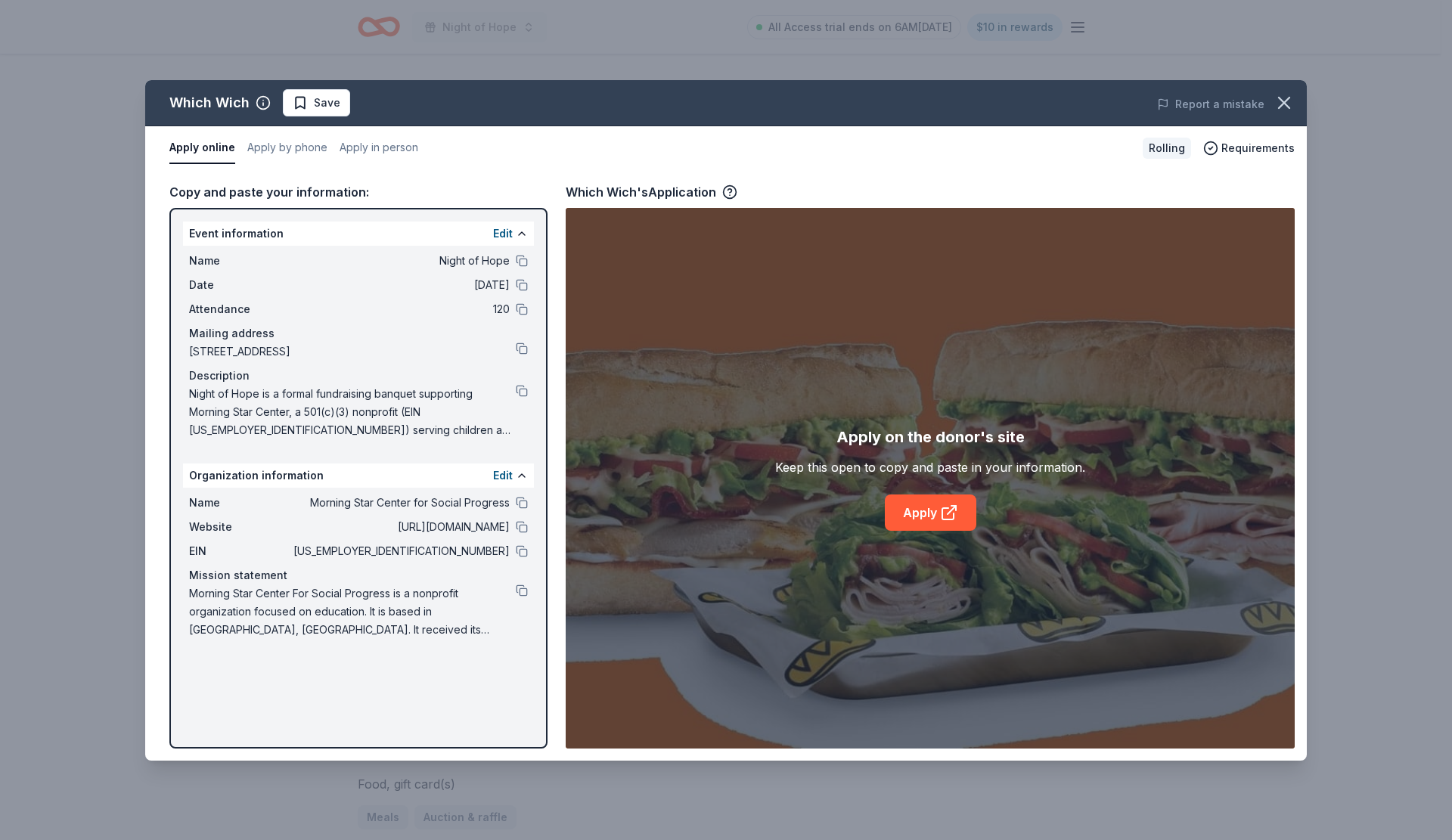
click at [939, 515] on link "Apply" at bounding box center [931, 512] width 91 height 36
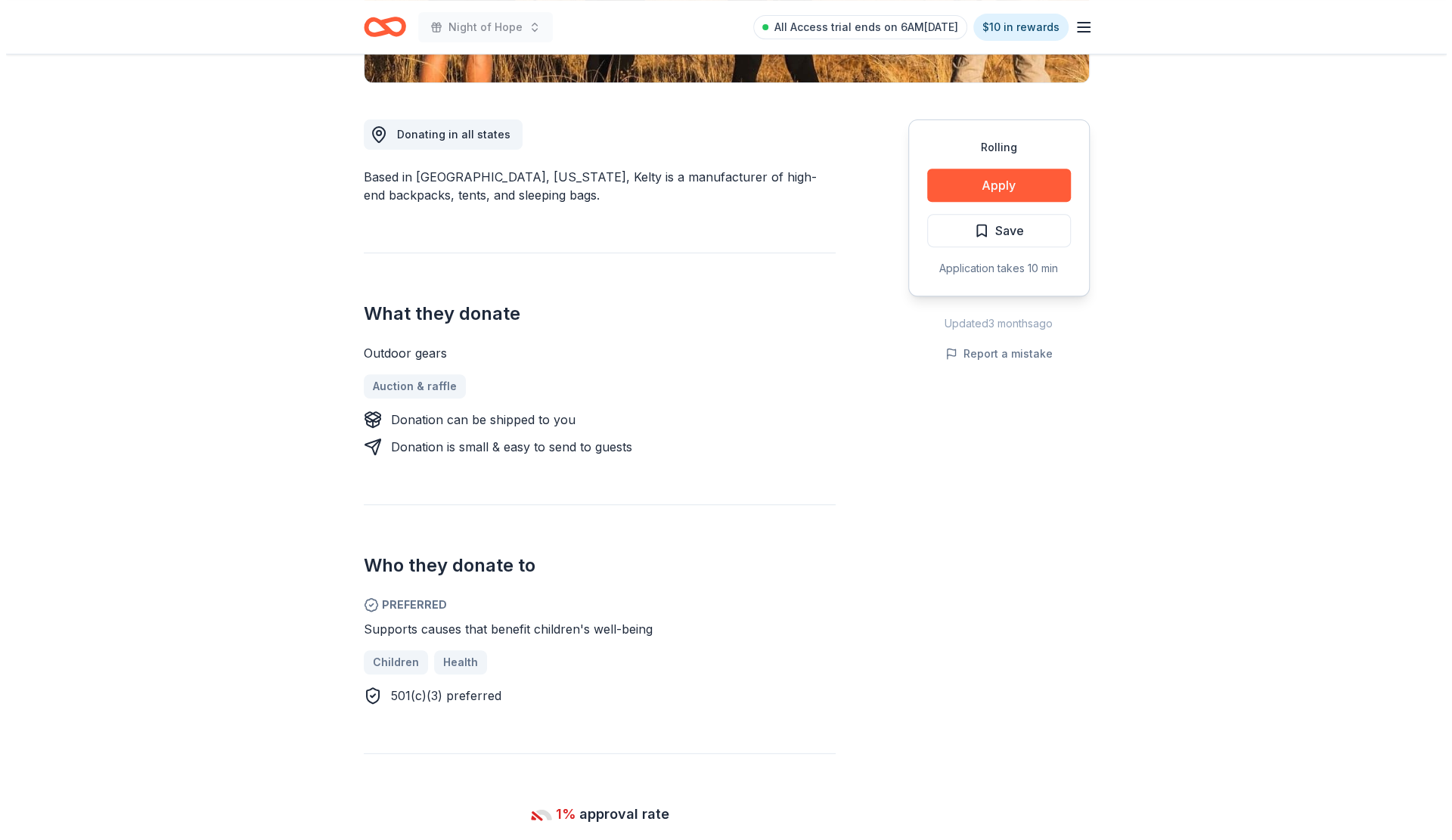
scroll to position [378, 0]
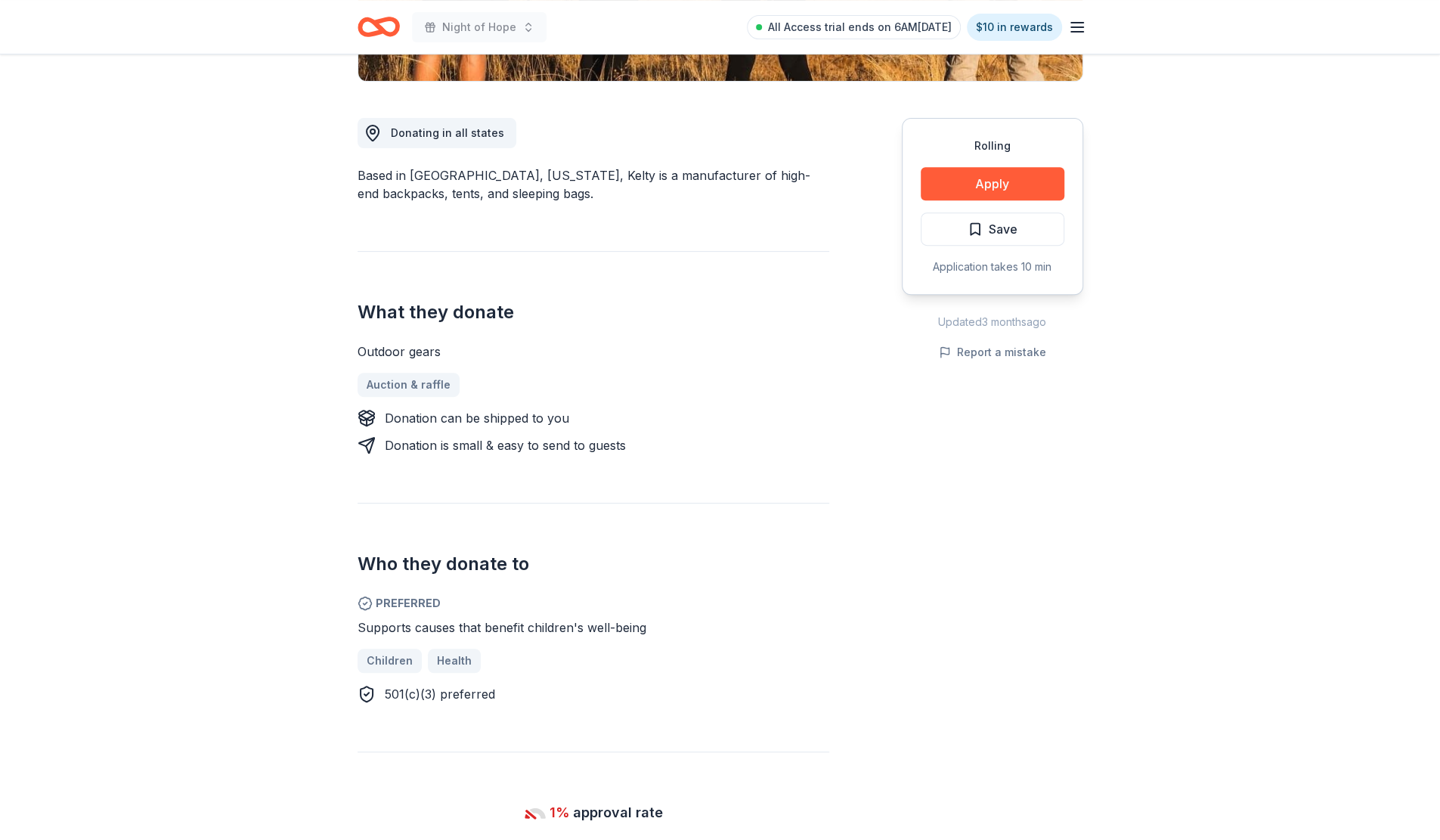
click at [985, 189] on button "Apply" at bounding box center [992, 183] width 144 height 33
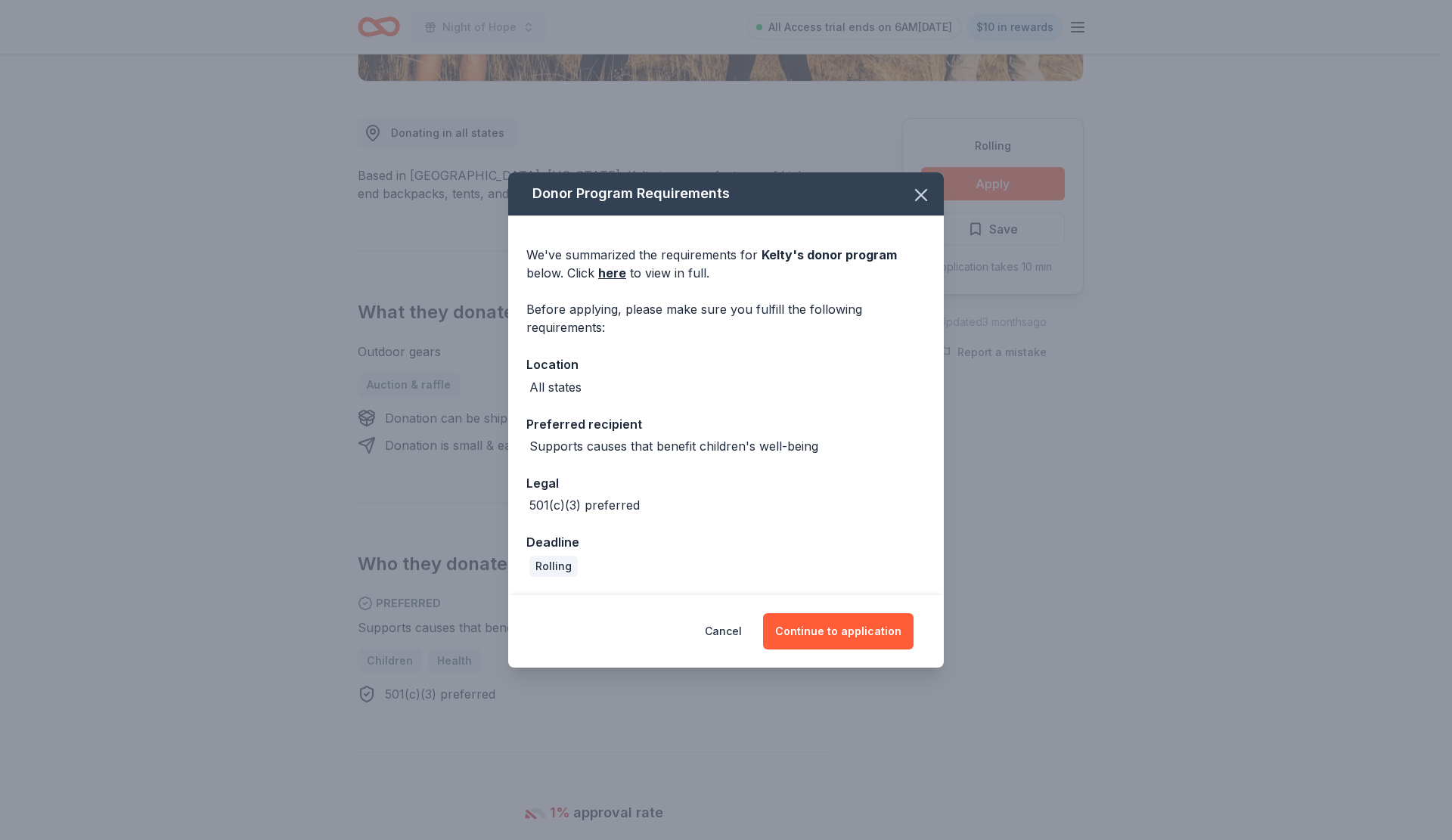
click at [611, 273] on link "here" at bounding box center [612, 272] width 28 height 18
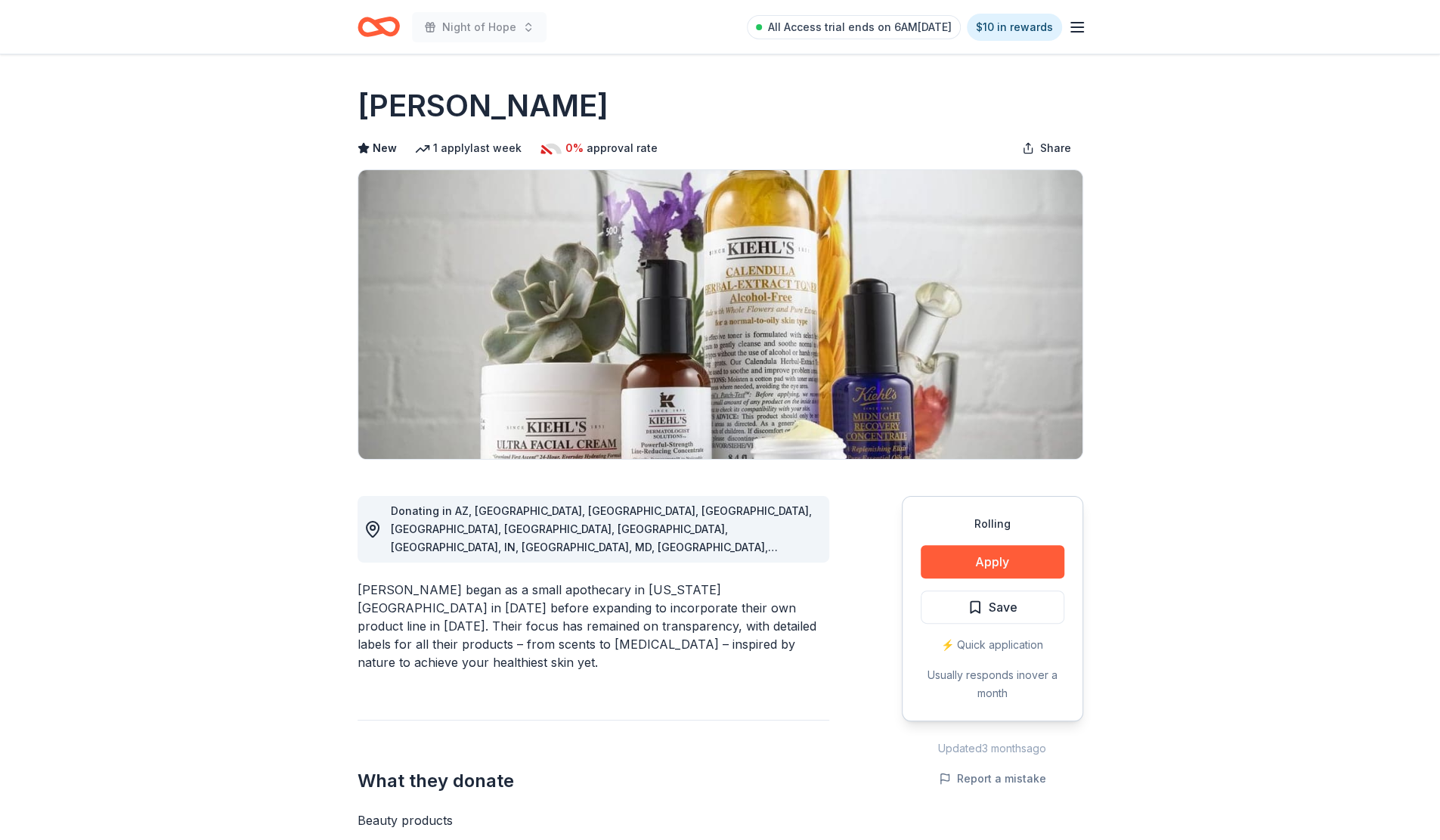
click at [1027, 566] on button "Apply" at bounding box center [992, 561] width 144 height 33
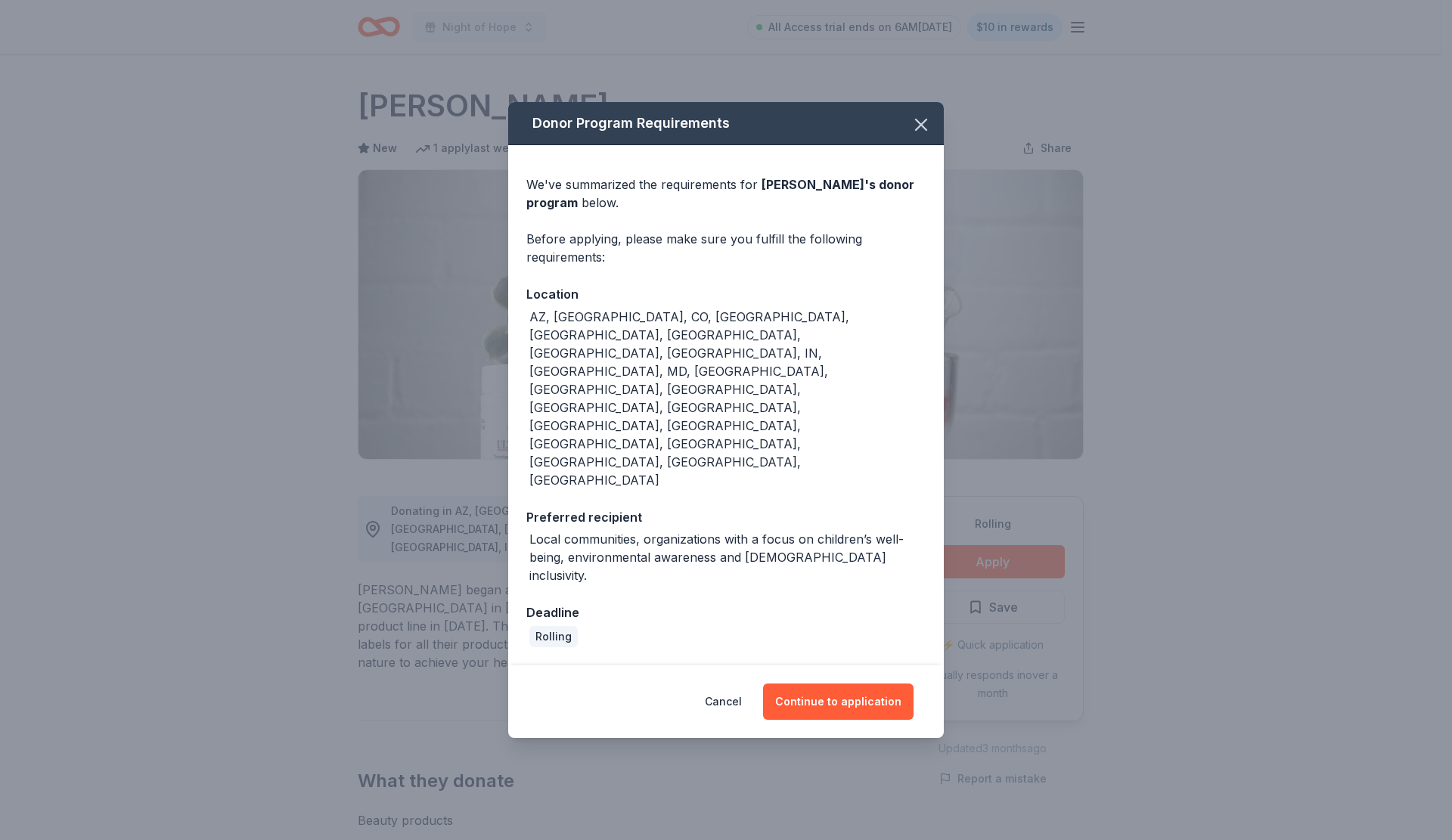
click at [835, 684] on button "Continue to application" at bounding box center [839, 701] width 151 height 36
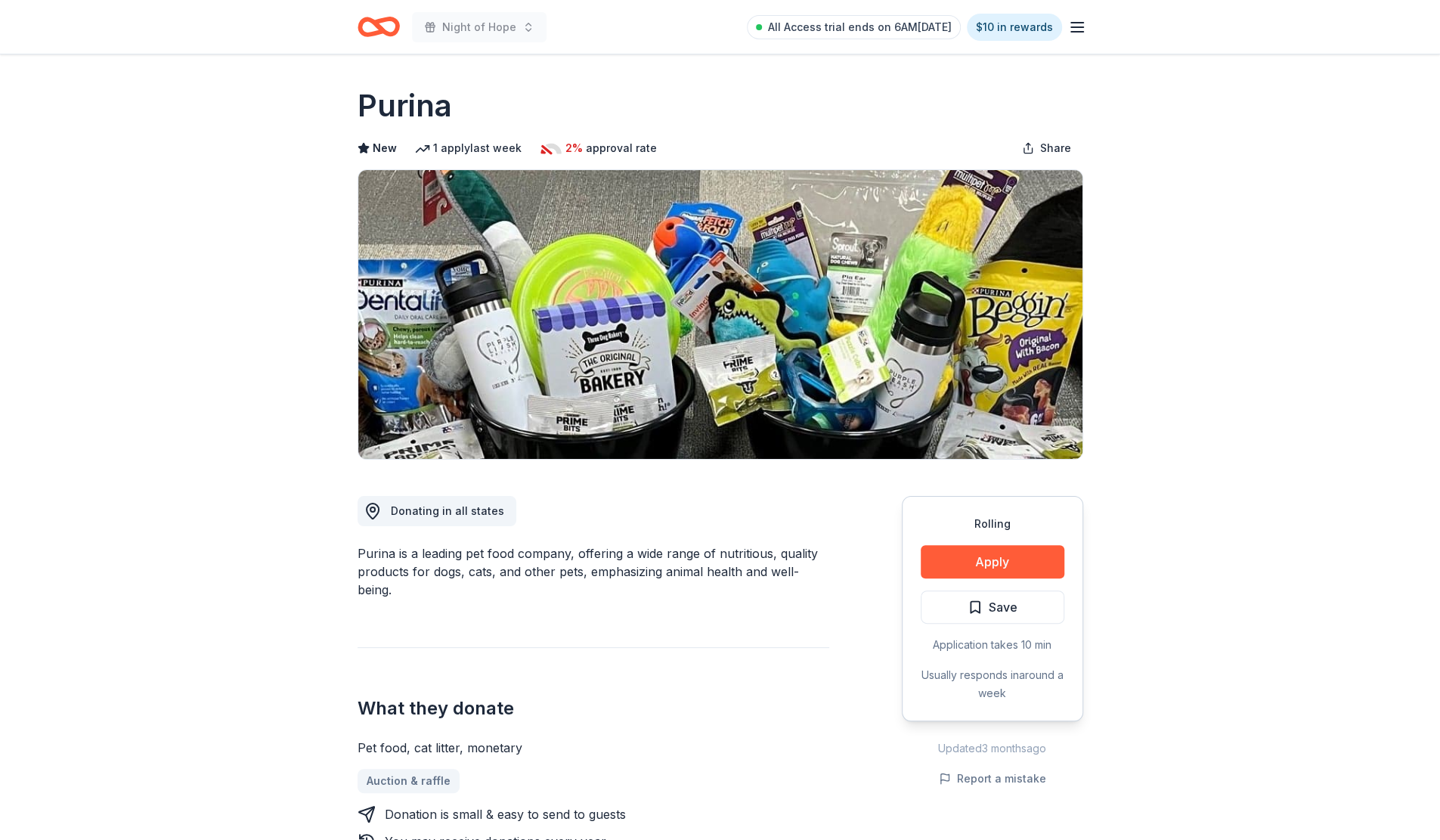
click at [981, 558] on button "Apply" at bounding box center [992, 561] width 144 height 33
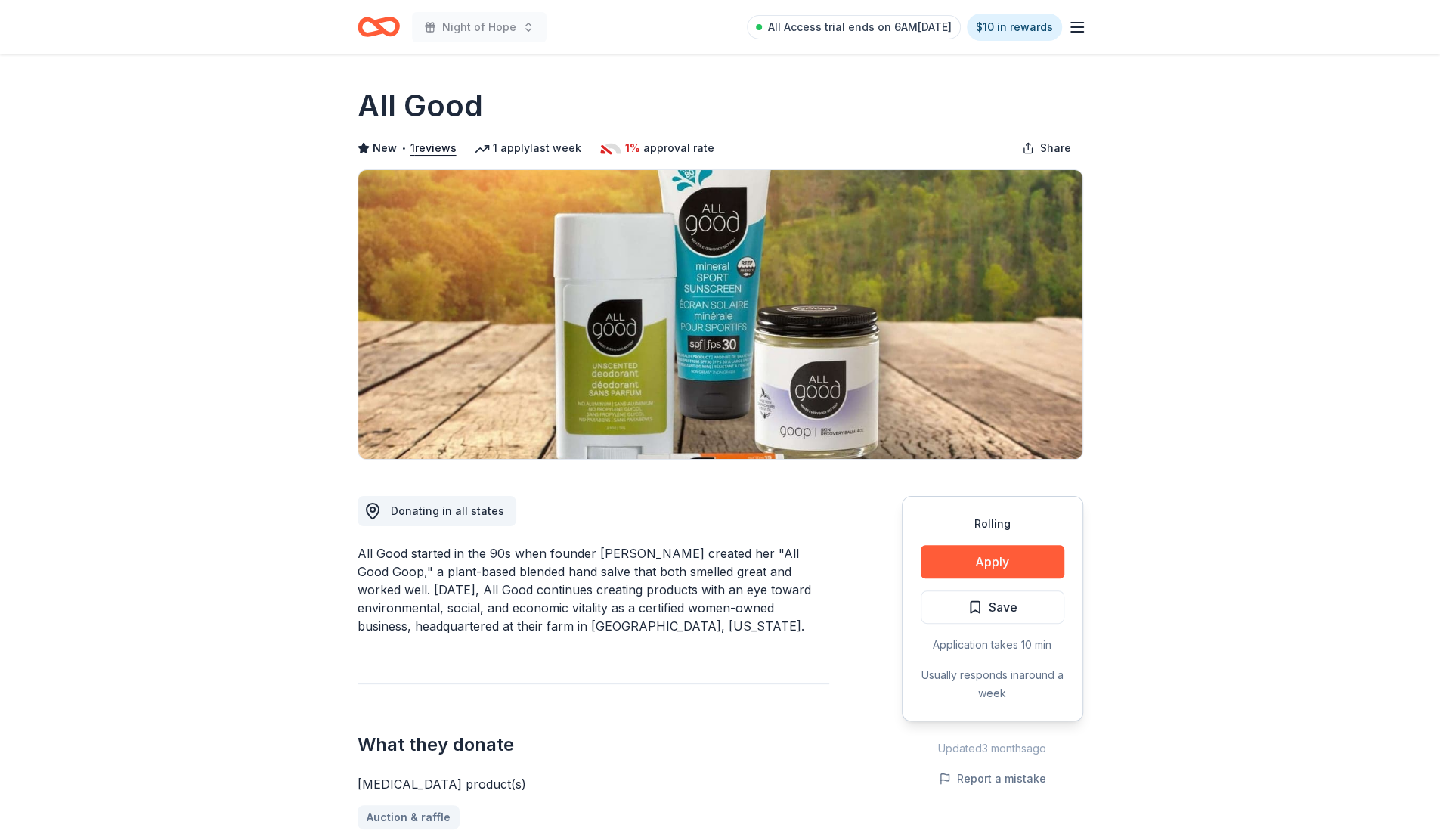
click at [987, 554] on button "Apply" at bounding box center [992, 561] width 144 height 33
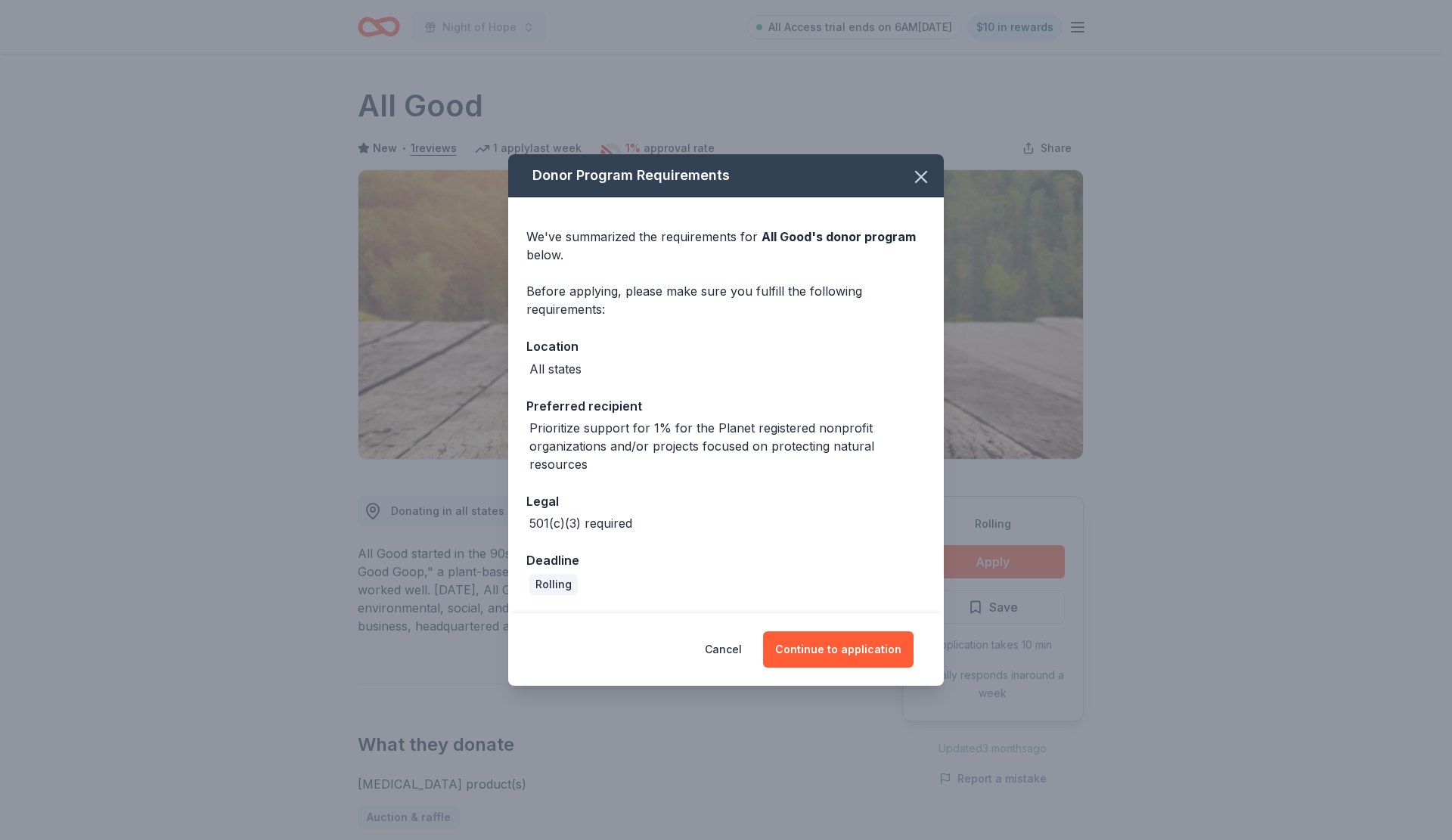
click at [839, 638] on button "Continue to application" at bounding box center [839, 649] width 151 height 36
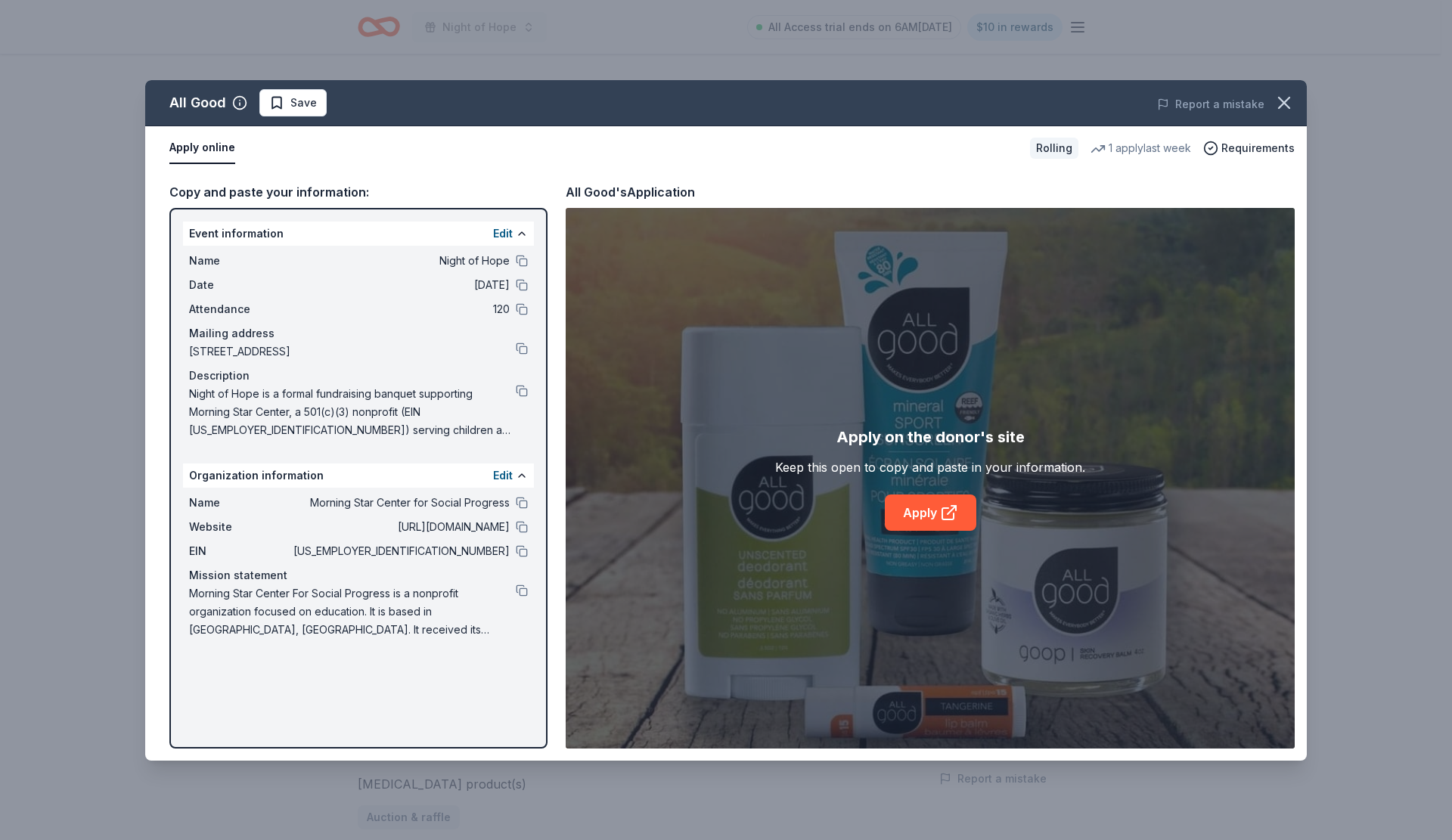
click at [939, 523] on link "Apply" at bounding box center [931, 512] width 91 height 36
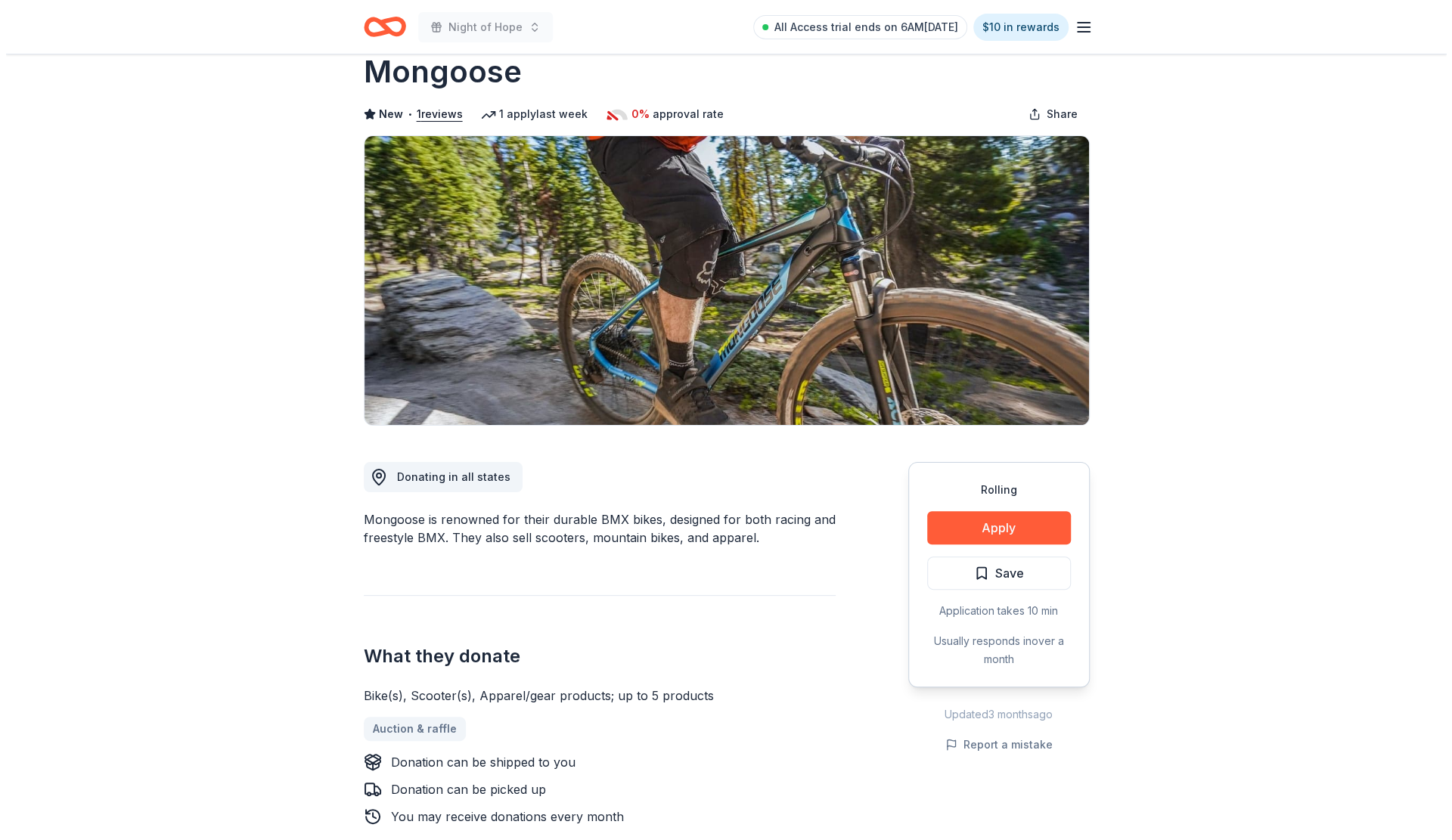
scroll to position [32, 0]
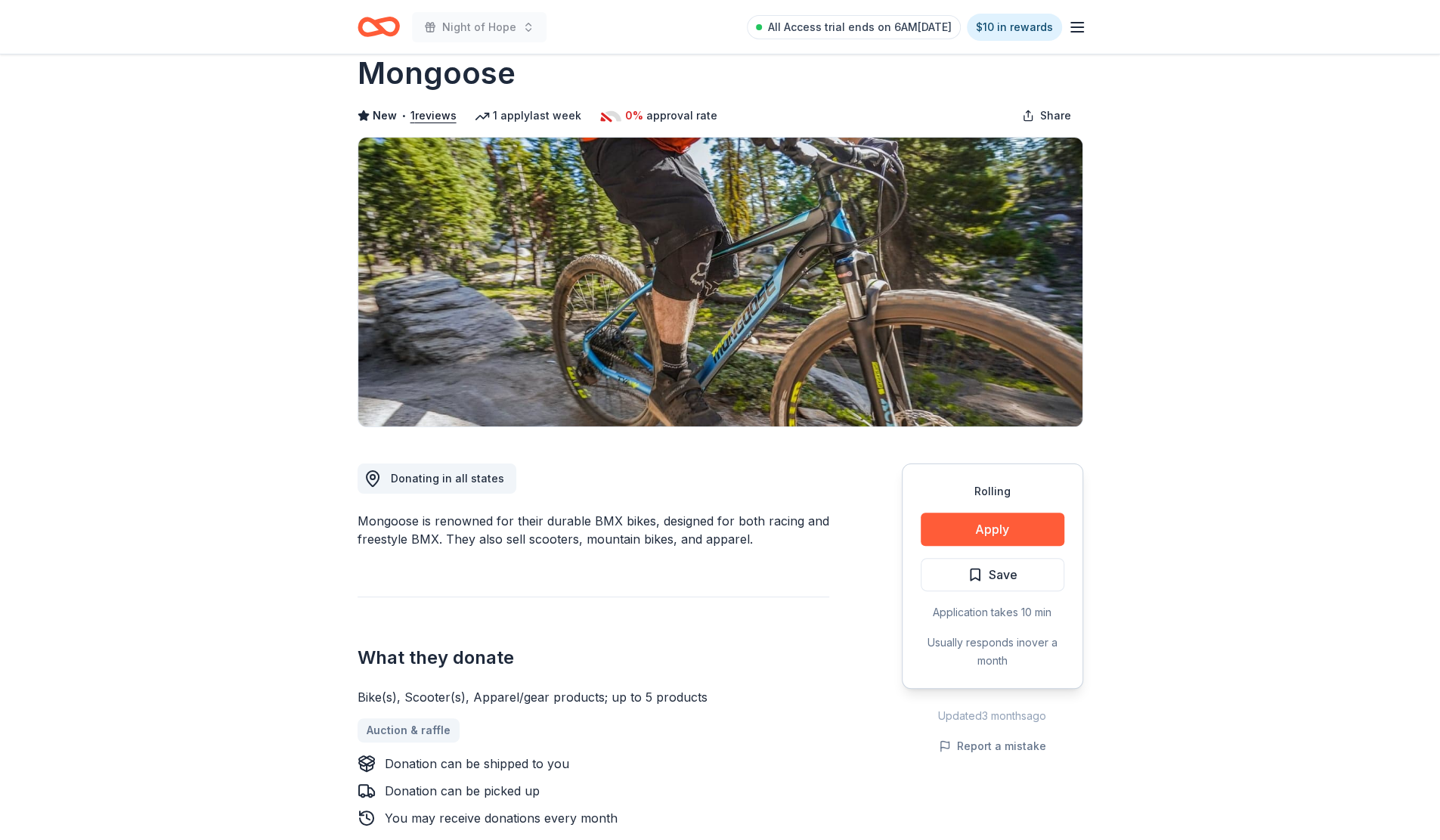
click at [999, 527] on button "Apply" at bounding box center [992, 529] width 144 height 33
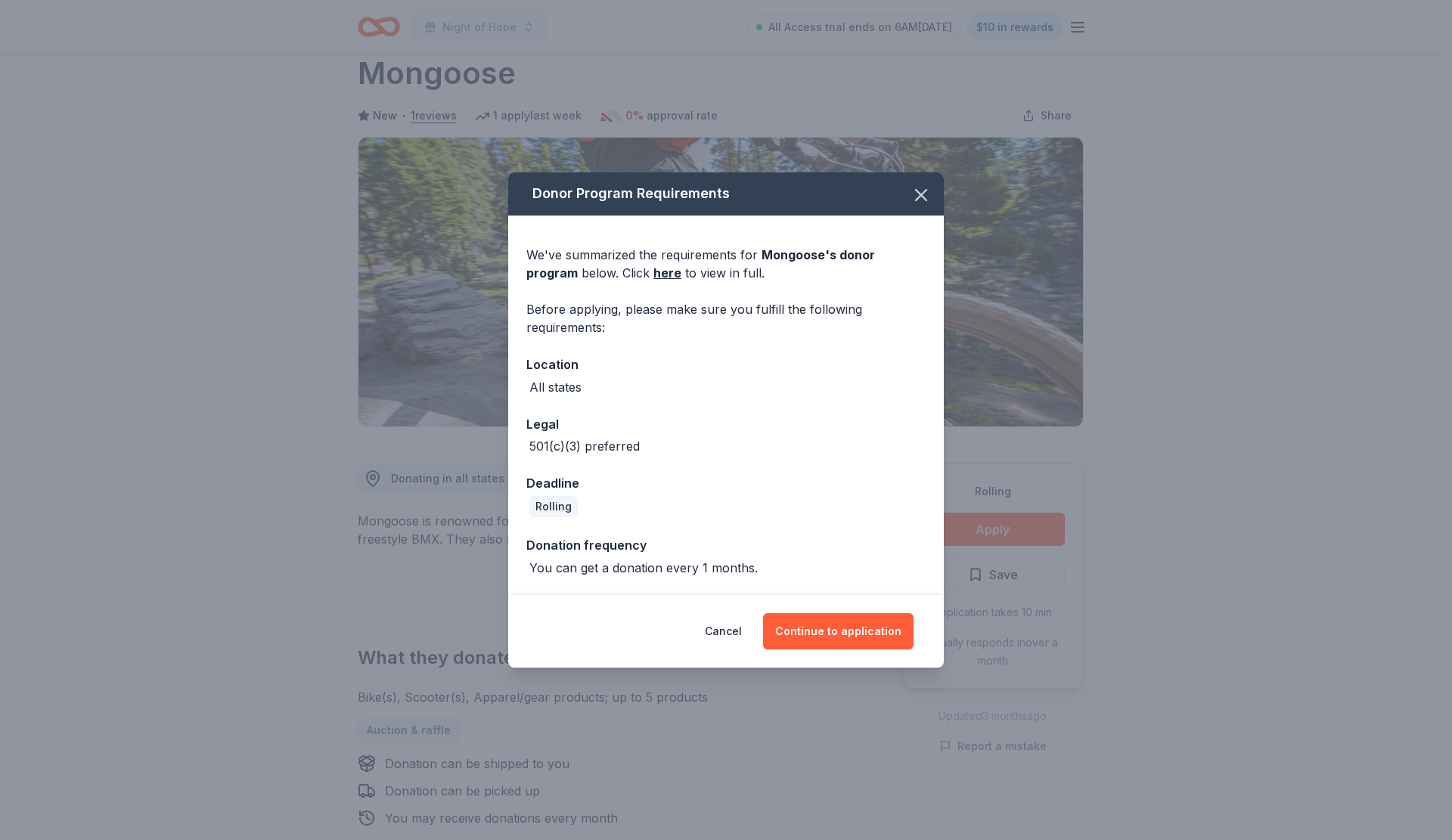
click at [653, 272] on link "here" at bounding box center [667, 272] width 28 height 18
click at [822, 622] on button "Continue to application" at bounding box center [839, 631] width 151 height 36
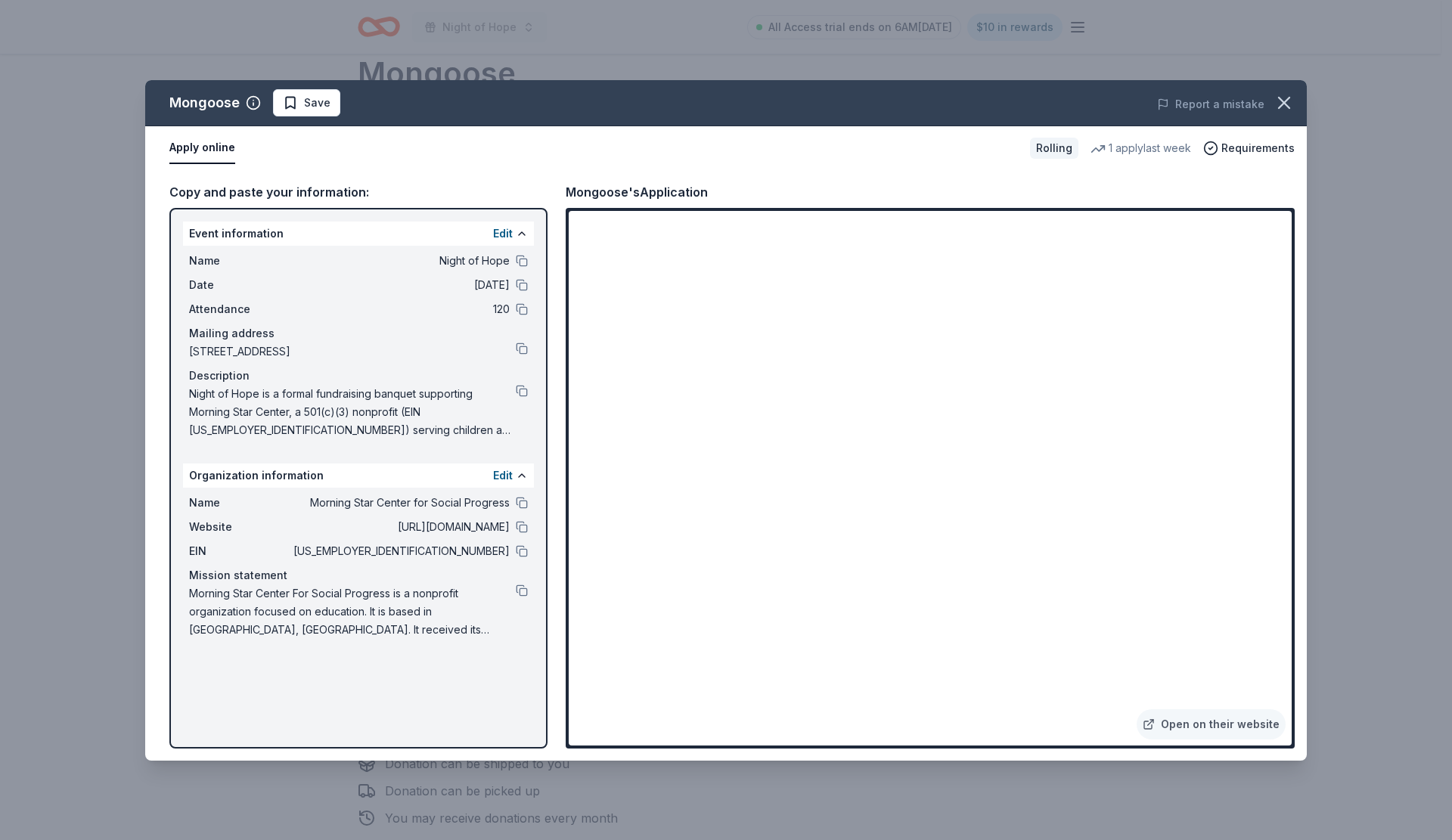
click at [1218, 727] on link "Open on their website" at bounding box center [1211, 724] width 149 height 30
click at [311, 102] on span "Save" at bounding box center [316, 102] width 26 height 18
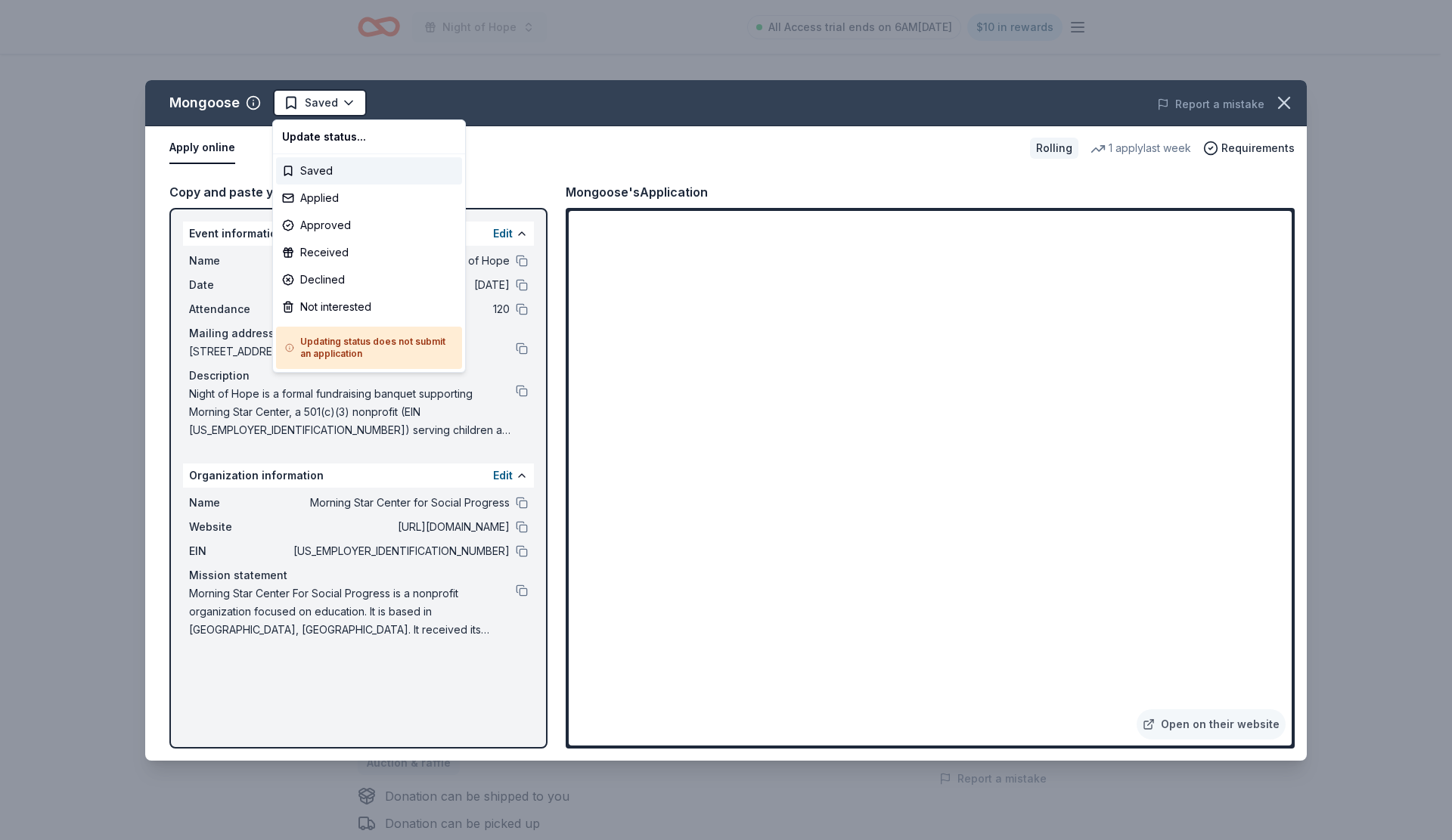
scroll to position [0, 0]
click at [317, 101] on html "Night of Hope All Access trial ends on 6AM, 9/24 $10 in rewards Rolling Share M…" at bounding box center [726, 420] width 1452 height 840
click at [333, 195] on div "Applied" at bounding box center [369, 198] width 186 height 27
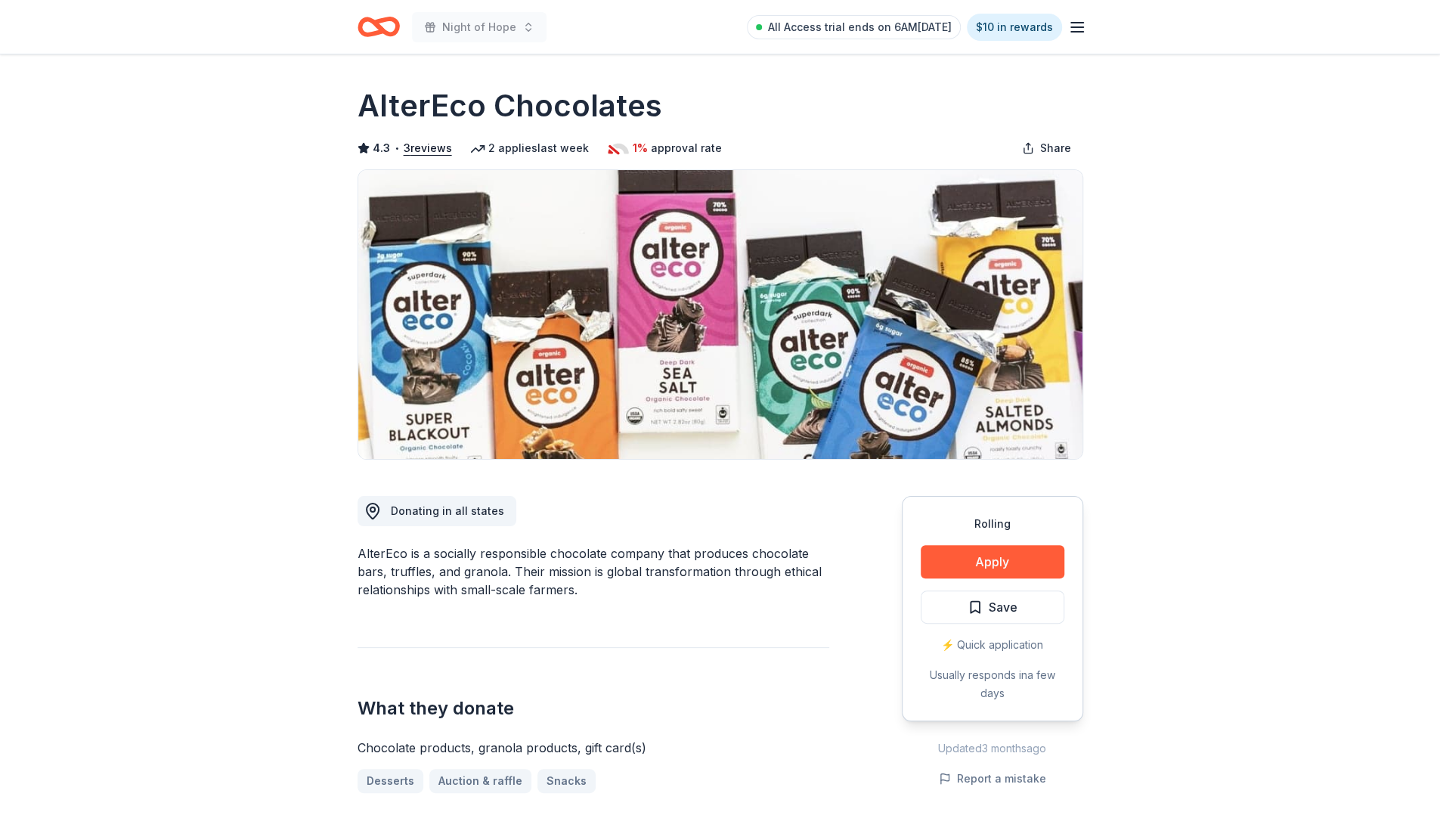
click at [1015, 565] on button "Apply" at bounding box center [992, 561] width 144 height 33
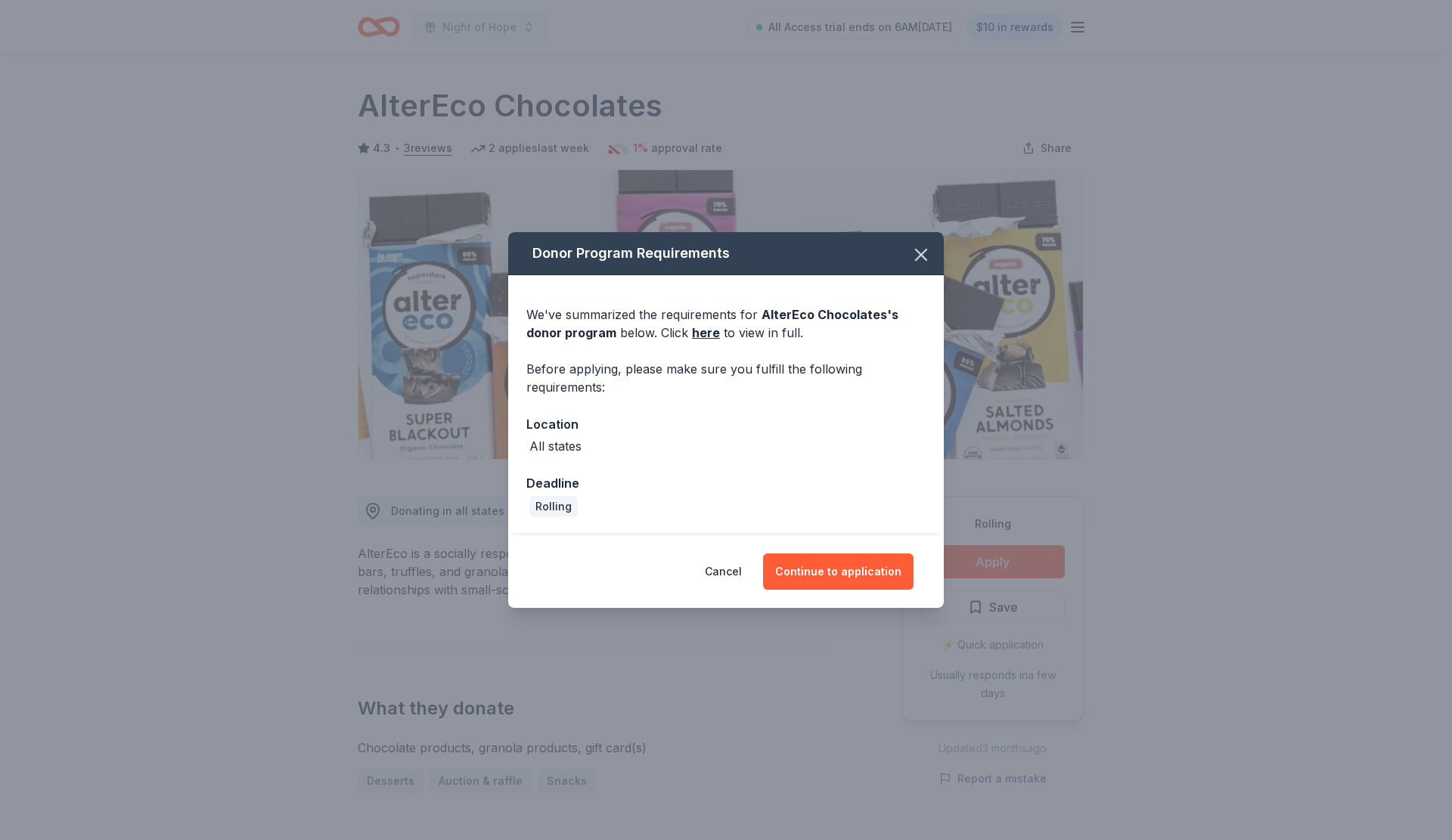
click at [706, 336] on link "here" at bounding box center [706, 332] width 28 height 18
click at [932, 255] on button "button" at bounding box center [921, 254] width 33 height 33
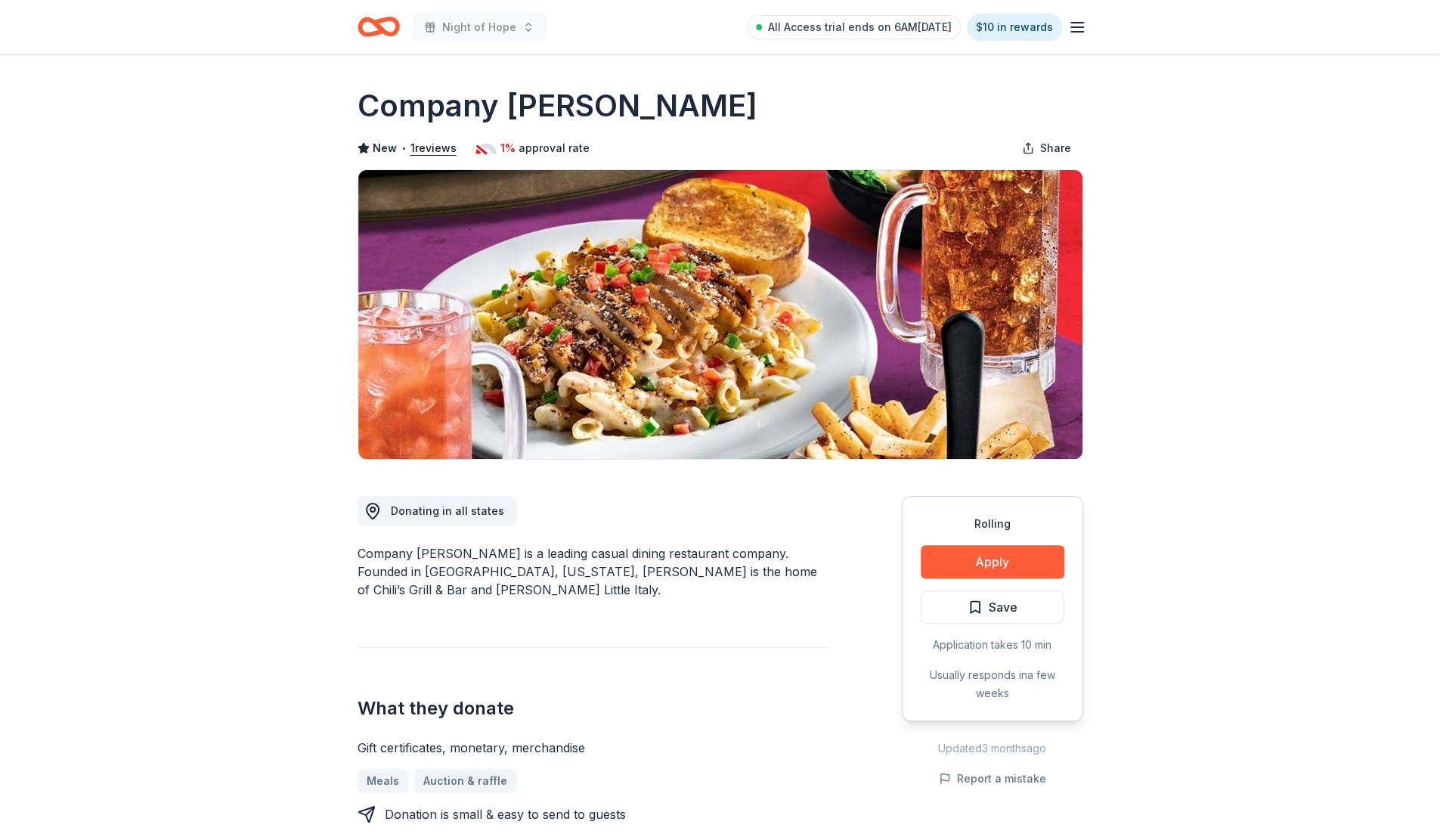
click at [999, 560] on button "Apply" at bounding box center [992, 561] width 144 height 33
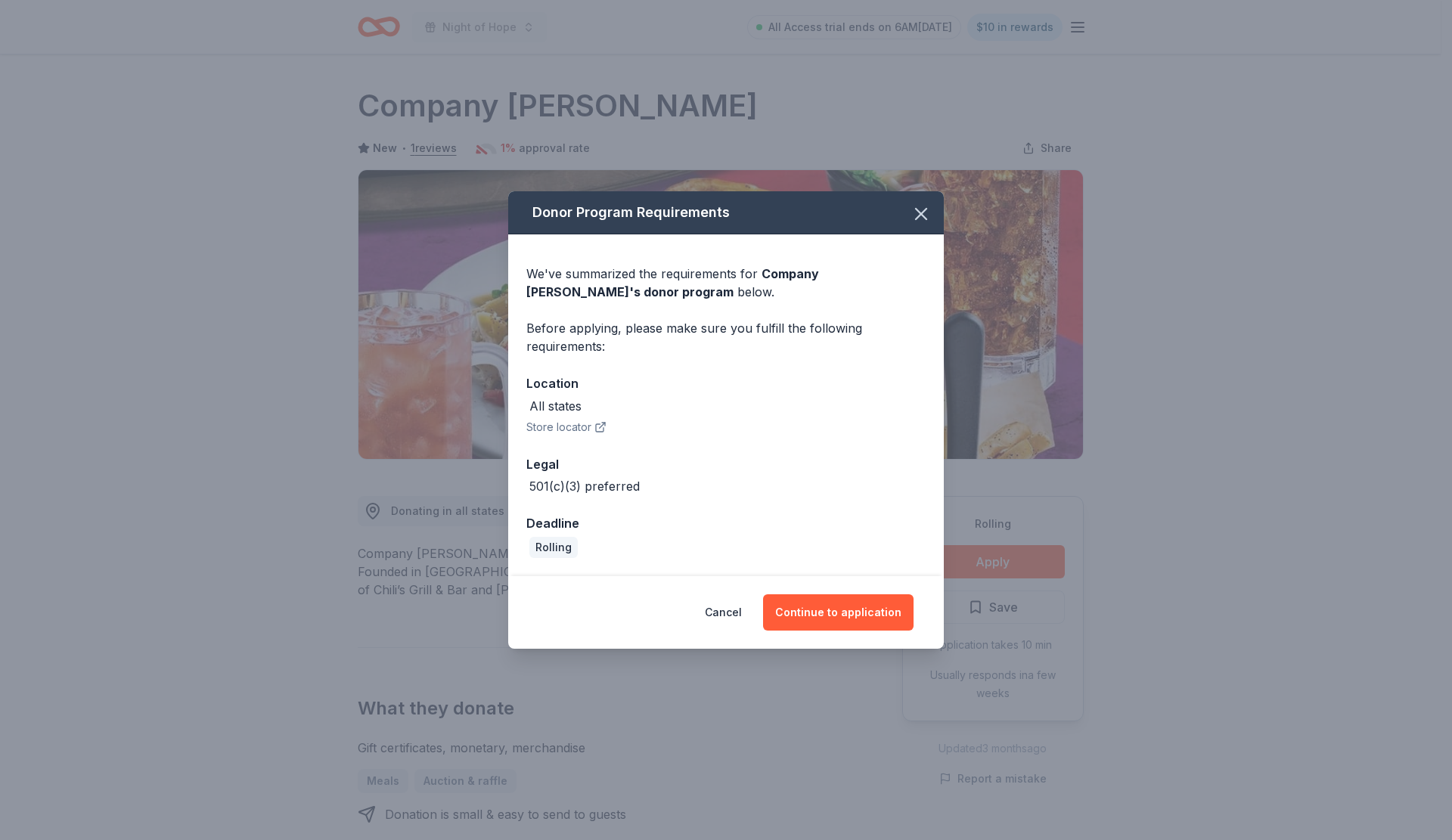
click at [823, 610] on button "Continue to application" at bounding box center [839, 612] width 151 height 36
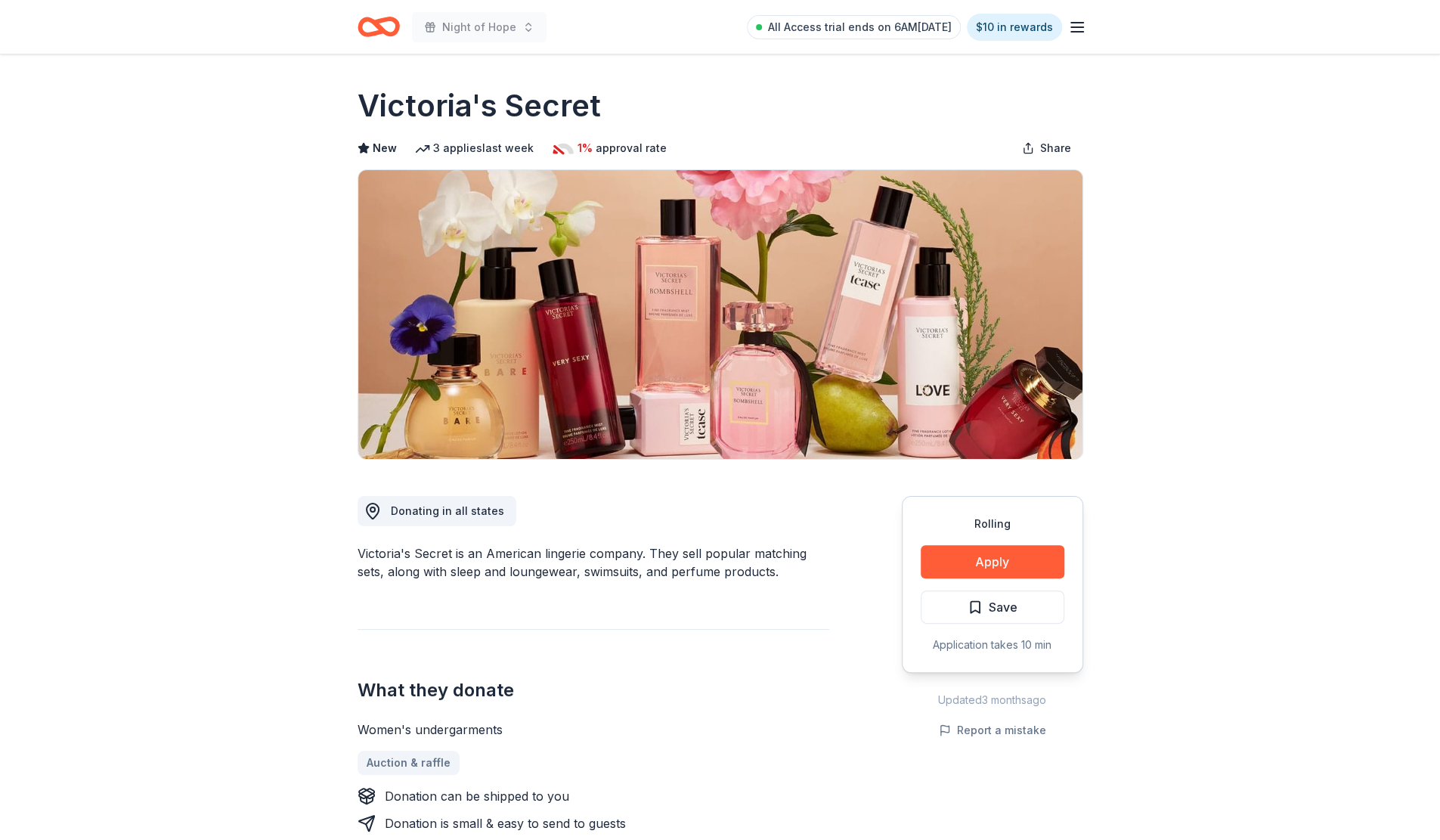
click at [964, 558] on button "Apply" at bounding box center [992, 561] width 144 height 33
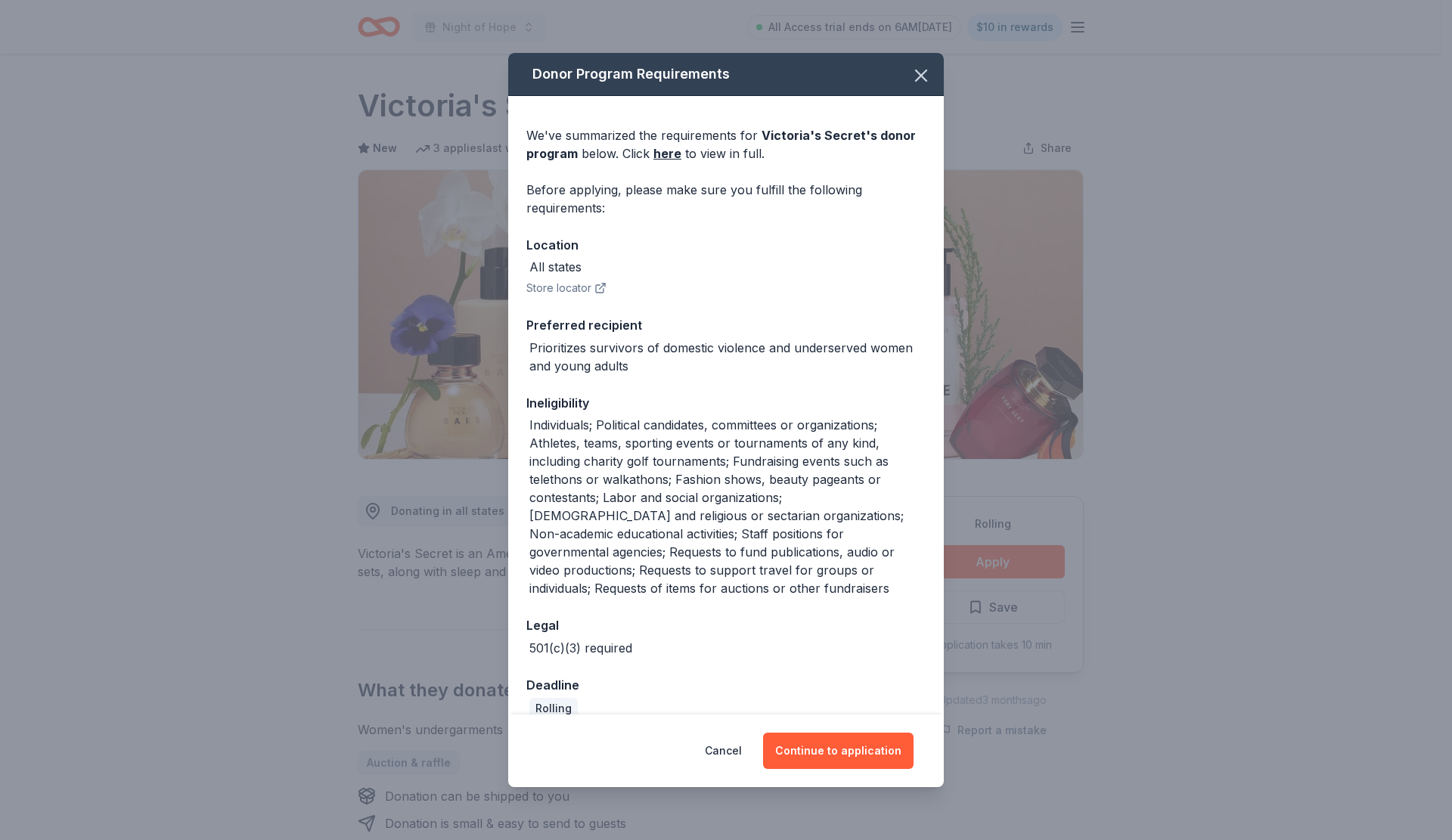
click at [849, 748] on button "Continue to application" at bounding box center [839, 750] width 151 height 36
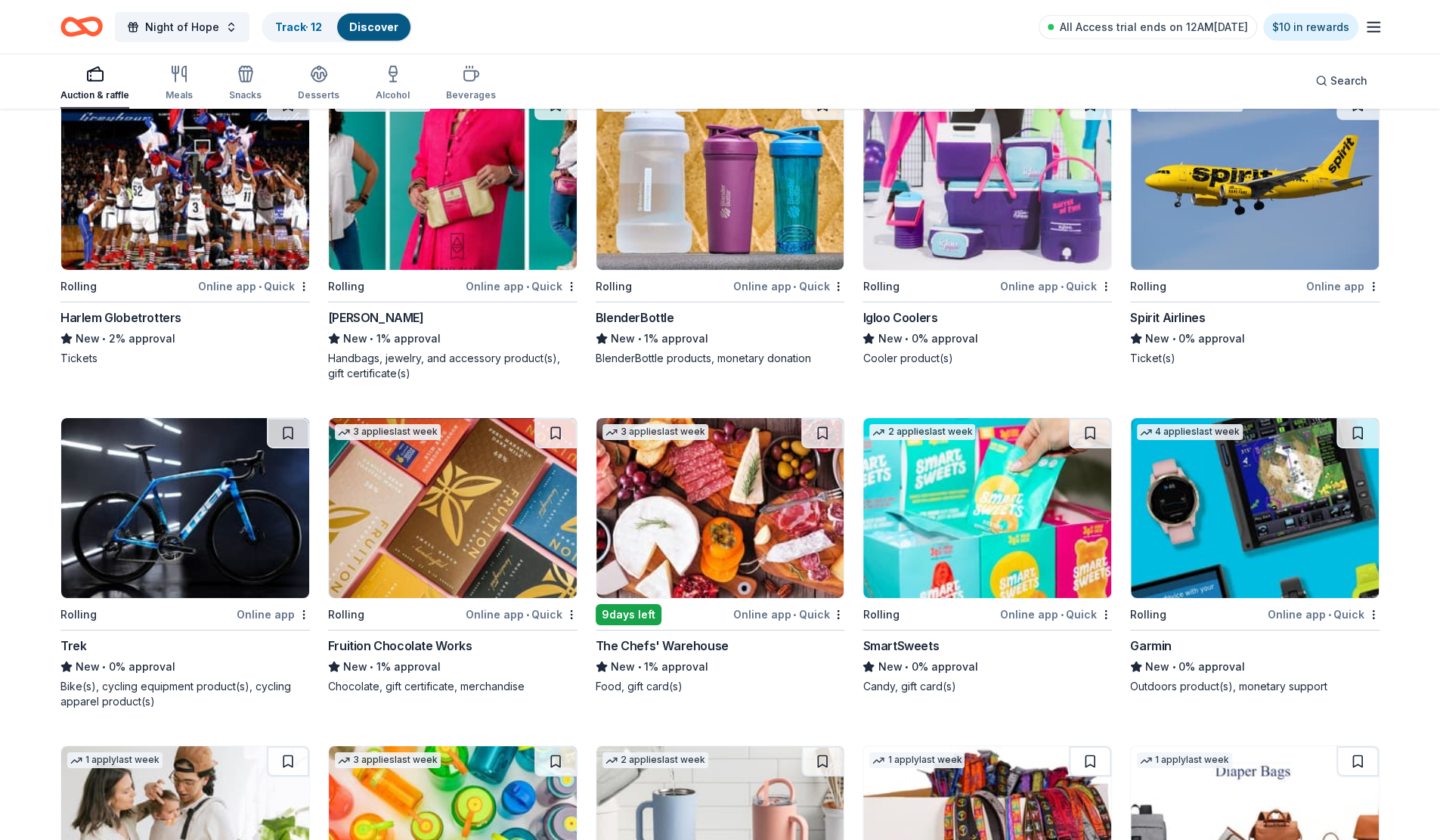
scroll to position [7987, 0]
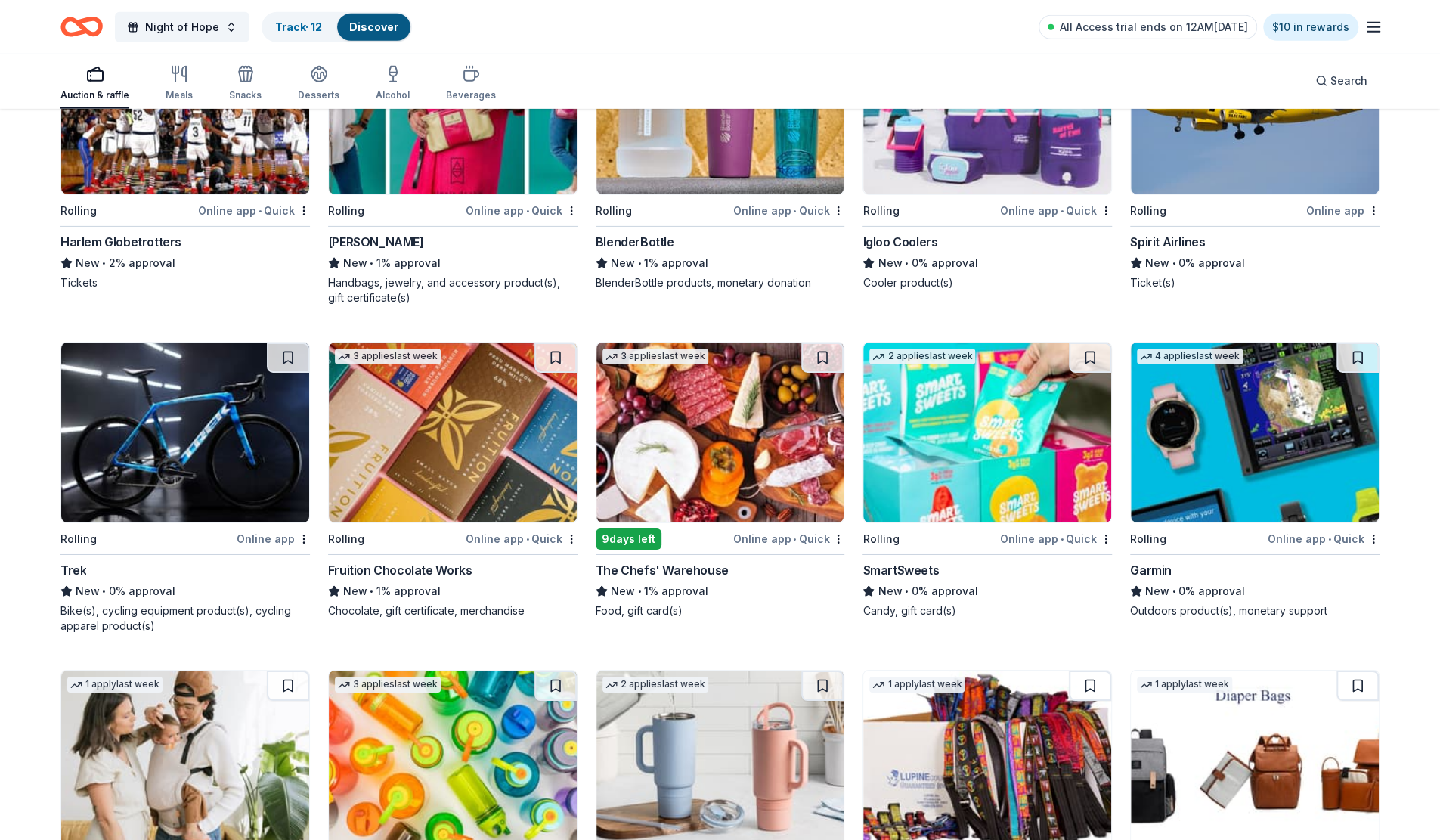
drag, startPoint x: 217, startPoint y: 464, endPoint x: 163, endPoint y: 448, distance: 56.3
click at [163, 448] on img at bounding box center [184, 432] width 248 height 180
click at [1289, 440] on img at bounding box center [1255, 432] width 248 height 180
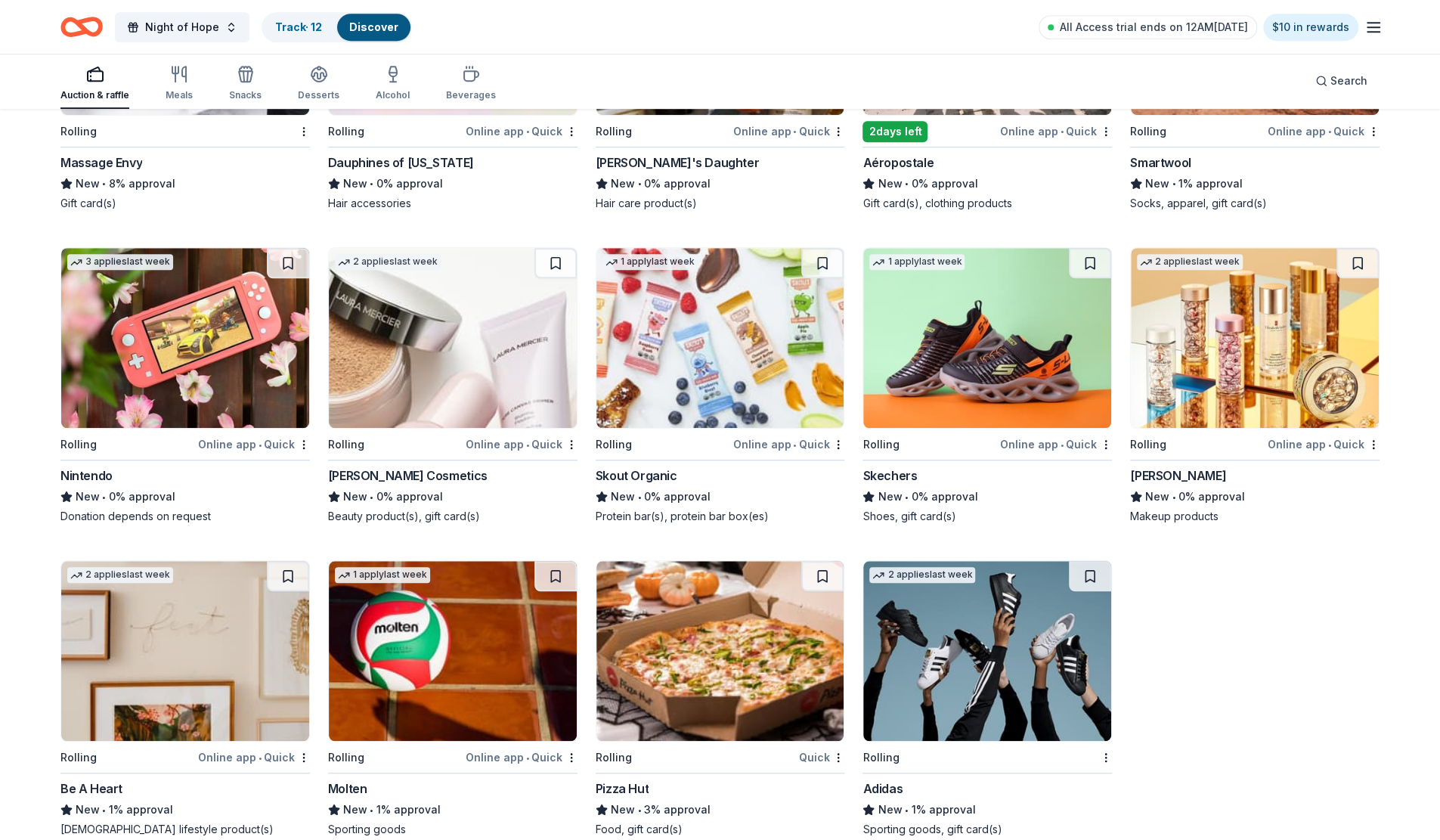
scroll to position [9352, 0]
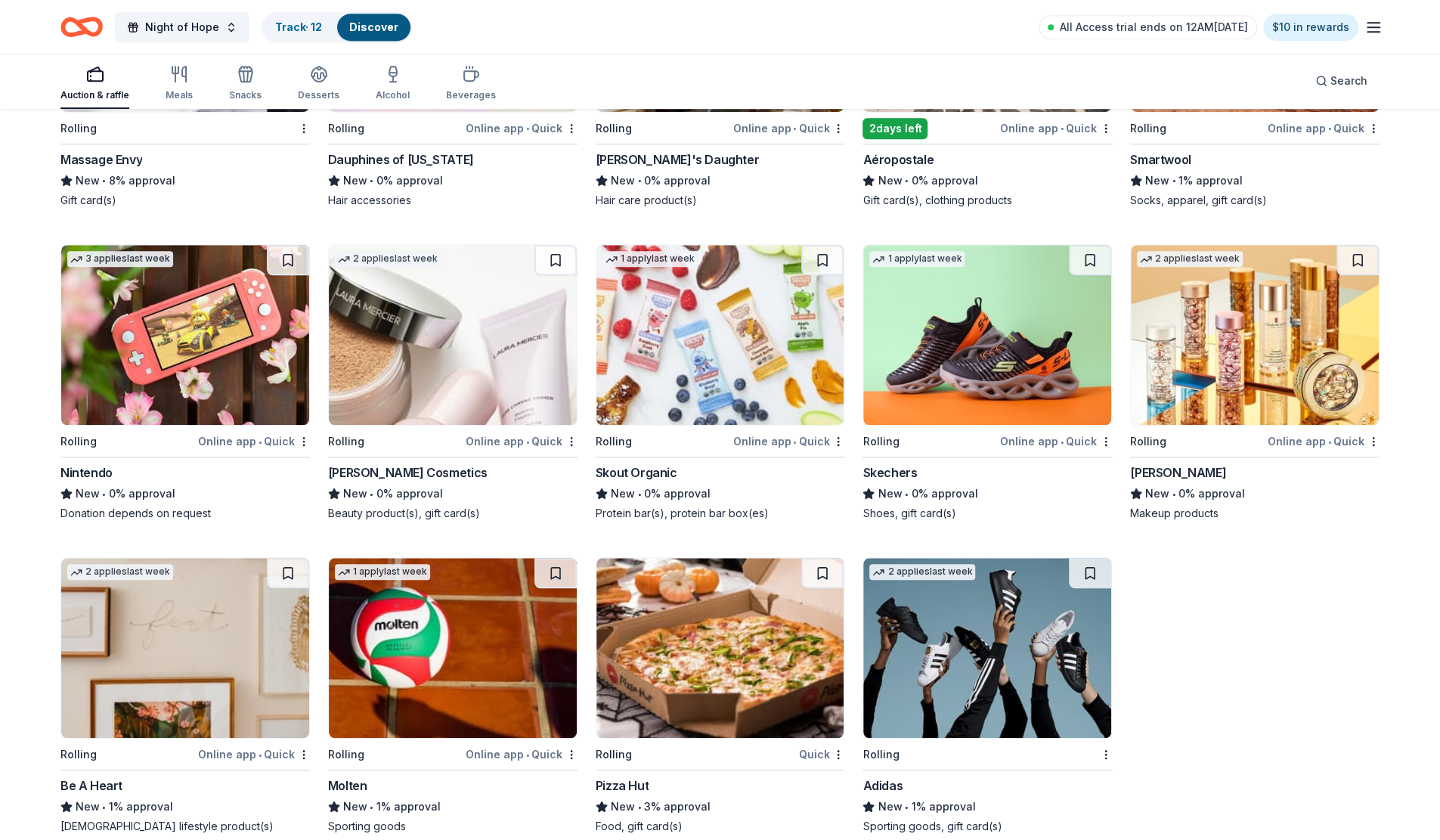
click at [152, 333] on img at bounding box center [184, 335] width 248 height 180
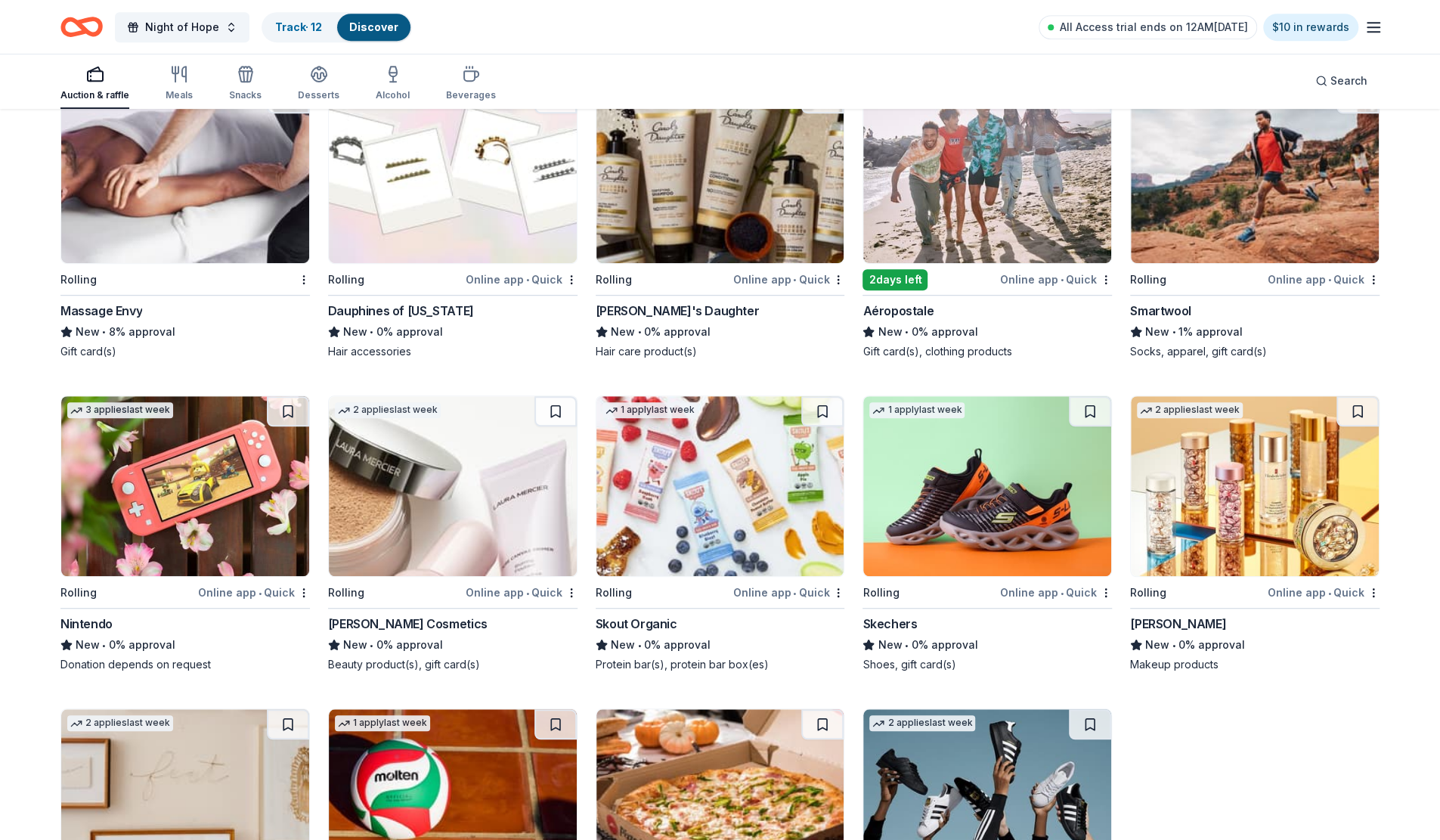
click at [1194, 193] on img at bounding box center [1255, 173] width 248 height 180
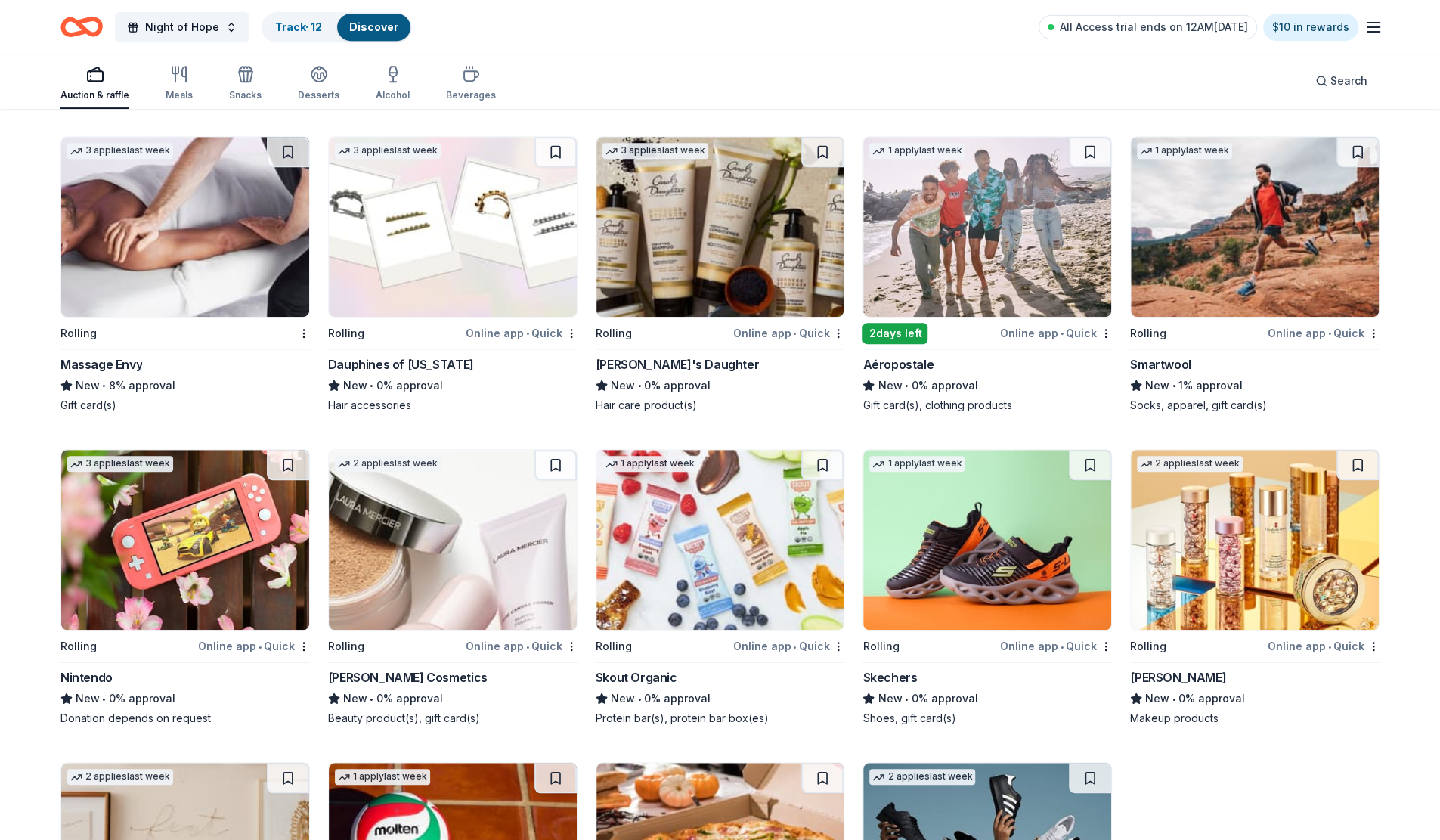
scroll to position [9125, 0]
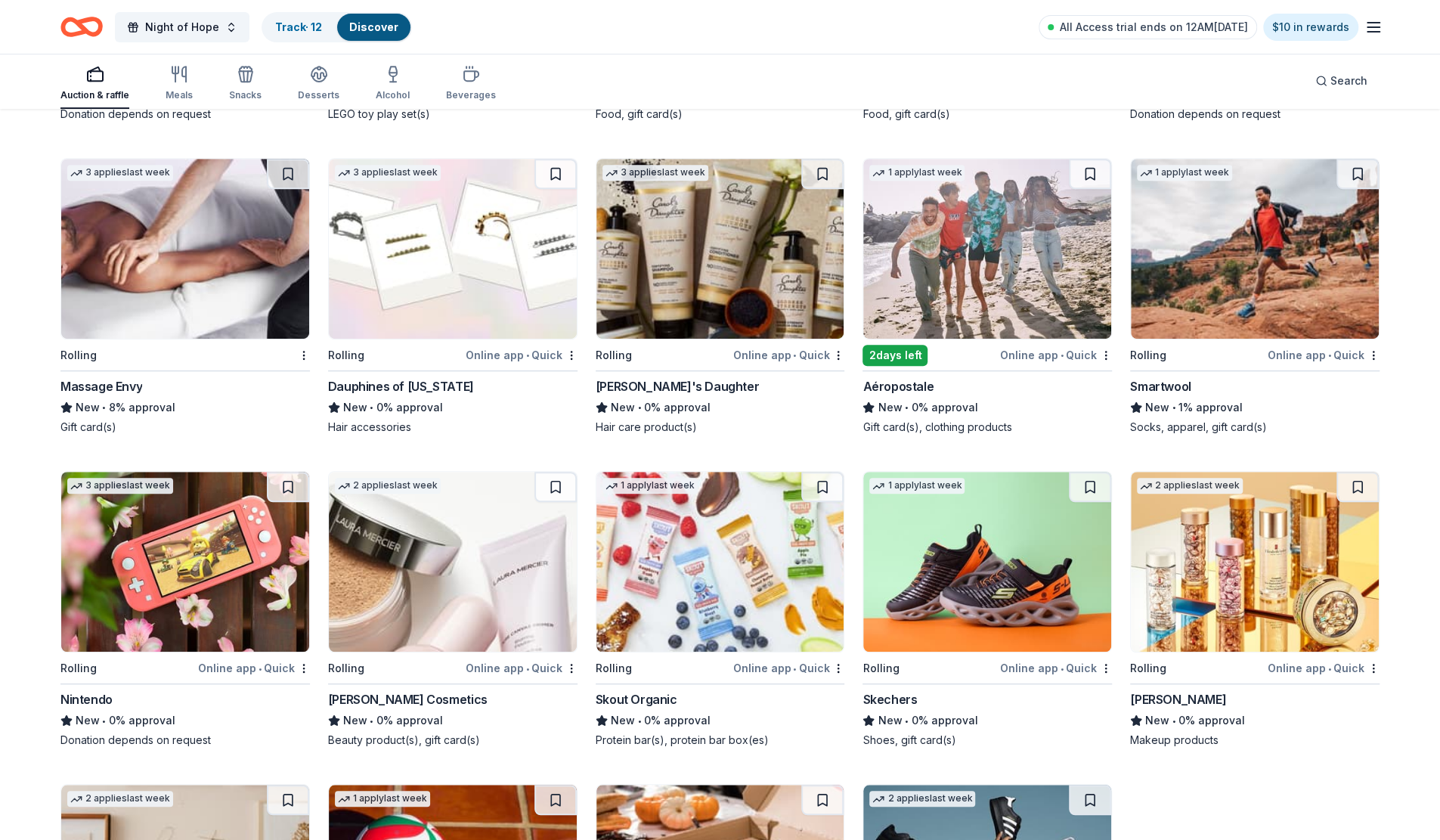
click at [976, 266] on img at bounding box center [987, 249] width 248 height 180
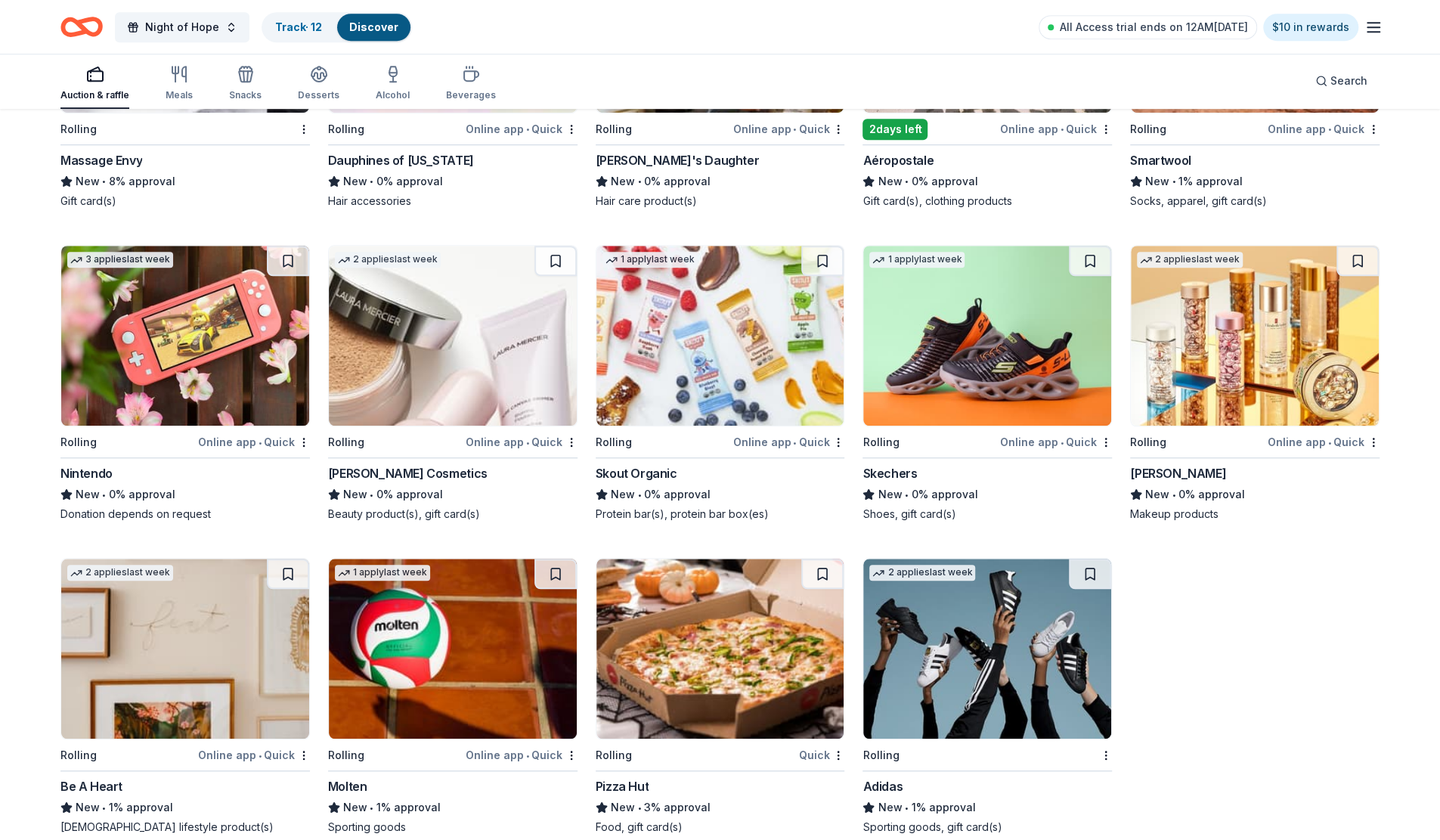
scroll to position [9352, 0]
click at [974, 363] on img at bounding box center [987, 335] width 248 height 180
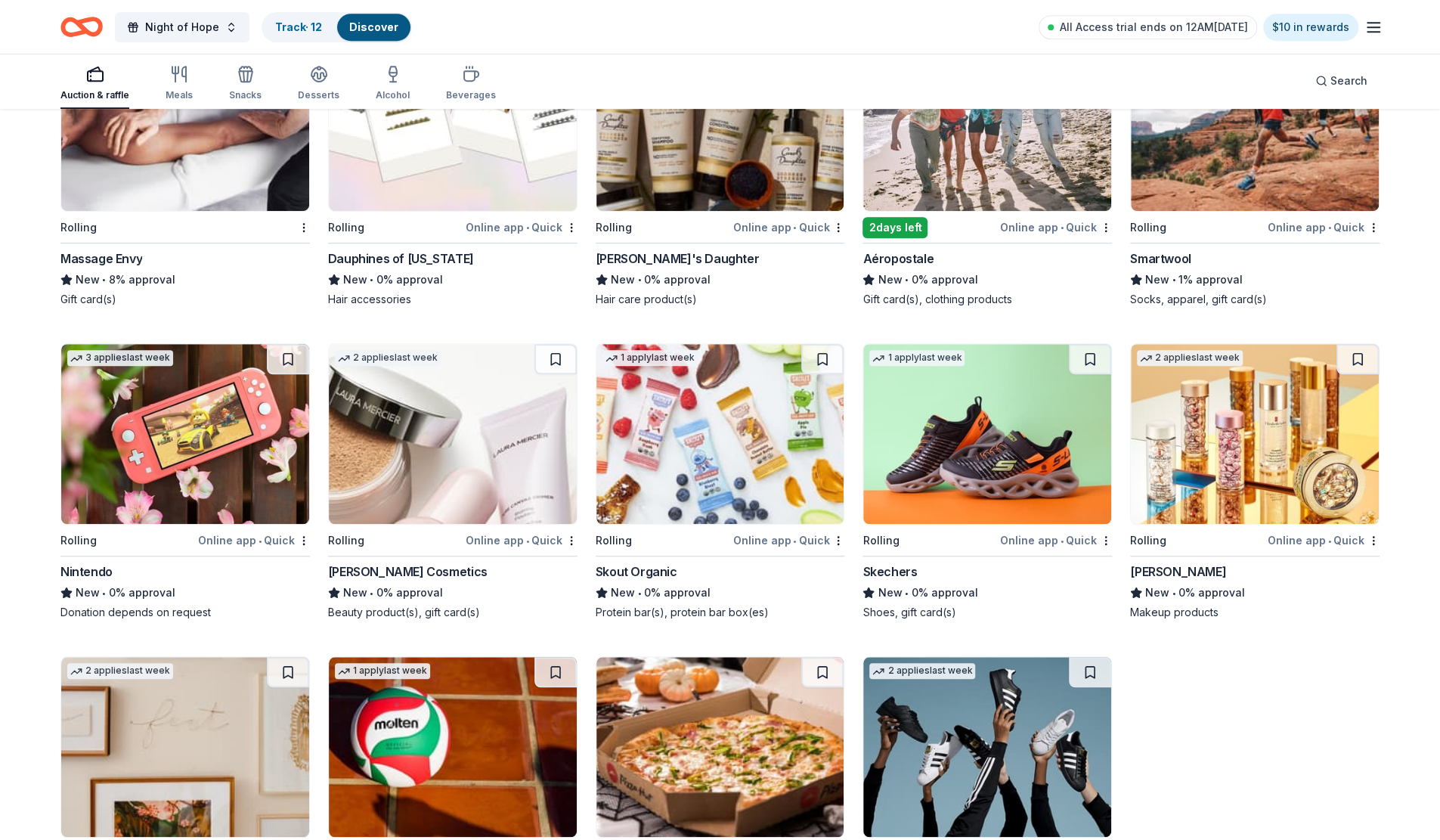
scroll to position [9125, 0]
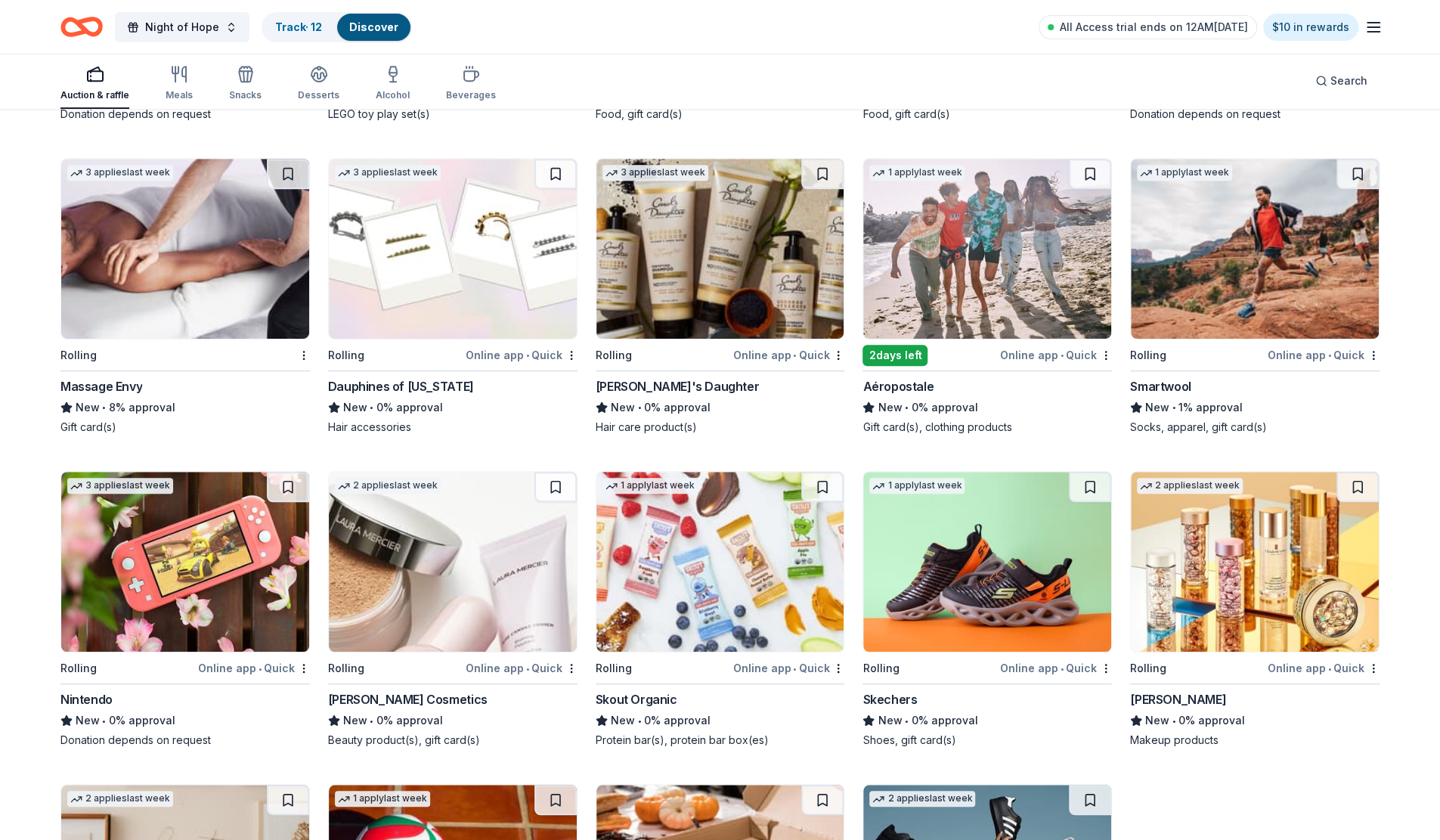
click at [301, 32] on link "Track · 12" at bounding box center [298, 26] width 47 height 13
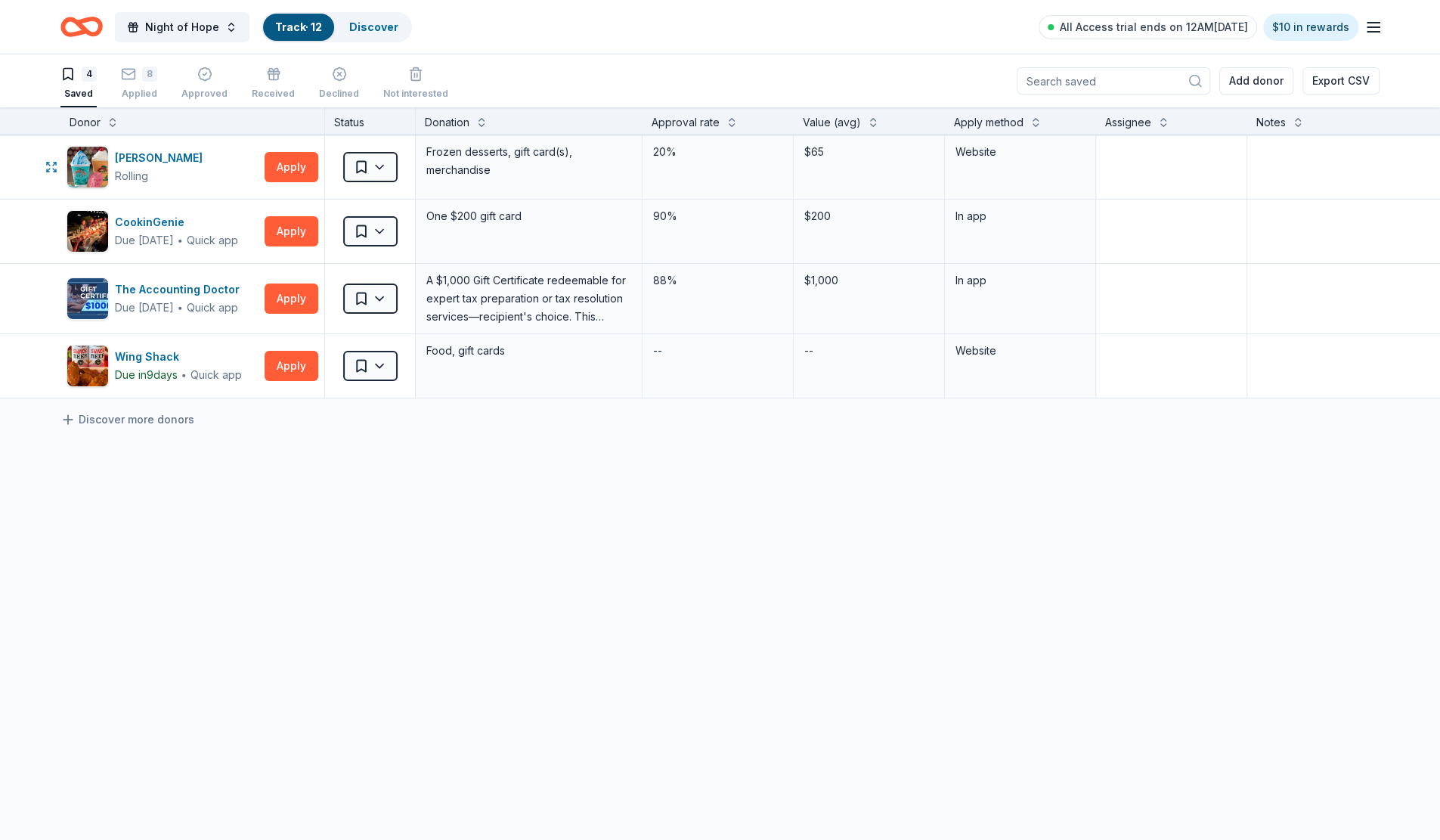
click at [288, 164] on button "Apply" at bounding box center [291, 167] width 53 height 30
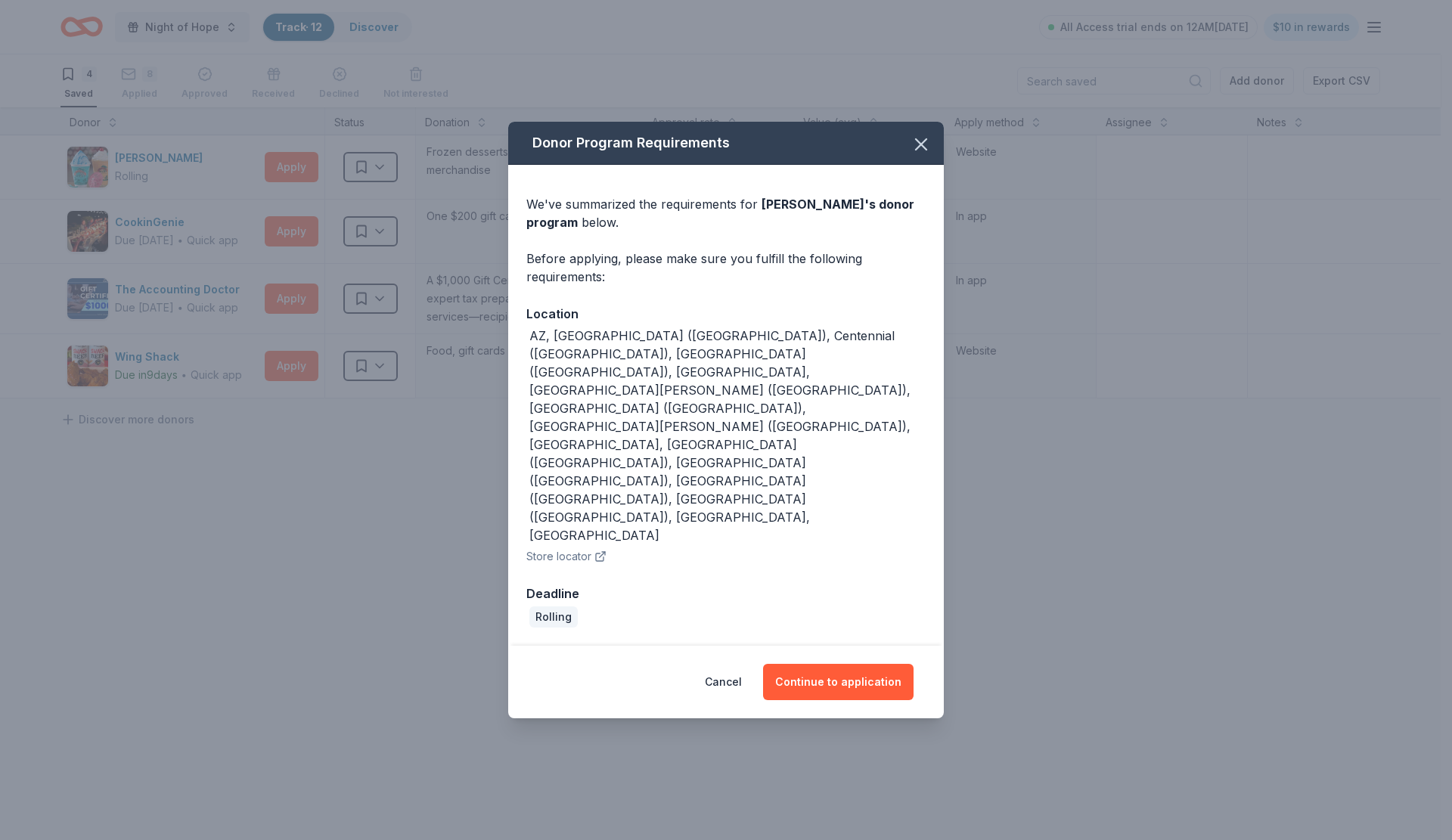
click at [871, 664] on button "Continue to application" at bounding box center [839, 682] width 151 height 36
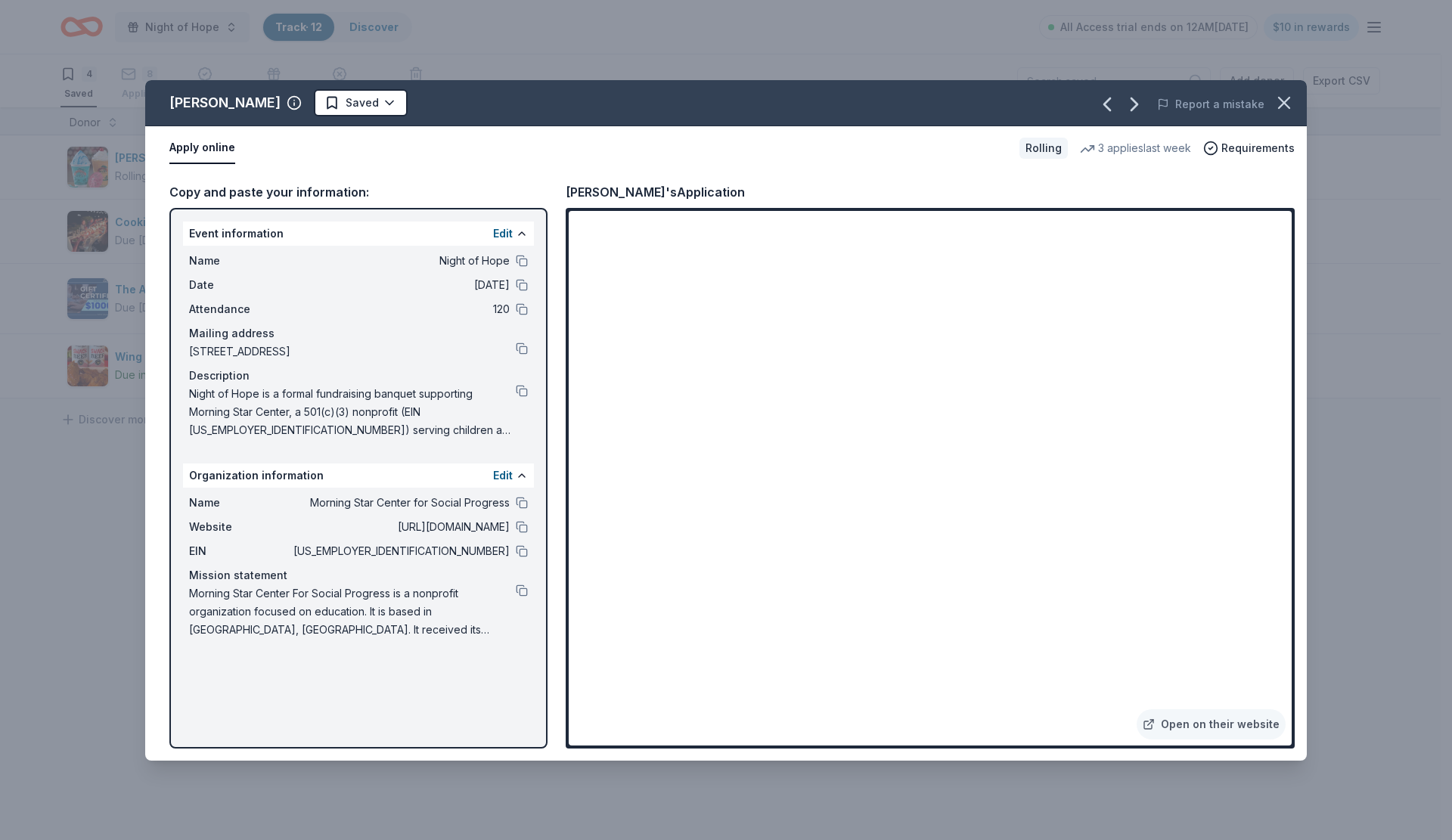
click at [1117, 106] on icon "button" at bounding box center [1107, 104] width 25 height 25
click at [1108, 105] on icon "button" at bounding box center [1107, 104] width 6 height 12
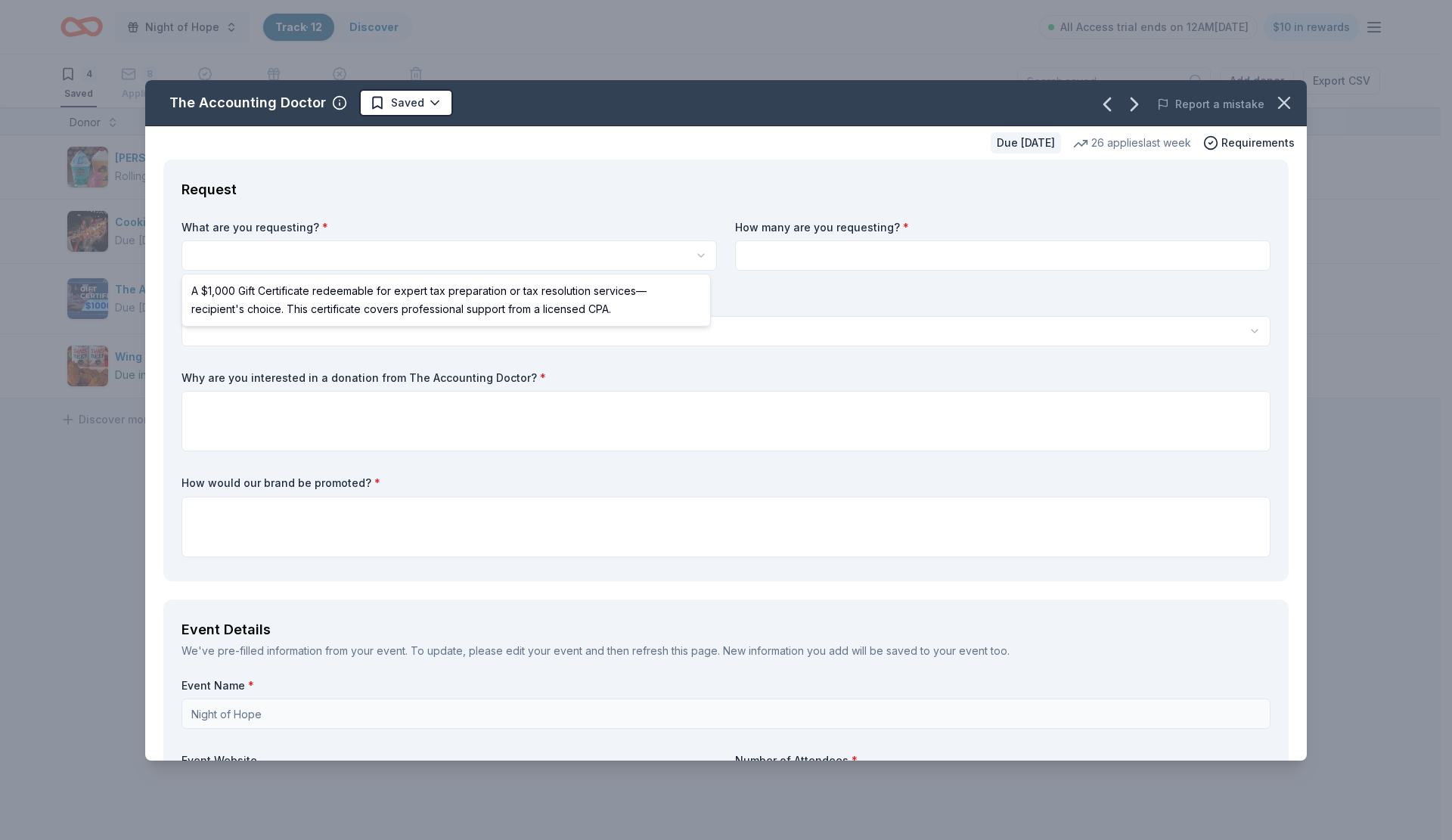
click at [694, 257] on html "Night of Hope Track · 12 Discover All Access trial ends on 12AM, 9/24 $10 in re…" at bounding box center [726, 420] width 1452 height 840
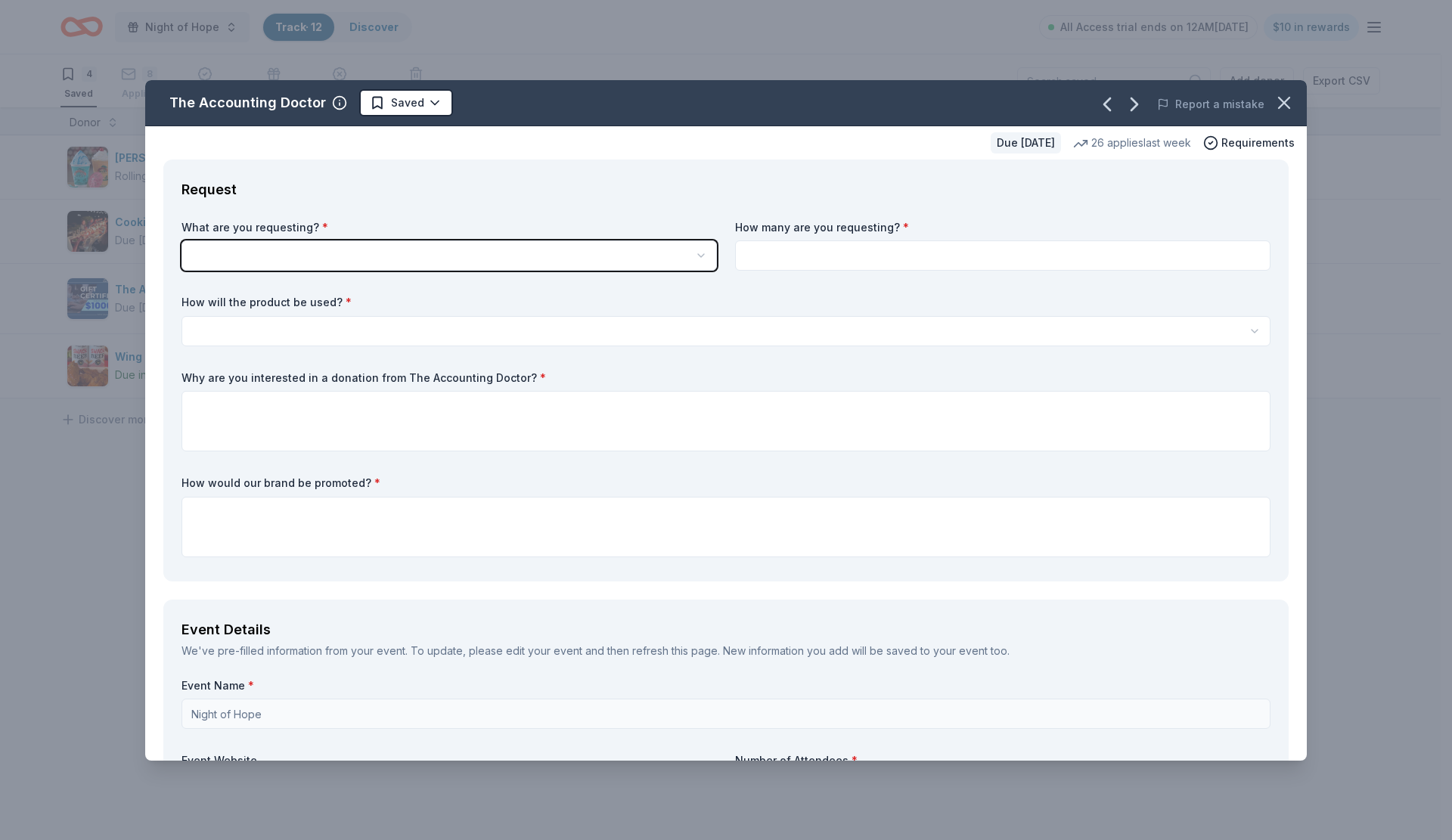
click at [505, 610] on html "Night of Hope Track · 12 Discover All Access trial ends on 12AM, 9/24 $10 in re…" at bounding box center [726, 420] width 1452 height 840
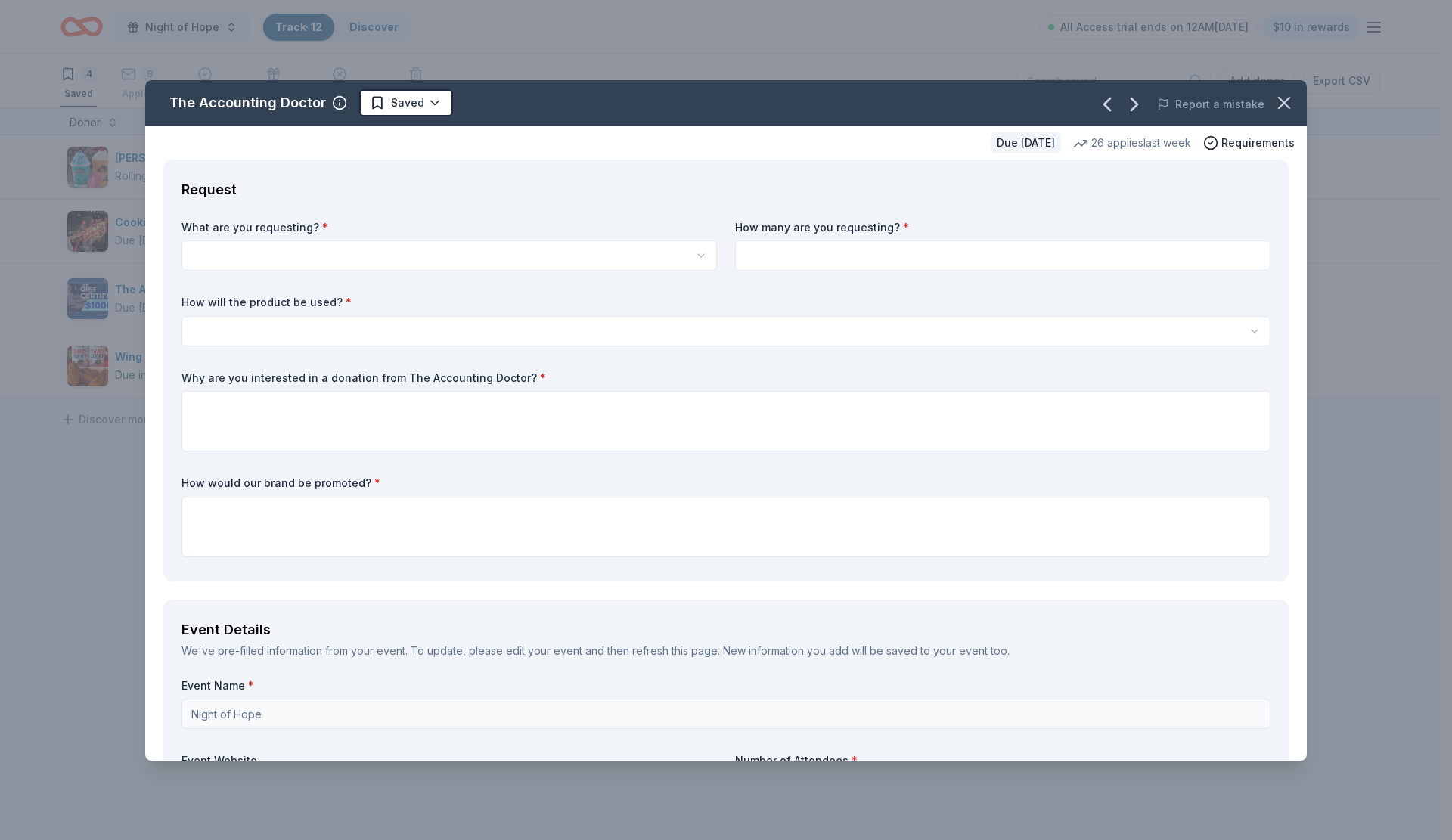
click at [1095, 103] on icon "button" at bounding box center [1107, 104] width 25 height 25
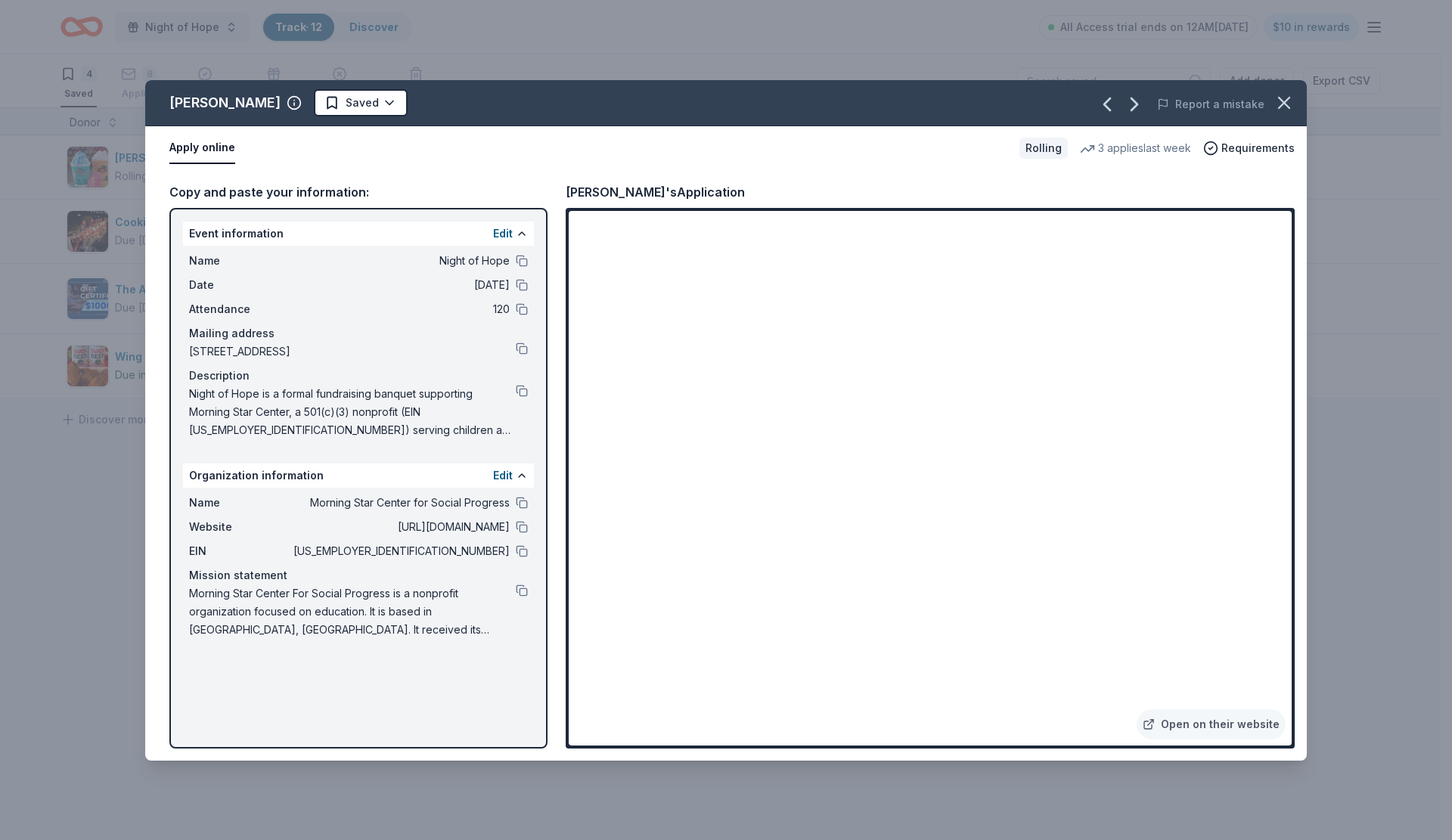
click at [1283, 105] on icon "button" at bounding box center [1284, 102] width 21 height 21
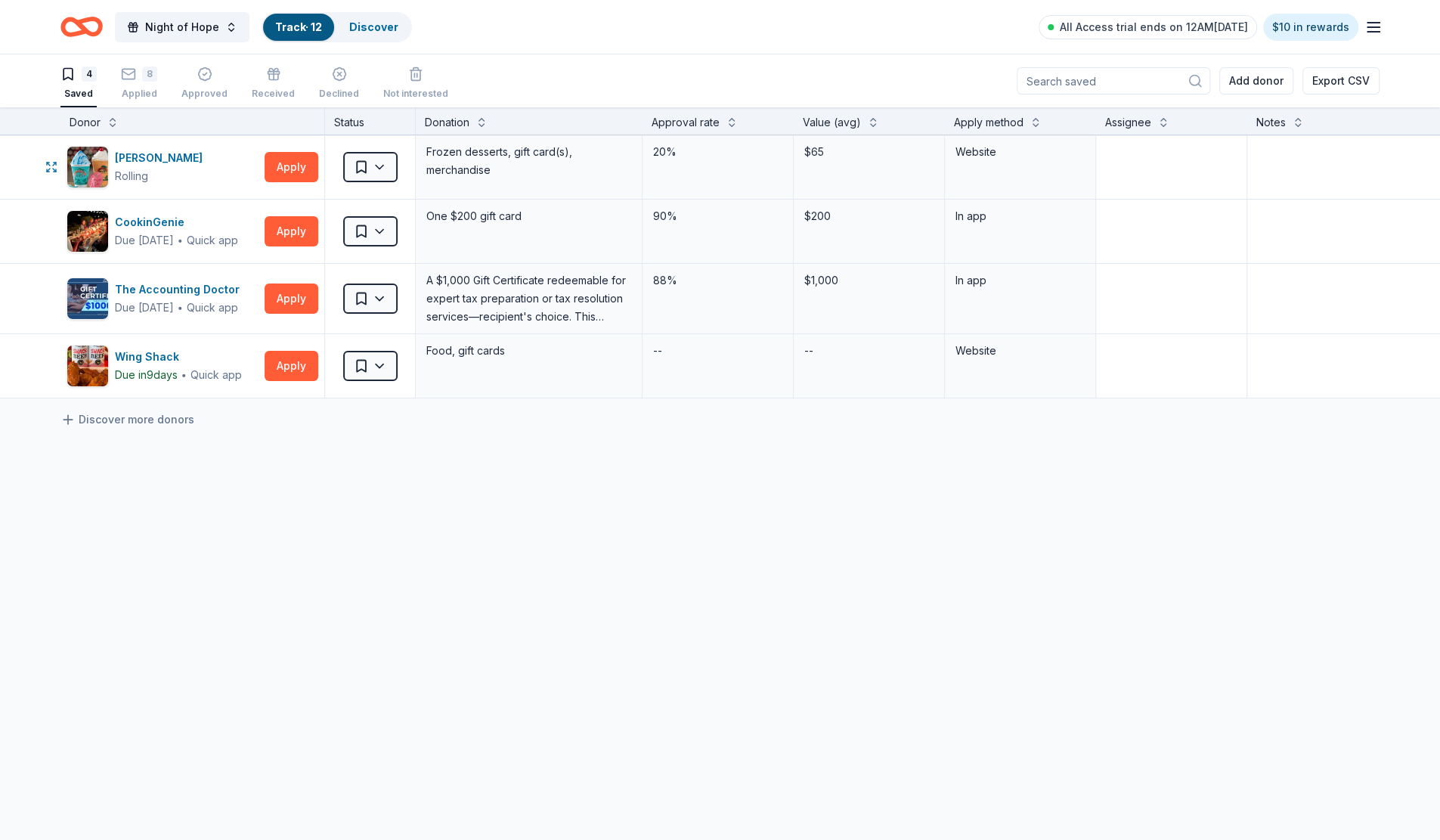
click at [373, 164] on html "Night of Hope Track · 12 Discover All Access trial ends on 12AM, 9/24 $10 in re…" at bounding box center [720, 420] width 1440 height 840
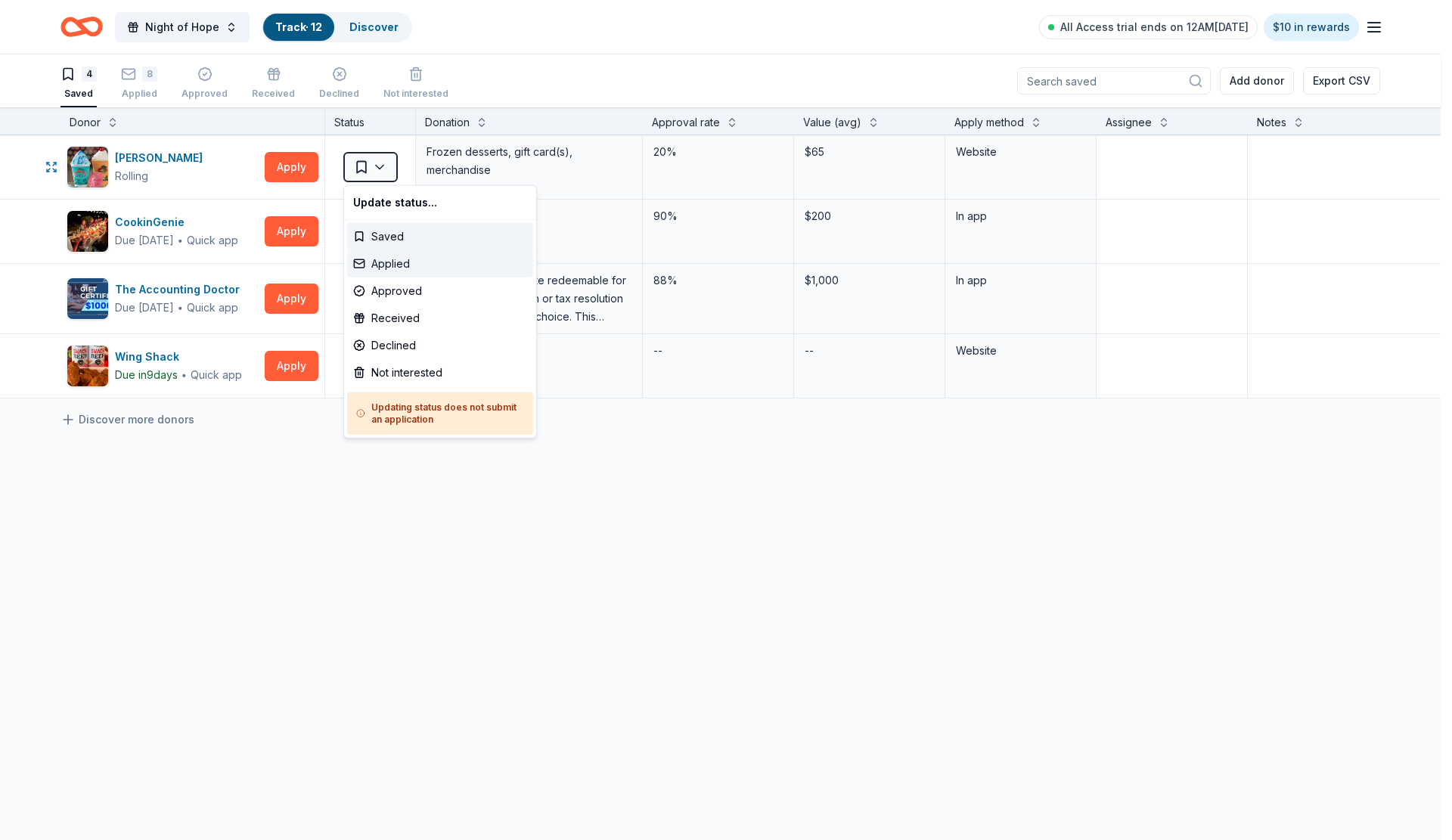
click at [401, 264] on div "Applied" at bounding box center [440, 264] width 186 height 27
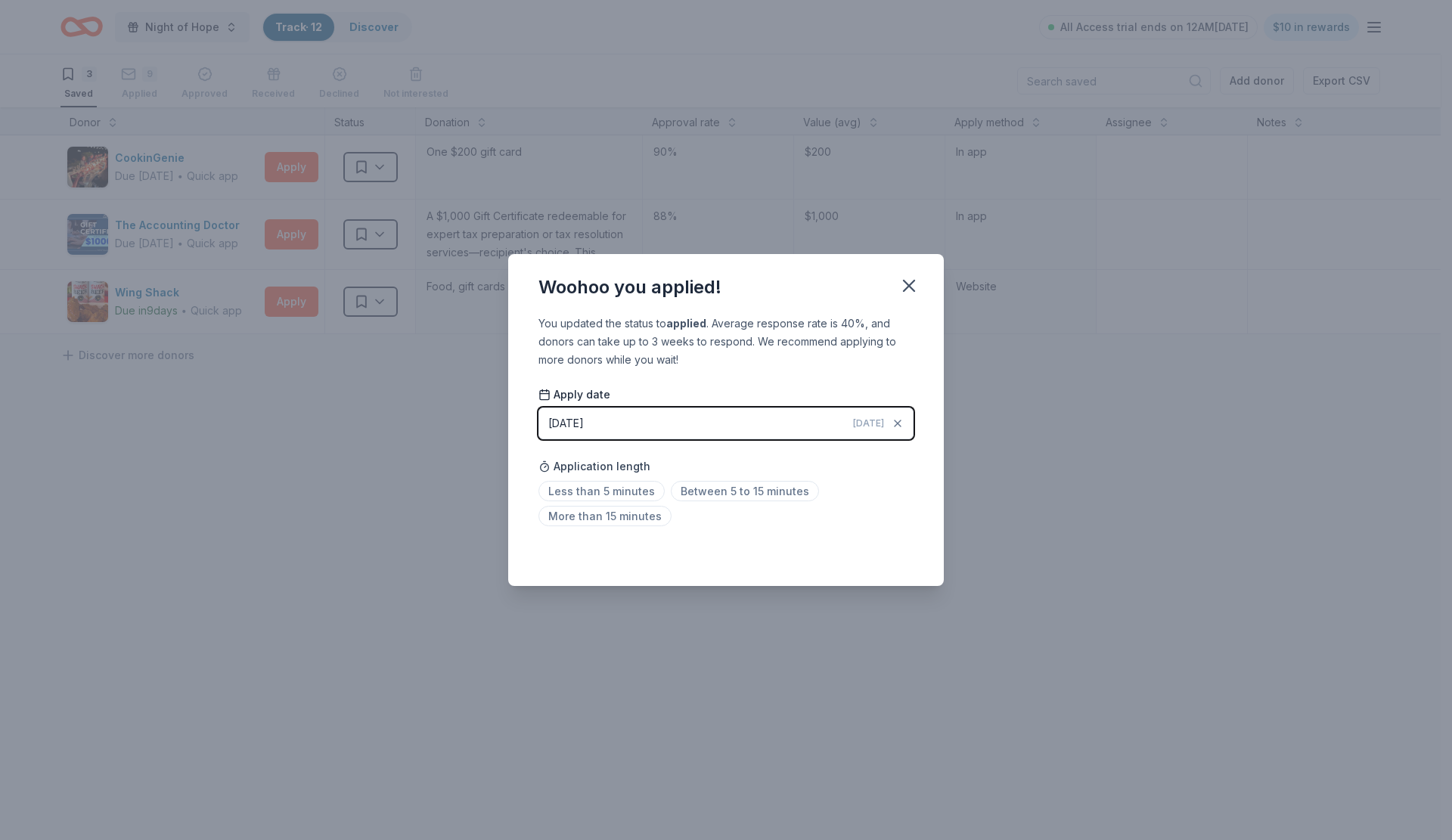
click at [622, 483] on span "Less than 5 minutes" at bounding box center [601, 491] width 126 height 20
click at [905, 293] on icon "button" at bounding box center [909, 285] width 21 height 21
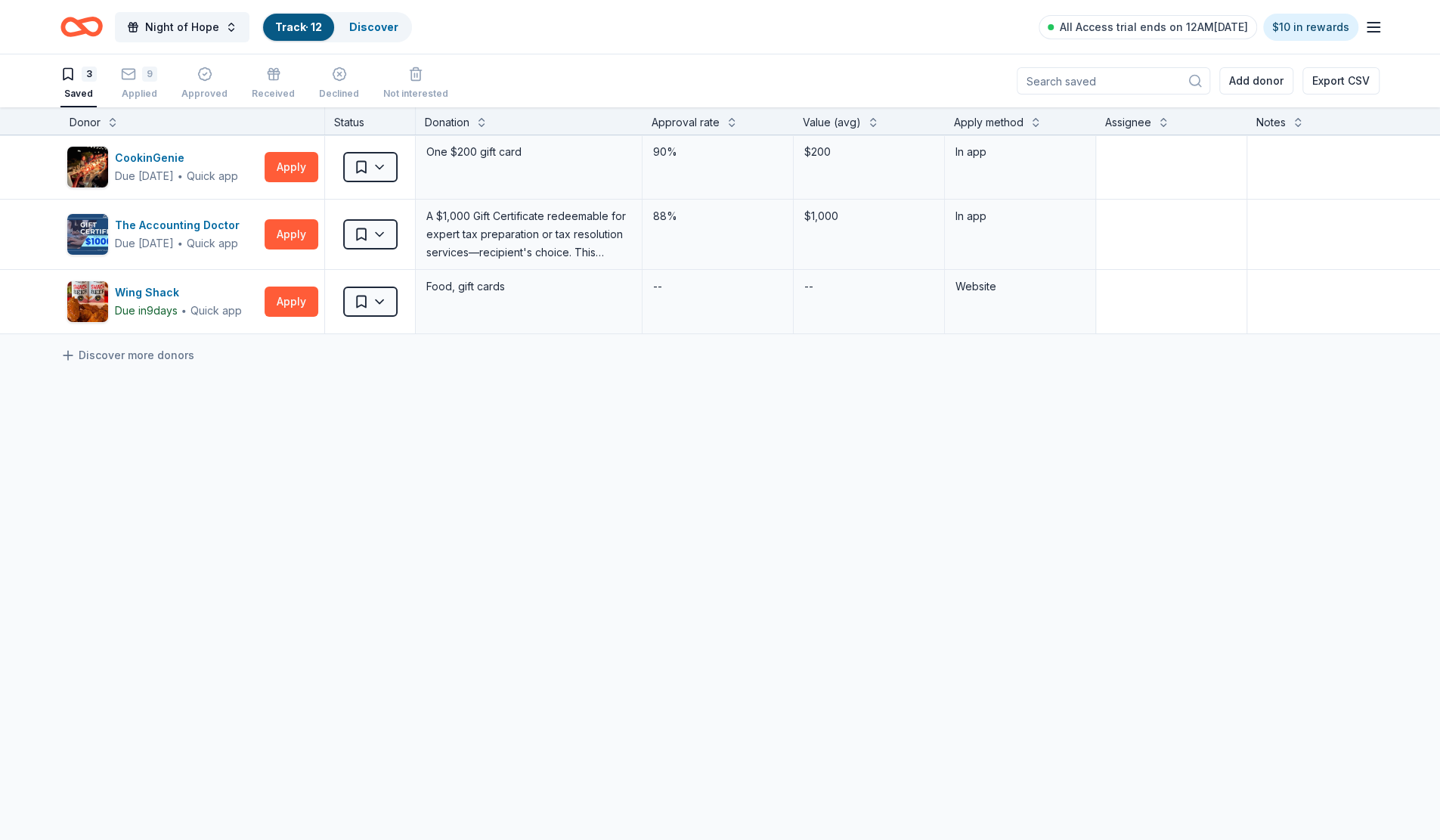
click at [175, 358] on link "Discover more donors" at bounding box center [127, 354] width 134 height 18
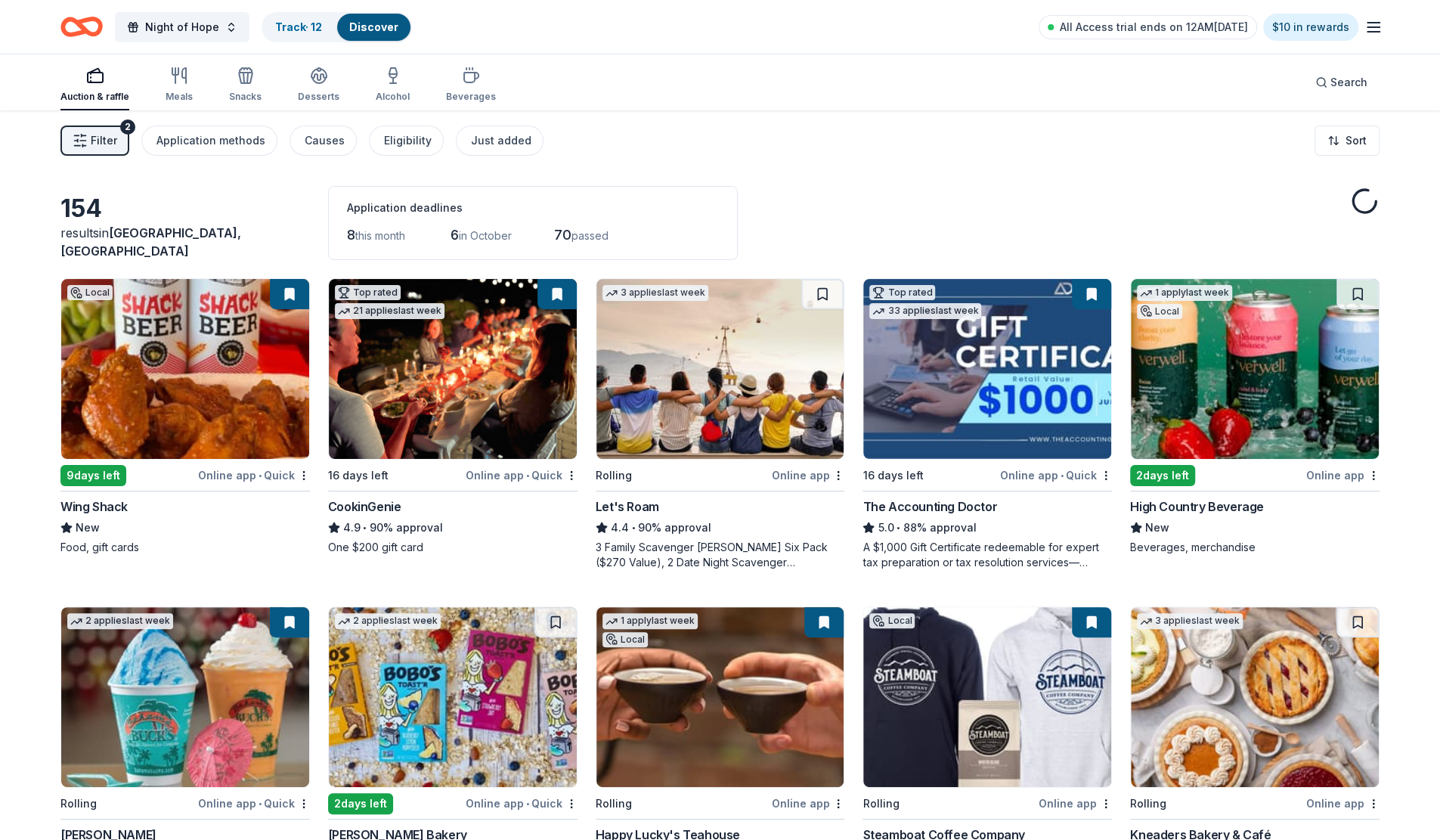
click at [302, 32] on link "Track · 12" at bounding box center [298, 26] width 47 height 13
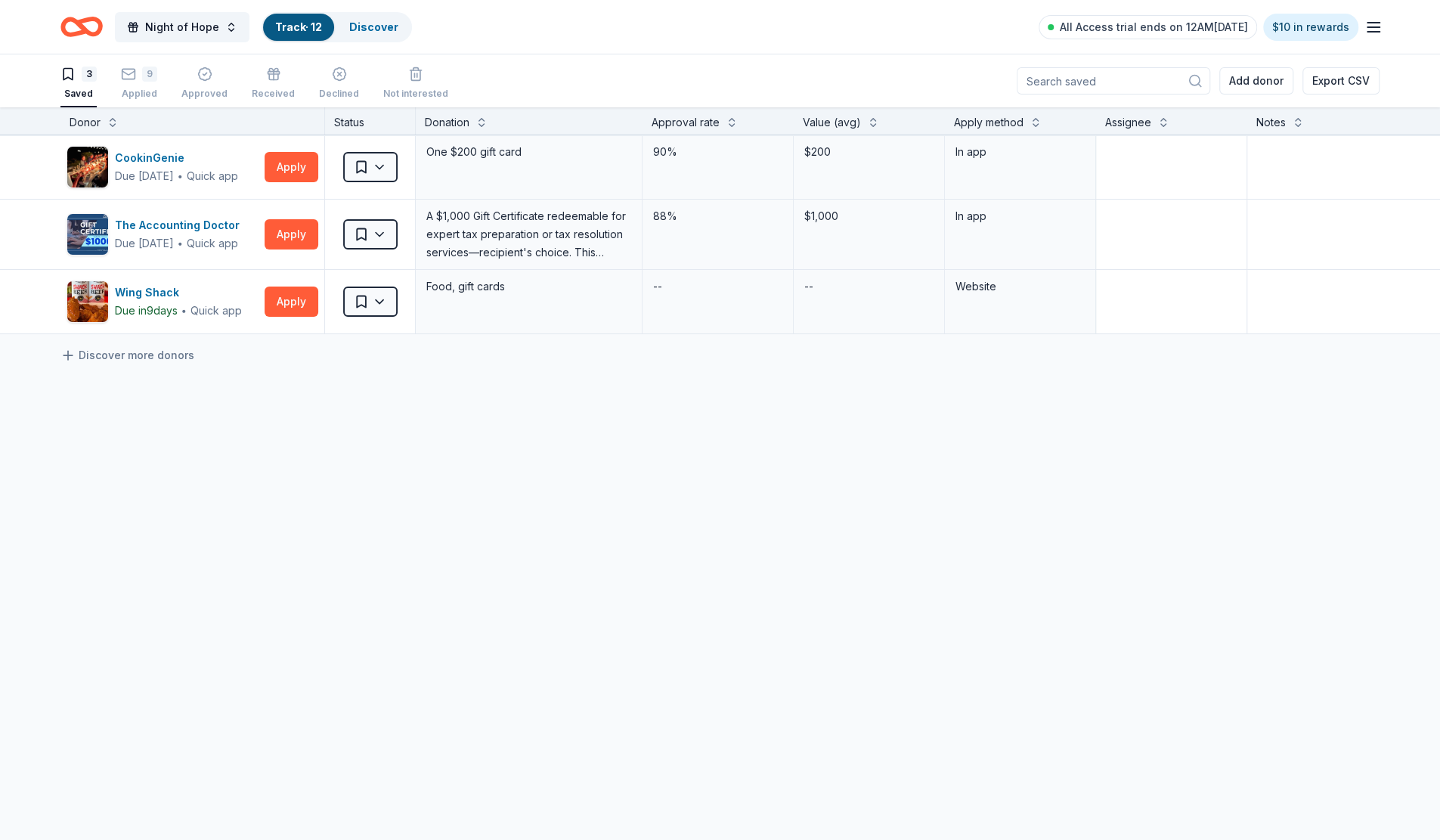
click at [136, 84] on div "9 Applied" at bounding box center [139, 83] width 36 height 33
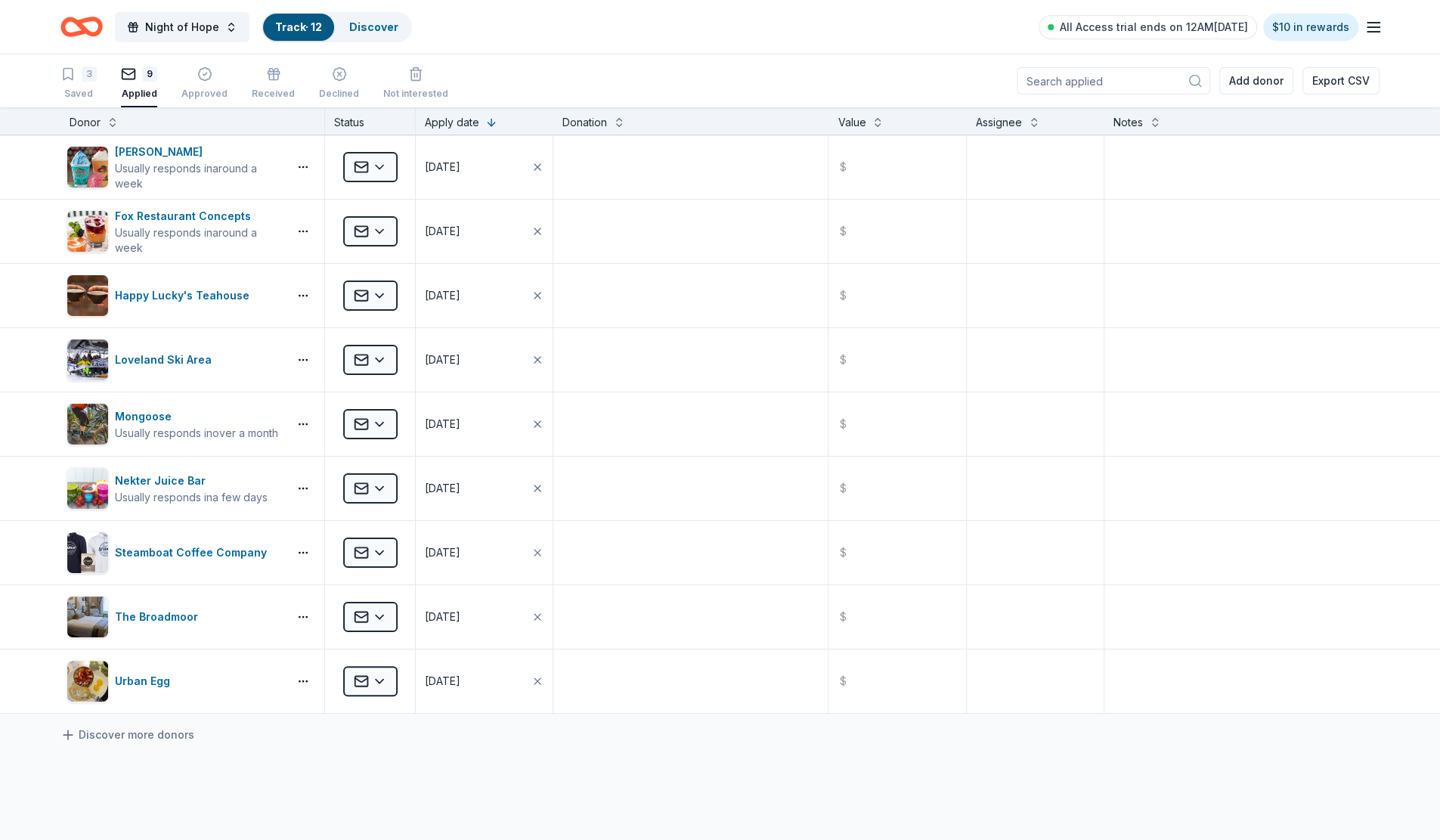
click at [365, 31] on link "Discover" at bounding box center [374, 26] width 49 height 13
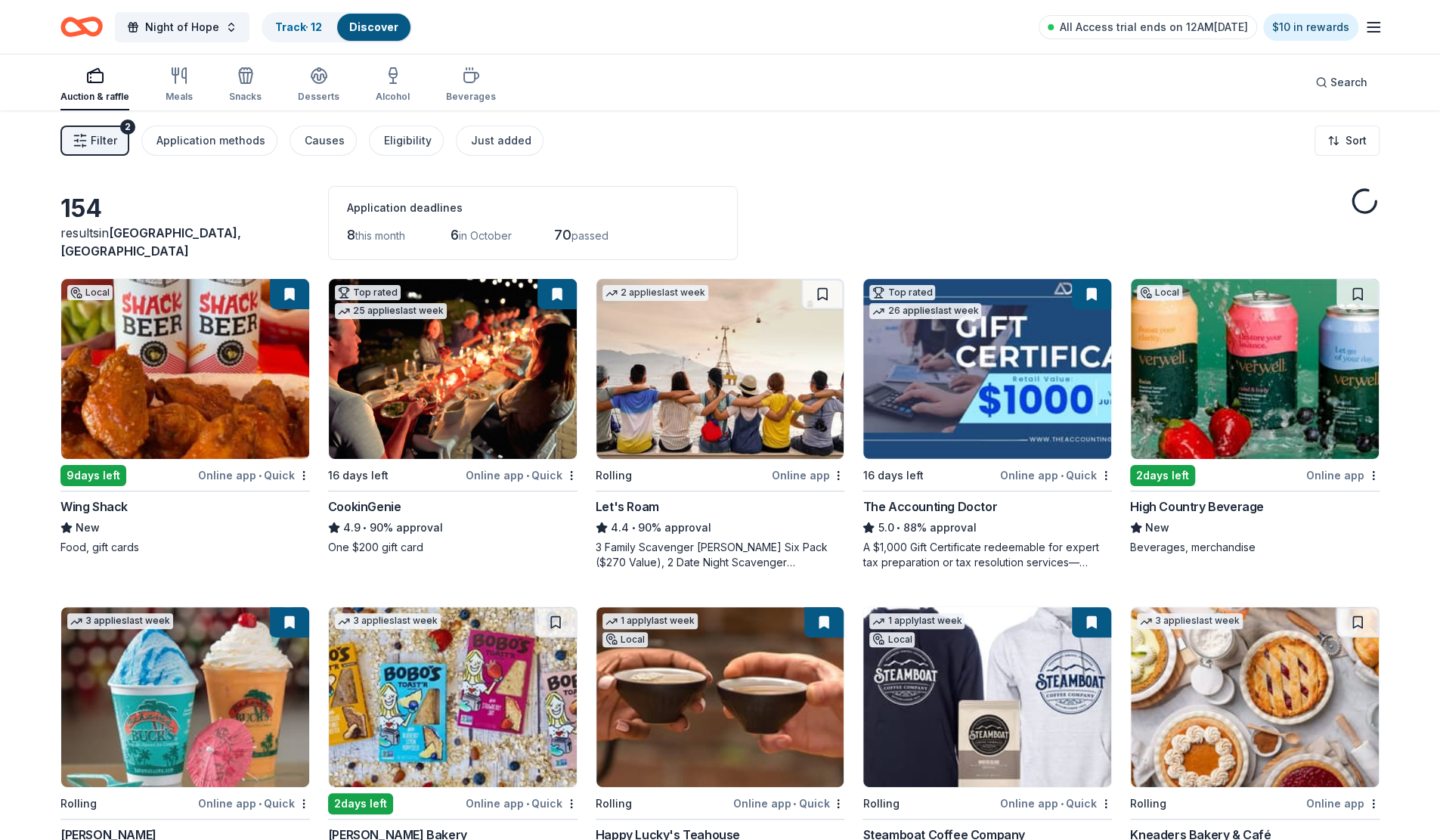
click at [85, 132] on button "Filter 2" at bounding box center [94, 140] width 69 height 30
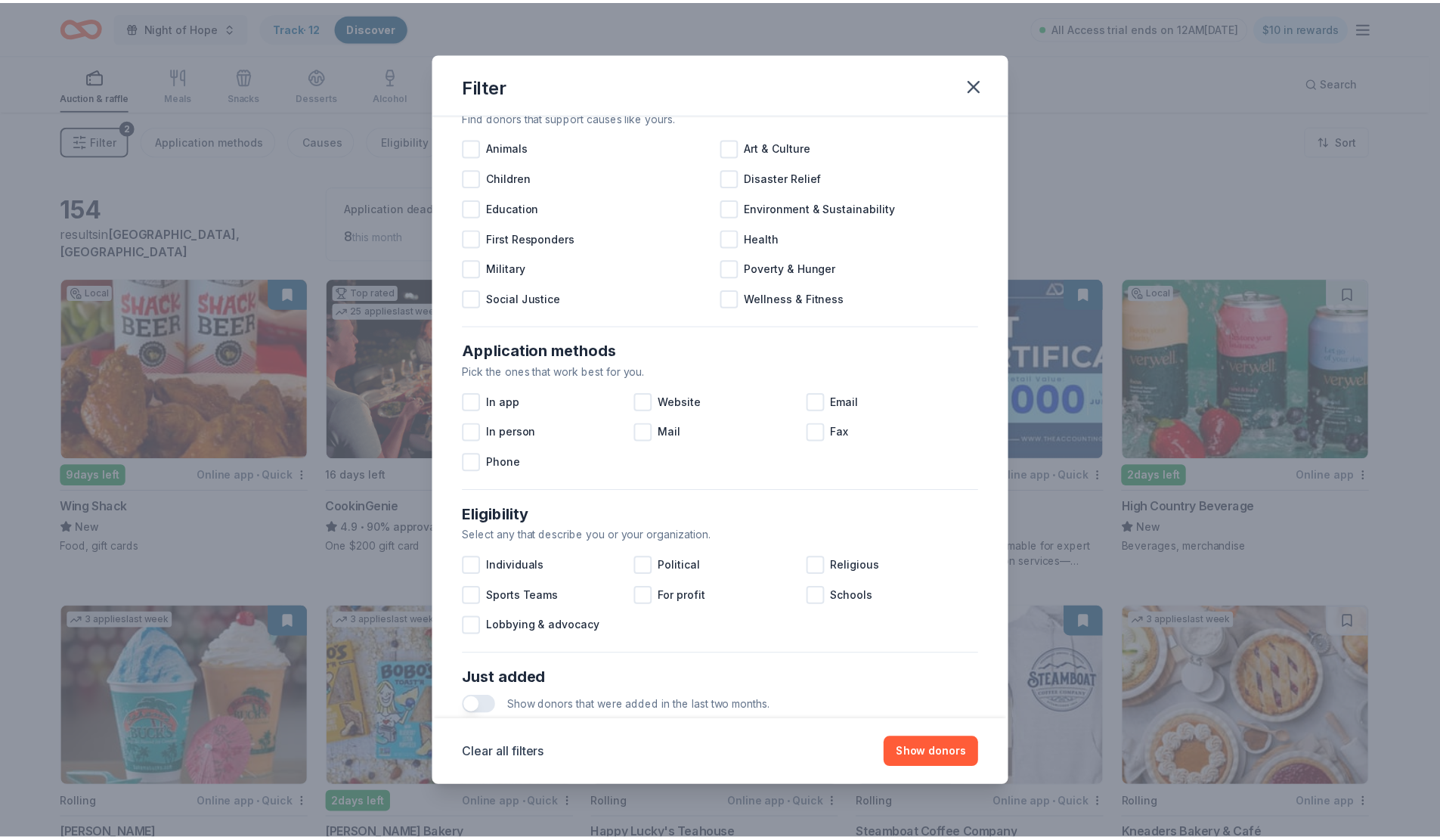
scroll to position [151, 0]
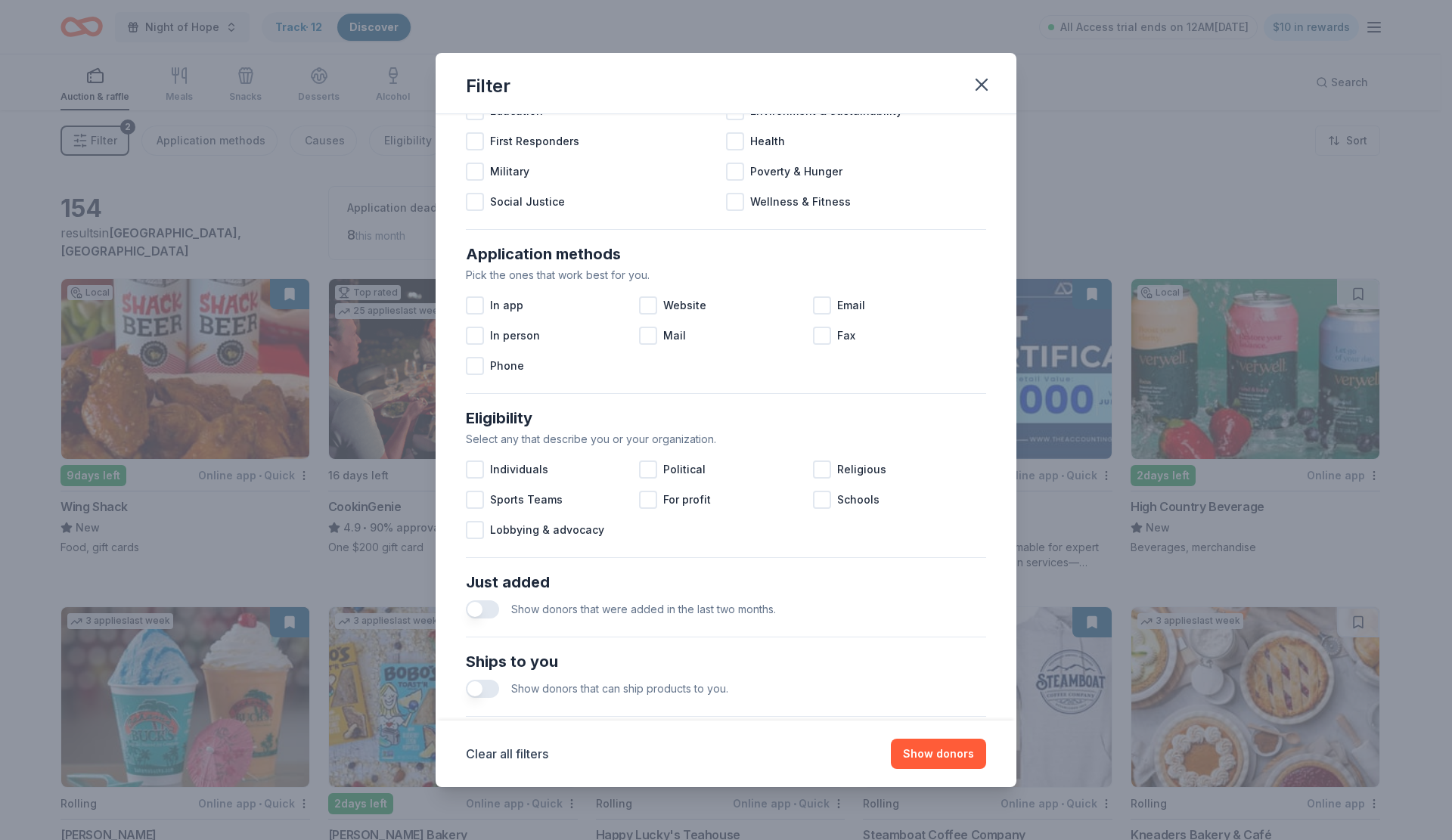
click at [962, 760] on button "Show donors" at bounding box center [938, 754] width 96 height 30
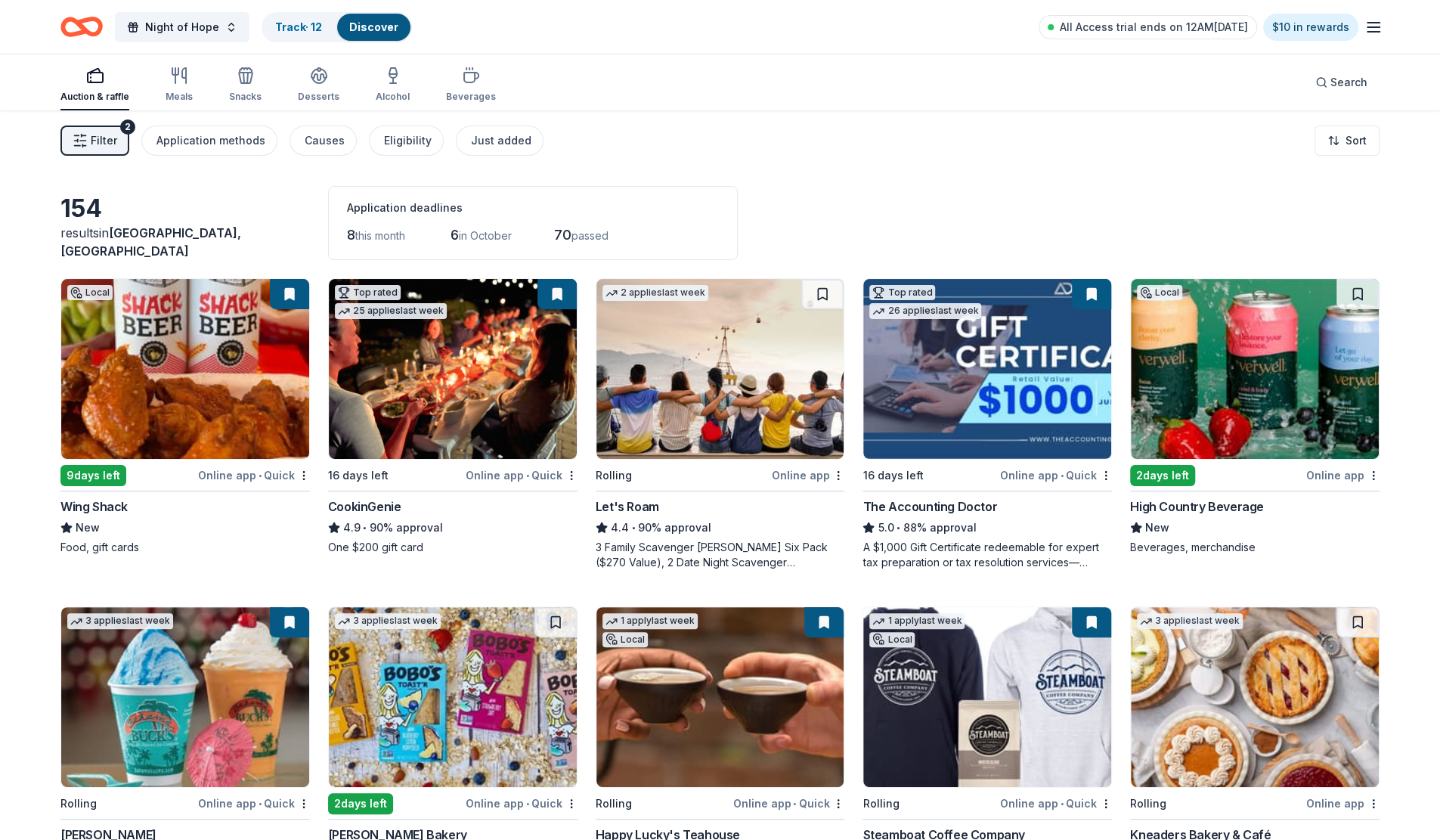
click at [1266, 392] on img at bounding box center [1255, 369] width 248 height 180
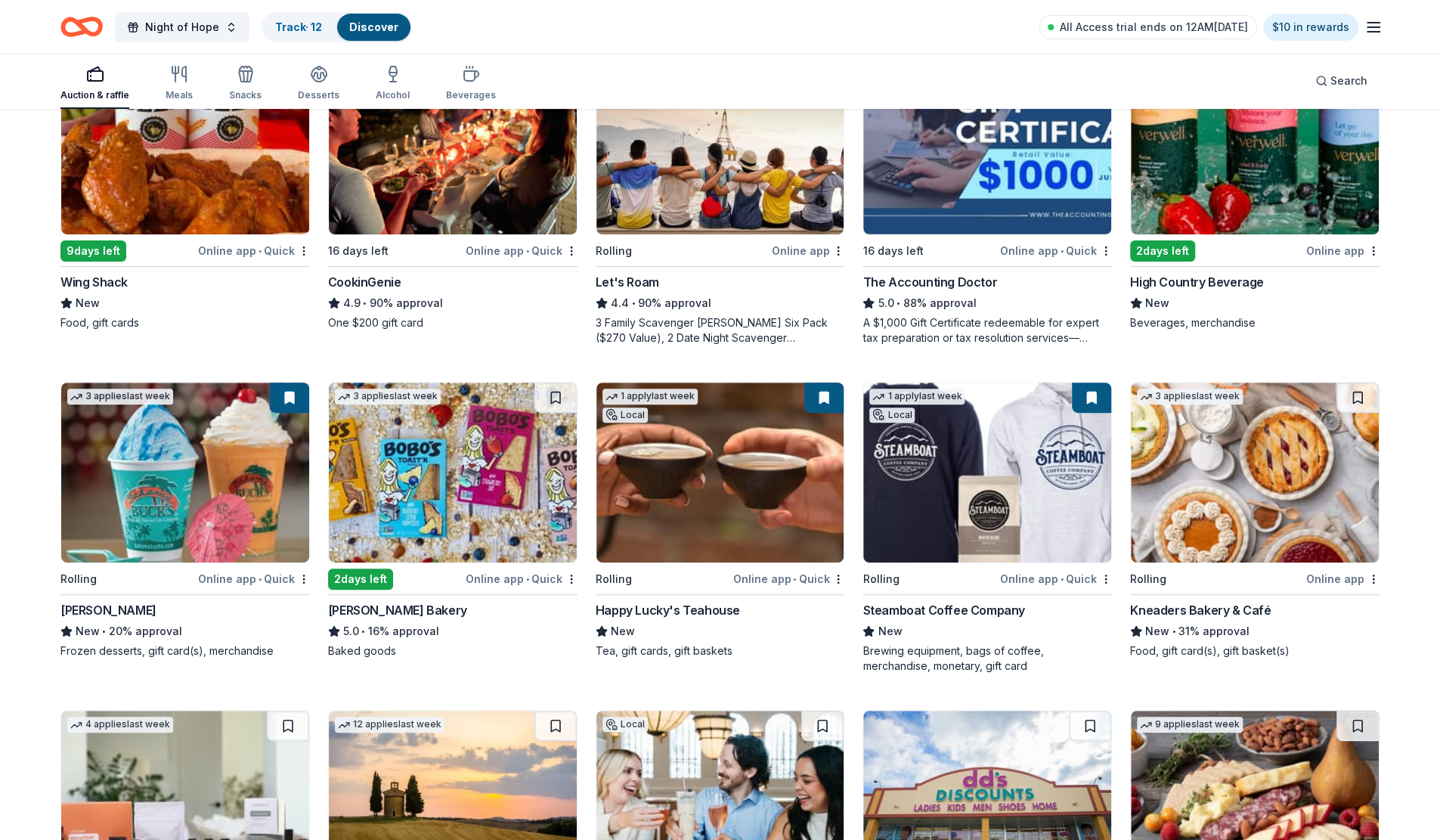
scroll to position [227, 0]
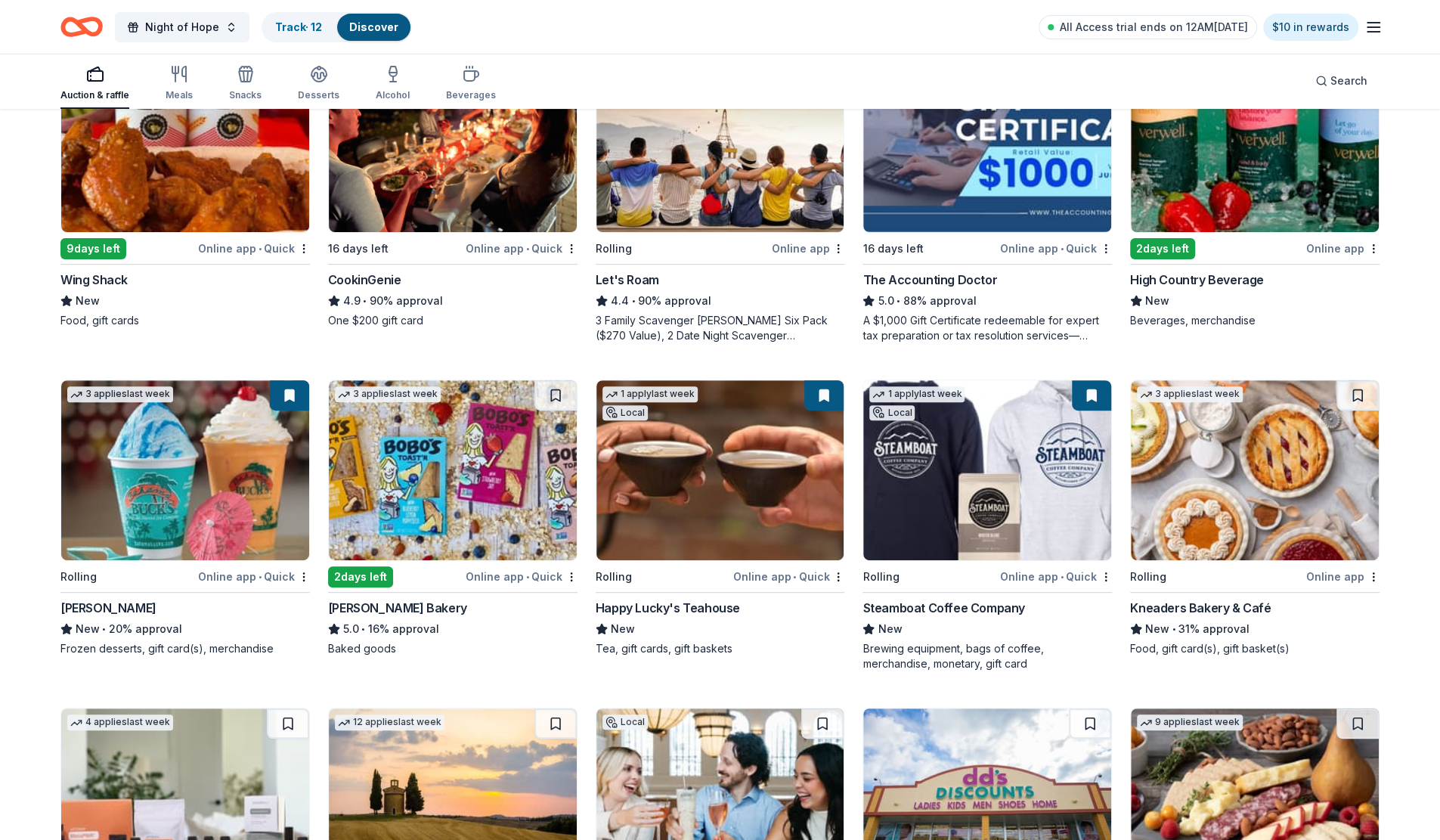
click at [734, 470] on img at bounding box center [720, 470] width 248 height 180
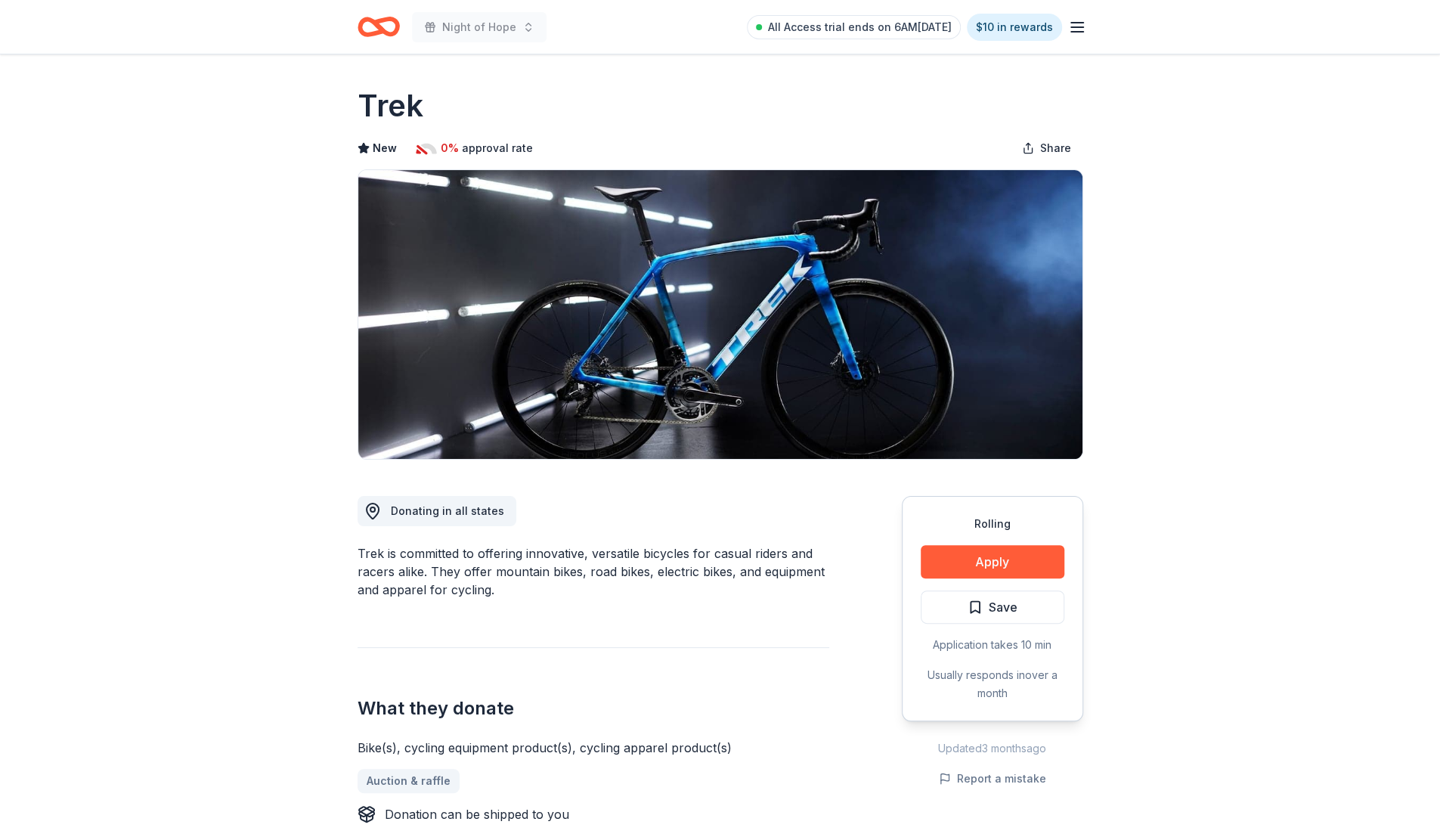
click at [976, 557] on button "Apply" at bounding box center [992, 561] width 144 height 33
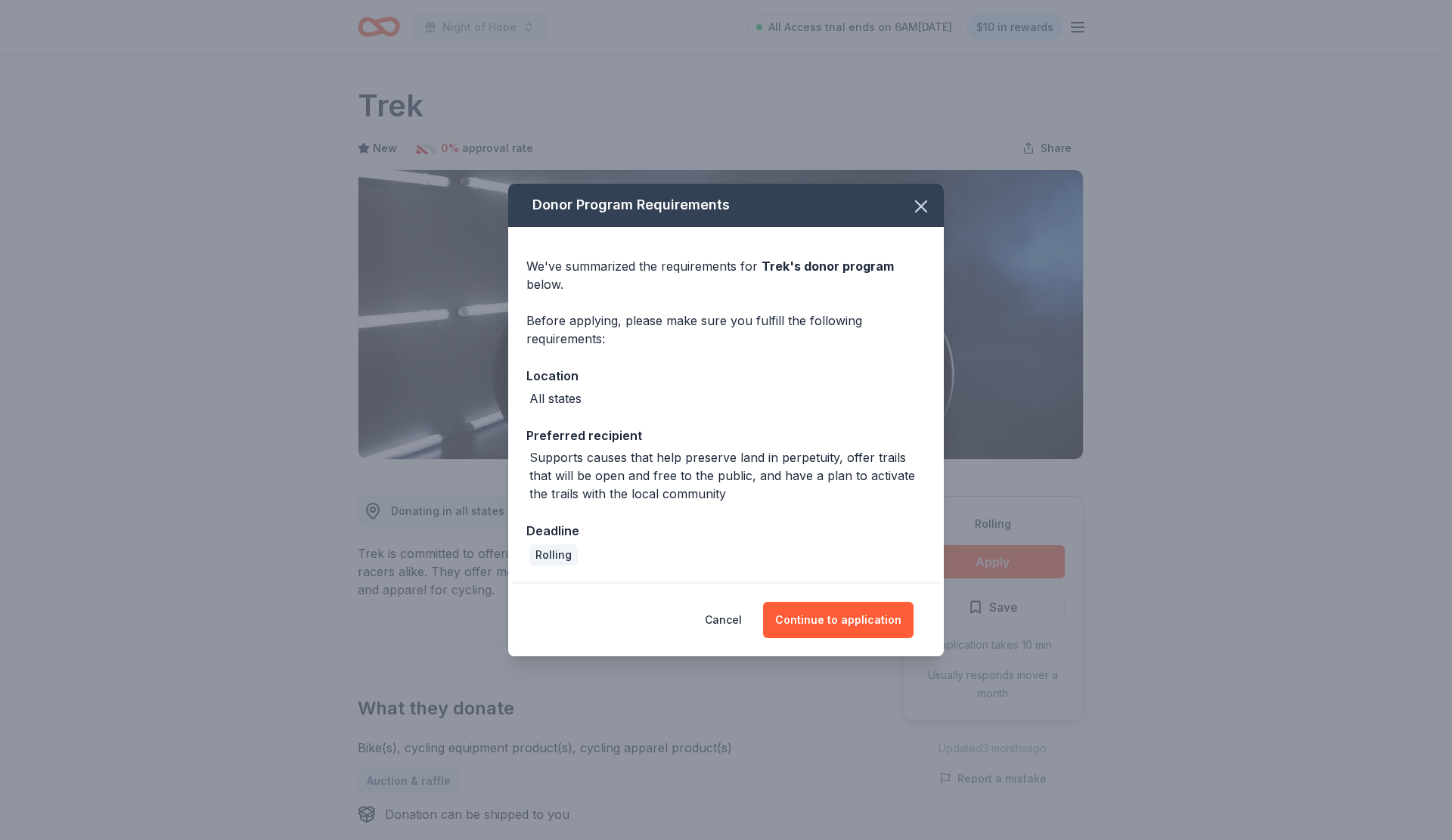
click at [855, 612] on button "Continue to application" at bounding box center [839, 619] width 151 height 36
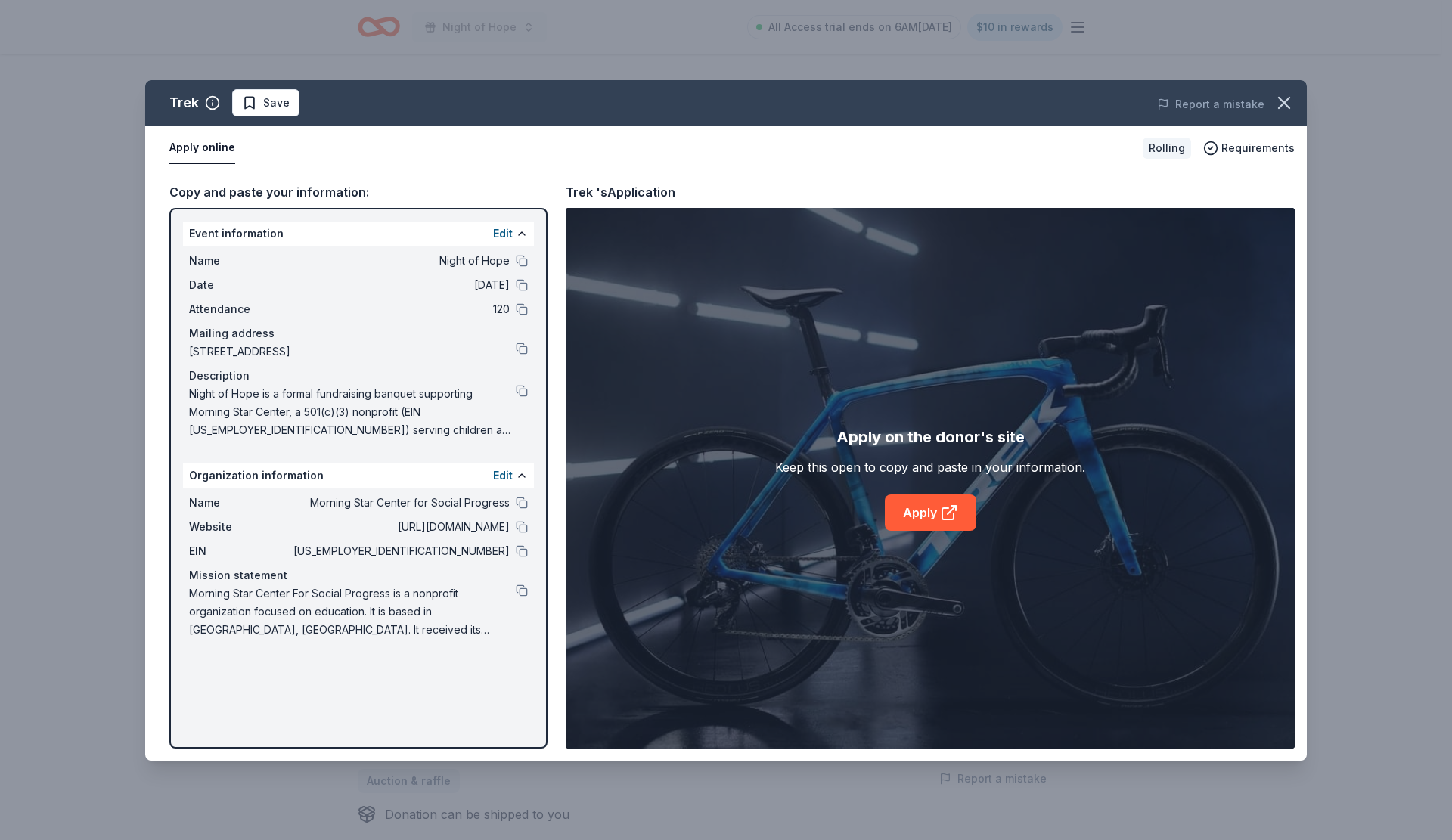
click at [942, 507] on icon at bounding box center [949, 512] width 18 height 18
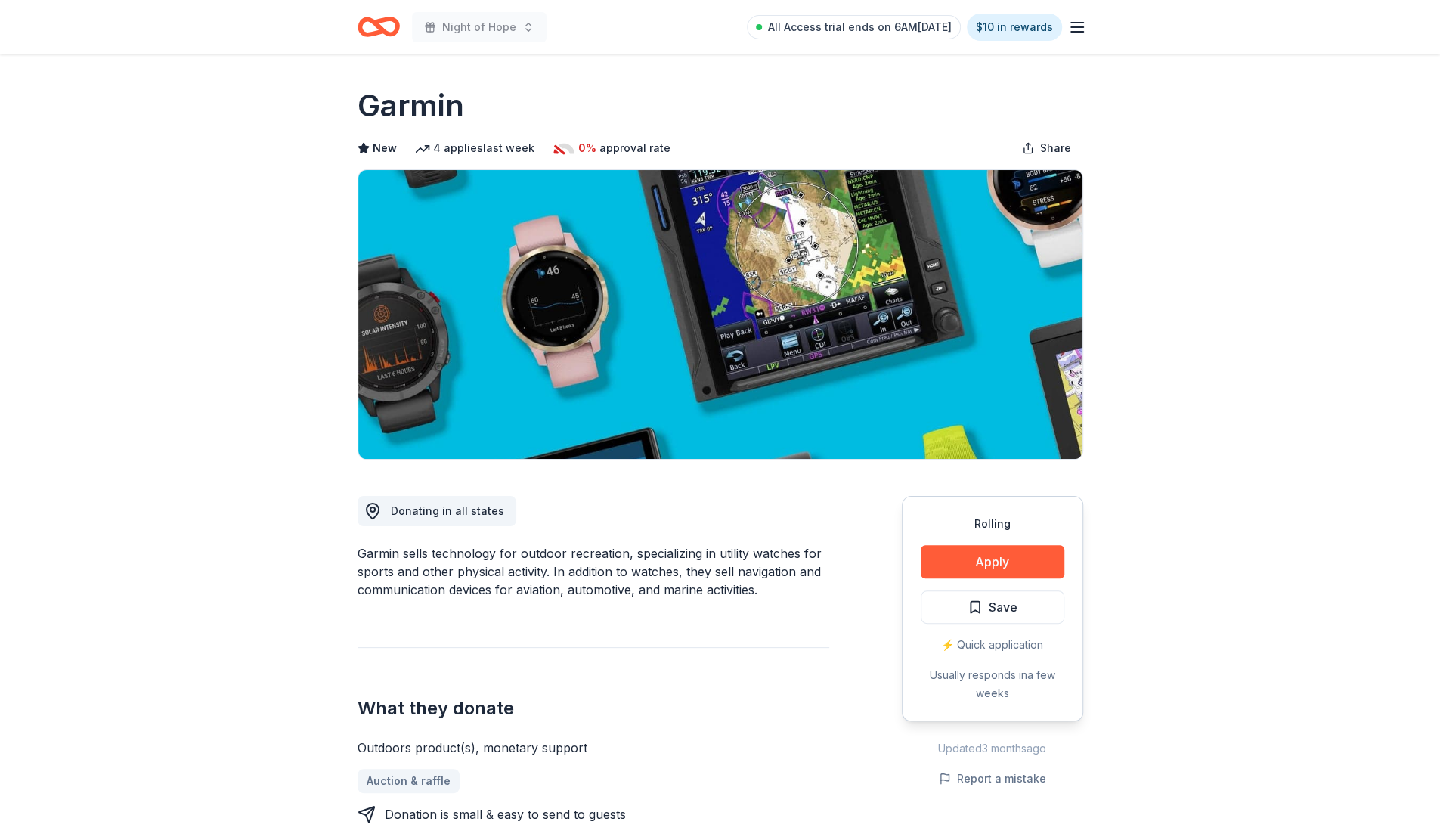
click at [997, 563] on button "Apply" at bounding box center [992, 561] width 144 height 33
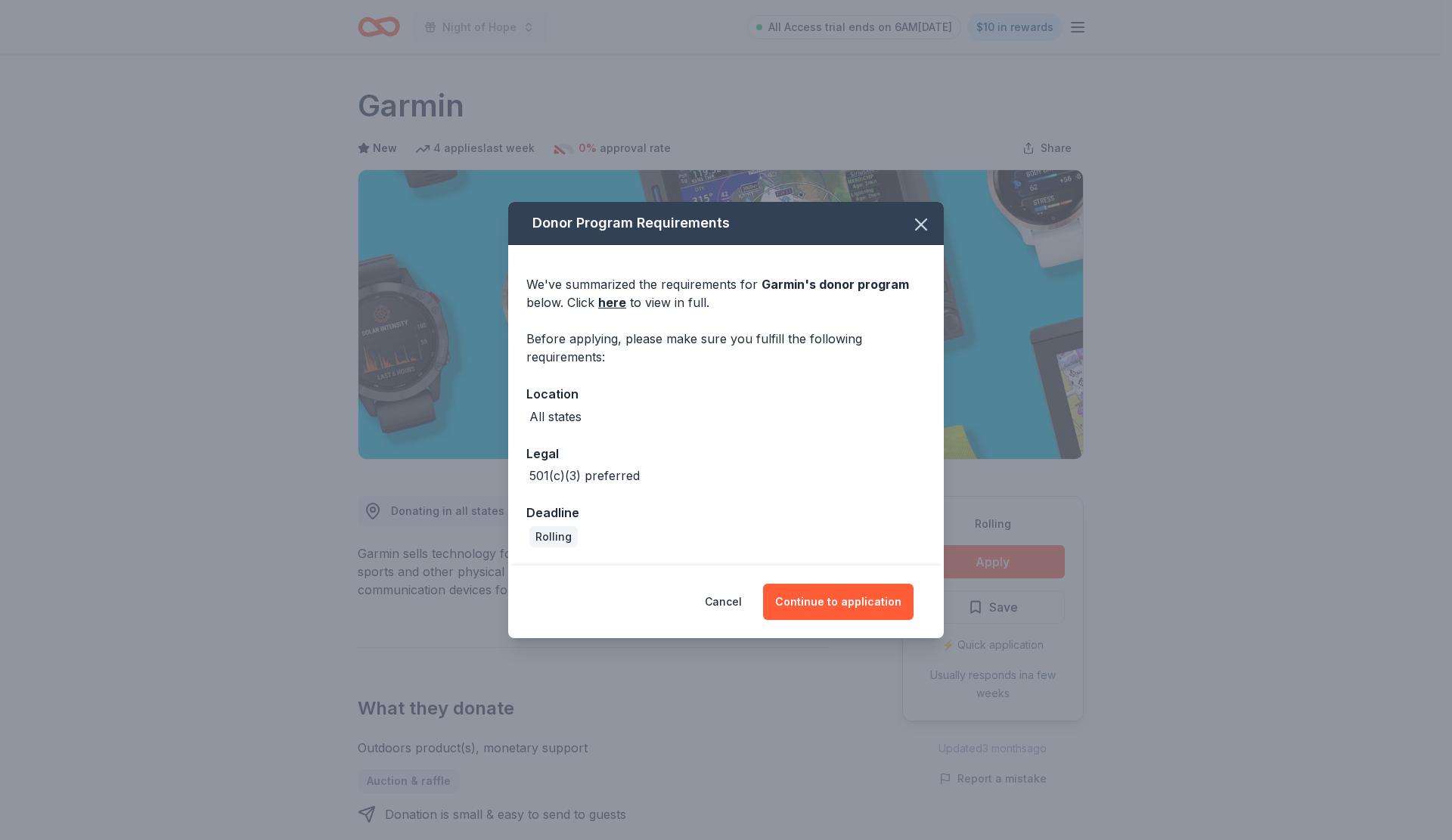
click at [608, 303] on link "here" at bounding box center [612, 302] width 28 height 18
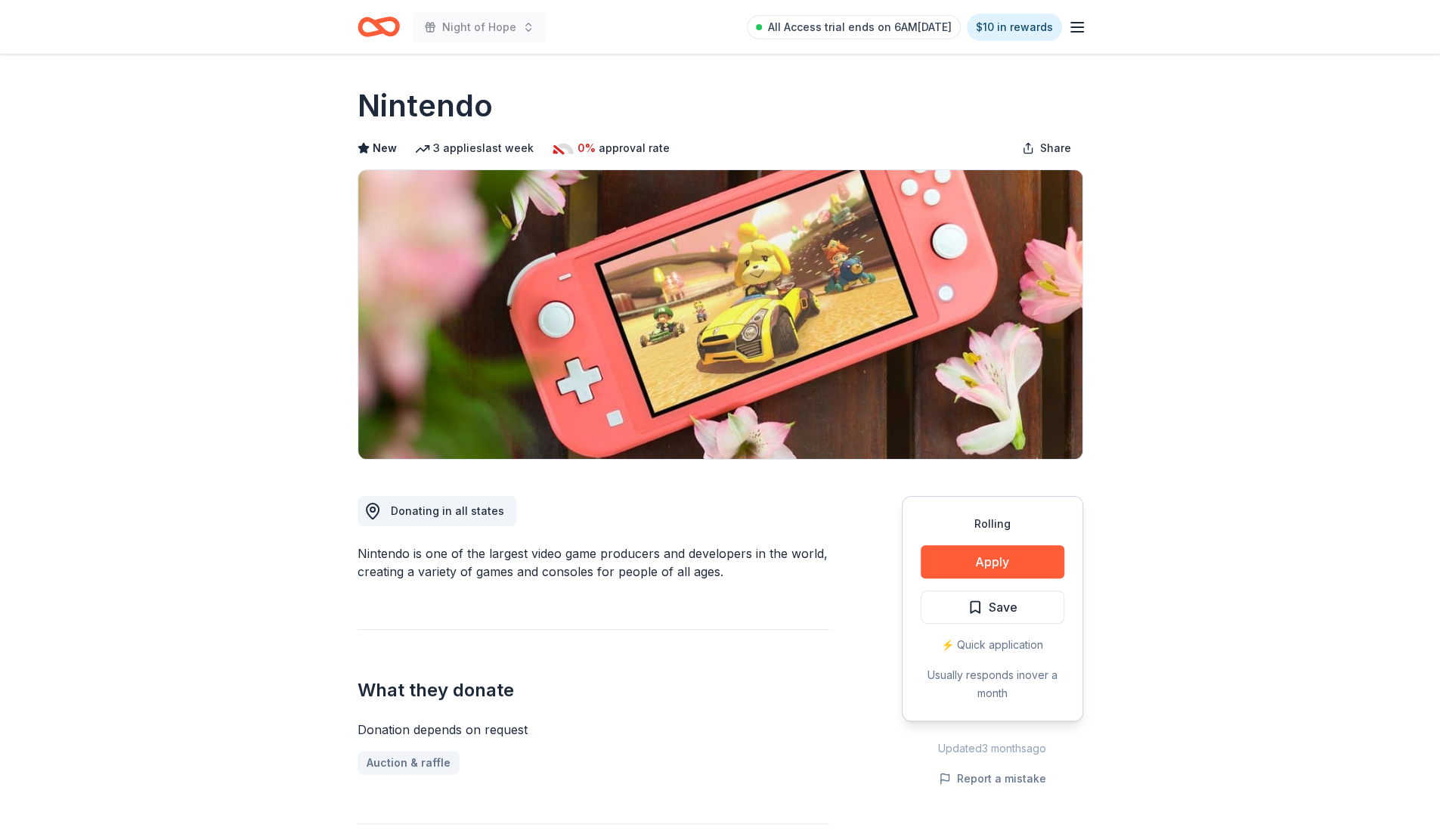
click at [974, 557] on button "Apply" at bounding box center [992, 561] width 144 height 33
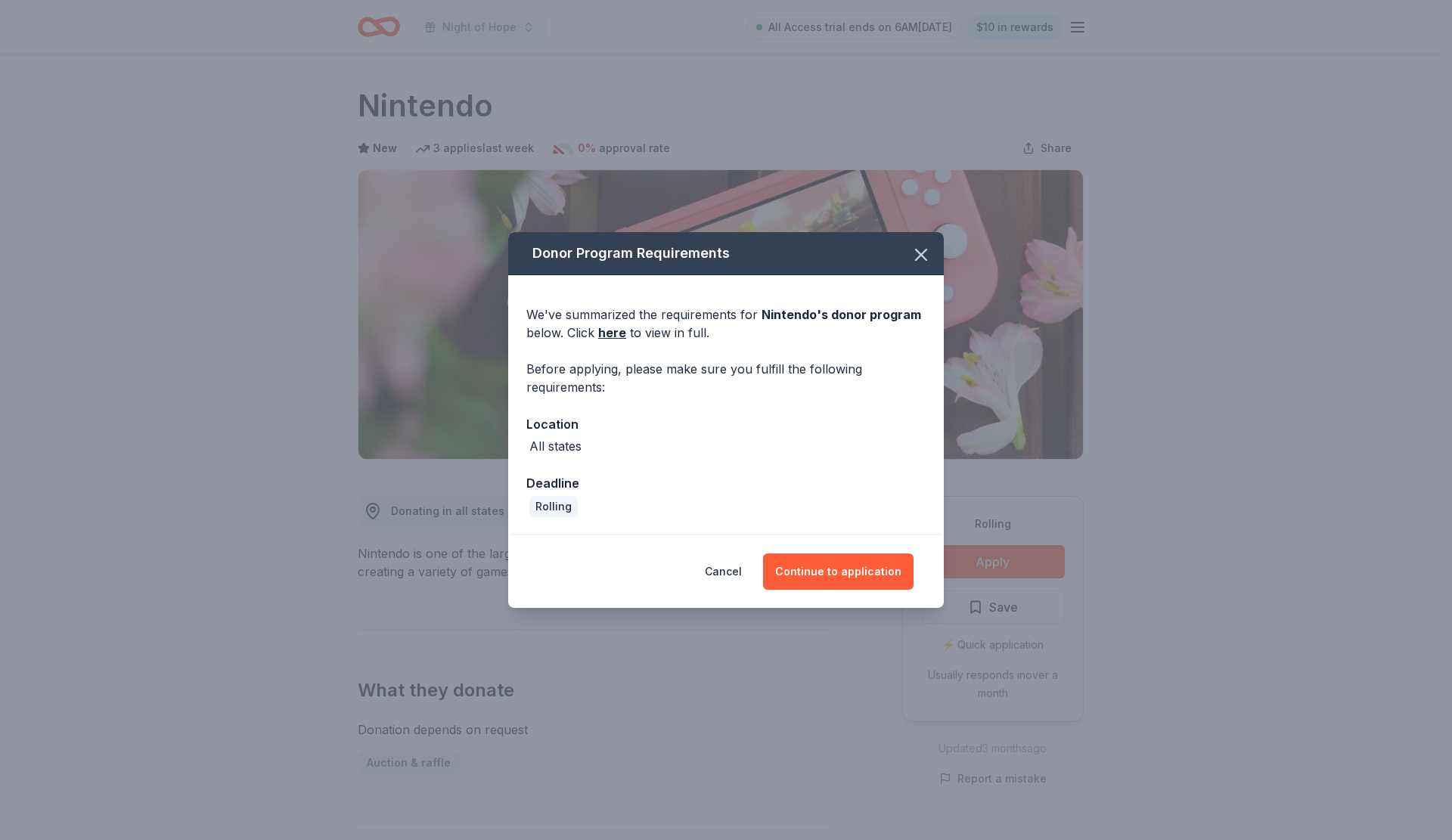
click at [612, 332] on link "here" at bounding box center [612, 332] width 28 height 18
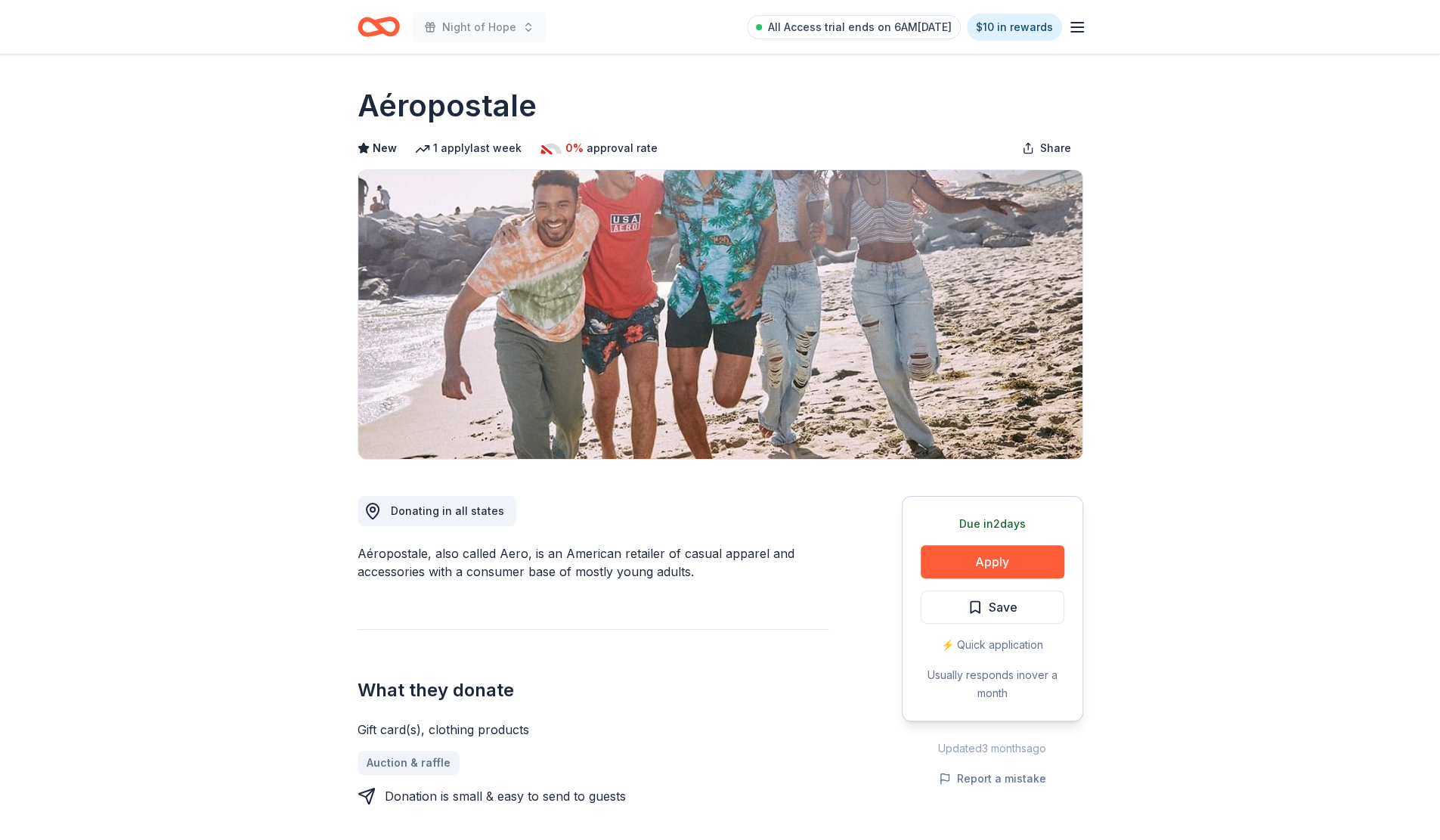
click at [1003, 562] on button "Apply" at bounding box center [992, 561] width 144 height 33
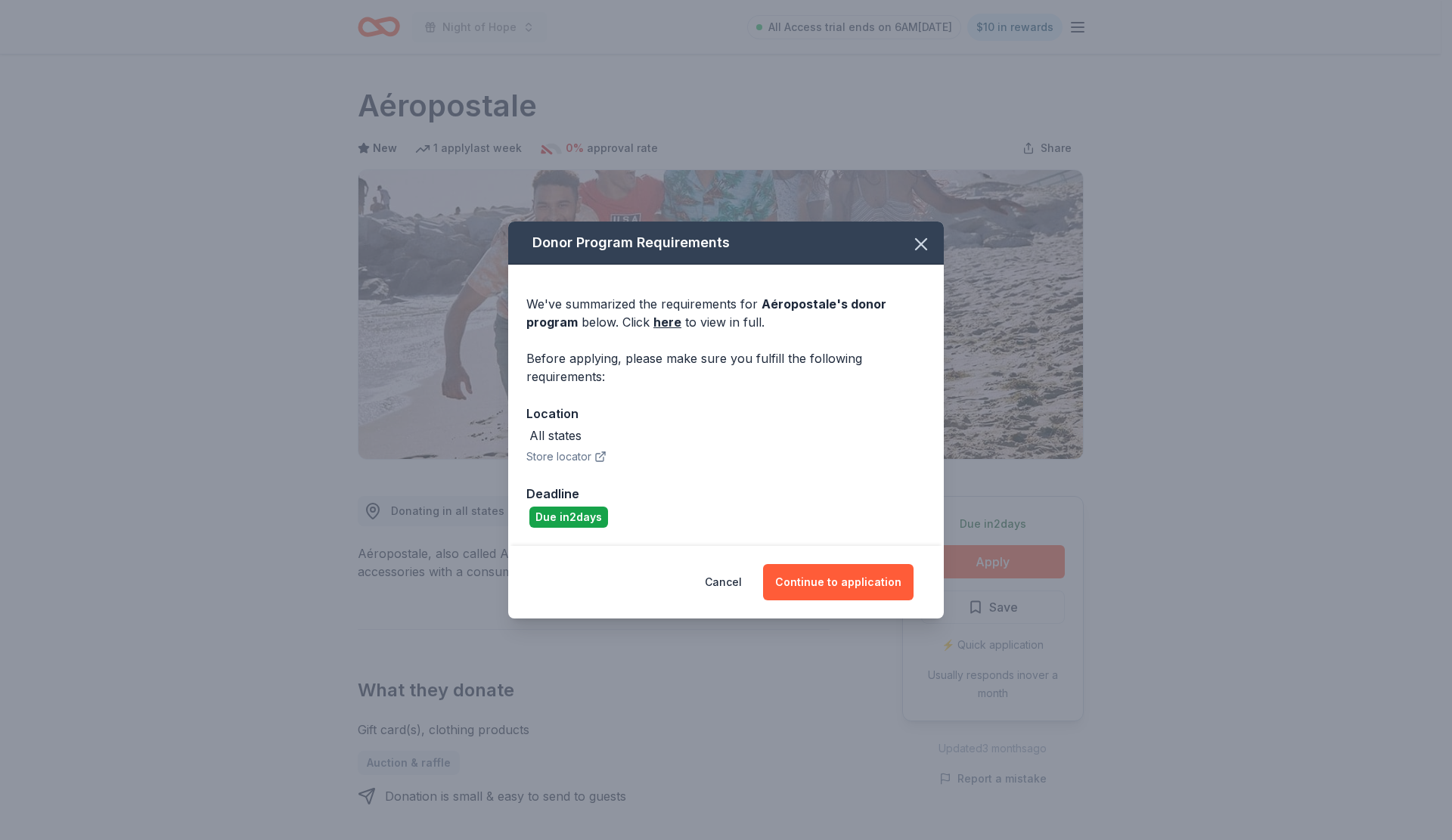
click at [876, 577] on button "Continue to application" at bounding box center [839, 582] width 151 height 36
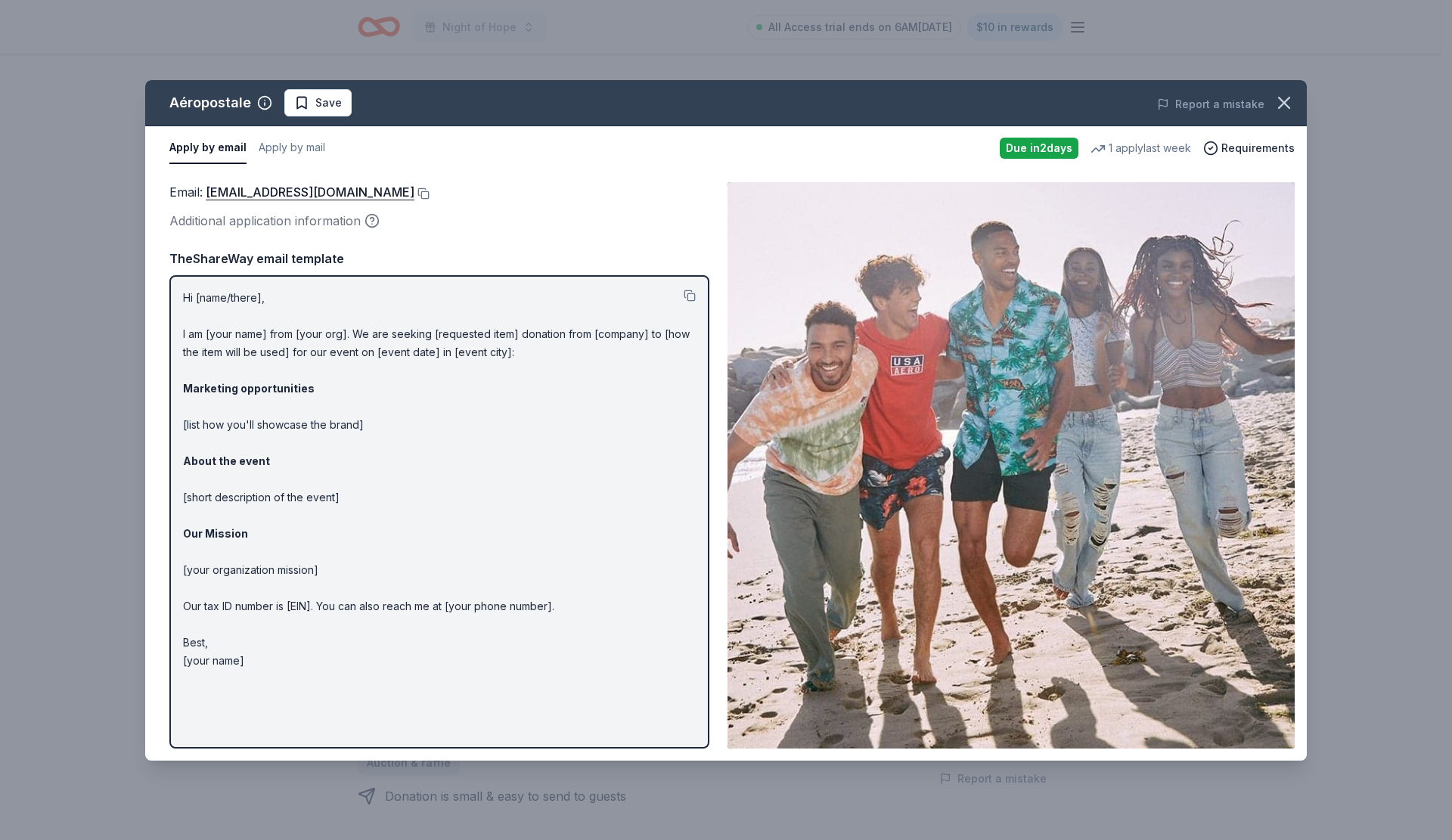
click at [1284, 108] on icon "button" at bounding box center [1284, 102] width 21 height 21
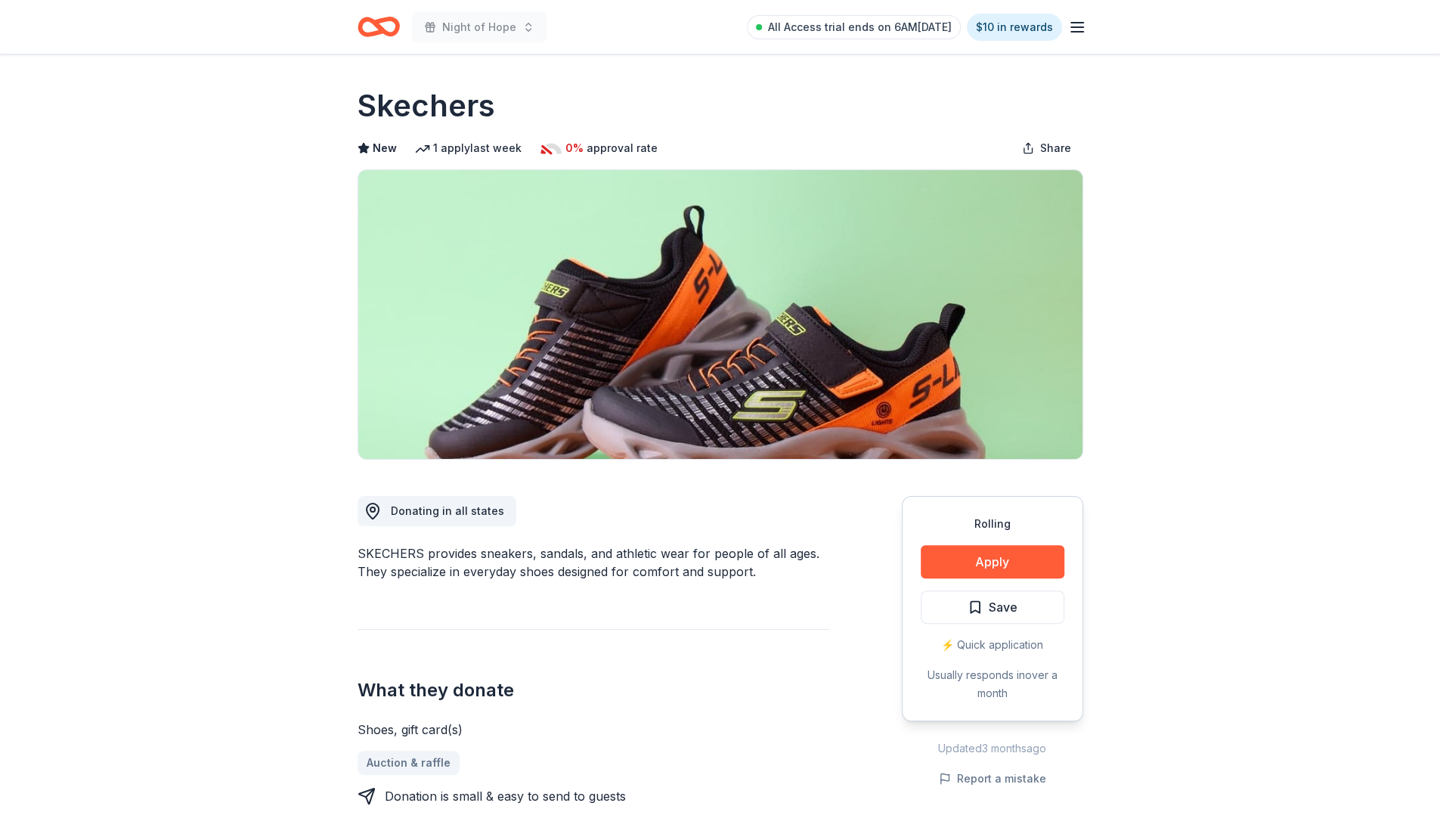
click at [989, 563] on button "Apply" at bounding box center [992, 561] width 144 height 33
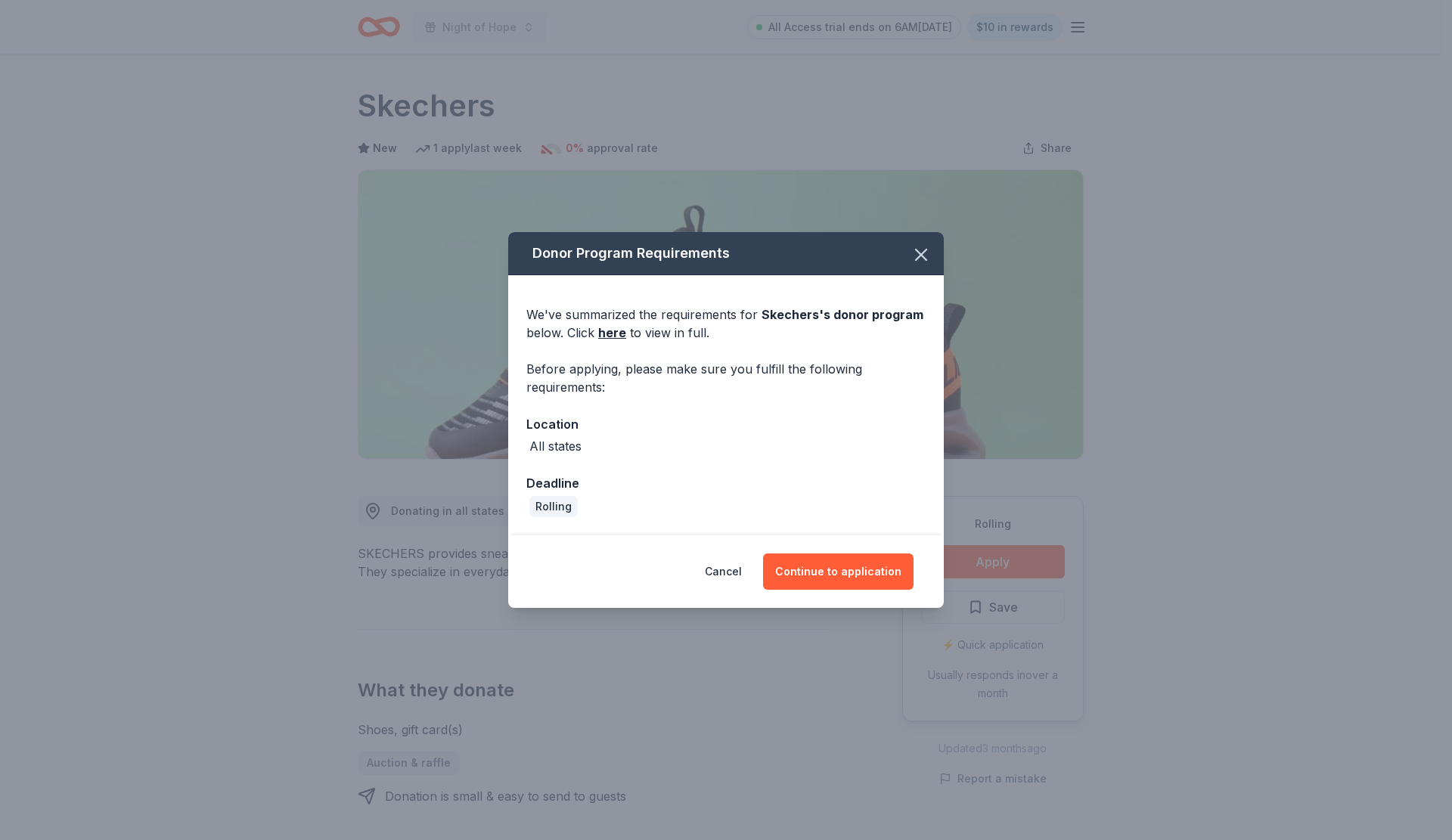
click at [844, 570] on button "Continue to application" at bounding box center [839, 571] width 151 height 36
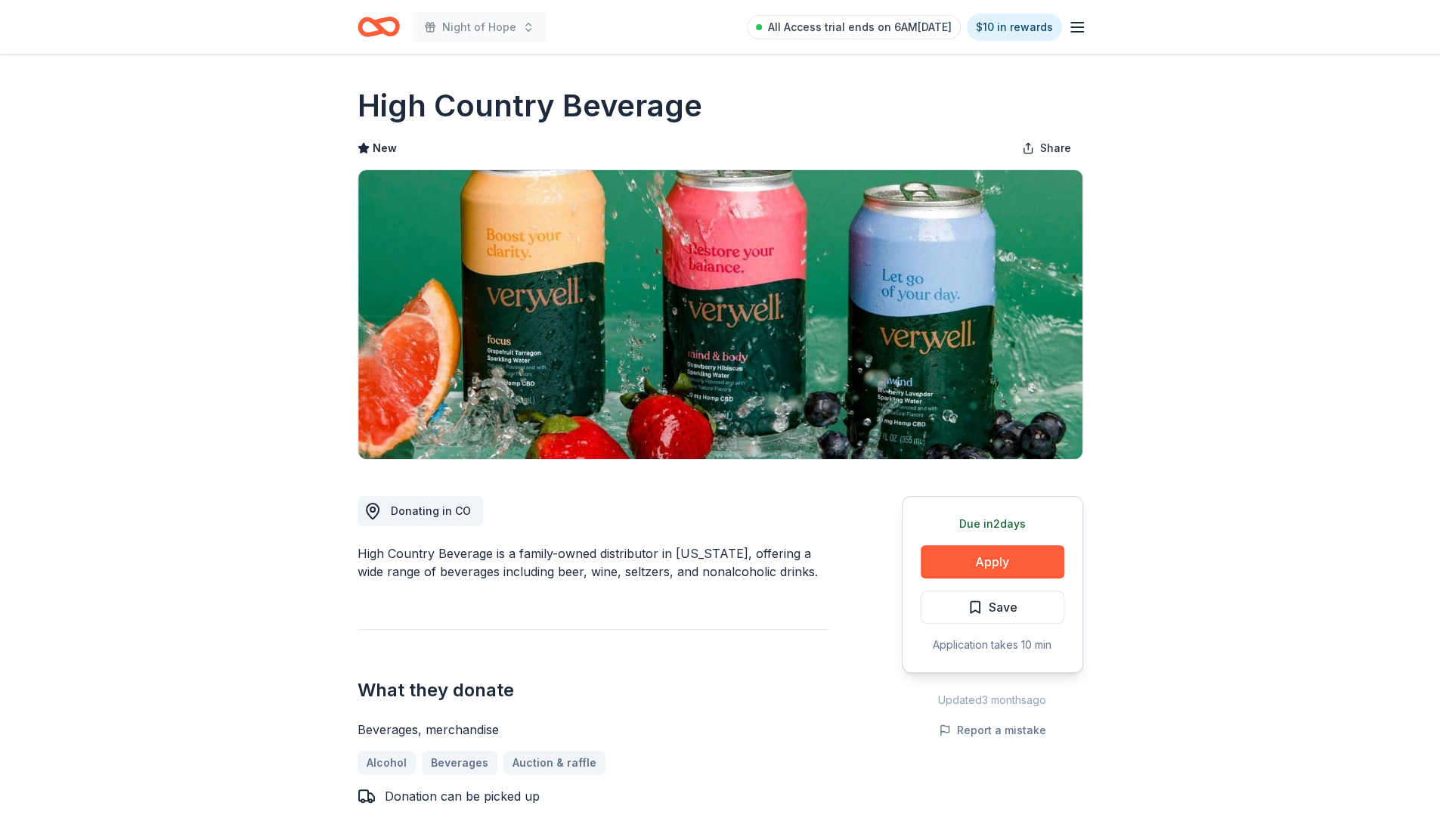
click at [1006, 568] on button "Apply" at bounding box center [992, 561] width 144 height 33
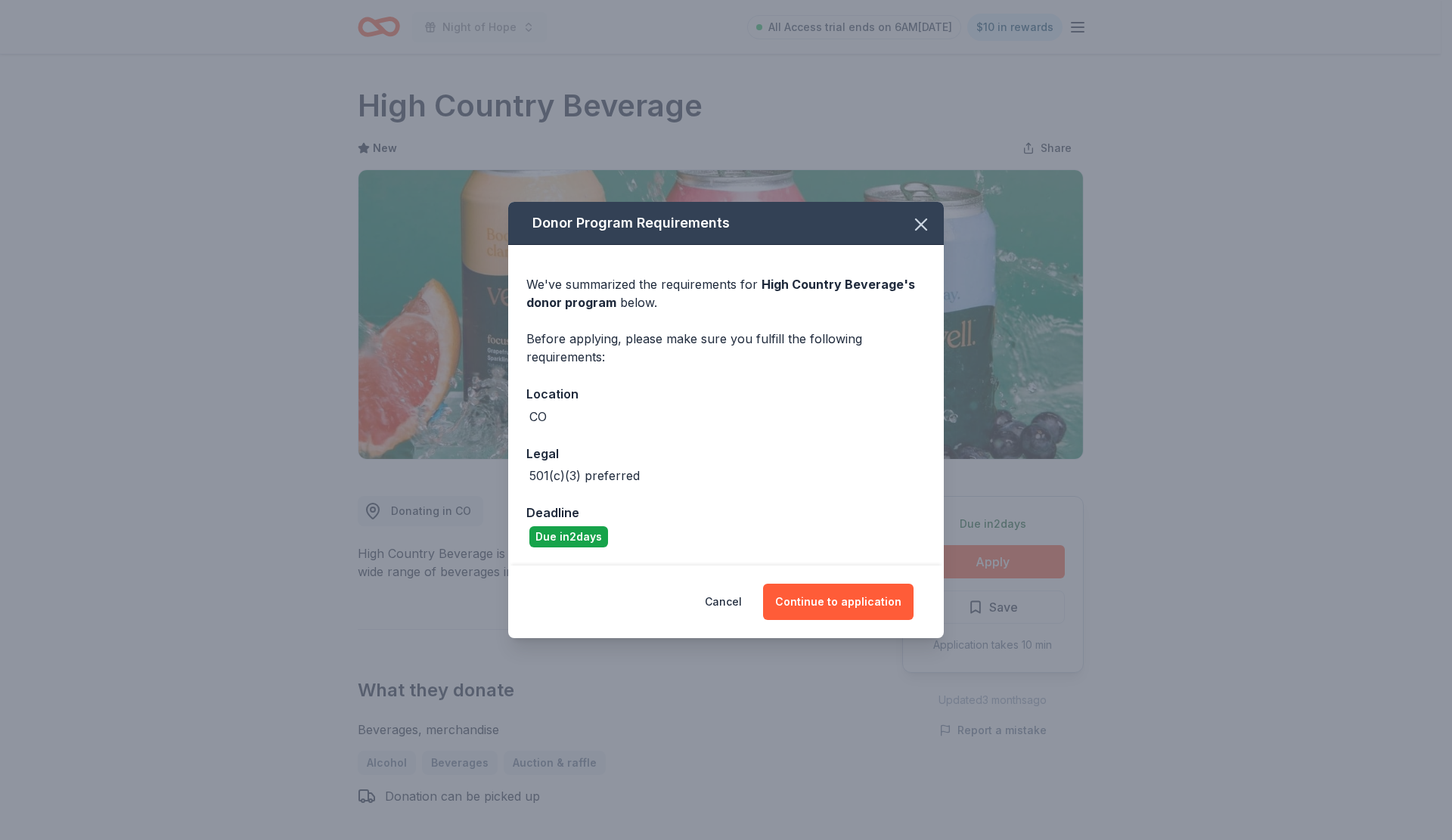
click at [838, 601] on button "Continue to application" at bounding box center [839, 601] width 151 height 36
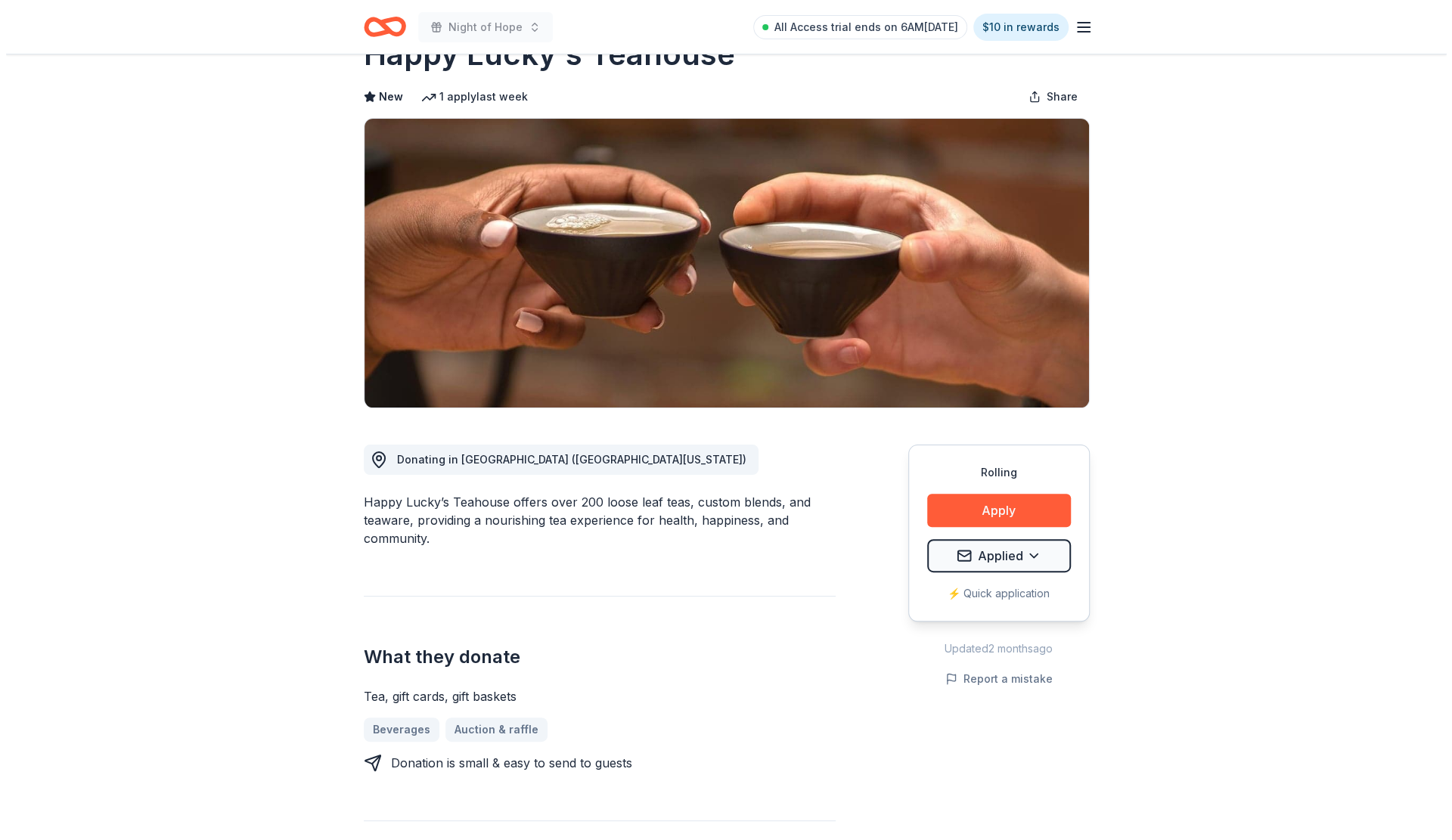
scroll to position [75, 0]
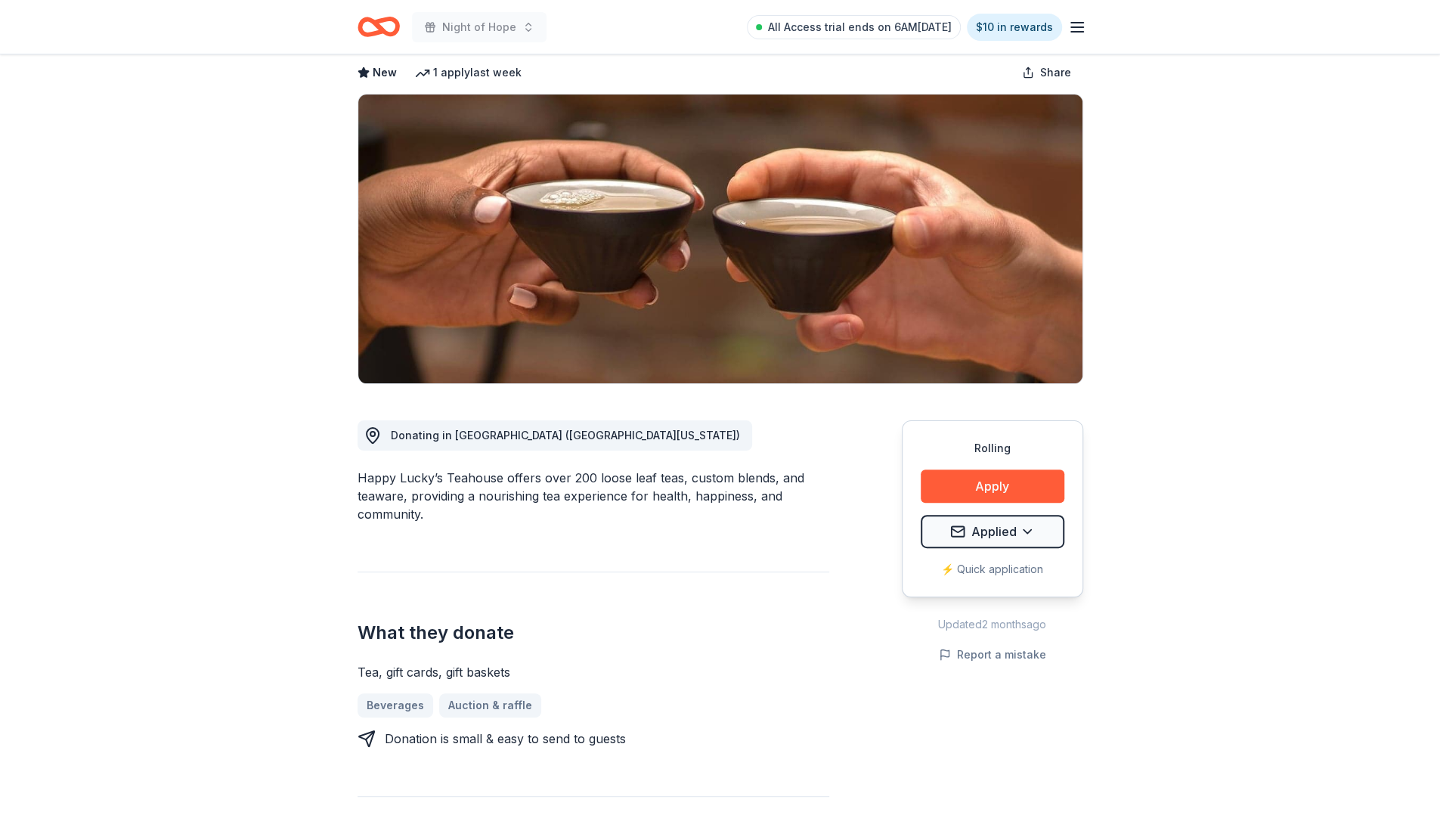
click at [1020, 481] on button "Apply" at bounding box center [992, 486] width 144 height 33
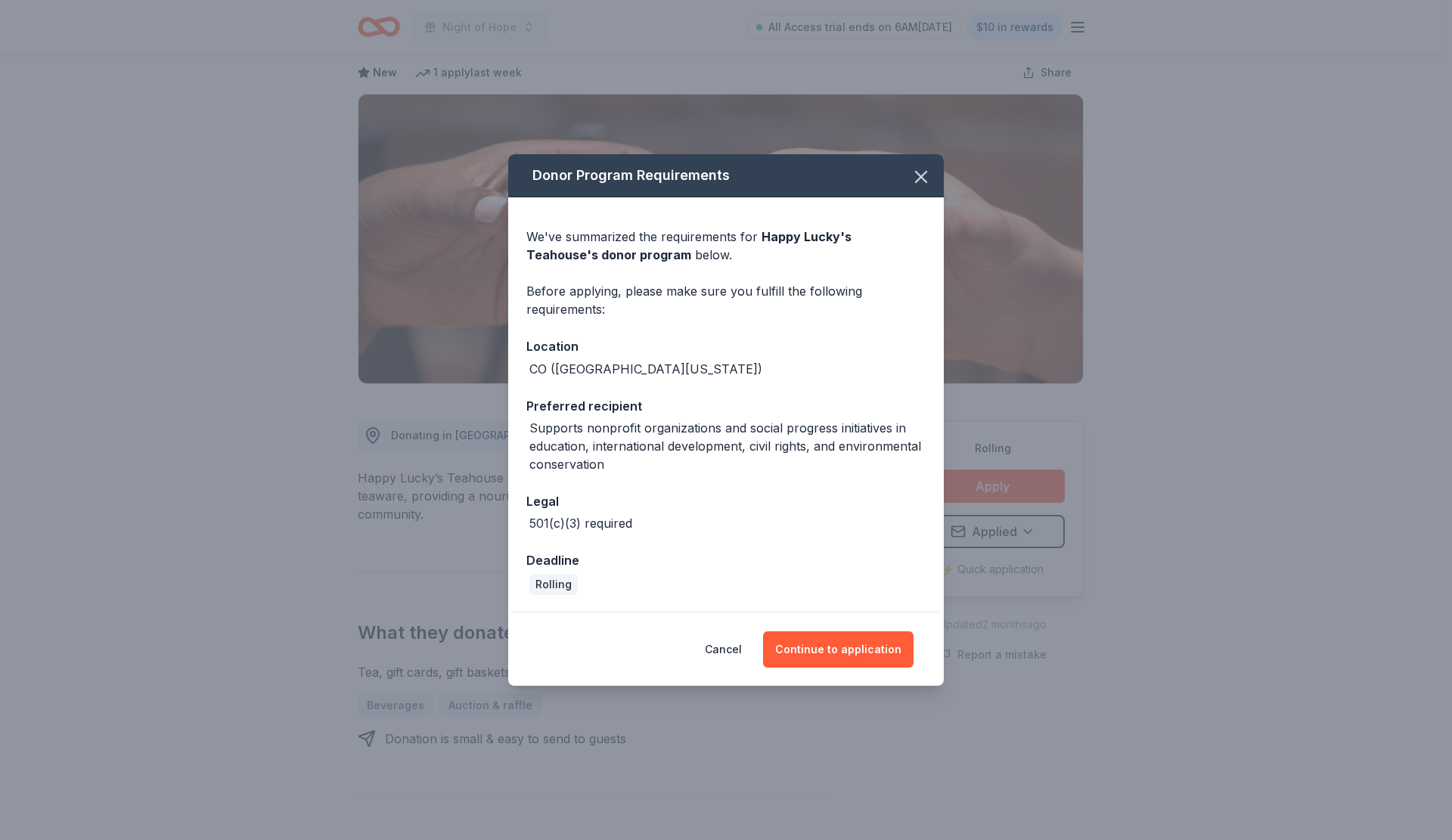
click at [843, 646] on button "Continue to application" at bounding box center [839, 649] width 151 height 36
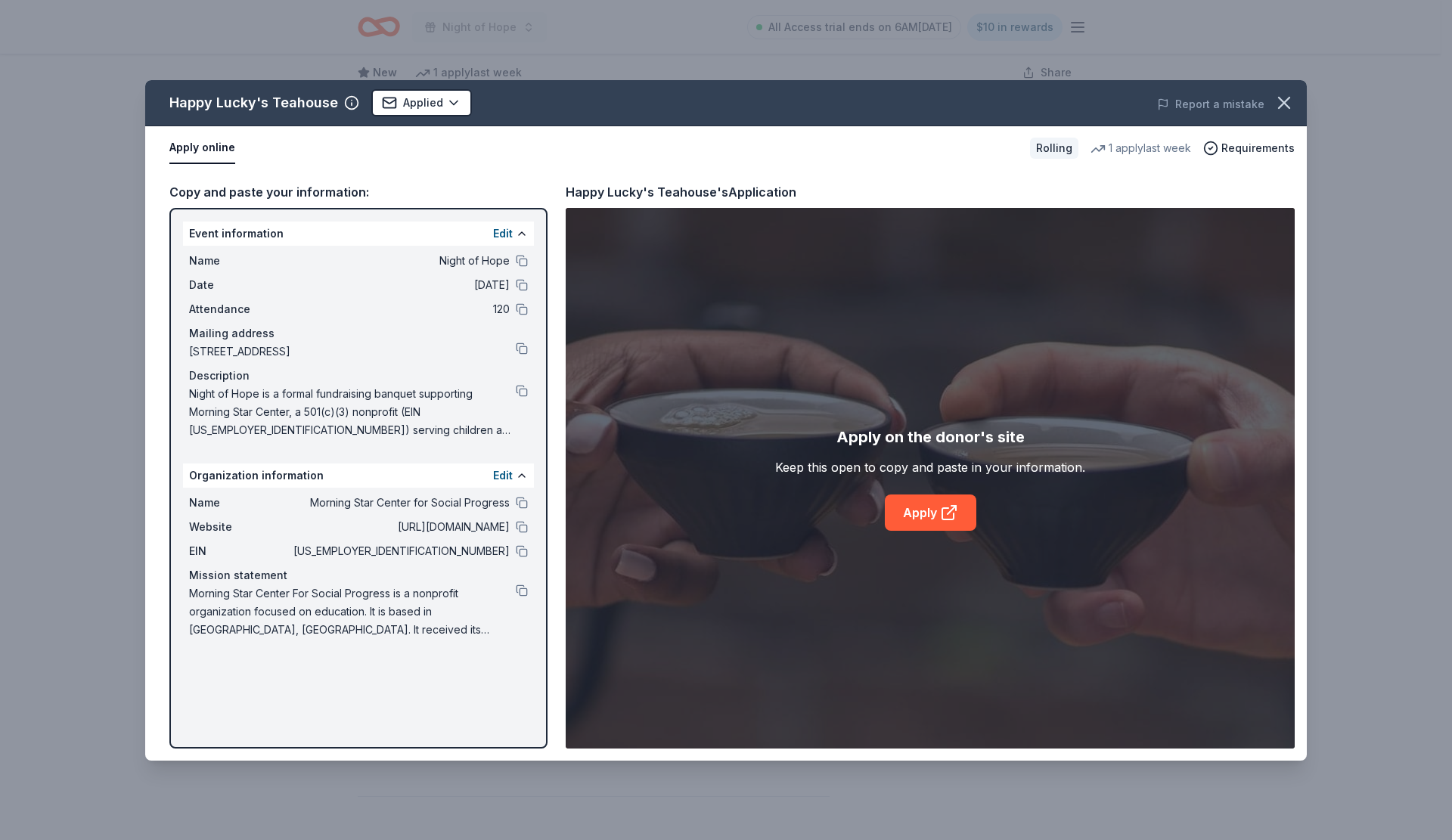
click at [942, 516] on icon at bounding box center [947, 513] width 11 height 11
